Goal: Information Seeking & Learning: Learn about a topic

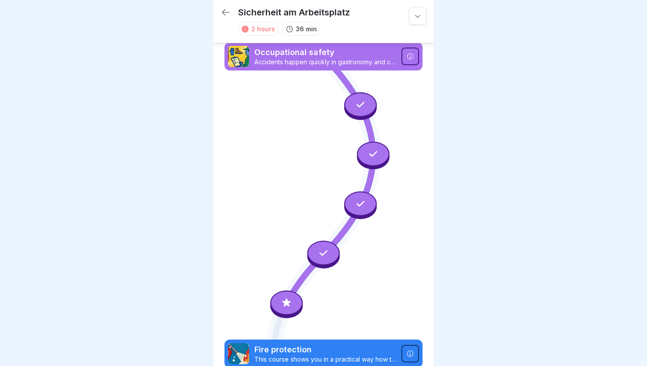
scroll to position [121, 0]
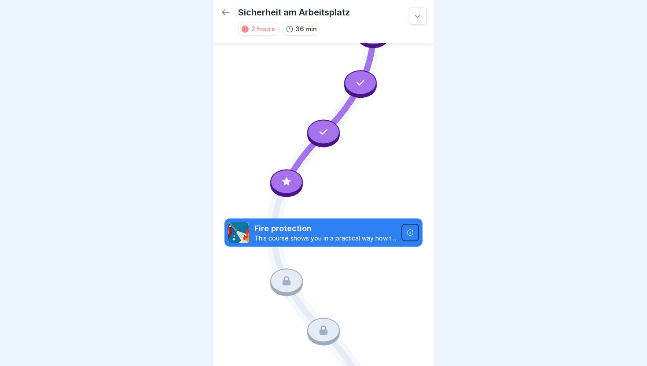
click at [288, 182] on icon at bounding box center [286, 181] width 8 height 8
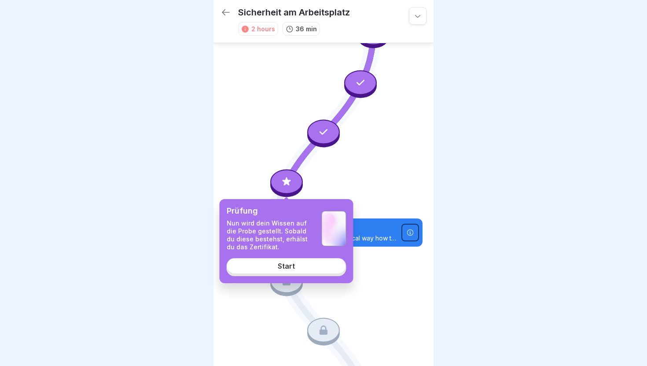
click at [295, 266] on link "Start" at bounding box center [287, 266] width 120 height 16
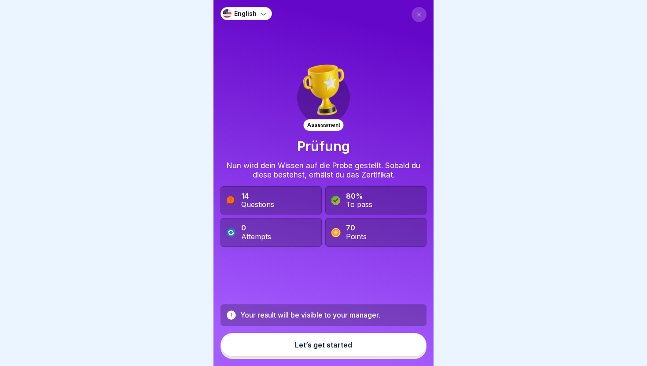
click at [297, 347] on div "Let’s get started" at bounding box center [323, 345] width 57 height 8
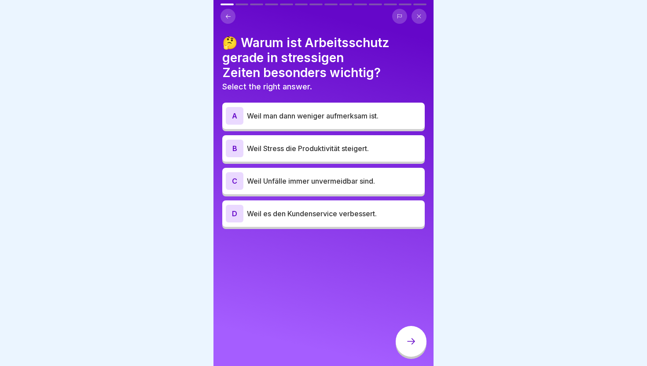
click at [422, 18] on button at bounding box center [419, 16] width 15 height 15
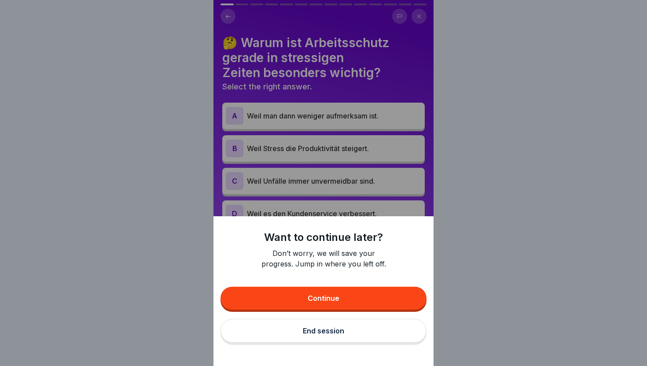
click at [344, 329] on button "End session" at bounding box center [324, 331] width 206 height 24
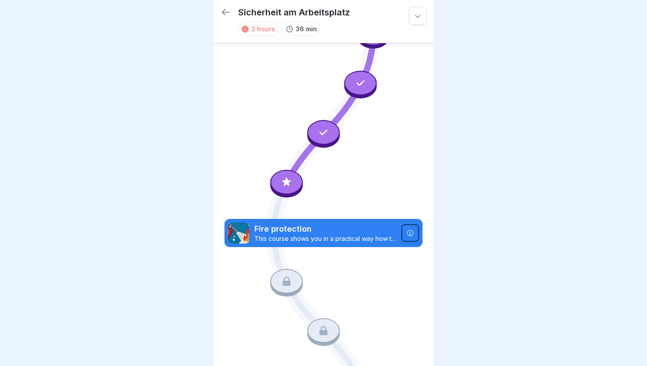
scroll to position [121, 0]
click at [288, 176] on icon at bounding box center [286, 181] width 11 height 11
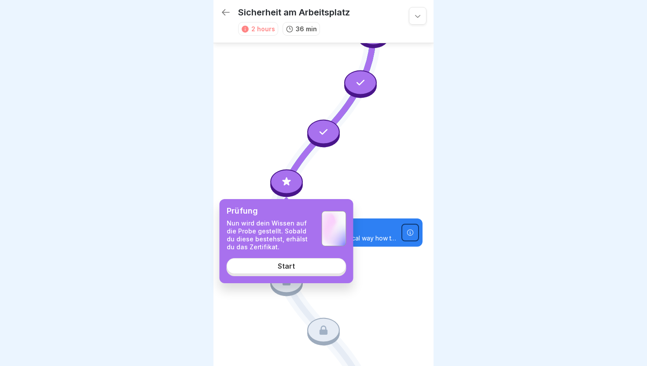
click at [290, 269] on div "Start" at bounding box center [286, 266] width 17 height 8
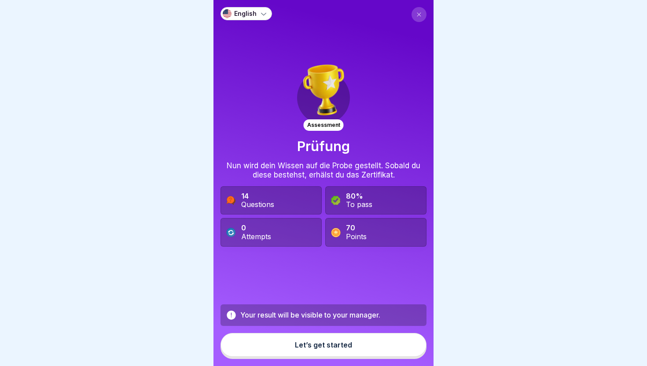
click at [346, 345] on div "Let’s get started" at bounding box center [323, 345] width 57 height 8
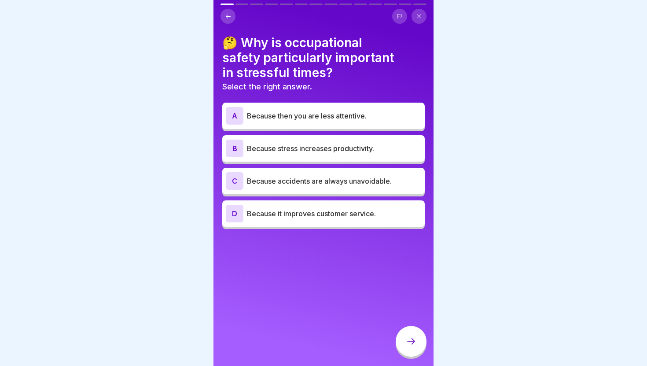
click at [387, 177] on font "Because accidents are always unavoidable." at bounding box center [319, 181] width 145 height 9
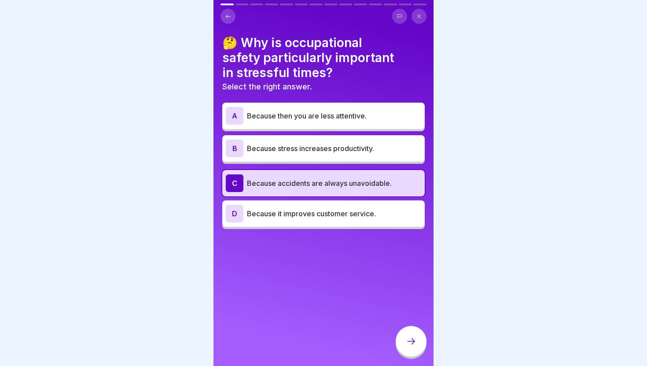
click at [417, 348] on div at bounding box center [411, 341] width 31 height 31
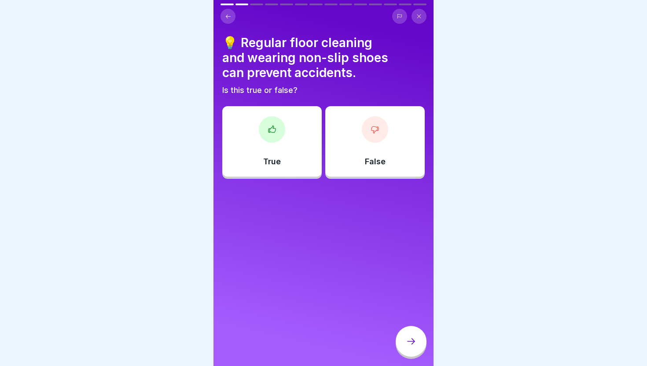
click at [229, 20] on button at bounding box center [228, 16] width 15 height 15
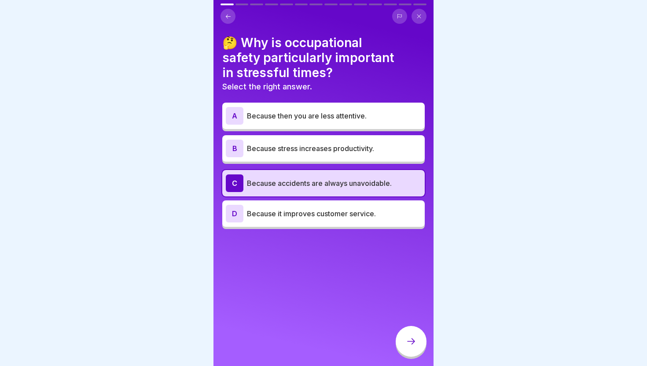
click at [412, 329] on div at bounding box center [411, 341] width 31 height 31
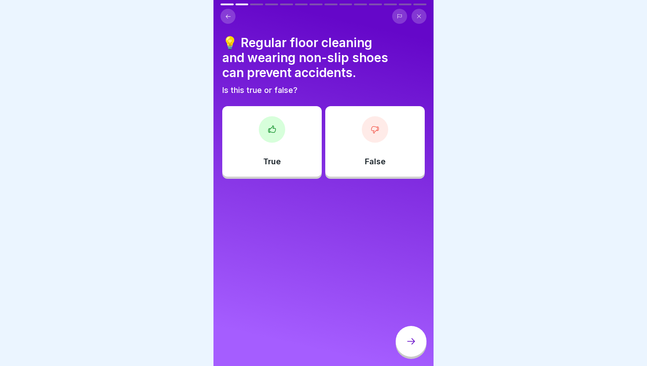
click at [294, 152] on div "True" at bounding box center [272, 141] width 100 height 70
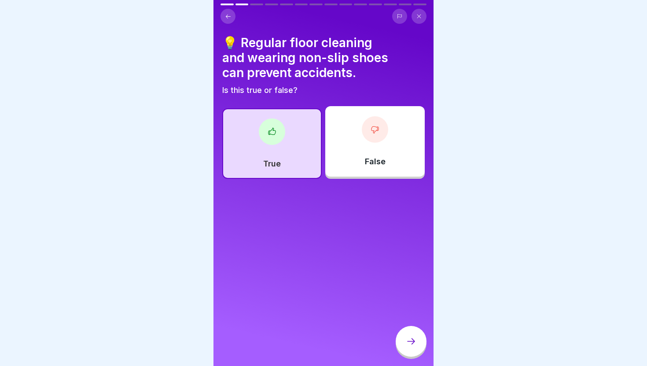
click at [406, 335] on div at bounding box center [411, 341] width 31 height 31
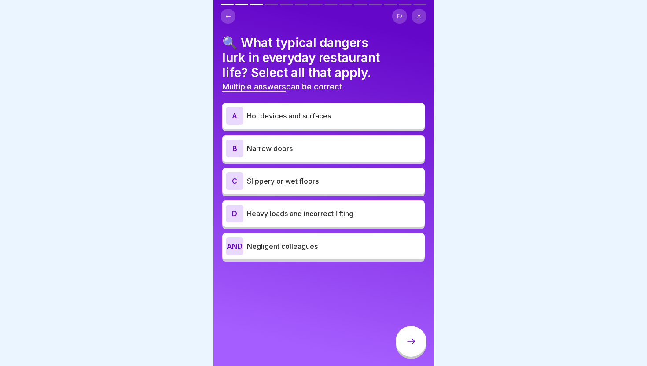
click at [266, 114] on font "Hot devices and surfaces" at bounding box center [289, 115] width 84 height 9
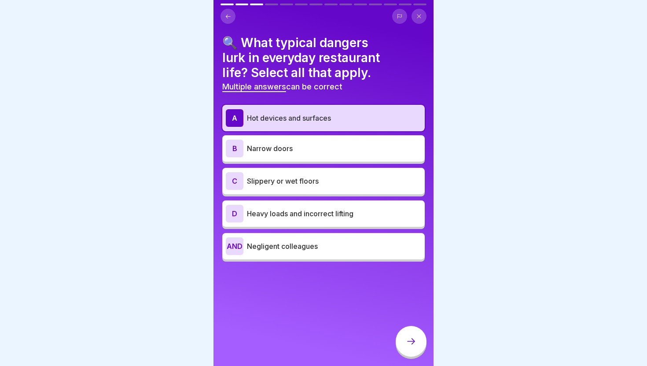
click at [265, 176] on p "Slippery or wet floors" at bounding box center [334, 181] width 174 height 11
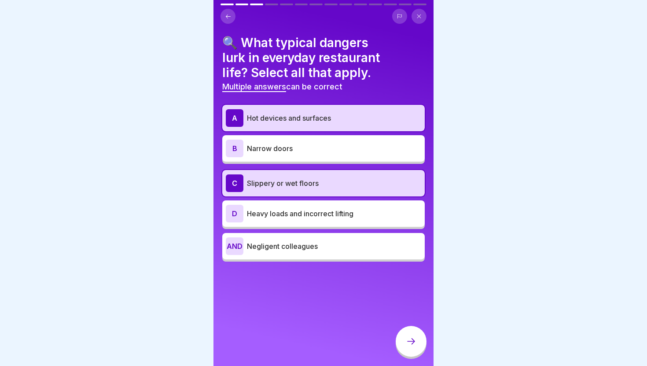
click at [383, 214] on p "Heavy loads and incorrect lifting" at bounding box center [334, 213] width 174 height 11
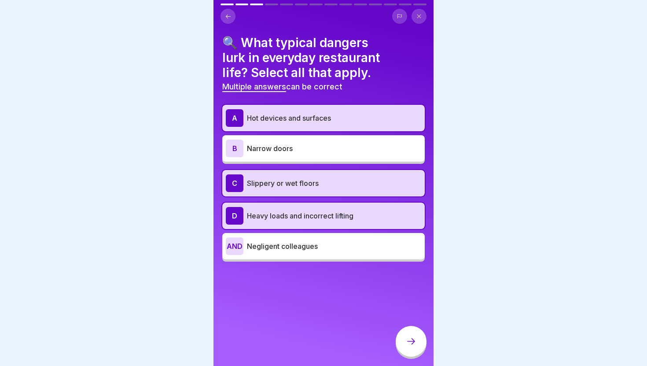
click at [383, 214] on p "Heavy loads and incorrect lifting" at bounding box center [334, 216] width 174 height 11
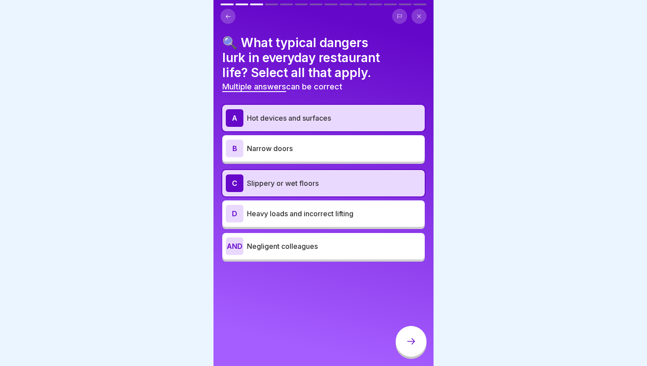
click at [383, 214] on p "Heavy loads and incorrect lifting" at bounding box center [334, 213] width 174 height 11
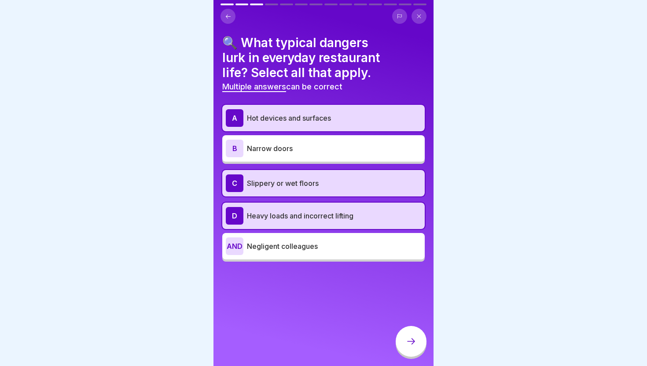
click at [411, 348] on div at bounding box center [411, 341] width 31 height 31
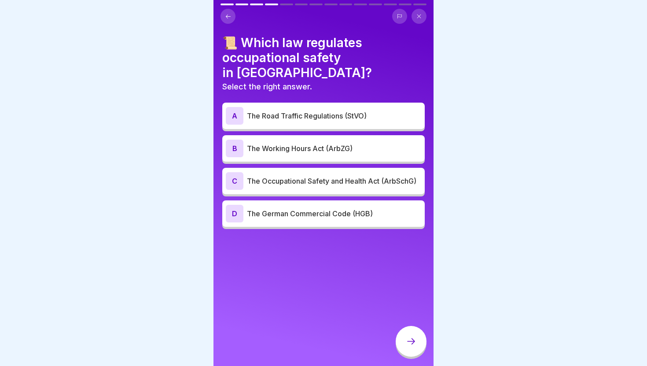
click at [328, 177] on font "The Occupational Safety and Health Act (ArbSchG)" at bounding box center [332, 181] width 170 height 9
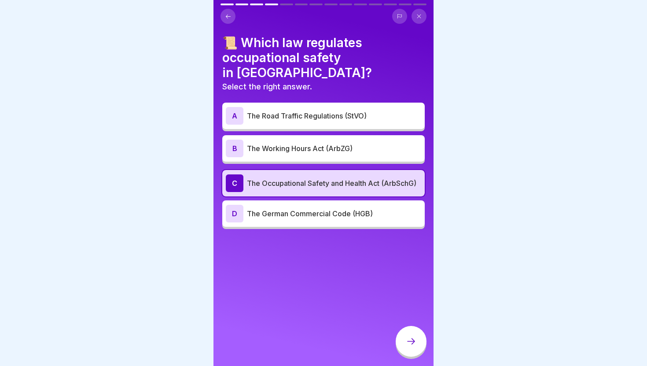
click at [404, 334] on div at bounding box center [411, 341] width 31 height 31
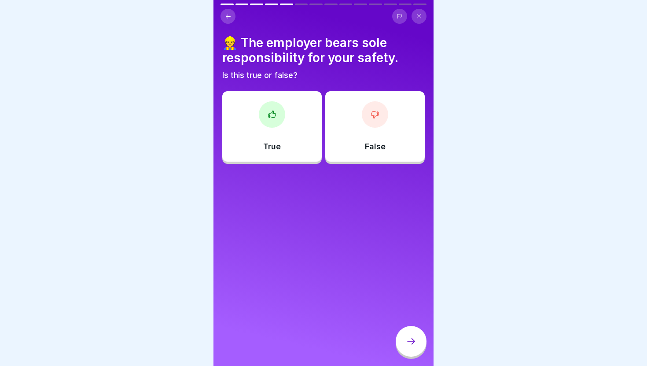
click at [387, 103] on div "False" at bounding box center [375, 126] width 100 height 70
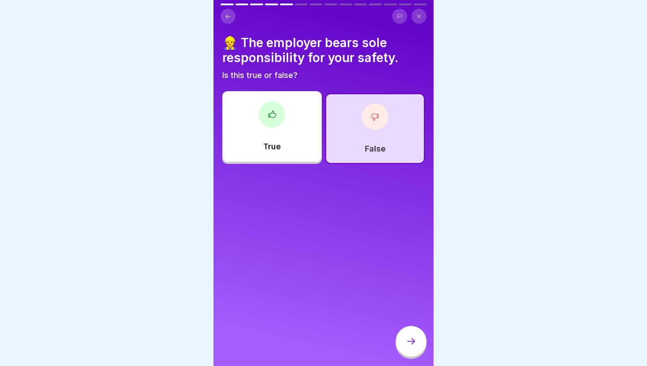
click at [362, 141] on div "False" at bounding box center [375, 128] width 100 height 70
click at [405, 340] on div at bounding box center [411, 341] width 31 height 31
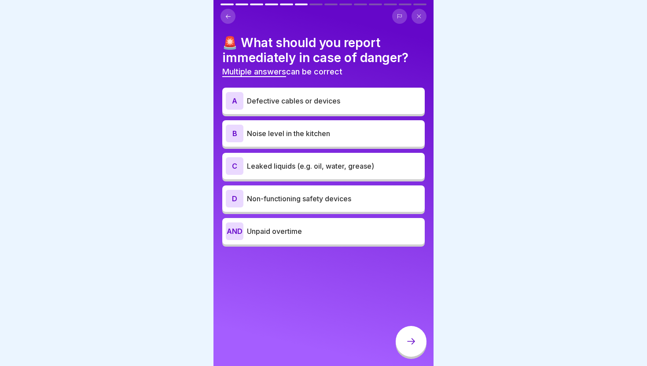
click at [369, 100] on p "Defective cables or devices" at bounding box center [334, 101] width 174 height 11
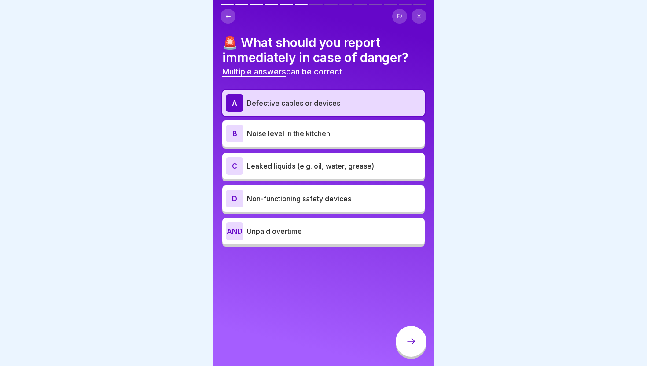
click at [351, 196] on font "Non-functioning safety devices" at bounding box center [299, 198] width 104 height 9
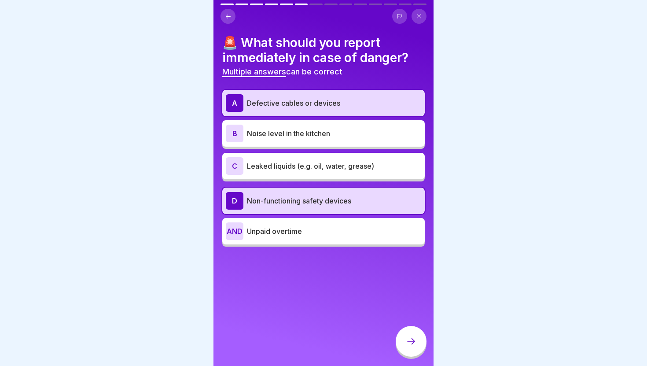
click at [359, 169] on font "Leaked liquids (e.g. oil, water, grease)" at bounding box center [310, 166] width 127 height 9
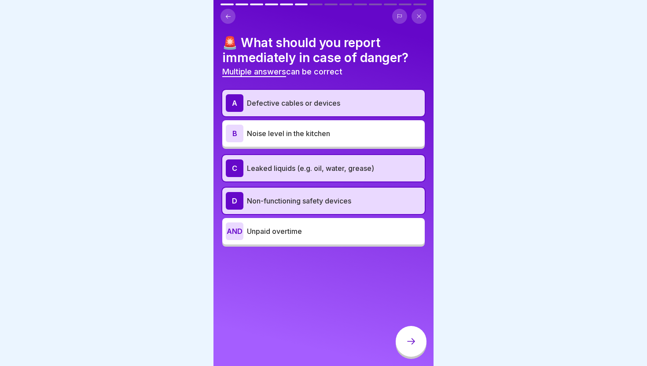
click at [407, 342] on icon at bounding box center [411, 341] width 11 height 11
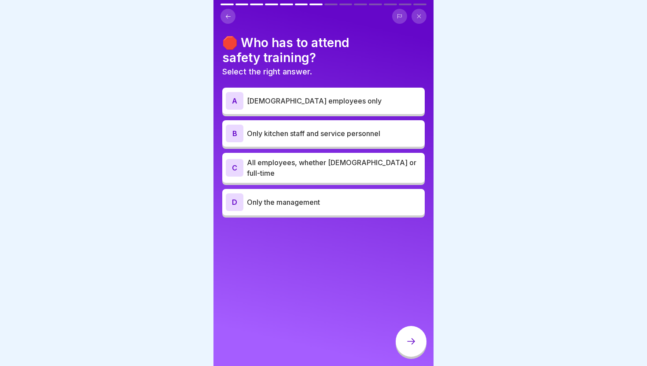
click at [353, 167] on font "All employees, whether part-time or full-time" at bounding box center [332, 167] width 170 height 19
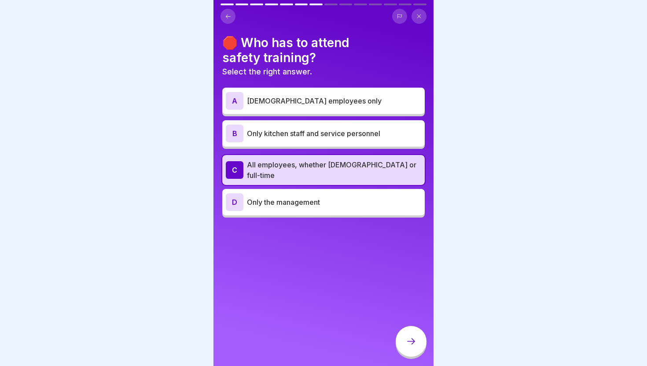
click at [407, 335] on div at bounding box center [411, 341] width 31 height 31
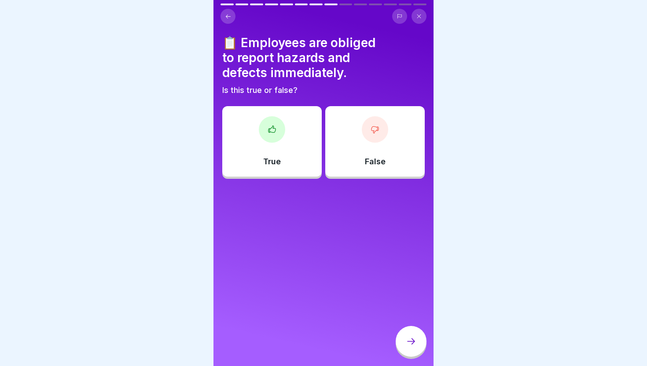
click at [305, 164] on div "True" at bounding box center [272, 141] width 100 height 70
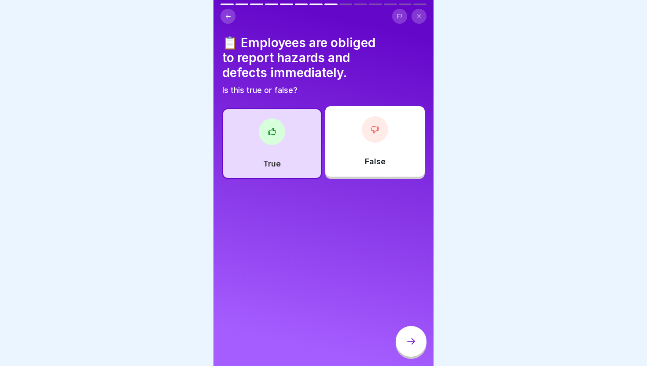
click at [407, 333] on div at bounding box center [411, 341] width 31 height 31
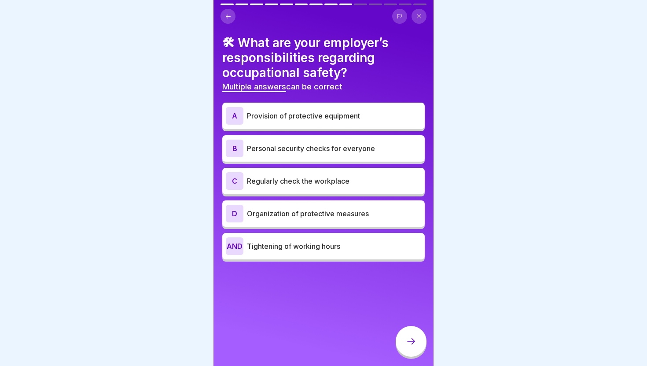
click at [370, 122] on div "A Provision of protective equipment" at bounding box center [324, 116] width 196 height 18
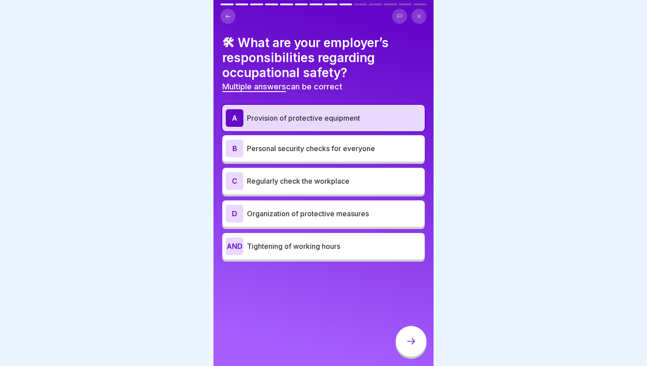
click at [362, 178] on p "Regularly check the workplace" at bounding box center [334, 181] width 174 height 11
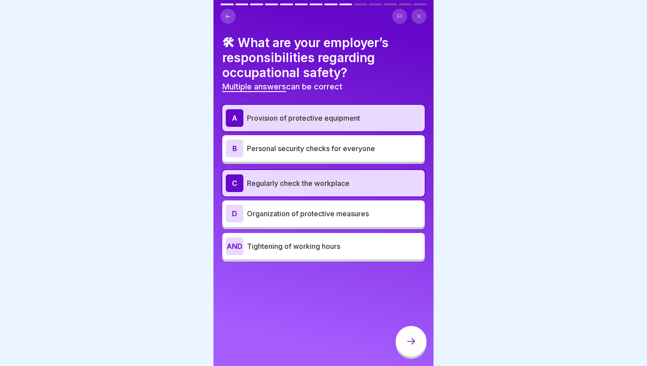
click at [355, 216] on font "Organization of protective measures" at bounding box center [308, 213] width 122 height 9
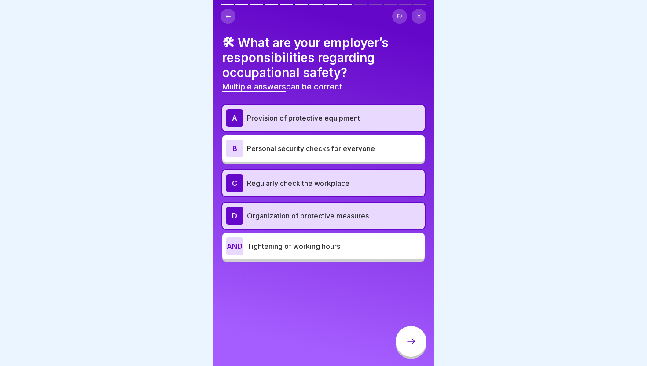
click at [406, 335] on div at bounding box center [411, 341] width 31 height 31
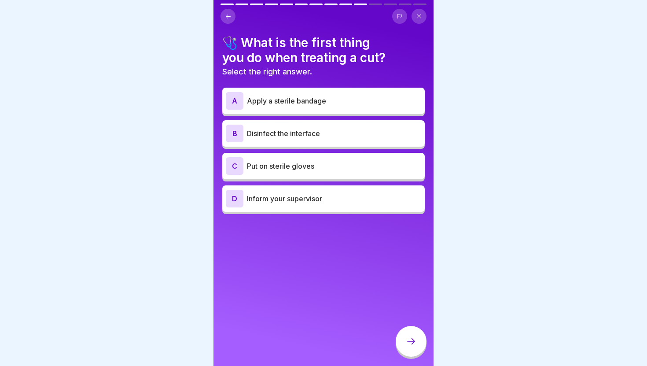
click at [378, 172] on div "C Put on sterile gloves" at bounding box center [324, 166] width 196 height 18
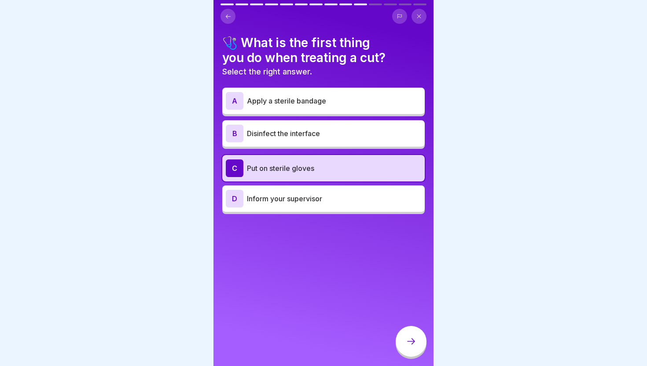
click at [411, 341] on icon at bounding box center [411, 341] width 8 height 6
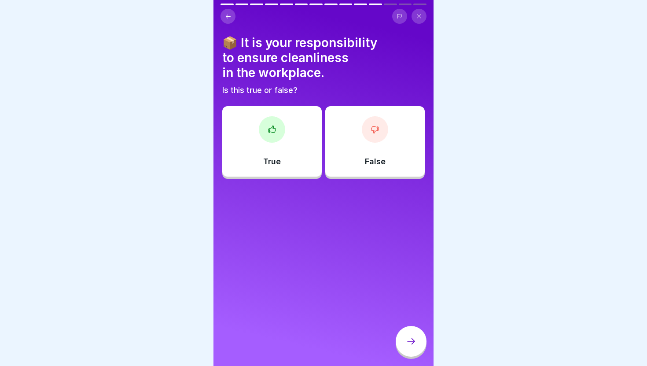
click at [314, 171] on div "True" at bounding box center [272, 141] width 100 height 70
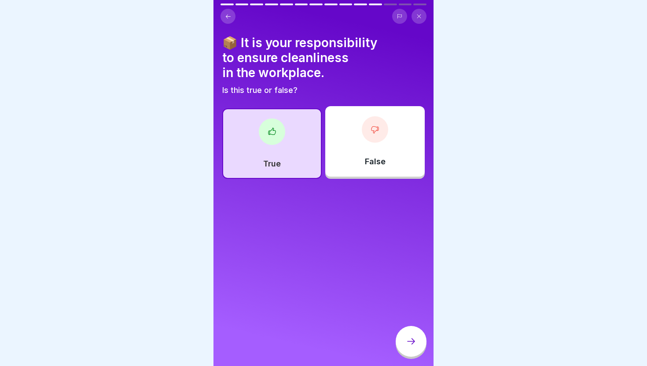
click at [414, 338] on icon at bounding box center [411, 341] width 11 height 11
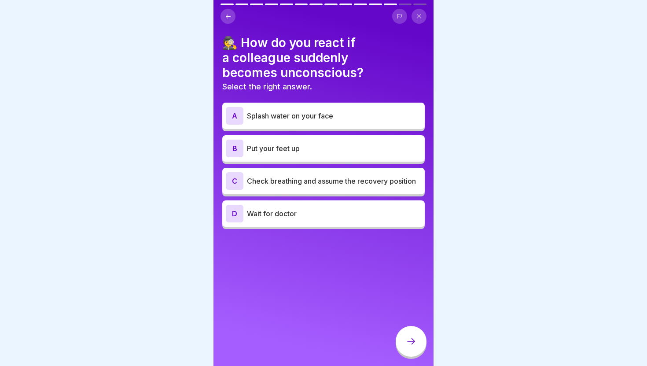
click at [381, 177] on font "Check breathing and assume the recovery position" at bounding box center [331, 181] width 169 height 9
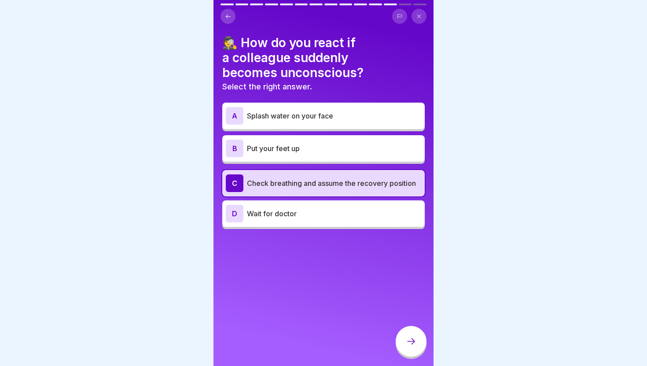
click at [410, 346] on icon at bounding box center [411, 341] width 11 height 11
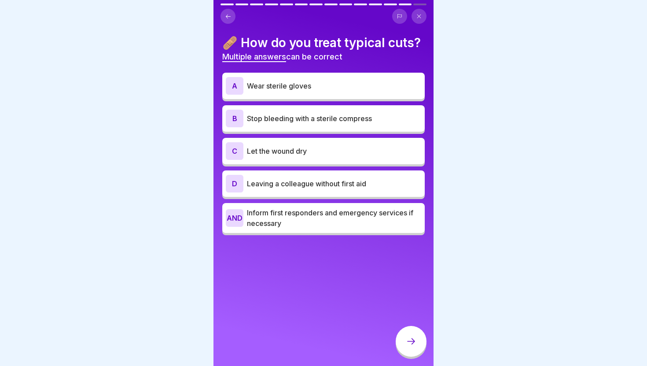
click at [377, 83] on p "Wear sterile gloves" at bounding box center [334, 86] width 174 height 11
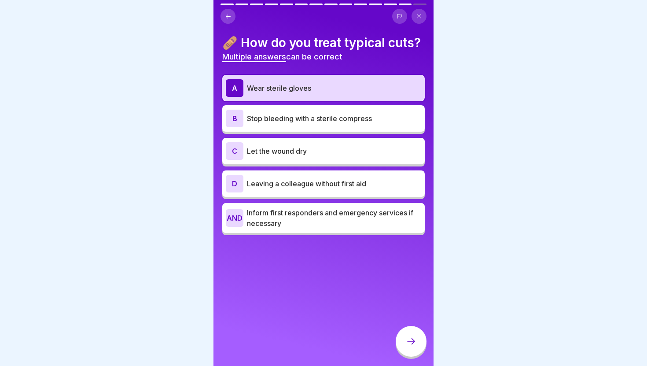
click at [365, 124] on div "B Stop bleeding with a sterile compress" at bounding box center [324, 119] width 196 height 18
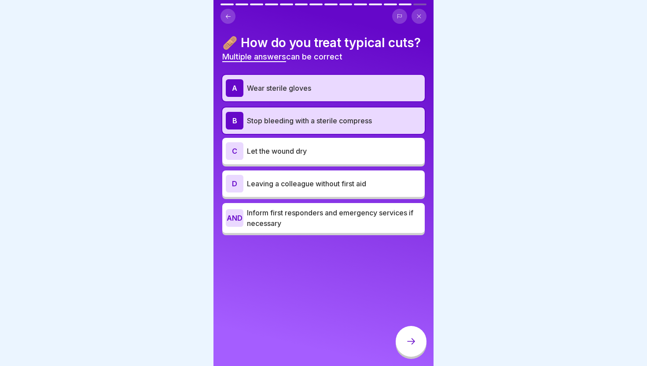
click at [342, 227] on p "Inform first responders and emergency services if necessary" at bounding box center [334, 217] width 174 height 21
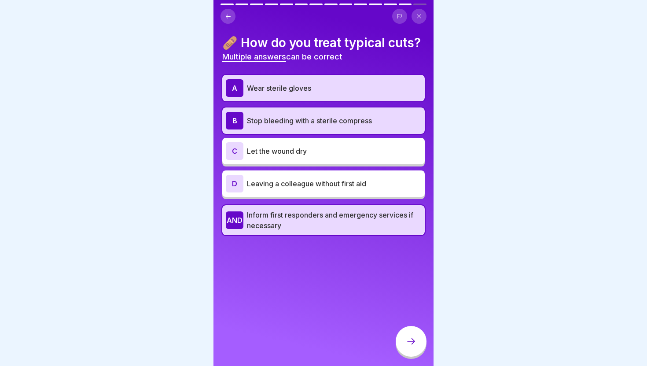
click at [407, 341] on icon at bounding box center [411, 341] width 11 height 11
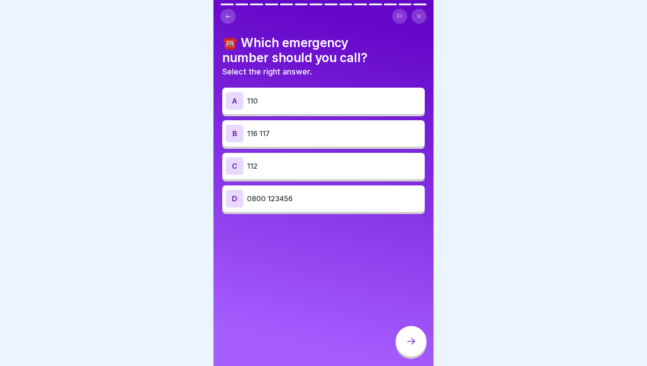
click at [382, 172] on div "C 112" at bounding box center [324, 166] width 196 height 18
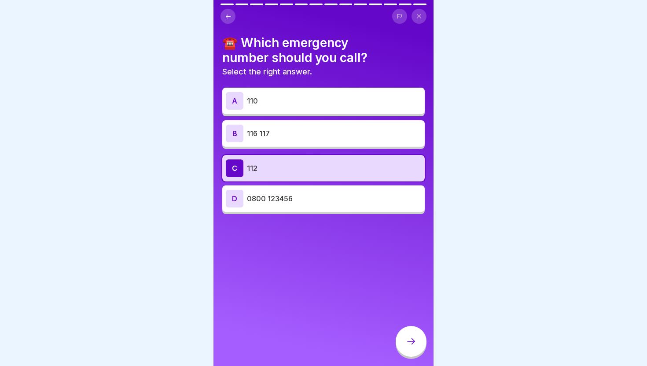
click at [411, 344] on icon at bounding box center [411, 341] width 11 height 11
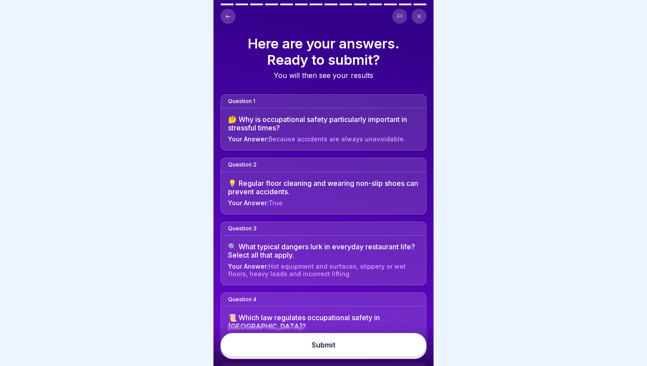
click at [397, 346] on button "Submit" at bounding box center [324, 345] width 206 height 24
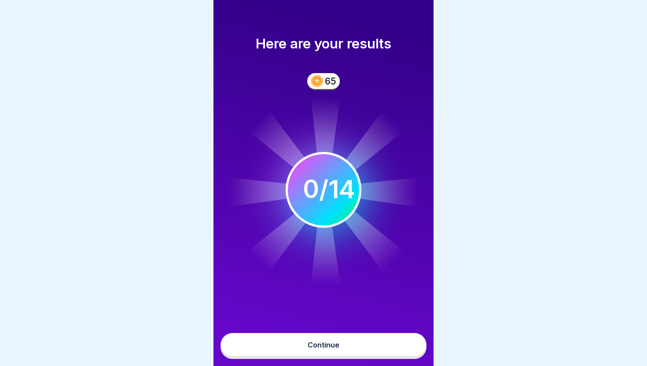
click at [332, 343] on font "Continue" at bounding box center [324, 344] width 32 height 9
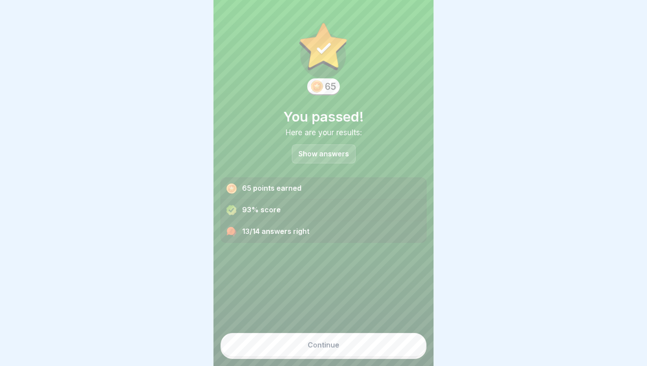
click at [327, 150] on p "Show answers" at bounding box center [324, 153] width 51 height 7
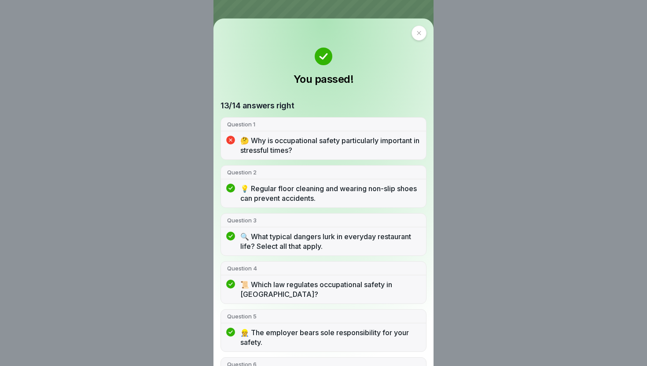
click at [416, 29] on div at bounding box center [419, 33] width 15 height 15
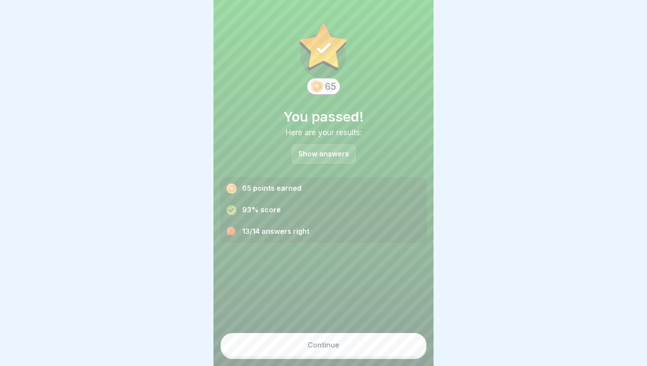
click at [336, 339] on button "Continue" at bounding box center [324, 345] width 206 height 24
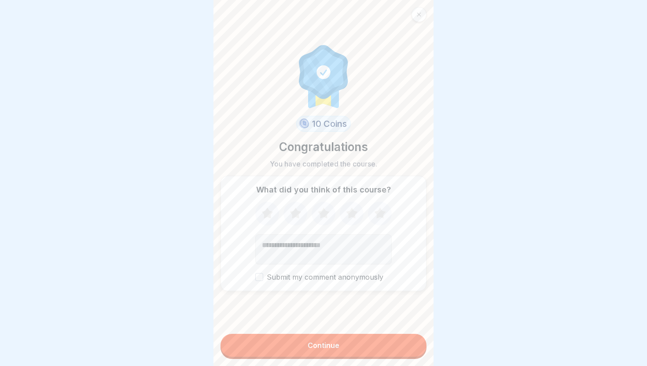
click at [339, 342] on div "Continue" at bounding box center [324, 345] width 32 height 8
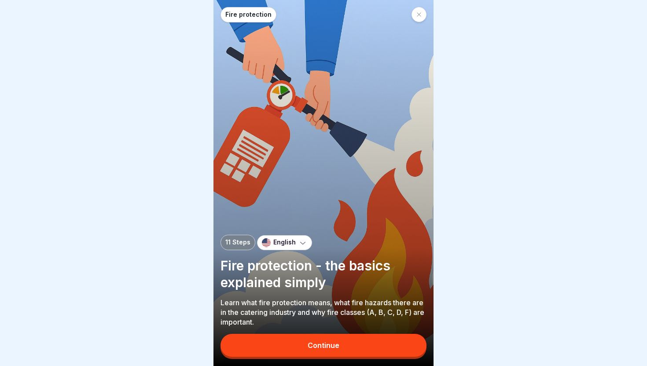
click at [325, 349] on div "Continue" at bounding box center [324, 345] width 32 height 8
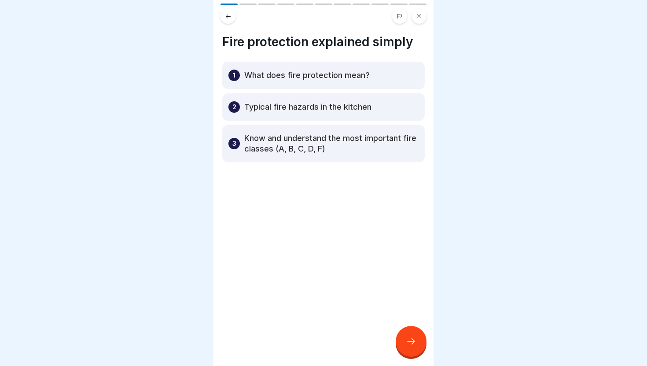
click at [413, 338] on icon at bounding box center [411, 341] width 11 height 11
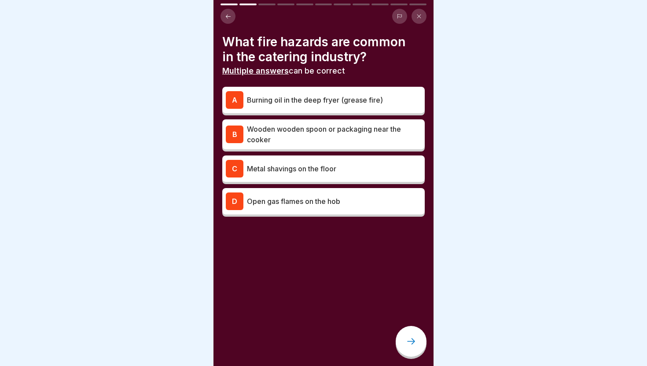
click at [347, 207] on div "D Open gas flames on the hob" at bounding box center [324, 201] width 196 height 18
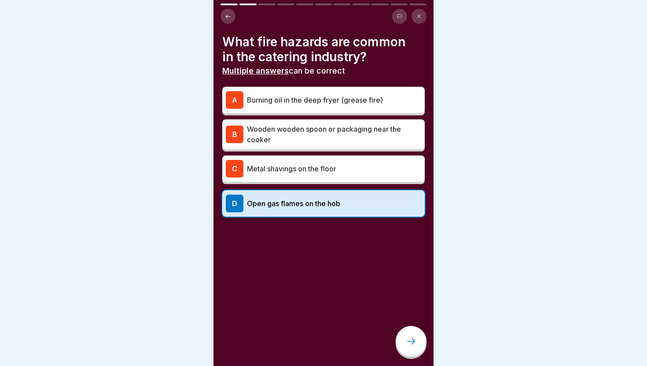
click at [366, 144] on div "B Wooden wooden spoon or packaging near the cooker" at bounding box center [323, 134] width 203 height 30
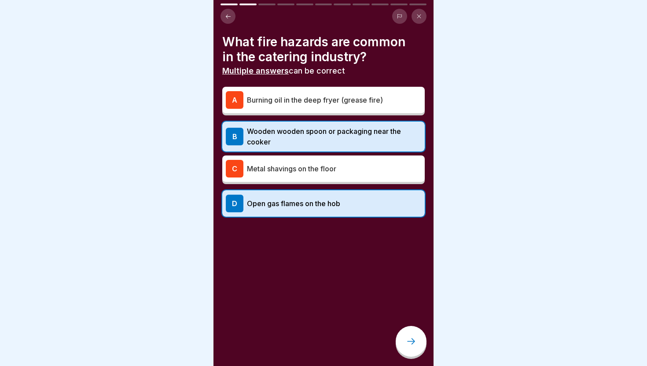
click at [409, 334] on div at bounding box center [411, 341] width 31 height 31
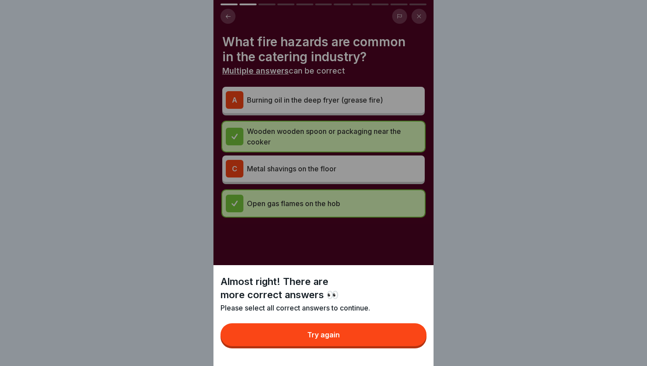
click at [409, 334] on button "Try again" at bounding box center [324, 334] width 206 height 23
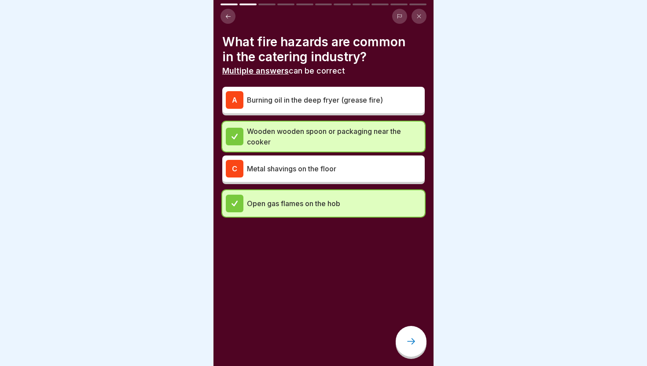
click at [391, 96] on p "Burning oil in the deep fryer (grease fire)" at bounding box center [334, 100] width 174 height 11
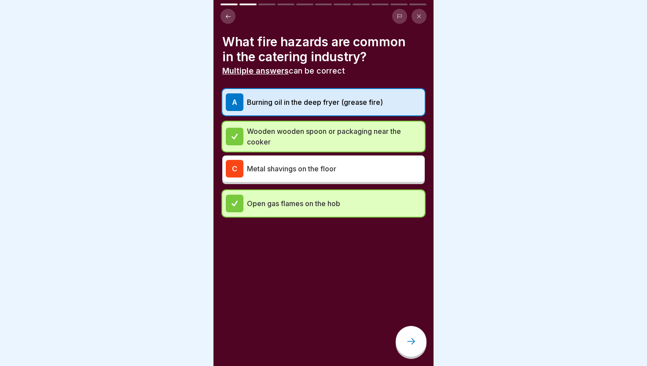
click at [411, 335] on div at bounding box center [411, 341] width 31 height 31
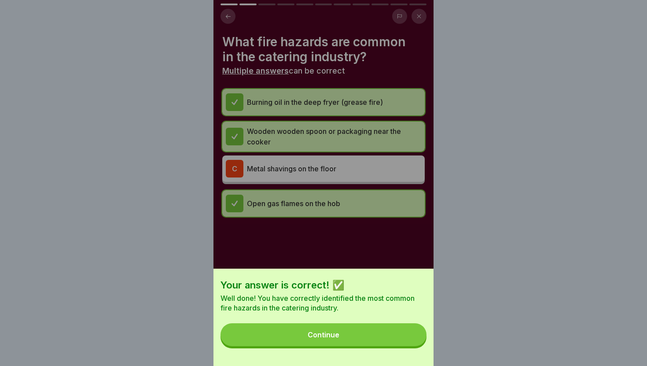
click at [396, 342] on button "Continue" at bounding box center [324, 334] width 206 height 23
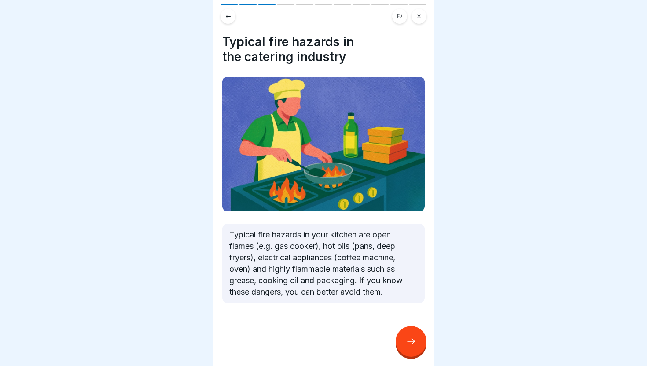
click at [408, 338] on icon at bounding box center [411, 341] width 11 height 11
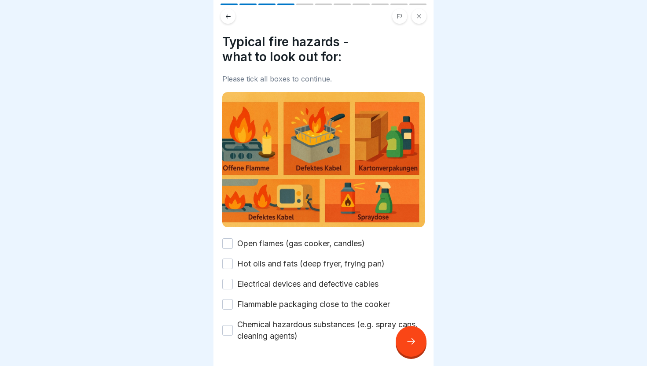
click at [408, 338] on icon at bounding box center [411, 341] width 11 height 11
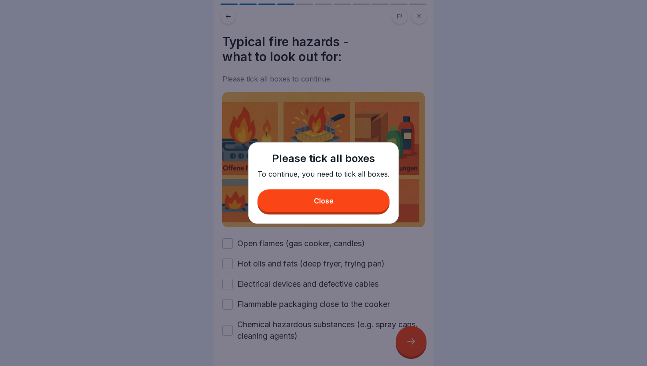
click at [361, 203] on button "Close" at bounding box center [324, 200] width 132 height 23
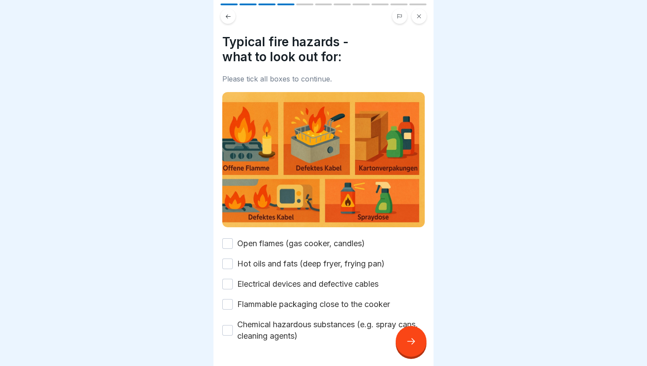
click at [329, 243] on label "Open flames (gas cooker, candles)" at bounding box center [301, 243] width 128 height 11
click at [233, 243] on button "Open flames (gas cooker, candles)" at bounding box center [227, 243] width 11 height 11
click at [322, 269] on label "Hot oils and fats (deep fryer, frying pan)" at bounding box center [311, 263] width 148 height 11
click at [233, 269] on button "Hot oils and fats (deep fryer, frying pan)" at bounding box center [227, 264] width 11 height 11
click at [318, 290] on div "Open flames (gas cooker, candles) Hot oils and fats (deep fryer, frying pan) El…" at bounding box center [323, 290] width 203 height 104
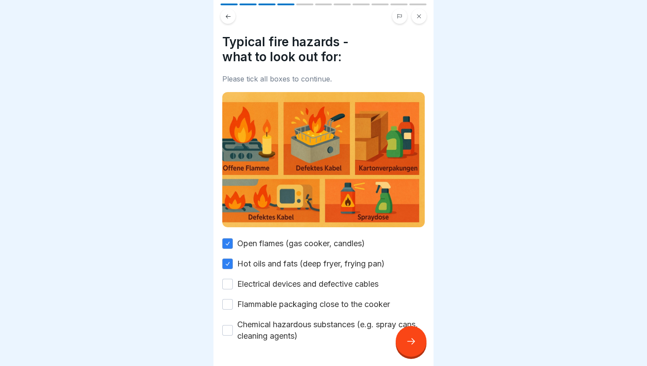
click at [312, 314] on div "Open flames (gas cooker, candles) Hot oils and fats (deep fryer, frying pan) El…" at bounding box center [323, 290] width 203 height 104
click at [303, 335] on label "Chemical hazardous substances (e.g. spray cans, cleaning agents)" at bounding box center [331, 330] width 188 height 23
click at [233, 335] on button "Chemical hazardous substances (e.g. spray cans, cleaning agents)" at bounding box center [227, 330] width 11 height 11
click at [303, 299] on label "Flammable packaging close to the cooker" at bounding box center [313, 304] width 153 height 11
click at [233, 299] on button "Flammable packaging close to the cooker" at bounding box center [227, 304] width 11 height 11
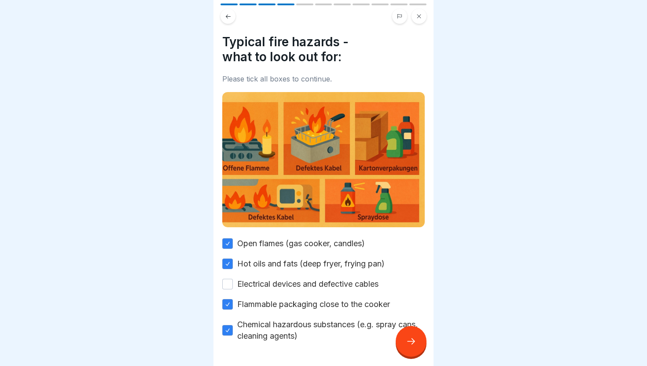
click at [304, 280] on label "Electrical devices and defective cables" at bounding box center [307, 283] width 141 height 11
click at [233, 280] on button "Electrical devices and defective cables" at bounding box center [227, 284] width 11 height 11
click at [410, 340] on icon at bounding box center [411, 341] width 11 height 11
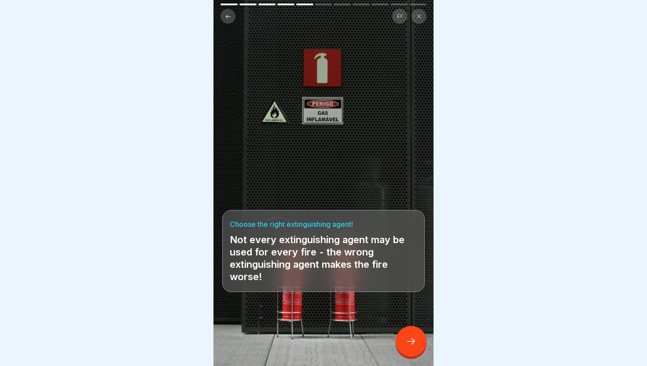
click at [410, 340] on icon at bounding box center [411, 341] width 11 height 11
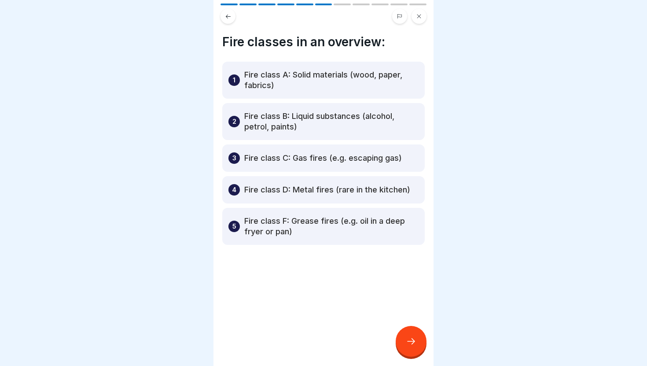
click at [410, 340] on icon at bounding box center [411, 341] width 11 height 11
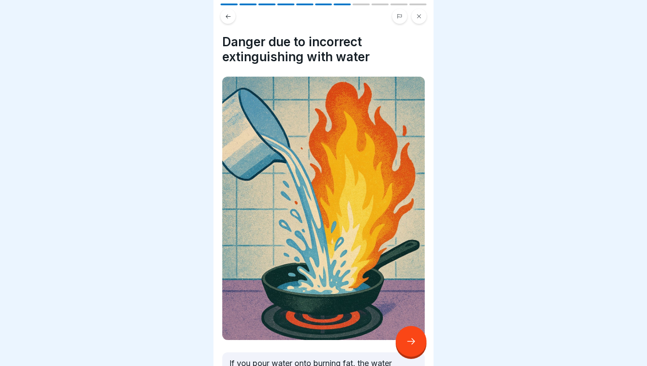
click at [410, 340] on icon at bounding box center [411, 341] width 11 height 11
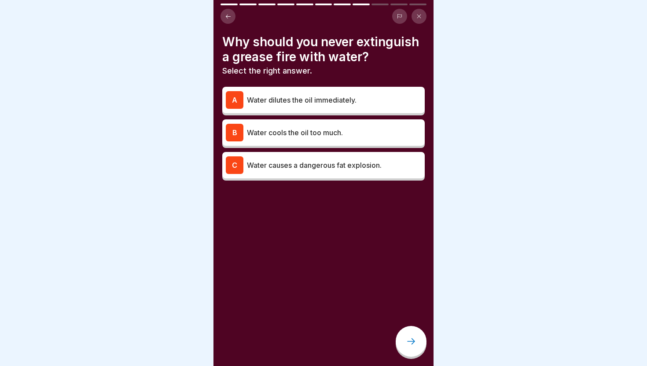
click at [384, 177] on div "C Water causes a dangerous fat explosion." at bounding box center [323, 165] width 203 height 26
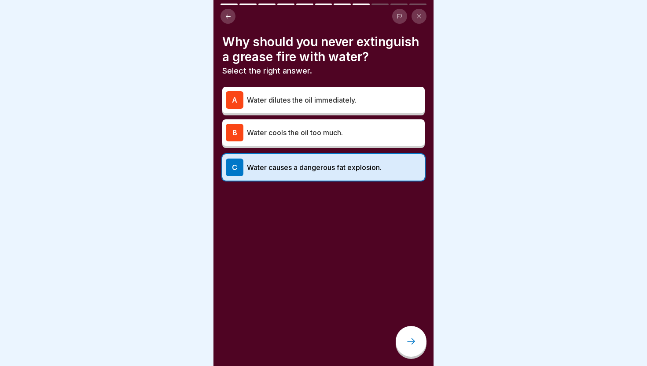
click at [420, 340] on div at bounding box center [411, 341] width 31 height 31
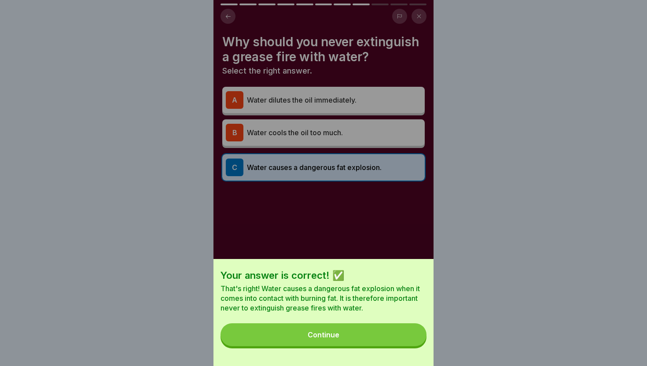
click at [420, 340] on button "Continue" at bounding box center [324, 334] width 206 height 23
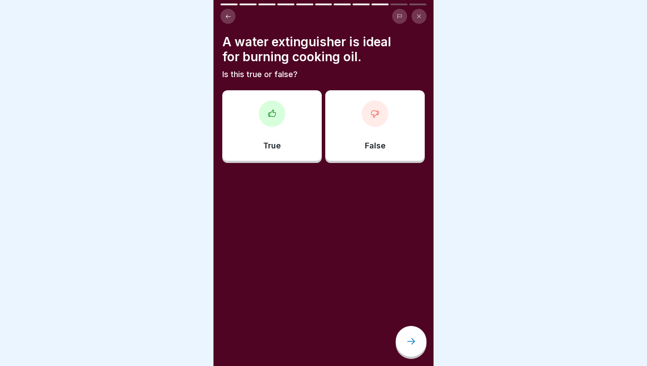
click at [314, 154] on div "True" at bounding box center [272, 125] width 100 height 70
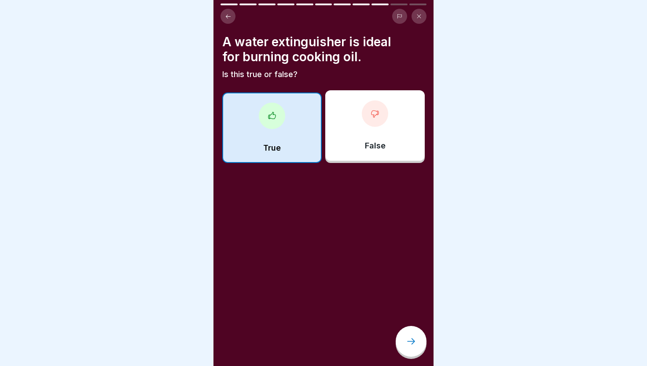
click at [406, 341] on icon at bounding box center [411, 341] width 11 height 11
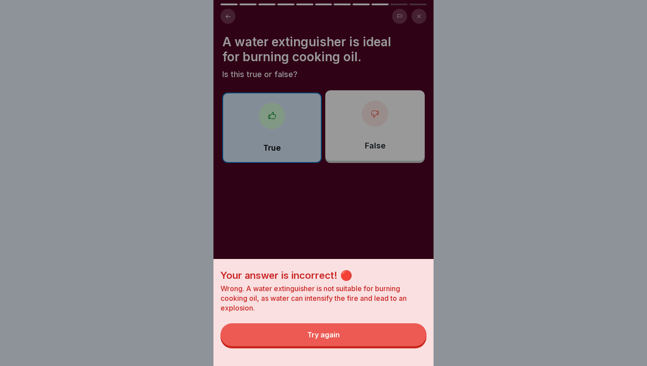
click at [399, 339] on button "Try again" at bounding box center [324, 334] width 206 height 23
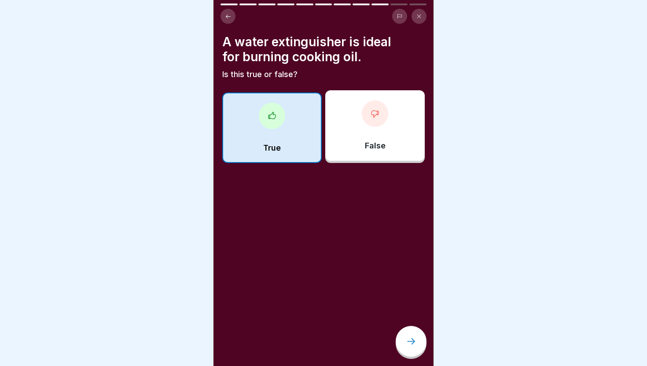
click at [366, 129] on div "False" at bounding box center [375, 125] width 100 height 70
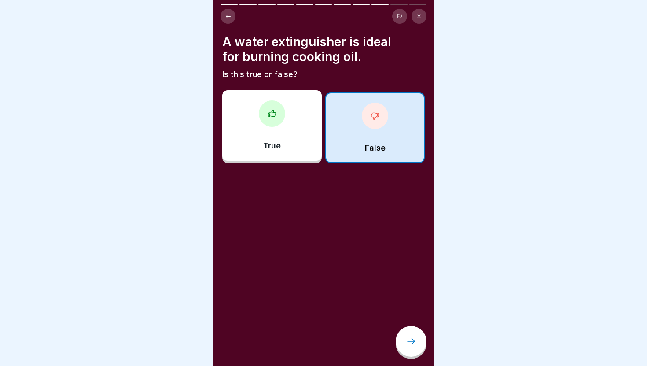
click at [418, 344] on div at bounding box center [411, 341] width 31 height 31
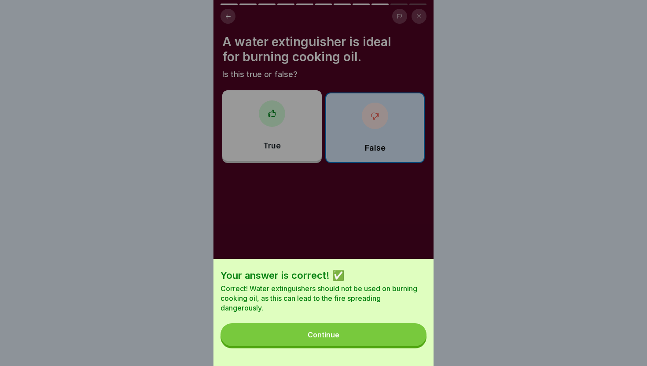
click at [409, 333] on button "Continue" at bounding box center [324, 334] width 206 height 23
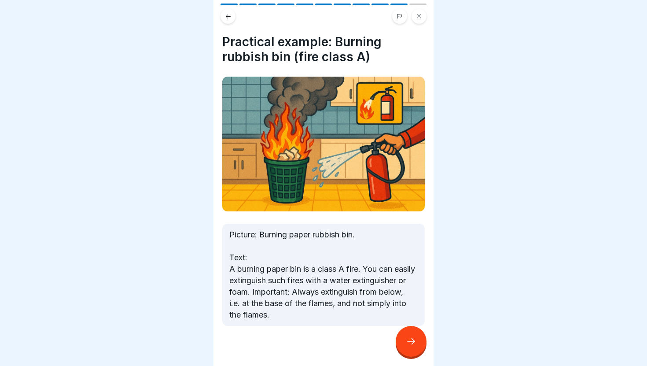
click at [410, 336] on icon at bounding box center [411, 341] width 11 height 11
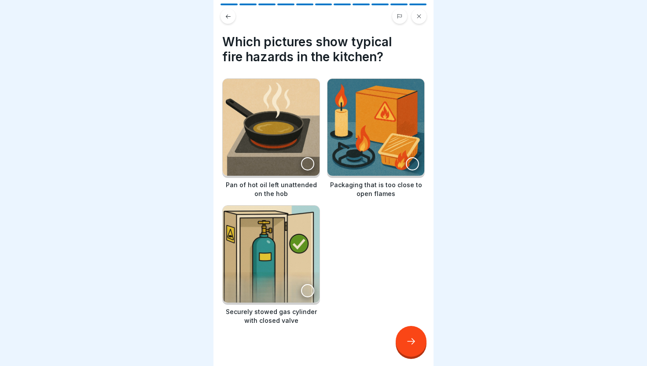
click at [307, 291] on div at bounding box center [307, 290] width 13 height 13
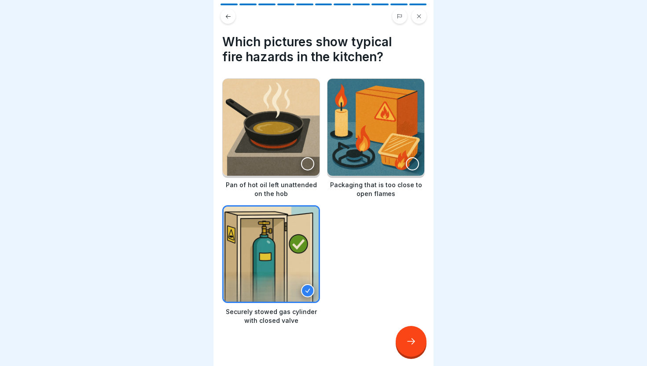
click at [400, 345] on div at bounding box center [411, 341] width 31 height 31
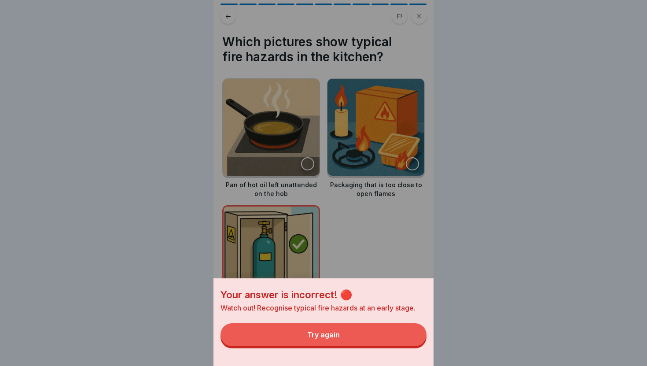
click at [390, 337] on button "Try again" at bounding box center [324, 334] width 206 height 23
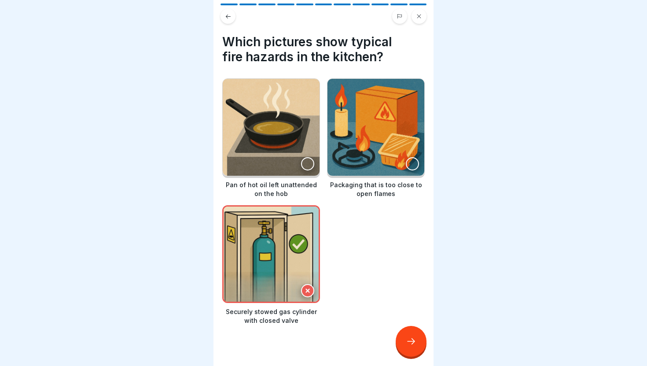
click at [316, 164] on img at bounding box center [271, 127] width 97 height 97
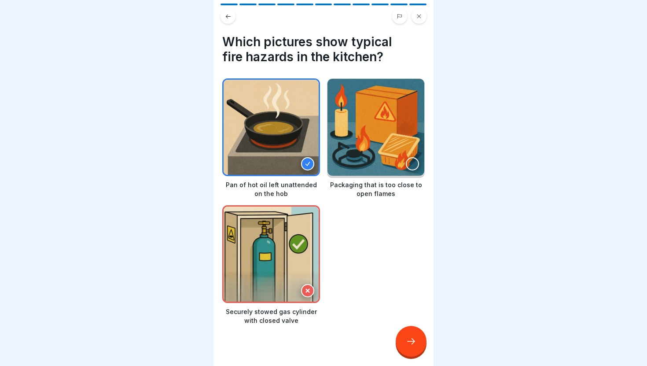
click at [408, 167] on div at bounding box center [412, 163] width 13 height 13
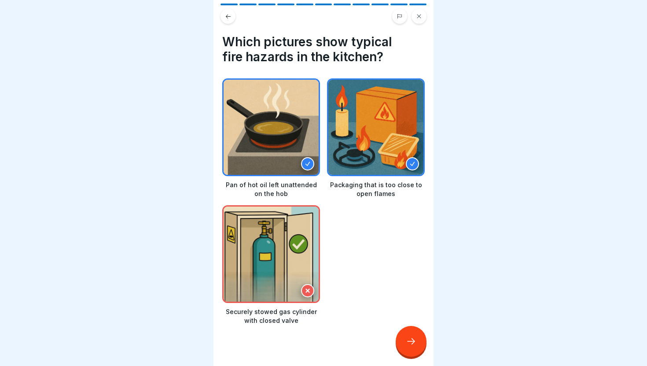
click at [404, 346] on div at bounding box center [411, 341] width 31 height 31
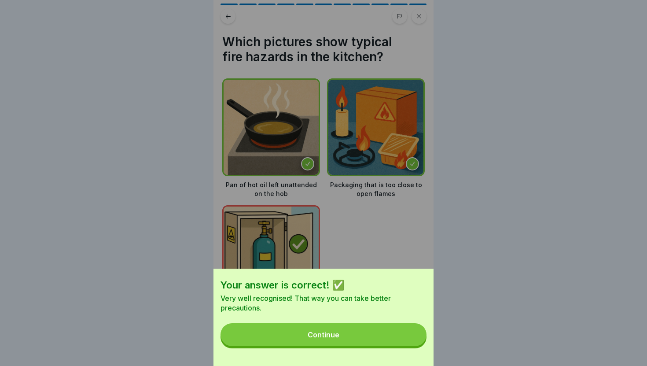
click at [404, 346] on div "Your answer is correct! ✅ Very well recognised! That way you can take better pr…" at bounding box center [324, 317] width 220 height 97
click at [392, 338] on button "Continue" at bounding box center [324, 334] width 206 height 23
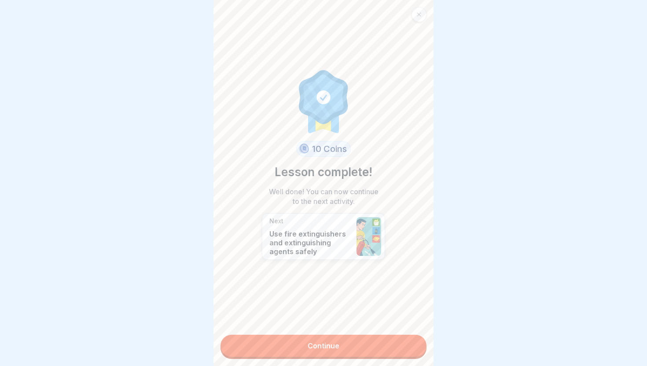
click at [381, 345] on link "Continue" at bounding box center [324, 346] width 206 height 22
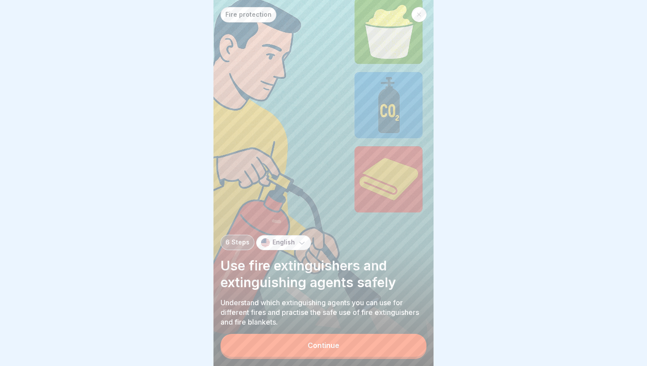
click at [381, 345] on button "Continue" at bounding box center [324, 345] width 206 height 23
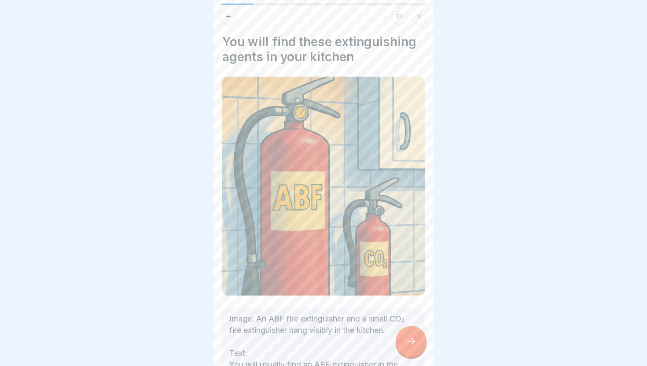
scroll to position [120, 0]
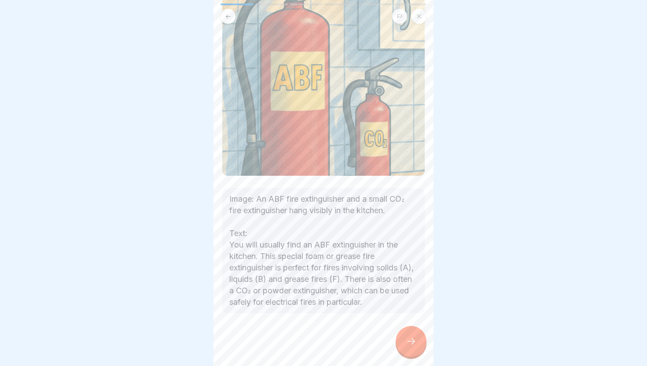
click at [408, 336] on icon at bounding box center [411, 341] width 11 height 11
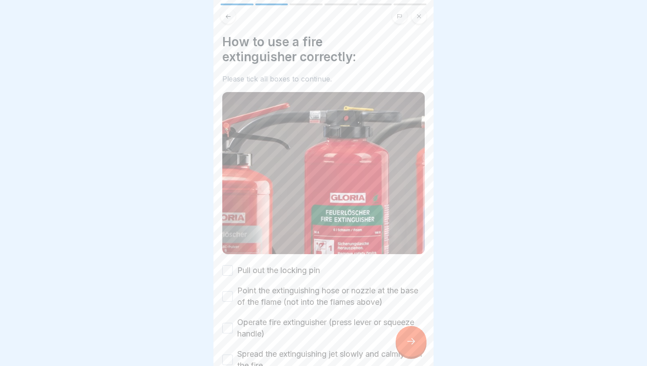
click at [222, 22] on div at bounding box center [324, 16] width 206 height 15
click at [223, 15] on button at bounding box center [228, 16] width 15 height 15
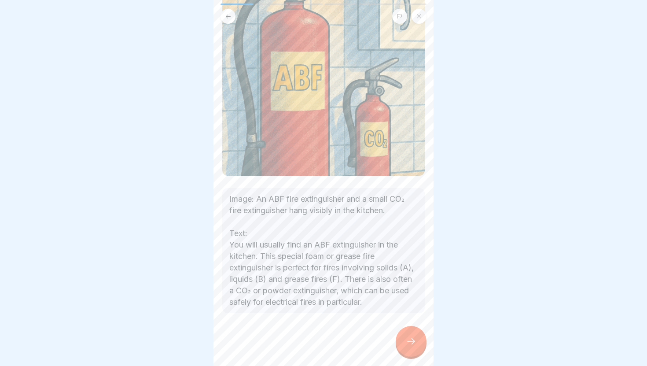
click at [403, 351] on div at bounding box center [411, 341] width 31 height 31
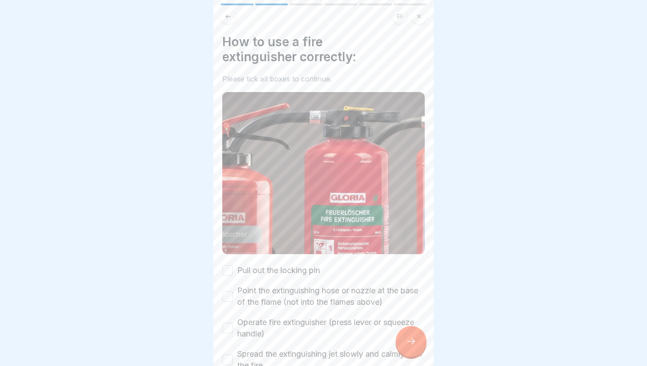
click at [284, 267] on label "Pull out the locking pin" at bounding box center [278, 270] width 83 height 11
click at [233, 267] on button "Pull out the locking pin" at bounding box center [227, 270] width 11 height 11
click at [283, 293] on label "Point the extinguishing hose or nozzle at the base of the flame (not into the f…" at bounding box center [331, 296] width 188 height 23
click at [233, 293] on button "Point the extinguishing hose or nozzle at the base of the flame (not into the f…" at bounding box center [227, 296] width 11 height 11
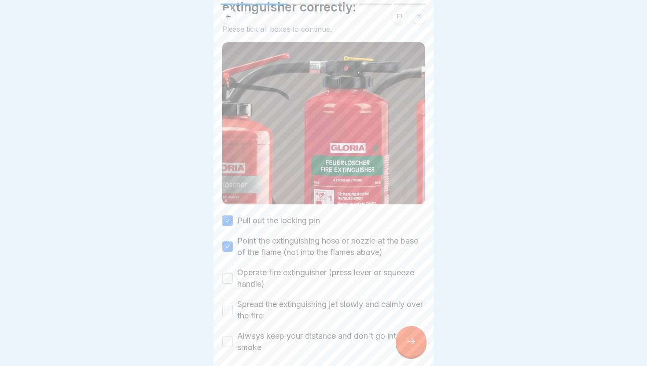
scroll to position [66, 0]
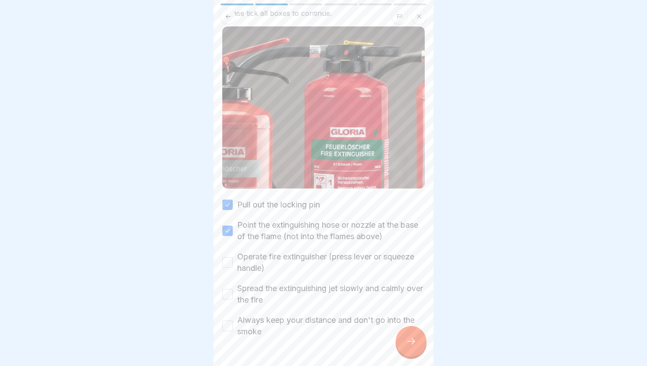
click at [295, 260] on label "Operate fire extinguisher (press lever or squeeze handle)" at bounding box center [331, 262] width 188 height 23
click at [233, 260] on button "Operate fire extinguisher (press lever or squeeze handle)" at bounding box center [227, 262] width 11 height 11
click at [296, 290] on label "Spread the extinguishing jet slowly and calmly over the fire" at bounding box center [331, 294] width 188 height 23
click at [233, 290] on button "Spread the extinguishing jet slowly and calmly over the fire" at bounding box center [227, 294] width 11 height 11
click at [300, 322] on label "Always keep your distance and don't go into the smoke" at bounding box center [331, 325] width 188 height 23
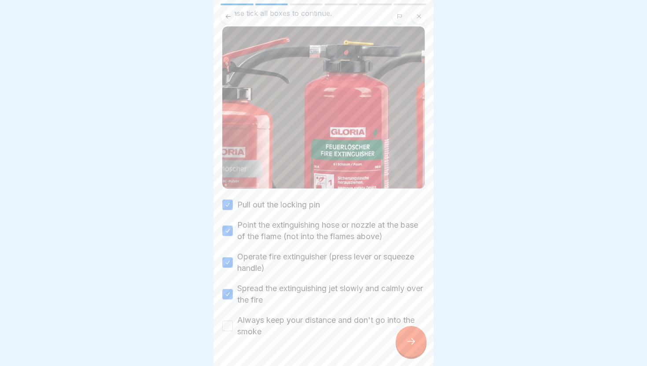
click at [233, 322] on button "Always keep your distance and don't go into the smoke" at bounding box center [227, 326] width 11 height 11
click at [404, 340] on div at bounding box center [411, 341] width 31 height 31
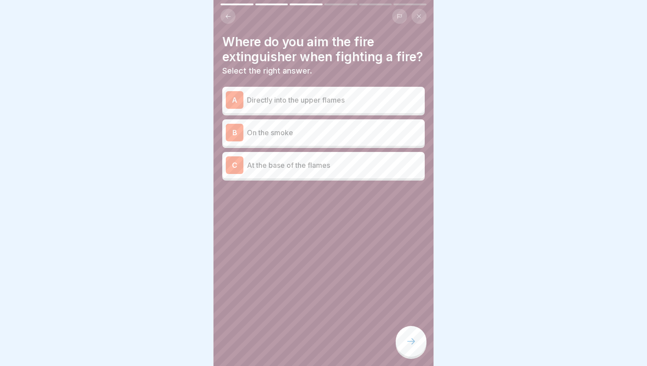
click at [363, 170] on div "C At the base of the flames" at bounding box center [324, 165] width 196 height 18
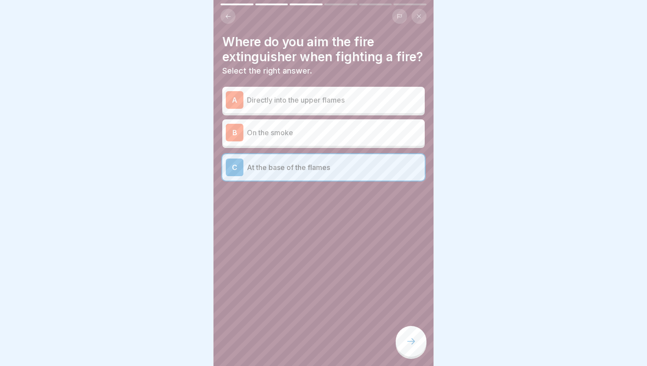
click at [413, 346] on icon at bounding box center [411, 341] width 11 height 11
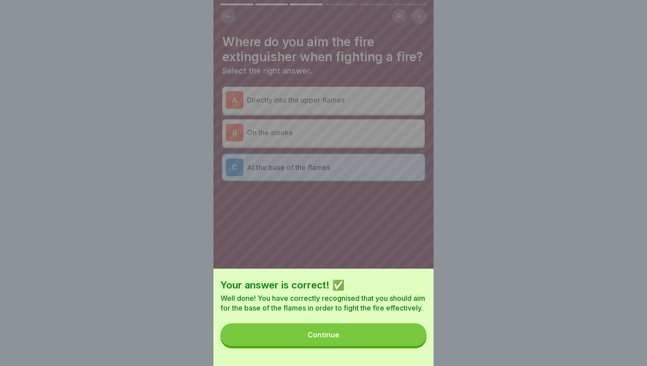
click at [413, 346] on button "Continue" at bounding box center [324, 334] width 206 height 23
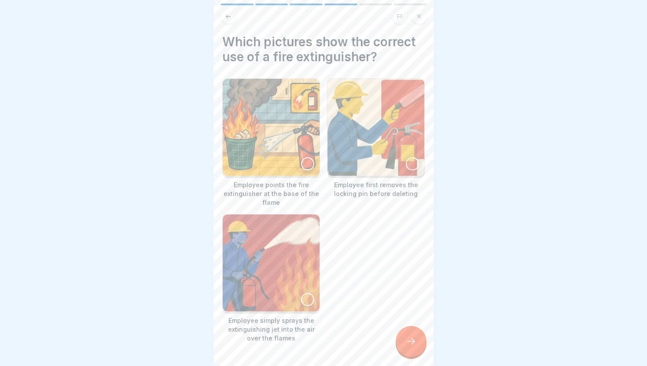
click at [306, 166] on div at bounding box center [307, 163] width 13 height 13
click at [412, 163] on div at bounding box center [412, 163] width 13 height 13
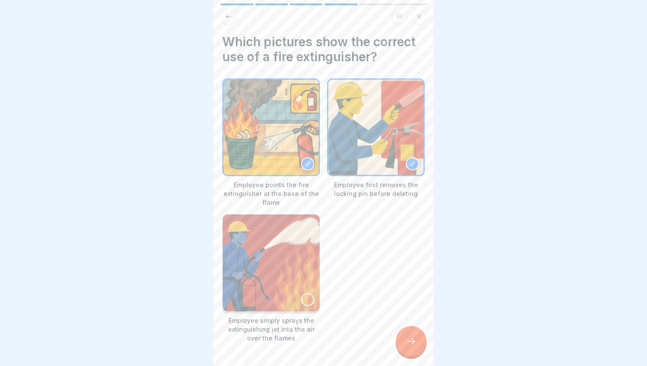
click at [407, 343] on icon at bounding box center [411, 341] width 11 height 11
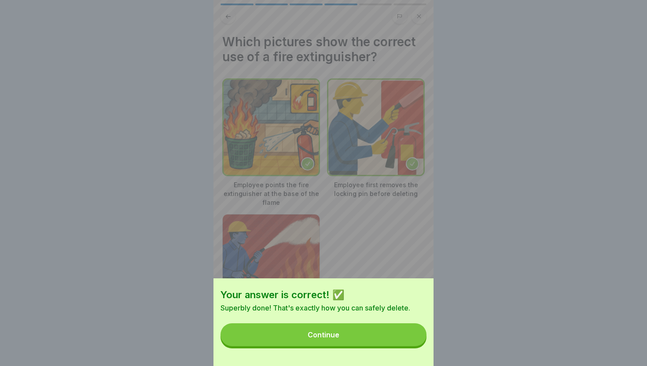
click at [407, 343] on button "Continue" at bounding box center [324, 334] width 206 height 23
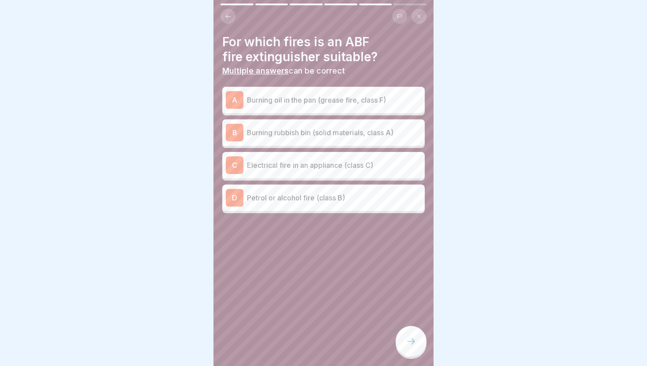
click at [352, 104] on p "Burning oil in the pan (grease fire, class F)" at bounding box center [334, 100] width 174 height 11
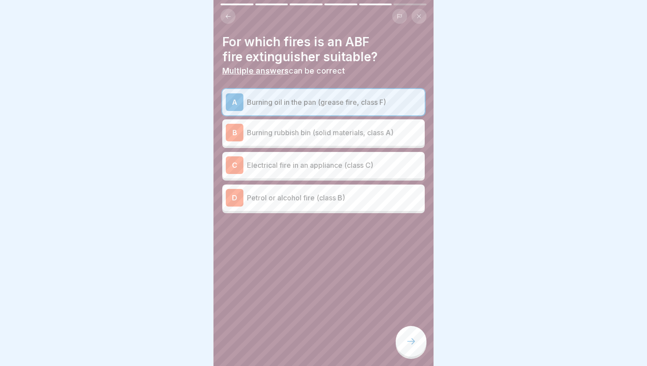
click at [348, 162] on p "Electrical fire in an appliance (class C)" at bounding box center [334, 165] width 174 height 11
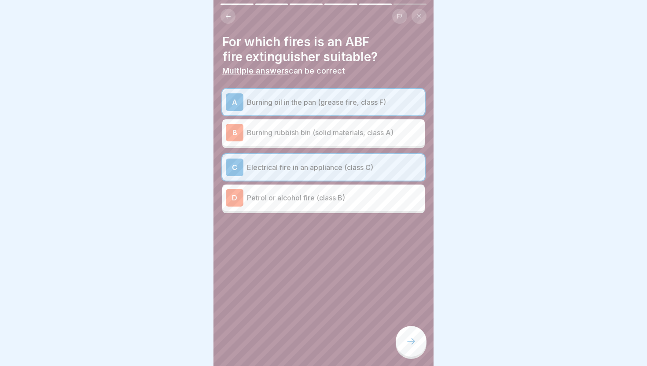
click at [358, 206] on div "D Petrol or alcohol fire (class B)" at bounding box center [324, 198] width 196 height 18
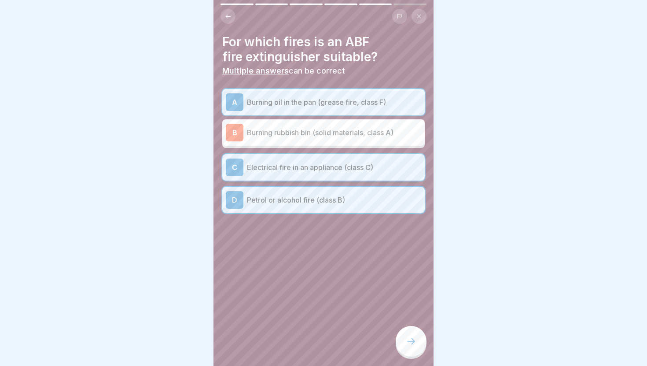
click at [412, 345] on icon at bounding box center [411, 341] width 11 height 11
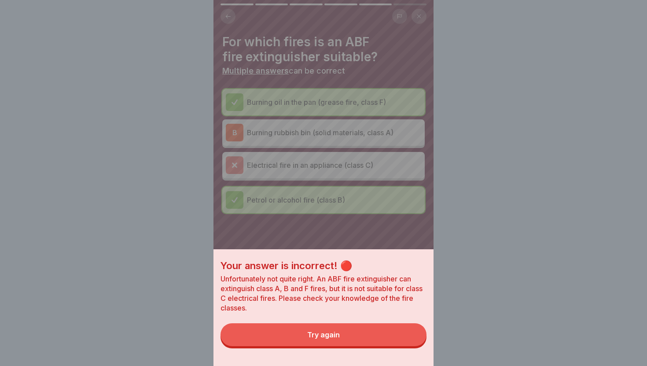
click at [394, 342] on button "Try again" at bounding box center [324, 334] width 206 height 23
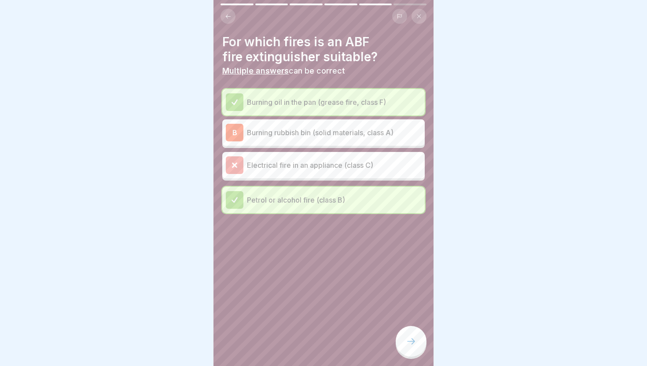
click at [370, 140] on div "B Burning rubbish bin (solid materials, class A)" at bounding box center [324, 133] width 196 height 18
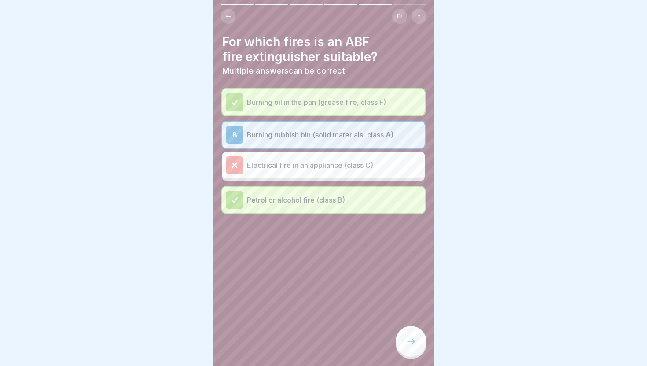
click at [410, 341] on icon at bounding box center [411, 341] width 8 height 6
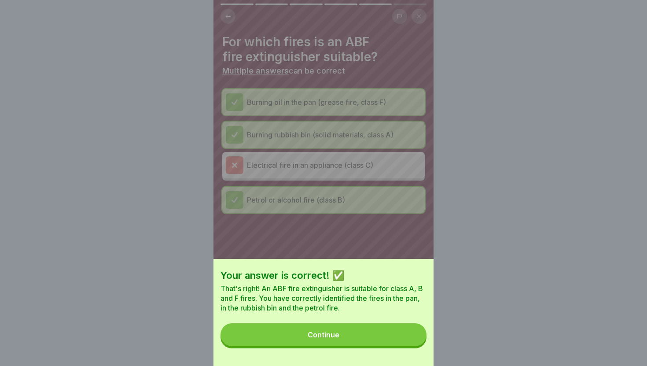
click at [403, 336] on button "Continue" at bounding box center [324, 334] width 206 height 23
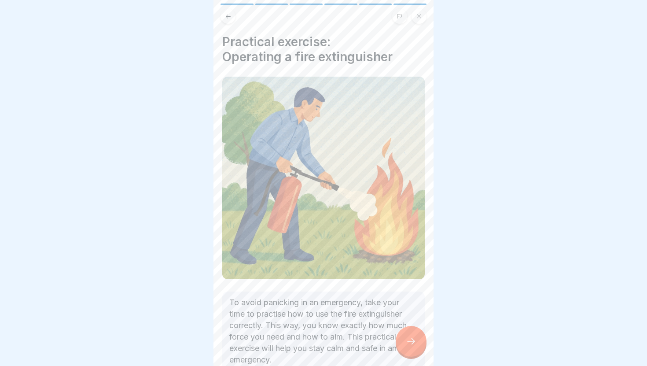
click at [410, 336] on icon at bounding box center [411, 341] width 11 height 11
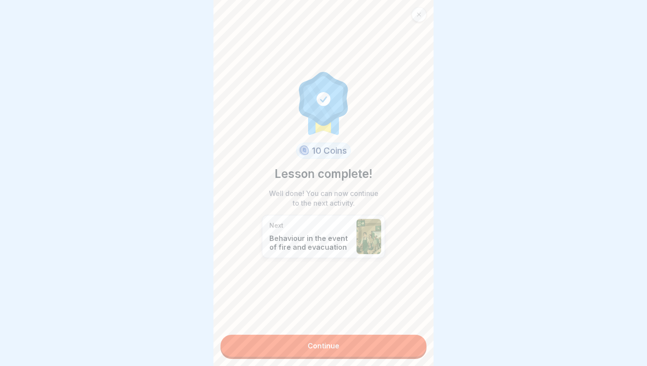
click at [410, 336] on link "Continue" at bounding box center [324, 346] width 206 height 22
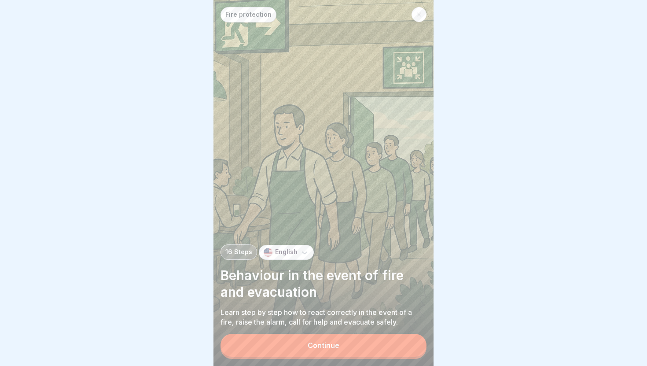
click at [407, 349] on button "Continue" at bounding box center [324, 345] width 206 height 23
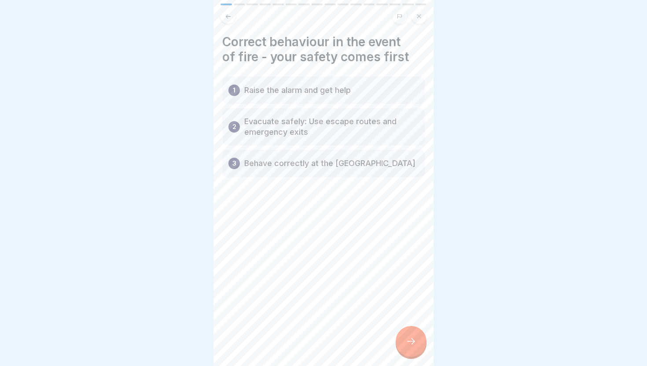
click at [412, 344] on icon at bounding box center [411, 341] width 11 height 11
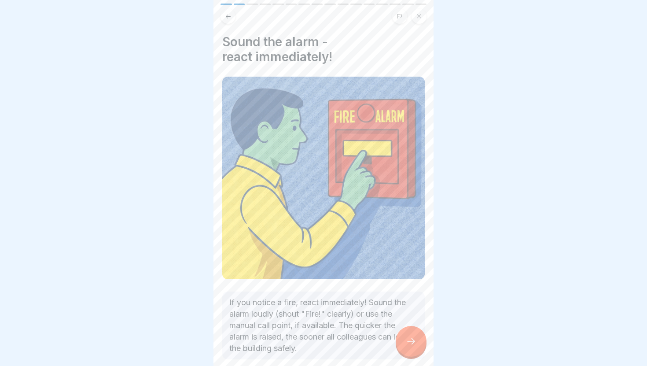
click at [412, 344] on icon at bounding box center [411, 341] width 11 height 11
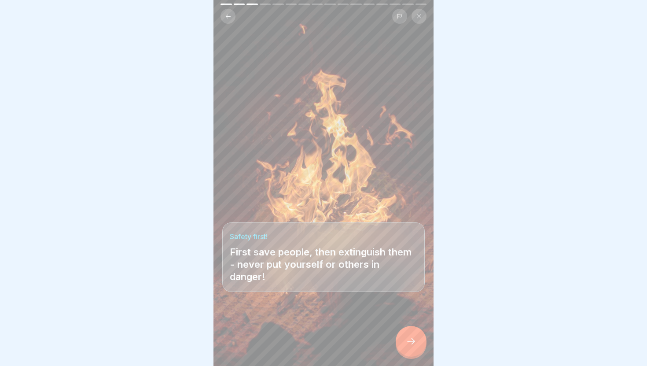
click at [409, 340] on icon at bounding box center [411, 341] width 11 height 11
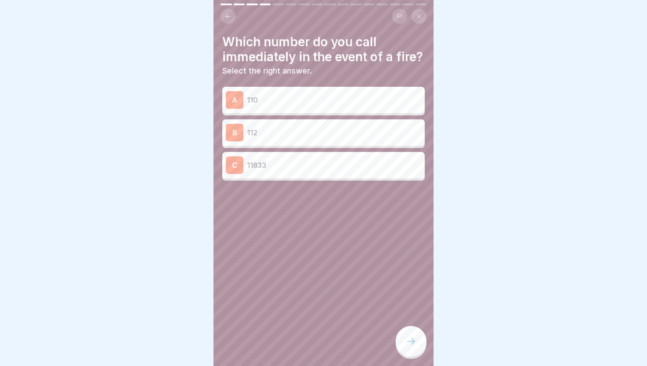
click at [378, 140] on div "B 112" at bounding box center [324, 133] width 196 height 18
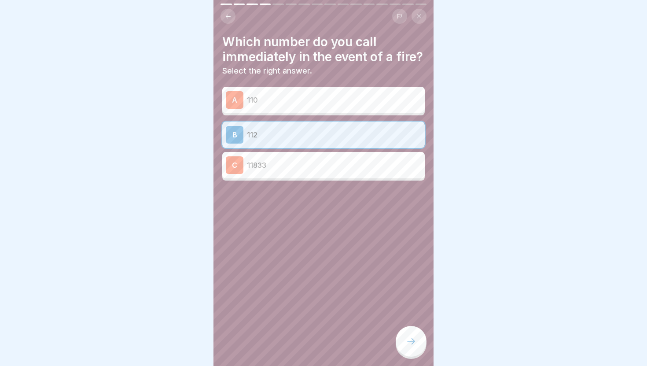
click at [407, 343] on icon at bounding box center [411, 341] width 11 height 11
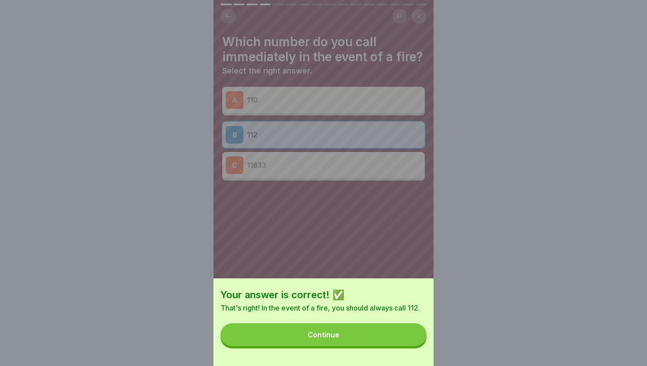
click at [400, 335] on button "Continue" at bounding box center [324, 334] width 206 height 23
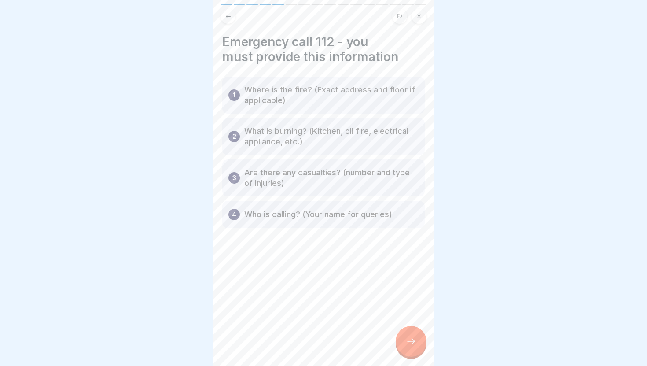
click at [407, 338] on icon at bounding box center [411, 341] width 11 height 11
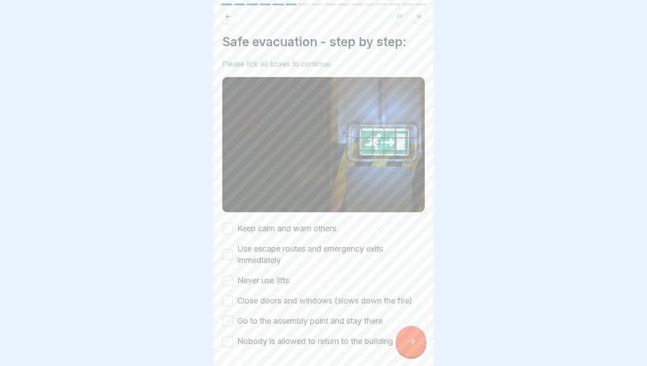
click at [407, 338] on icon at bounding box center [411, 341] width 11 height 11
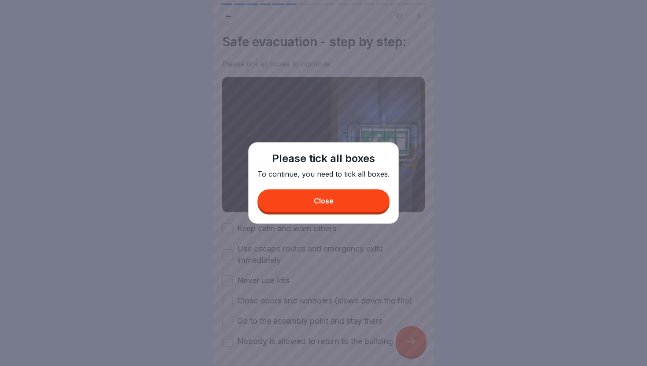
click at [359, 209] on button "Close" at bounding box center [324, 200] width 132 height 23
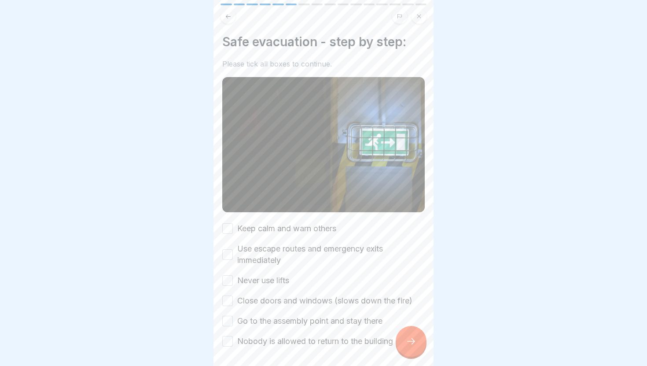
click at [319, 228] on label "Keep calm and warn others" at bounding box center [286, 228] width 99 height 11
click at [233, 228] on button "Keep calm and warn others" at bounding box center [227, 228] width 11 height 11
click at [307, 245] on label "Use escape routes and emergency exits immediately" at bounding box center [331, 254] width 188 height 23
click at [233, 249] on button "Use escape routes and emergency exits immediately" at bounding box center [227, 254] width 11 height 11
click at [272, 277] on label "Never use lifts" at bounding box center [263, 280] width 52 height 11
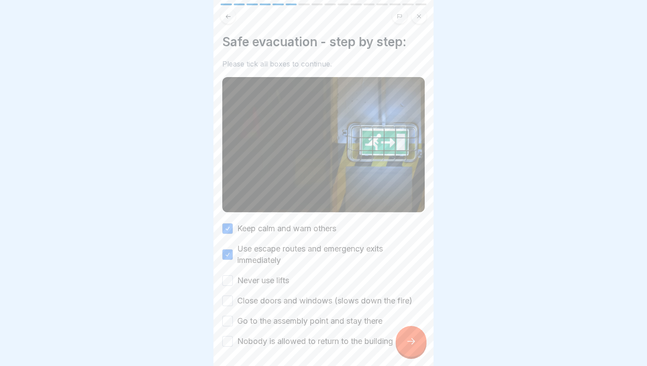
click at [233, 277] on button "Never use lifts" at bounding box center [227, 280] width 11 height 11
click at [269, 305] on label "Close doors and windows (slows down the fire)" at bounding box center [324, 300] width 175 height 11
click at [233, 305] on button "Close doors and windows (slows down the fire)" at bounding box center [227, 301] width 11 height 11
click at [265, 324] on label "Go to the assembly point and stay there" at bounding box center [309, 320] width 145 height 11
click at [233, 324] on button "Go to the assembly point and stay there" at bounding box center [227, 321] width 11 height 11
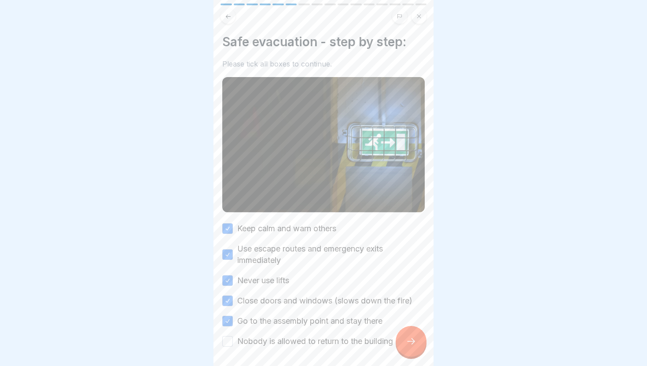
click at [262, 346] on label "Nobody is allowed to return to the building" at bounding box center [315, 341] width 156 height 11
click at [233, 346] on button "Nobody is allowed to return to the building" at bounding box center [227, 341] width 11 height 11
click at [396, 337] on div at bounding box center [411, 341] width 31 height 31
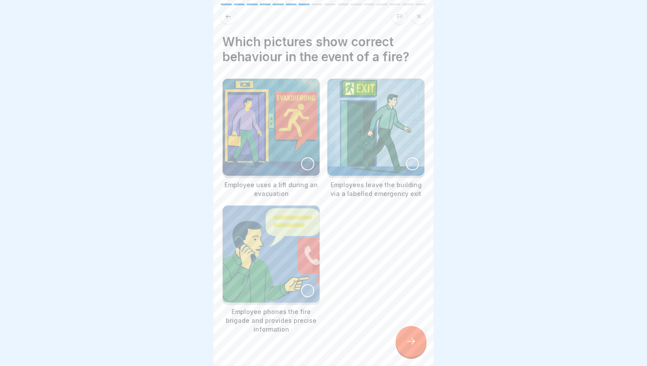
click at [417, 170] on img at bounding box center [376, 127] width 97 height 97
click at [420, 343] on div at bounding box center [411, 341] width 31 height 31
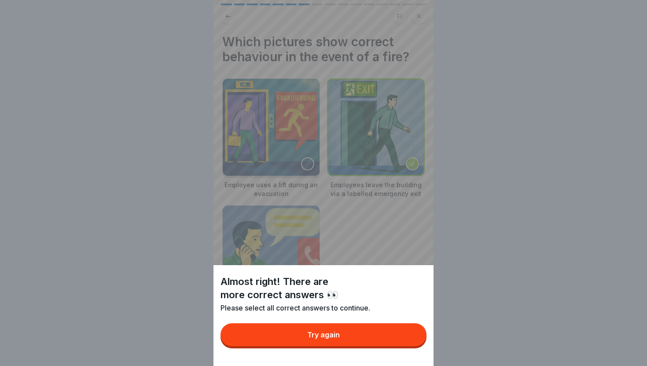
click at [399, 333] on button "Try again" at bounding box center [324, 334] width 206 height 23
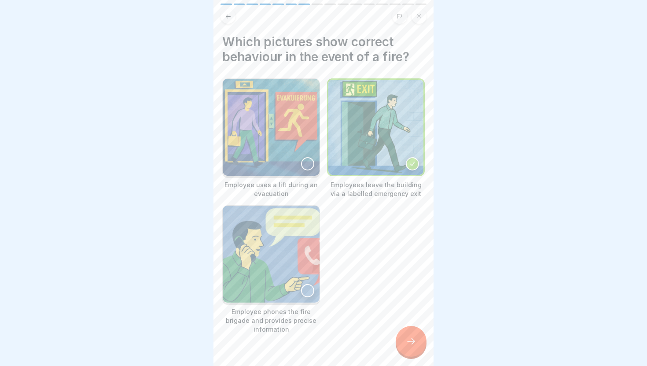
click at [316, 296] on img at bounding box center [271, 254] width 97 height 97
click at [412, 336] on icon at bounding box center [411, 341] width 11 height 11
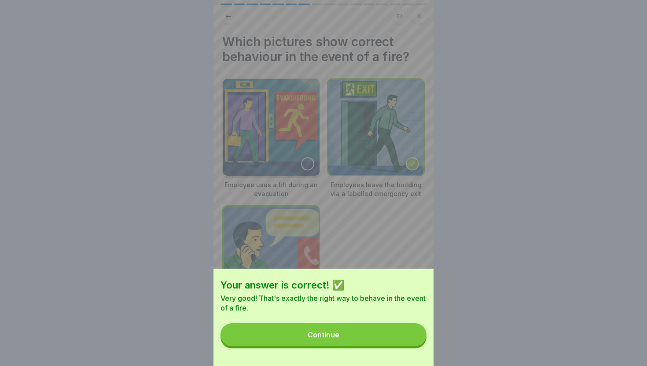
click at [412, 336] on button "Continue" at bounding box center [324, 334] width 206 height 23
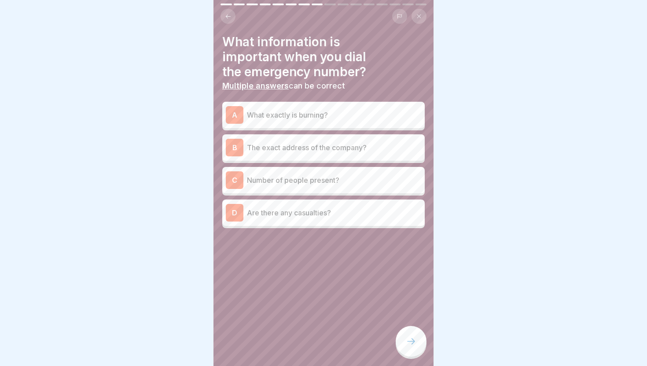
click at [343, 144] on p "The exact address of the company?" at bounding box center [334, 147] width 174 height 11
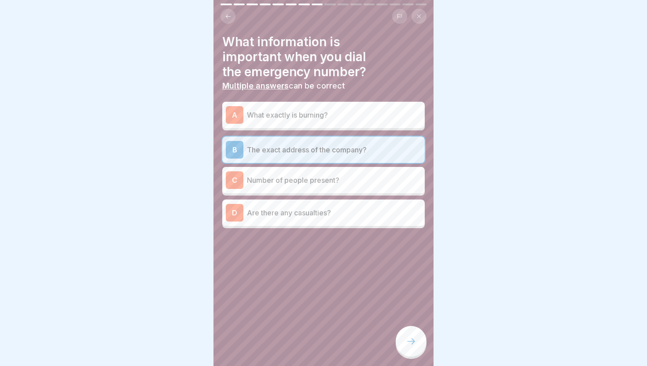
click at [344, 114] on p "What exactly is burning?" at bounding box center [334, 115] width 174 height 11
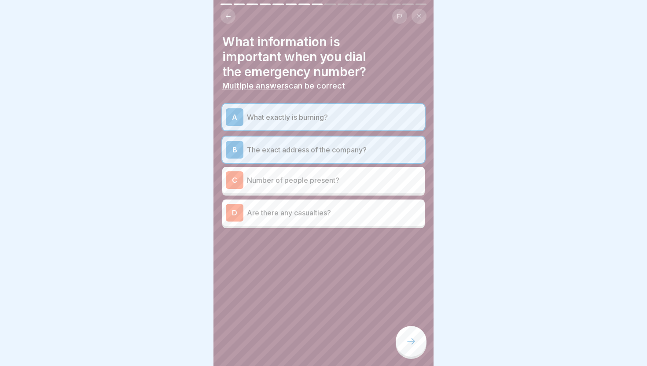
click at [406, 348] on div at bounding box center [411, 341] width 31 height 31
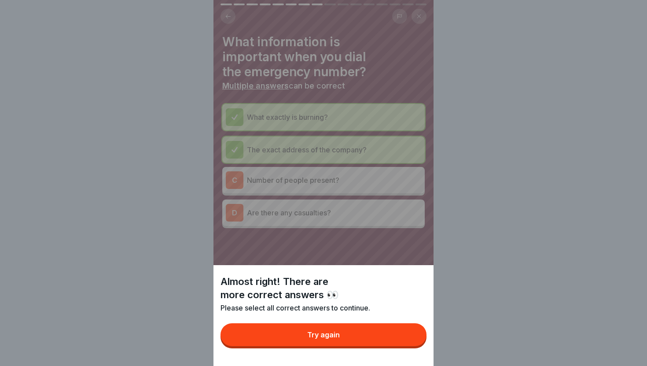
click at [405, 348] on div "Almost right! There are more correct answers 👀 Please select all correct answer…" at bounding box center [324, 315] width 220 height 101
click at [400, 340] on button "Try again" at bounding box center [324, 334] width 206 height 23
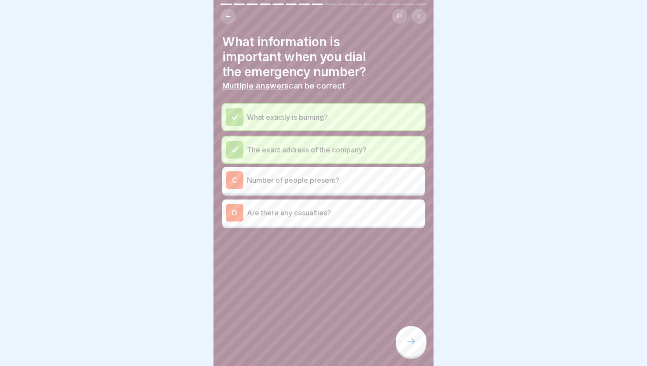
click at [418, 333] on div at bounding box center [411, 341] width 31 height 31
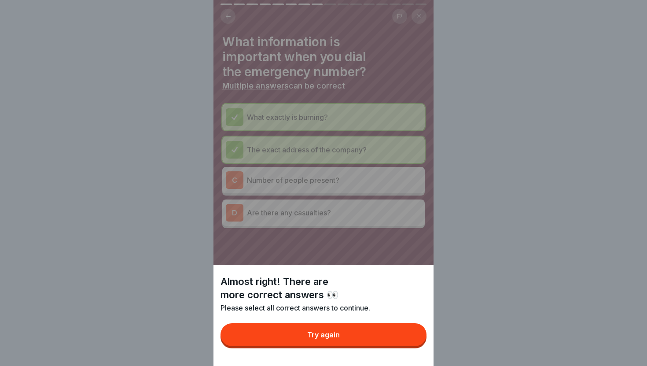
click at [403, 339] on button "Try again" at bounding box center [324, 334] width 206 height 23
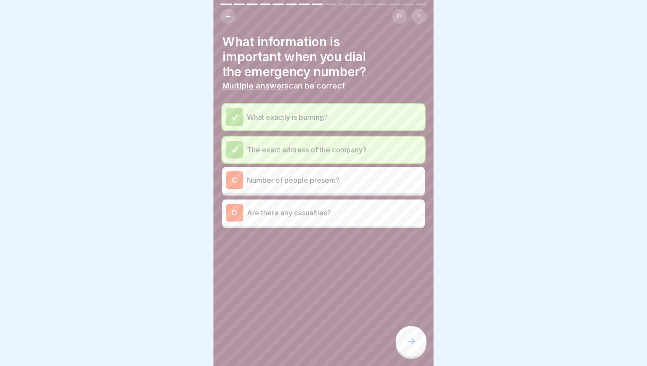
click at [377, 191] on div "C Number of people present?" at bounding box center [323, 180] width 203 height 26
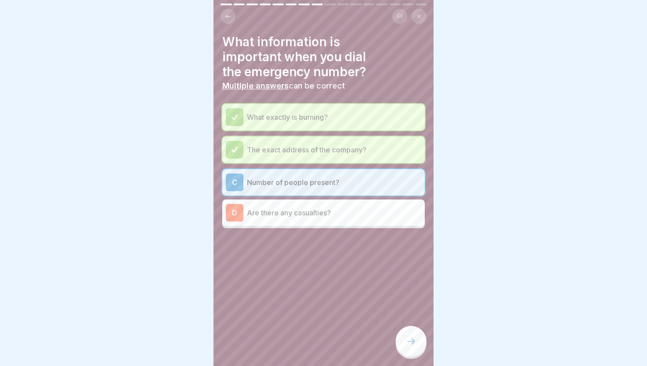
click at [410, 336] on icon at bounding box center [411, 341] width 11 height 11
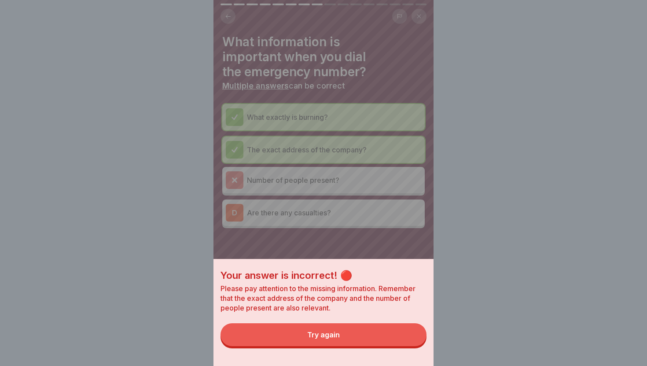
click at [402, 336] on button "Try again" at bounding box center [324, 334] width 206 height 23
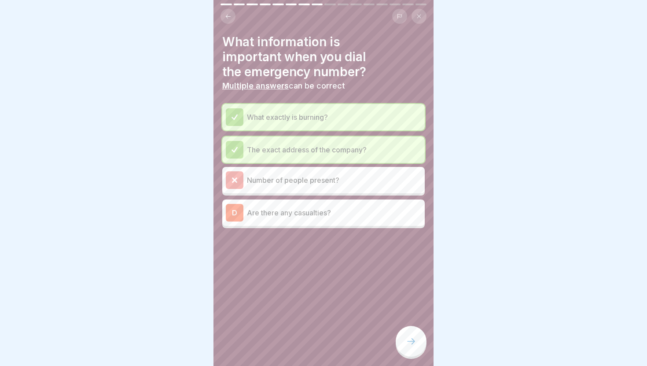
click at [389, 215] on p "Are there any casualties?" at bounding box center [334, 212] width 174 height 11
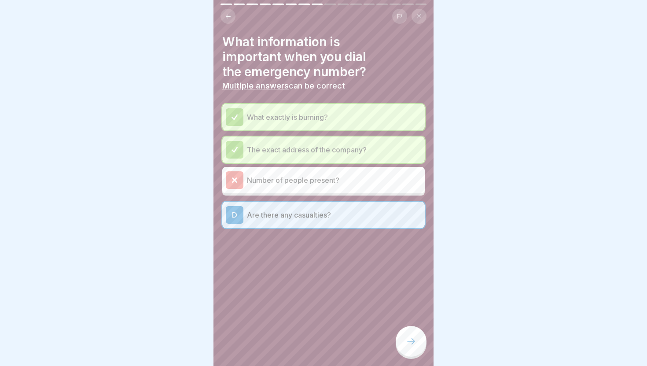
click at [404, 329] on div at bounding box center [411, 341] width 31 height 31
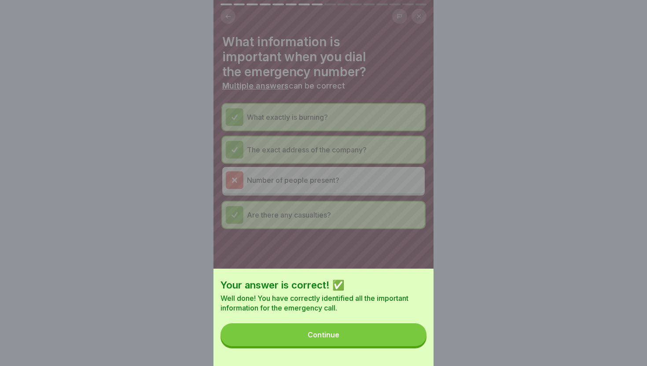
click at [404, 329] on button "Continue" at bounding box center [324, 334] width 206 height 23
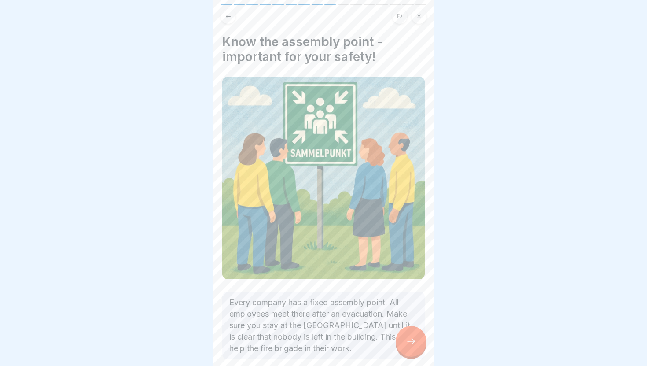
click at [404, 329] on div at bounding box center [411, 341] width 31 height 31
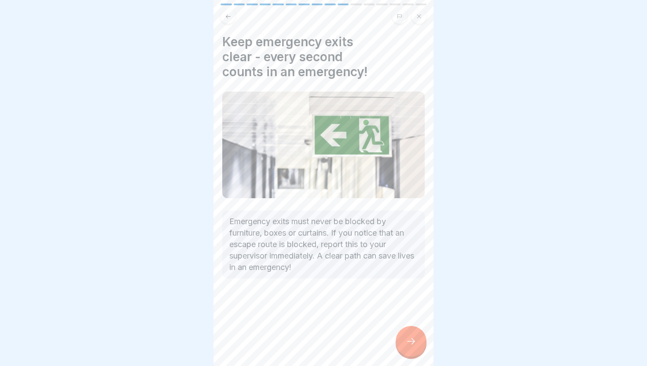
click at [404, 329] on div at bounding box center [411, 341] width 31 height 31
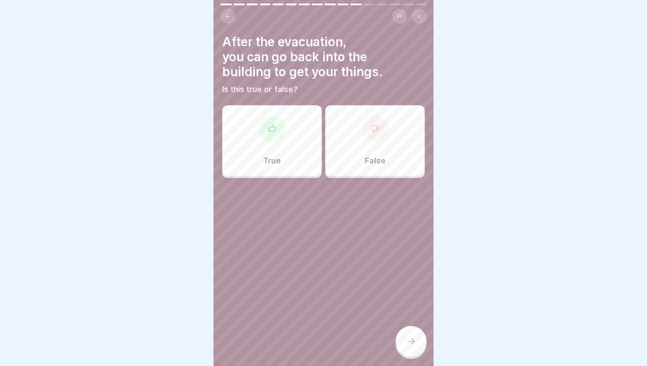
click at [404, 329] on div at bounding box center [411, 341] width 31 height 31
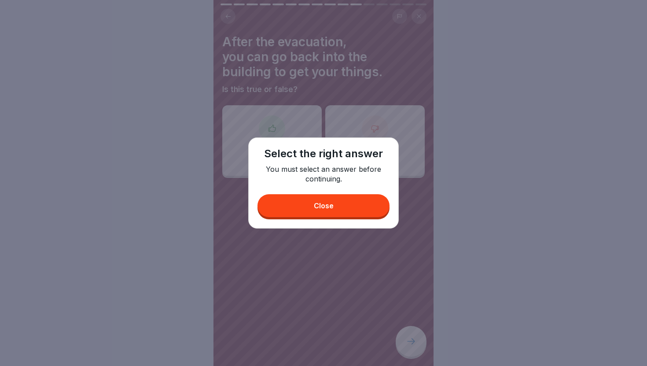
click at [346, 204] on button "Close" at bounding box center [324, 205] width 132 height 23
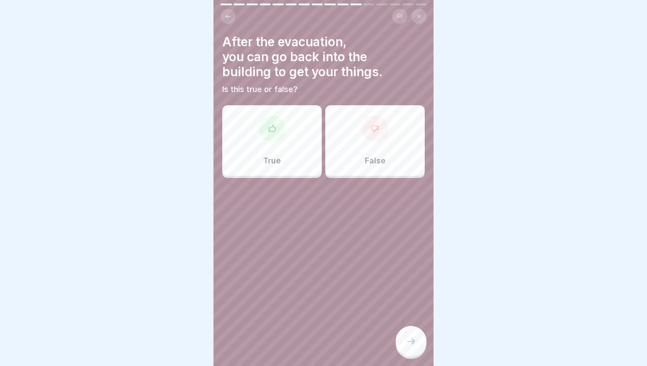
click at [351, 167] on div "False" at bounding box center [375, 140] width 100 height 70
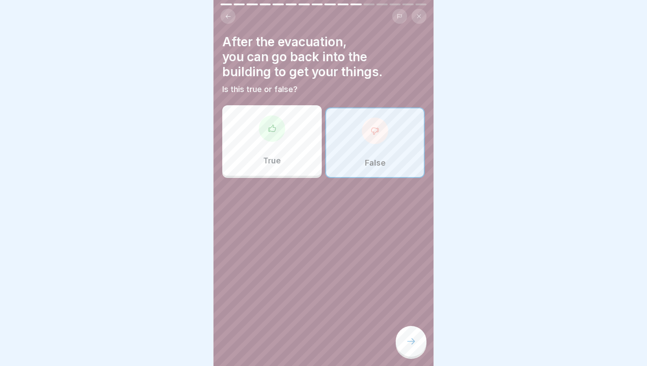
click at [412, 340] on icon at bounding box center [411, 341] width 11 height 11
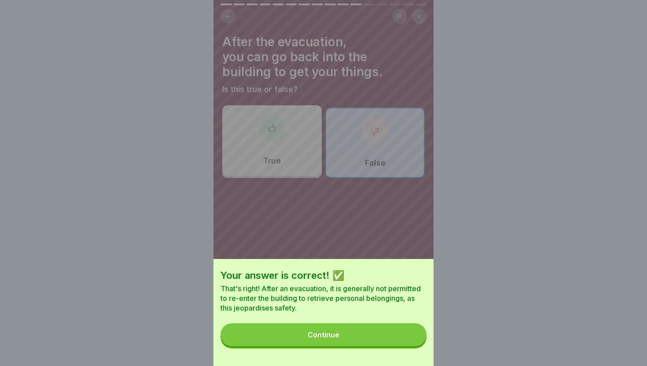
click at [412, 340] on button "Continue" at bounding box center [324, 334] width 206 height 23
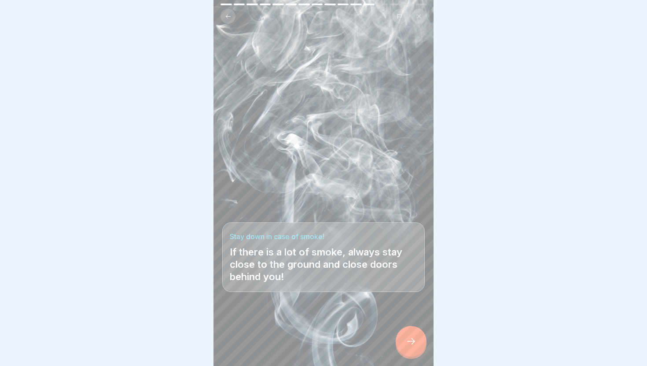
click at [412, 340] on icon at bounding box center [411, 341] width 11 height 11
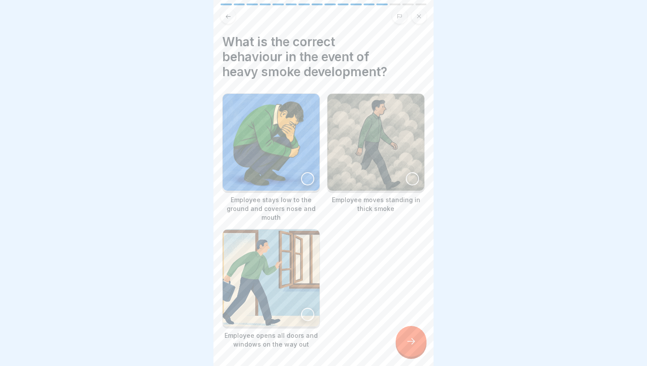
click at [412, 340] on icon at bounding box center [411, 341] width 11 height 11
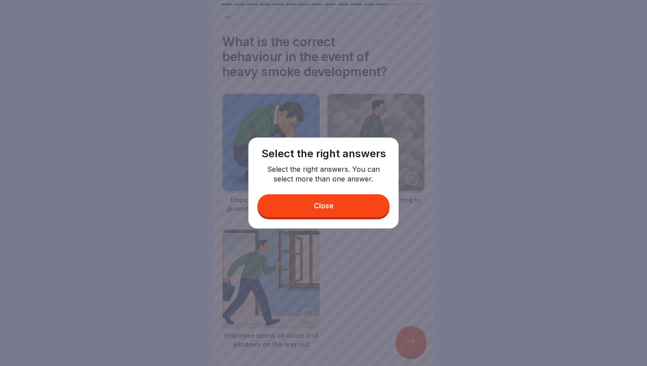
click at [351, 211] on button "Close" at bounding box center [324, 205] width 132 height 23
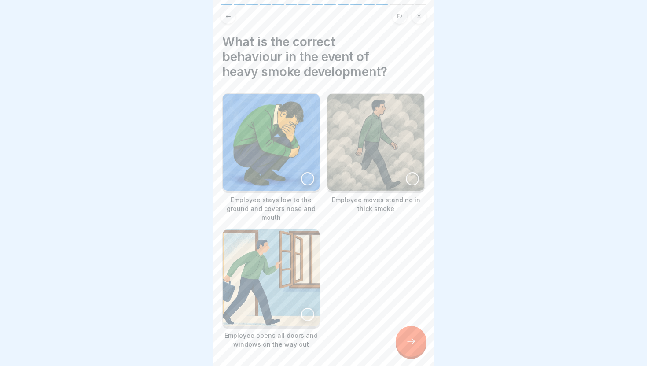
click at [309, 323] on img at bounding box center [271, 277] width 97 height 97
click at [408, 342] on icon at bounding box center [411, 341] width 11 height 11
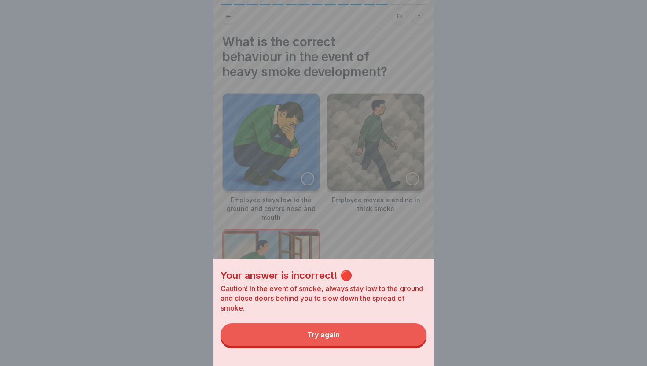
click at [400, 340] on button "Try again" at bounding box center [324, 334] width 206 height 23
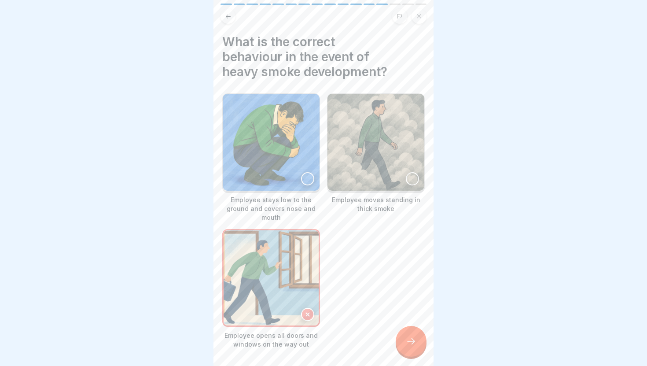
click at [410, 177] on div at bounding box center [412, 178] width 13 height 13
click at [306, 184] on div at bounding box center [307, 178] width 13 height 13
click at [405, 340] on div at bounding box center [411, 341] width 31 height 31
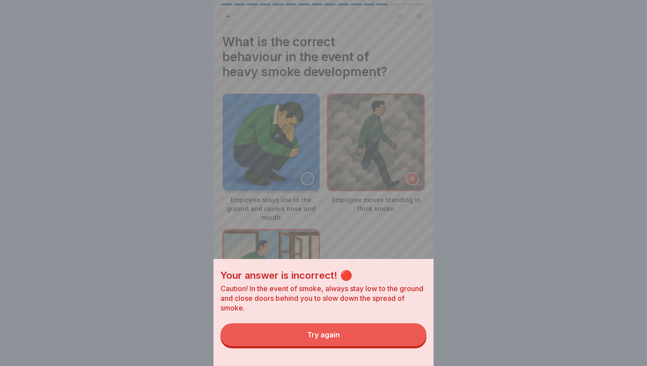
click at [390, 342] on button "Try again" at bounding box center [324, 334] width 206 height 23
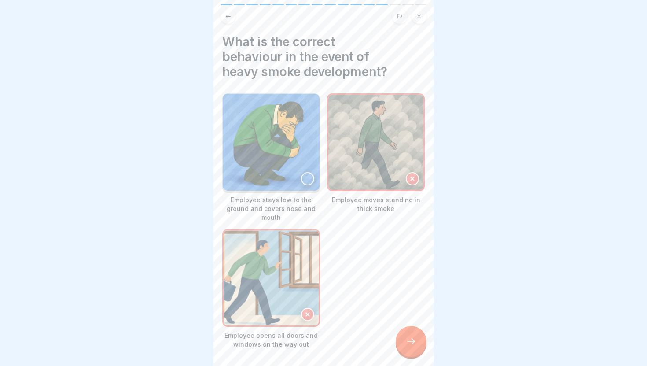
click at [305, 178] on div at bounding box center [307, 178] width 13 height 13
click at [407, 346] on icon at bounding box center [411, 341] width 11 height 11
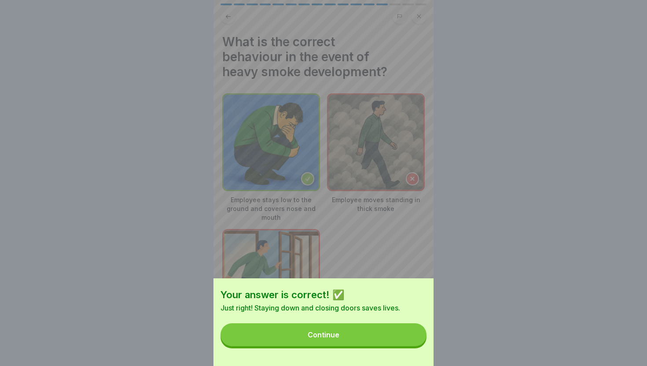
click at [397, 333] on button "Continue" at bounding box center [324, 334] width 206 height 23
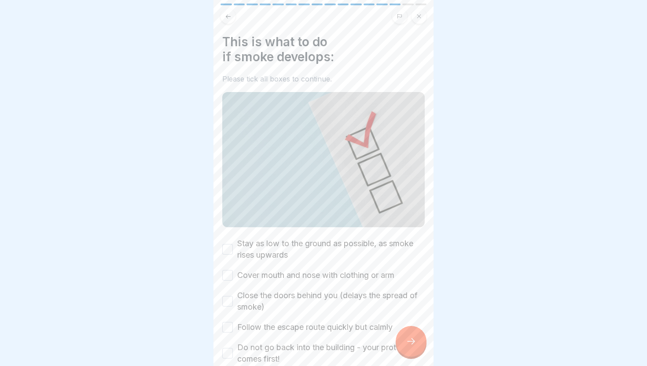
click at [354, 246] on label "Stay as low to the ground as possible, as smoke rises upwards" at bounding box center [331, 249] width 188 height 23
click at [233, 246] on button "Stay as low to the ground as possible, as smoke rises upwards" at bounding box center [227, 249] width 11 height 11
click at [351, 275] on label "Cover mouth and nose with clothing or arm" at bounding box center [315, 275] width 157 height 11
click at [233, 275] on button "Cover mouth and nose with clothing or arm" at bounding box center [227, 275] width 11 height 11
click at [349, 295] on label "Close the doors behind you (delays the spread of smoke)" at bounding box center [331, 301] width 188 height 23
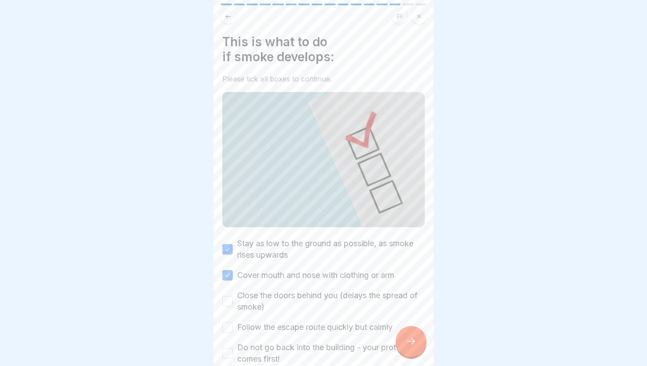
click at [233, 296] on button "Close the doors behind you (delays the spread of smoke)" at bounding box center [227, 301] width 11 height 11
click at [341, 319] on div "Stay as low to the ground as possible, as smoke rises upwards Cover mouth and n…" at bounding box center [323, 301] width 203 height 127
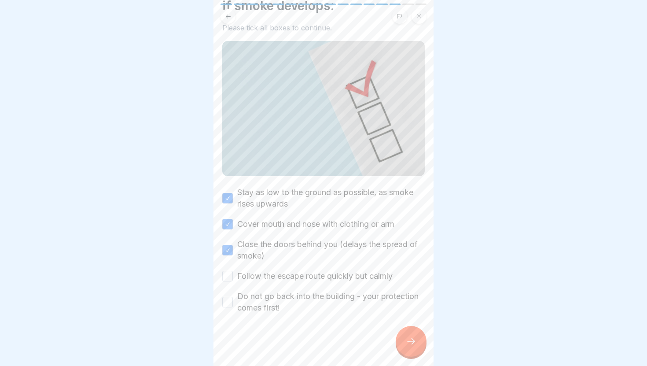
click at [335, 294] on label "Do not go back into the building - your protection comes first!" at bounding box center [331, 302] width 188 height 23
click at [233, 297] on button "Do not go back into the building - your protection comes first!" at bounding box center [227, 302] width 11 height 11
click at [333, 273] on label "Follow the escape route quickly but calmly" at bounding box center [314, 275] width 155 height 11
click at [233, 273] on button "Follow the escape route quickly but calmly" at bounding box center [227, 276] width 11 height 11
click at [410, 339] on icon at bounding box center [411, 341] width 11 height 11
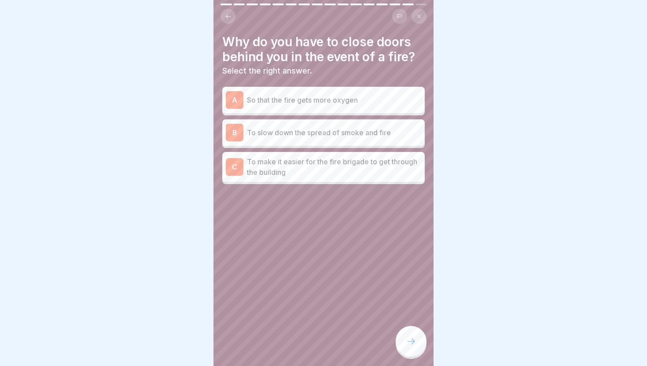
click at [410, 339] on icon at bounding box center [411, 341] width 11 height 11
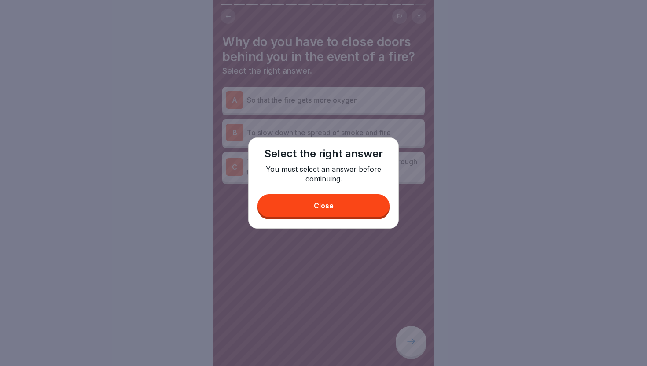
click at [353, 211] on button "Close" at bounding box center [324, 205] width 132 height 23
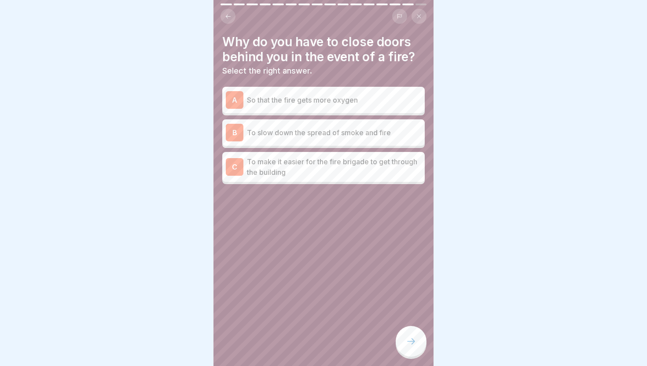
click at [364, 167] on p "To make it easier for the fire brigade to get through the building" at bounding box center [334, 166] width 174 height 21
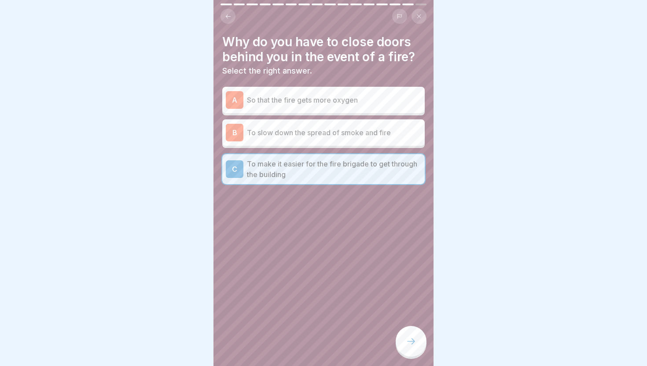
click at [420, 343] on div at bounding box center [411, 341] width 31 height 31
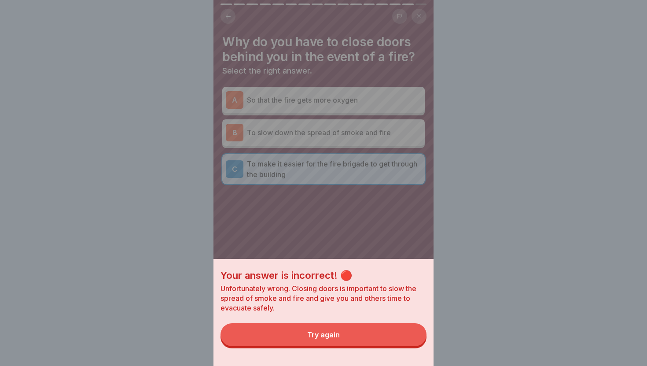
click at [410, 337] on button "Try again" at bounding box center [324, 334] width 206 height 23
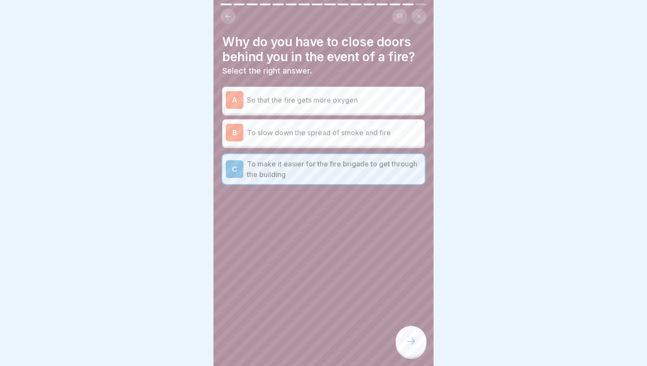
click at [370, 137] on p "To slow down the spread of smoke and fire" at bounding box center [334, 132] width 174 height 11
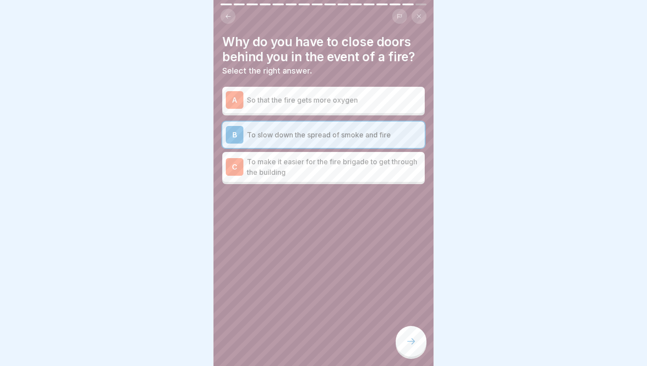
click at [417, 337] on div at bounding box center [411, 341] width 31 height 31
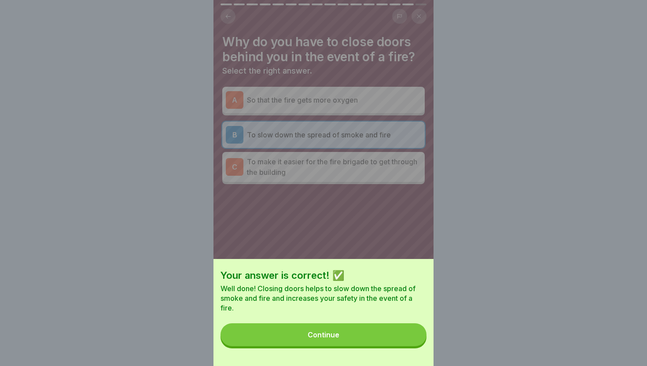
click at [417, 337] on button "Continue" at bounding box center [324, 334] width 206 height 23
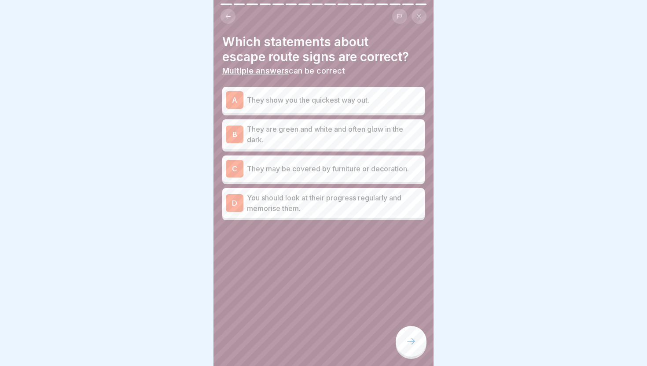
click at [362, 100] on p "They show you the quickest way out." at bounding box center [334, 100] width 174 height 11
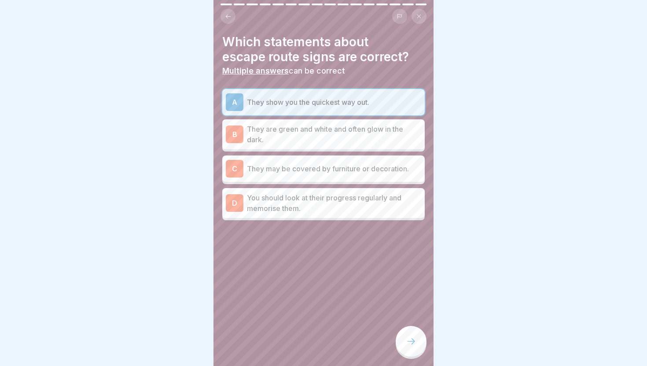
click at [360, 202] on p "You should look at their progress regularly and memorise them." at bounding box center [334, 202] width 174 height 21
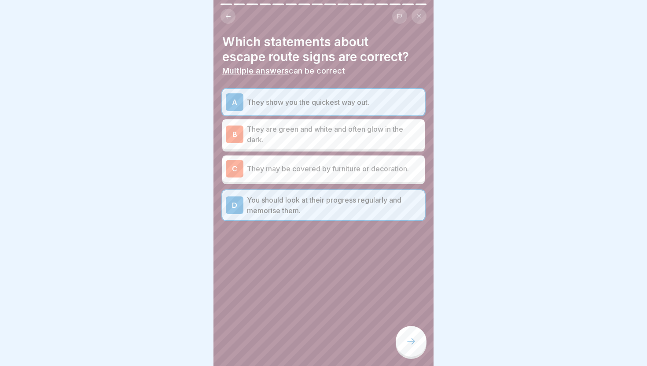
click at [414, 335] on div at bounding box center [411, 341] width 31 height 31
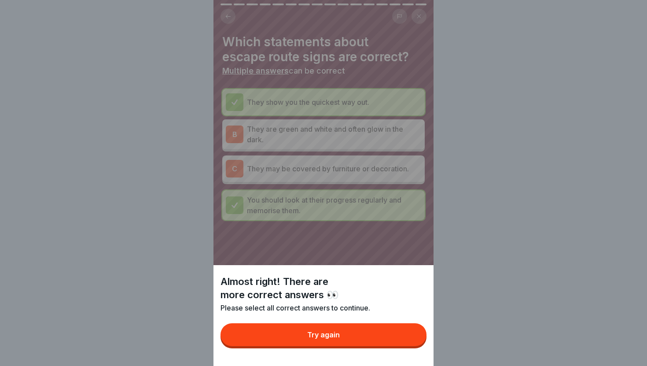
click at [414, 335] on button "Try again" at bounding box center [324, 334] width 206 height 23
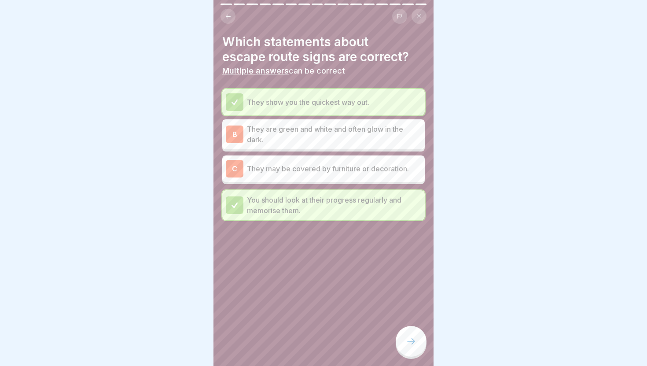
click at [414, 335] on div at bounding box center [411, 341] width 31 height 31
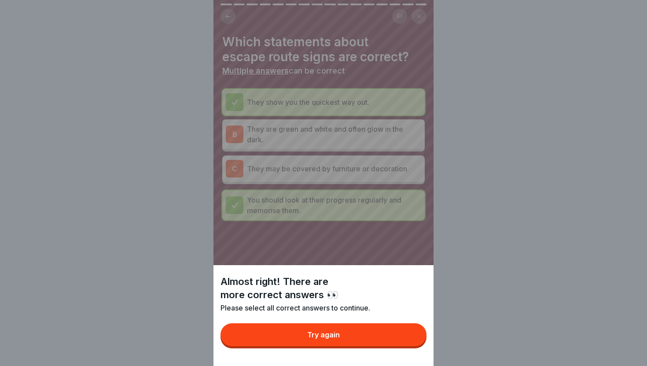
click at [414, 335] on button "Try again" at bounding box center [324, 334] width 206 height 23
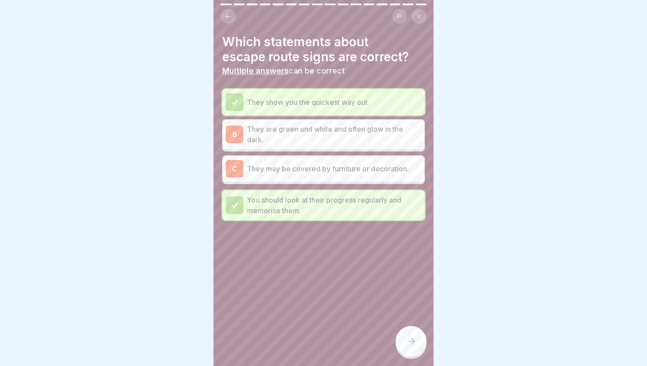
click at [373, 169] on p "They may be covered by furniture or decoration." at bounding box center [334, 168] width 174 height 11
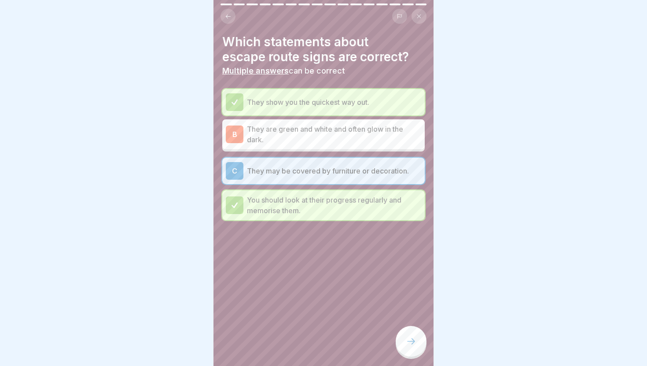
click at [373, 169] on p "They may be covered by furniture or decoration." at bounding box center [334, 171] width 174 height 11
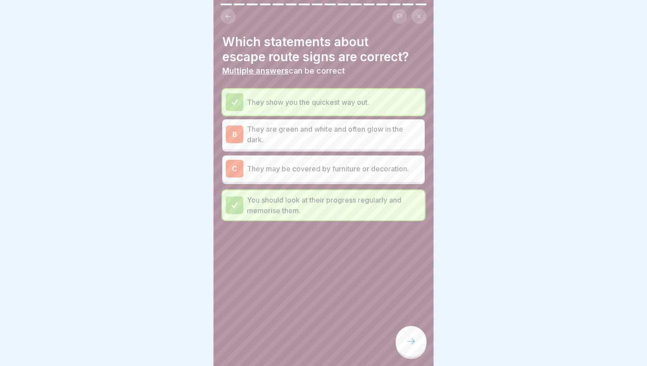
click at [377, 139] on p "They are green and white and often glow in the dark." at bounding box center [334, 134] width 174 height 21
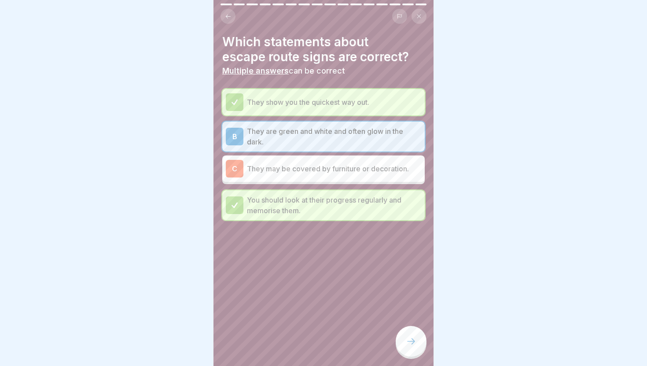
click at [414, 347] on div at bounding box center [411, 341] width 31 height 31
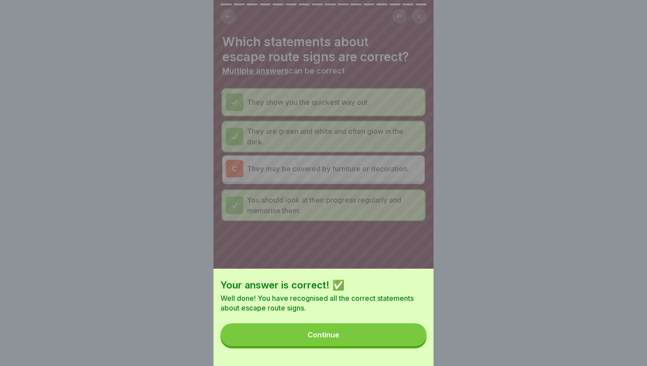
click at [407, 340] on button "Continue" at bounding box center [324, 334] width 206 height 23
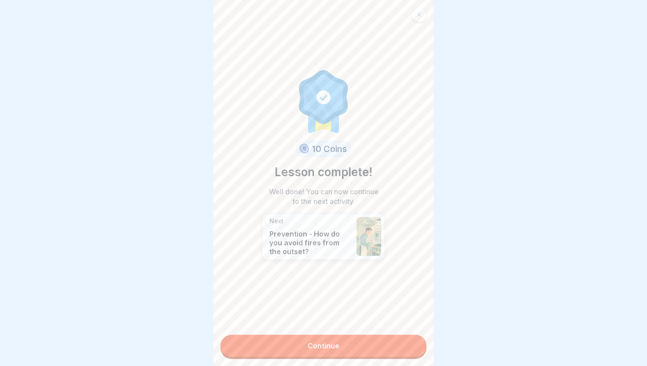
click at [407, 340] on link "Continue" at bounding box center [324, 346] width 206 height 22
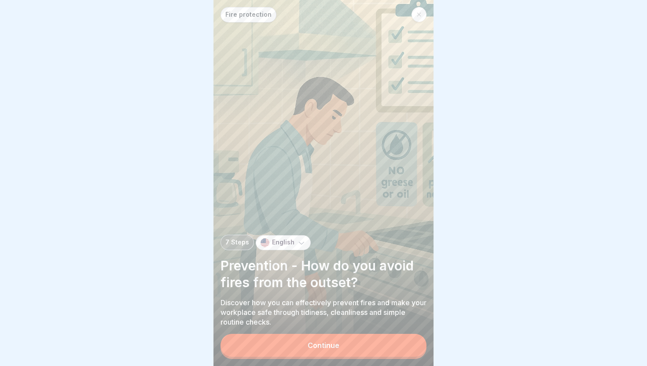
click at [407, 340] on button "Continue" at bounding box center [324, 345] width 206 height 23
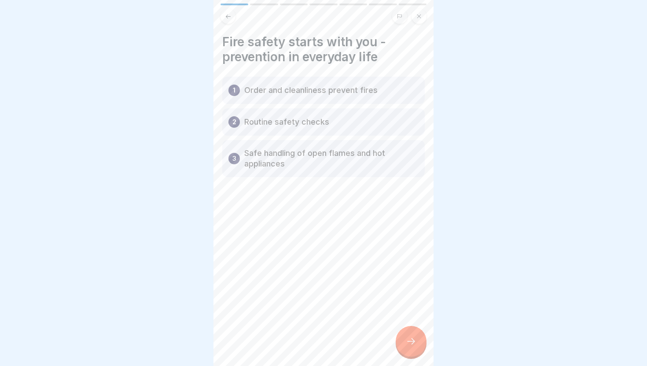
click at [407, 340] on icon at bounding box center [411, 341] width 11 height 11
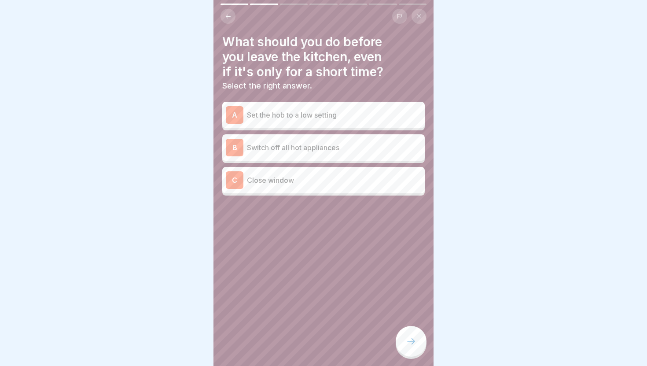
click at [396, 155] on div "B Switch off all hot appliances" at bounding box center [324, 148] width 196 height 18
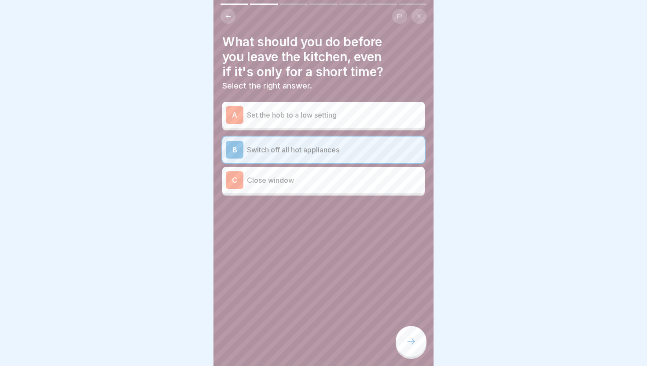
click at [417, 333] on div at bounding box center [411, 341] width 31 height 31
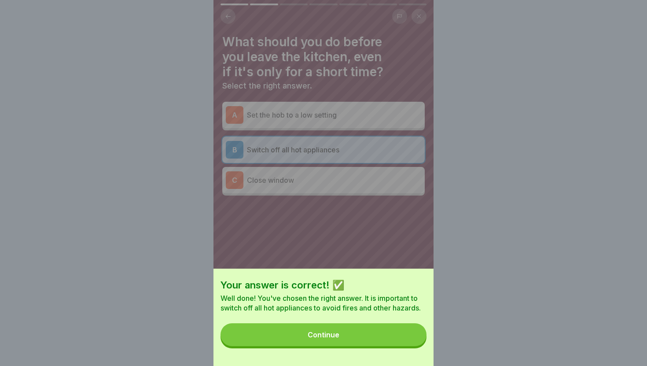
click at [417, 333] on button "Continue" at bounding box center [324, 334] width 206 height 23
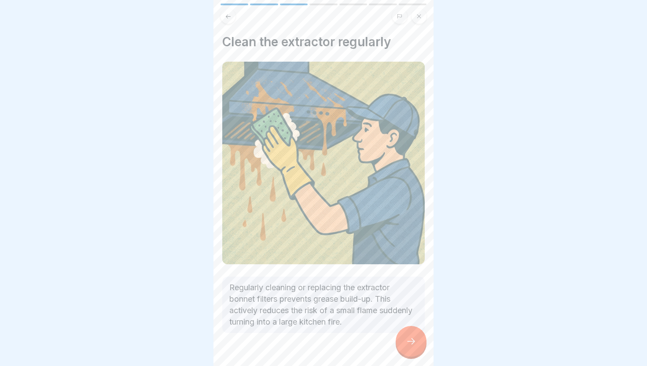
click at [417, 333] on div at bounding box center [411, 341] width 31 height 31
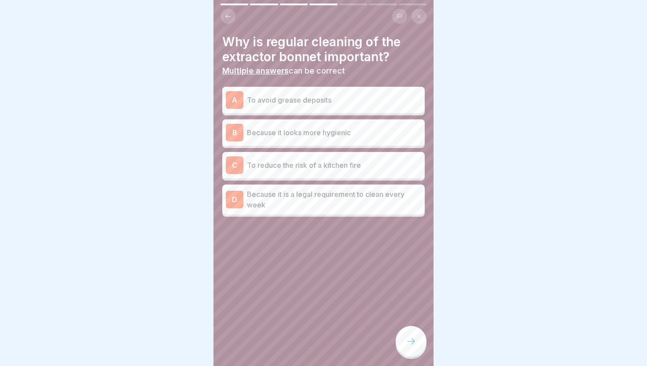
click at [385, 178] on div "C To reduce the risk of a kitchen fire" at bounding box center [323, 165] width 203 height 26
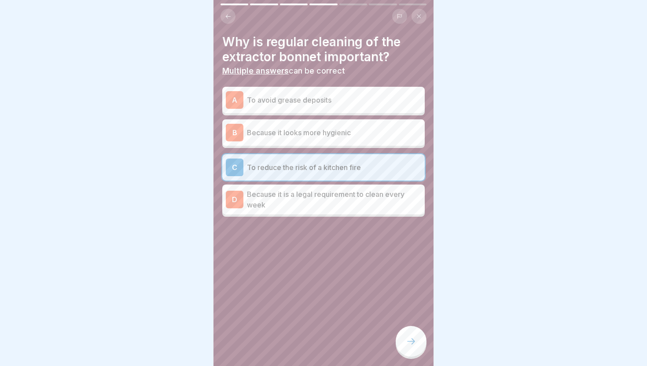
click at [389, 191] on p "Because it is a legal requirement to clean every week" at bounding box center [334, 199] width 174 height 21
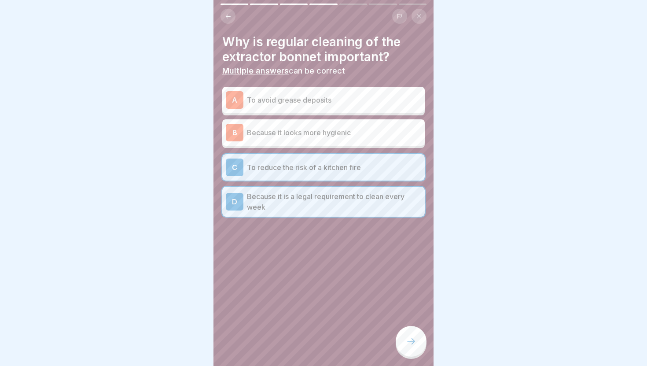
click at [420, 327] on div "Why is regular cleaning of the extractor bonnet important? Multiple answers can…" at bounding box center [324, 183] width 220 height 366
click at [418, 333] on div at bounding box center [411, 341] width 31 height 31
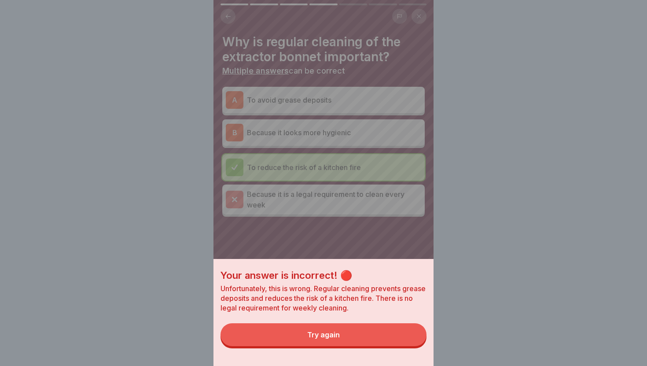
click at [410, 339] on button "Try again" at bounding box center [324, 334] width 206 height 23
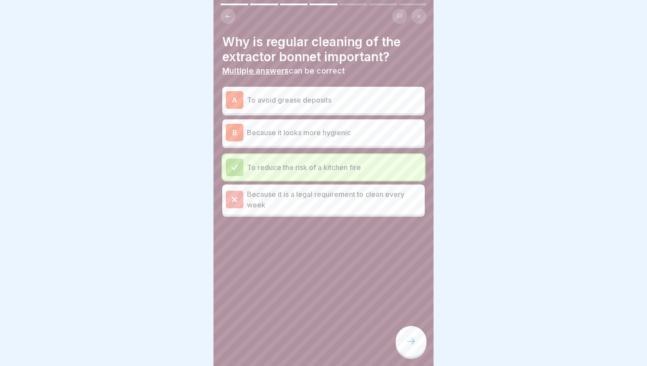
click at [410, 339] on icon at bounding box center [411, 341] width 11 height 11
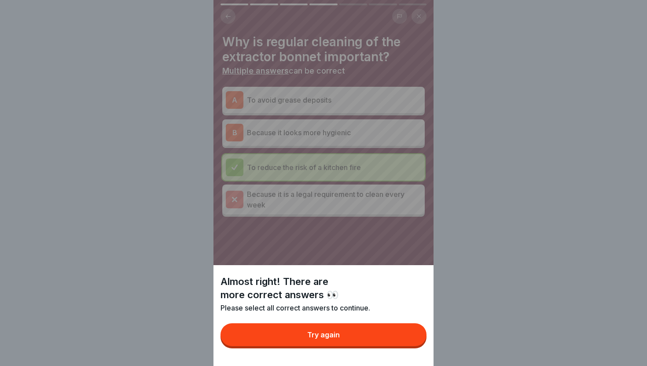
click at [410, 339] on button "Try again" at bounding box center [324, 334] width 206 height 23
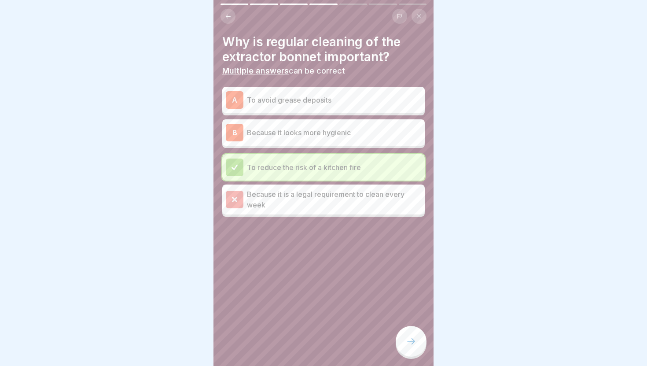
click at [372, 97] on p "To avoid grease deposits" at bounding box center [334, 100] width 174 height 11
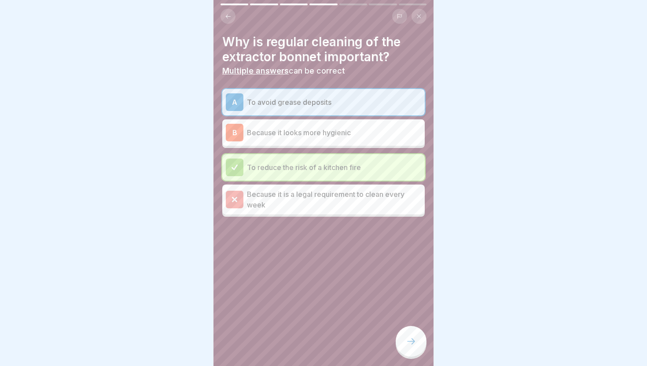
click at [406, 348] on div at bounding box center [411, 341] width 31 height 31
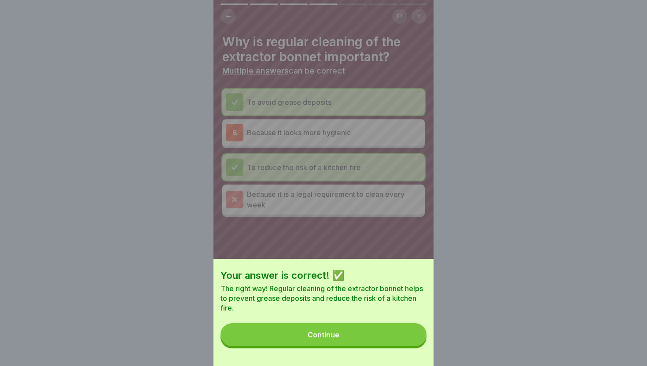
click at [406, 348] on div "Your answer is correct! ✅ The right way! Regular cleaning of the extractor bonn…" at bounding box center [324, 312] width 220 height 107
click at [402, 331] on button "Continue" at bounding box center [324, 334] width 206 height 23
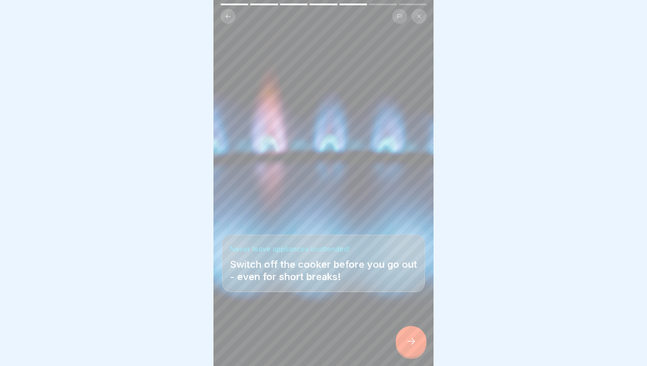
click at [402, 331] on div at bounding box center [411, 341] width 31 height 31
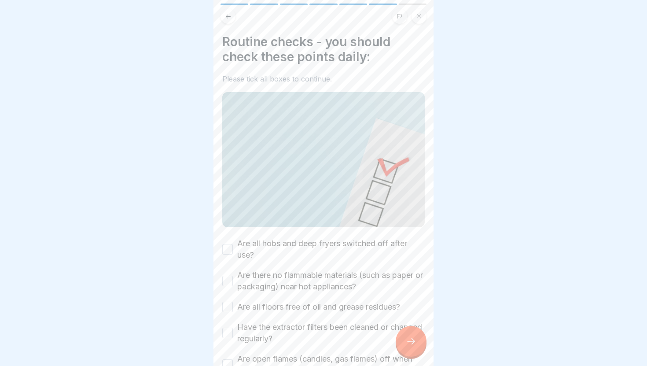
click at [365, 244] on label "Are all hobs and deep fryers switched off after use?" at bounding box center [331, 249] width 188 height 23
click at [233, 244] on button "Are all hobs and deep fryers switched off after use?" at bounding box center [227, 249] width 11 height 11
click at [364, 285] on label "Are there no flammable materials (such as paper or packaging) near hot applianc…" at bounding box center [331, 281] width 188 height 23
click at [233, 285] on button "Are there no flammable materials (such as paper or packaging) near hot applianc…" at bounding box center [227, 281] width 11 height 11
click at [358, 307] on label "Are all floors free of oil and grease residues?" at bounding box center [318, 306] width 163 height 11
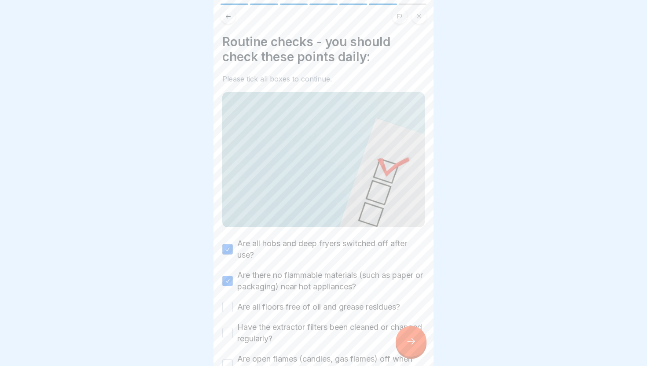
click at [233, 307] on button "Are all floors free of oil and grease residues?" at bounding box center [227, 307] width 11 height 11
click at [354, 330] on label "Have the extractor filters been cleaned or changed regularly?" at bounding box center [331, 333] width 188 height 23
click at [233, 330] on button "Have the extractor filters been cleaned or changed regularly?" at bounding box center [227, 333] width 11 height 11
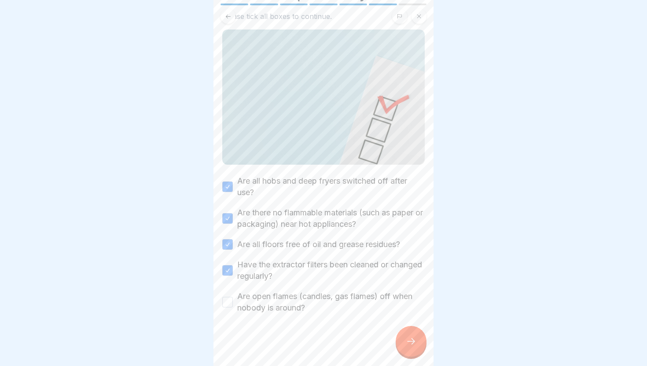
click at [330, 296] on label "Are open flames (candles, gas flames) off when nobody is around?" at bounding box center [331, 302] width 188 height 23
click at [233, 297] on button "Are open flames (candles, gas flames) off when nobody is around?" at bounding box center [227, 302] width 11 height 11
click at [413, 336] on icon at bounding box center [411, 341] width 11 height 11
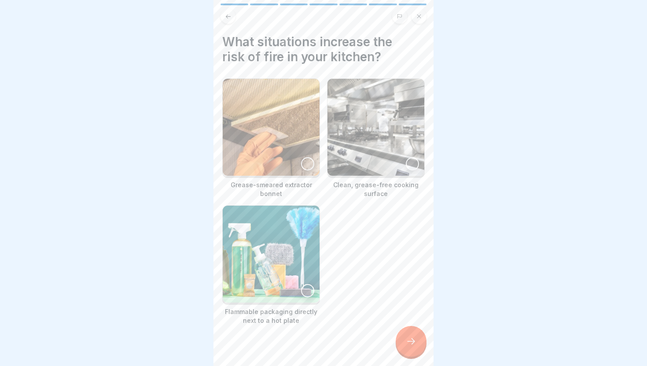
click at [303, 163] on div at bounding box center [307, 163] width 13 height 13
click at [311, 299] on img at bounding box center [271, 254] width 97 height 97
click at [410, 343] on icon at bounding box center [411, 341] width 11 height 11
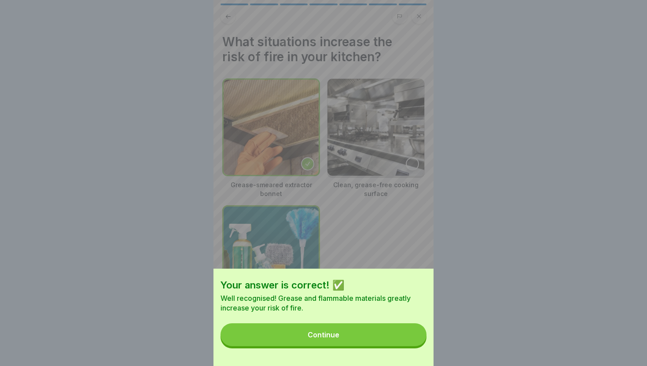
click at [410, 343] on button "Continue" at bounding box center [324, 334] width 206 height 23
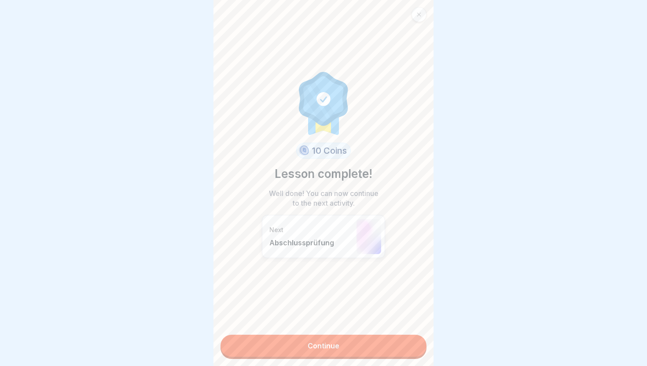
click at [410, 343] on link "Continue" at bounding box center [324, 346] width 206 height 22
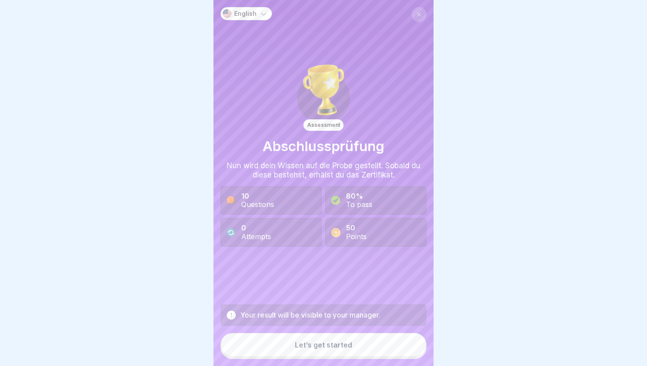
click at [410, 343] on button "Let’s get started" at bounding box center [324, 345] width 206 height 24
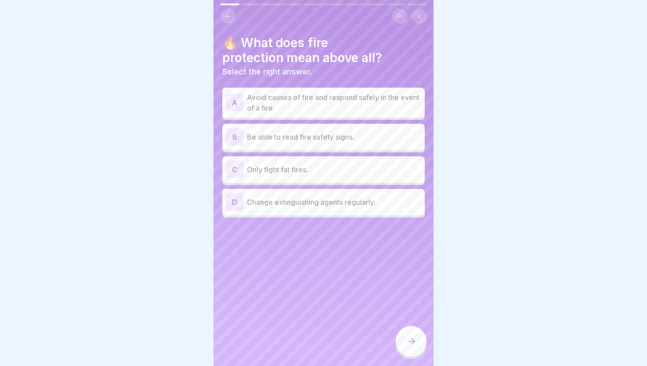
click at [392, 94] on font "Avoid causes of fire and respond safely in the event of a fire." at bounding box center [333, 102] width 173 height 19
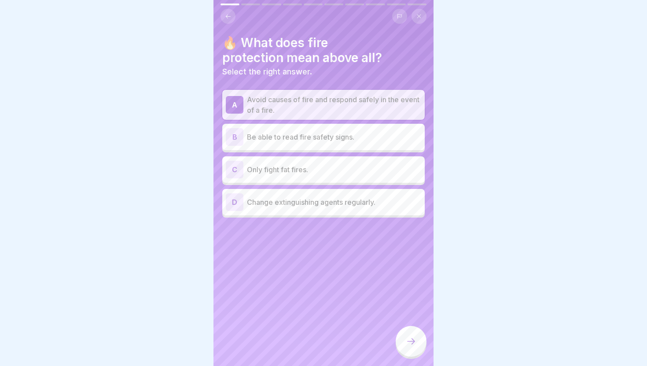
click at [383, 203] on p "Change extinguishing agents regularly." at bounding box center [334, 202] width 174 height 11
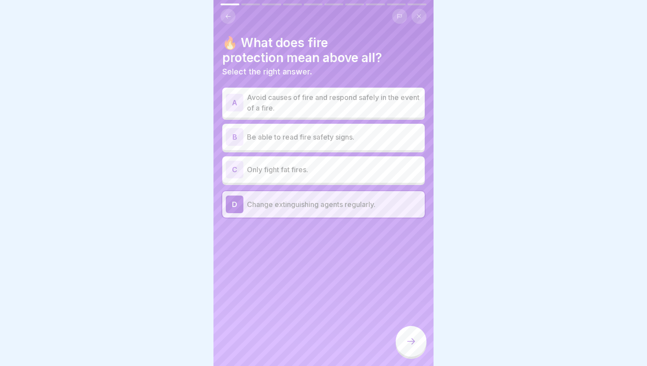
click at [408, 345] on icon at bounding box center [411, 341] width 11 height 11
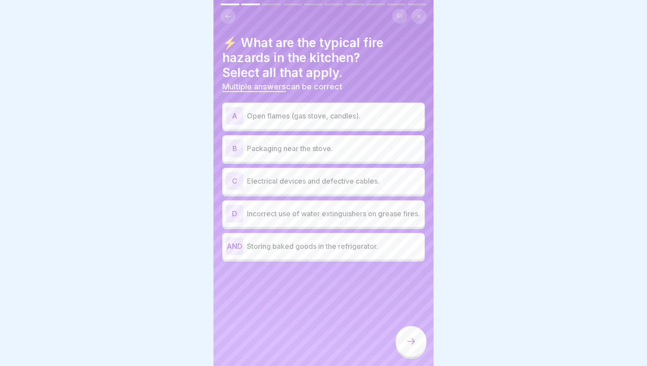
click at [232, 16] on button at bounding box center [228, 16] width 15 height 15
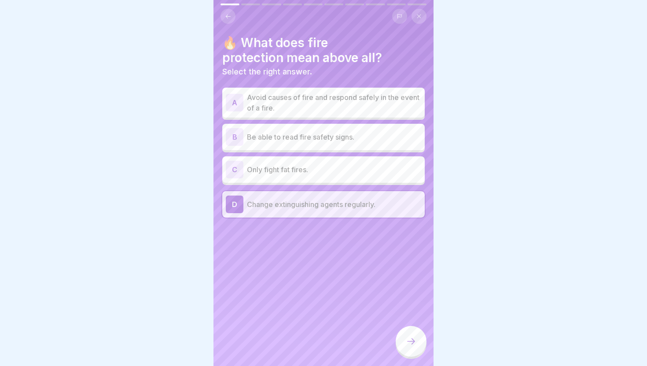
click at [232, 16] on button at bounding box center [228, 16] width 15 height 15
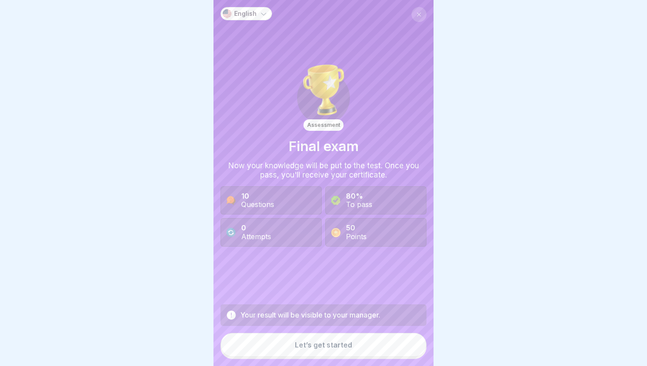
click at [314, 345] on div "Let’s get started" at bounding box center [323, 345] width 57 height 8
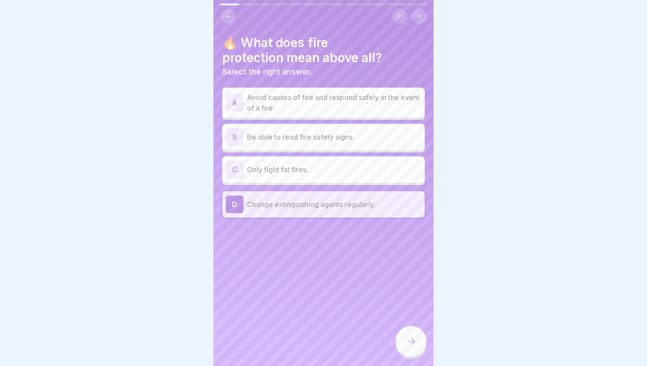
click at [359, 106] on p "Avoid causes of fire and respond safely in the event of a fire." at bounding box center [334, 102] width 174 height 21
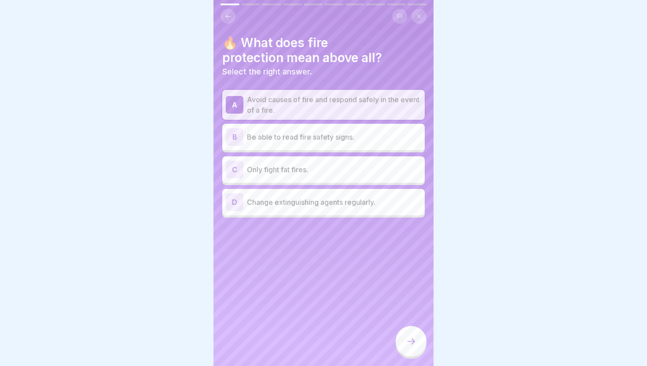
click at [408, 339] on icon at bounding box center [411, 341] width 11 height 11
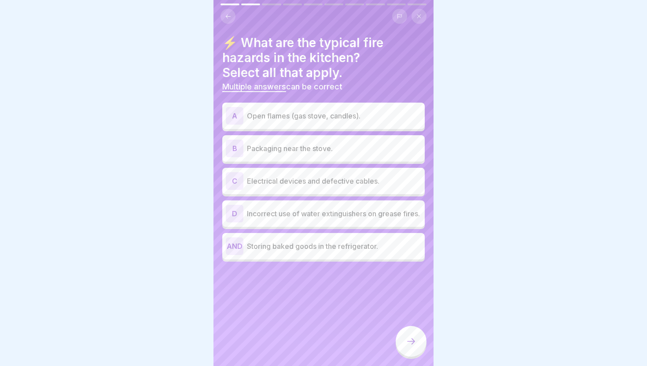
click at [378, 116] on p "Open flames (gas stove, candles)." at bounding box center [334, 116] width 174 height 11
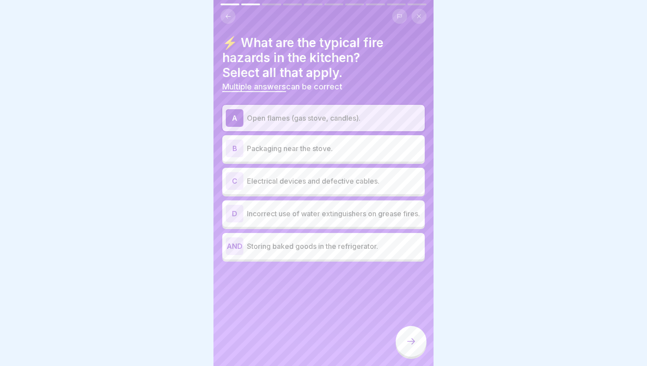
click at [368, 181] on font "Electrical devices and defective cables." at bounding box center [313, 181] width 133 height 9
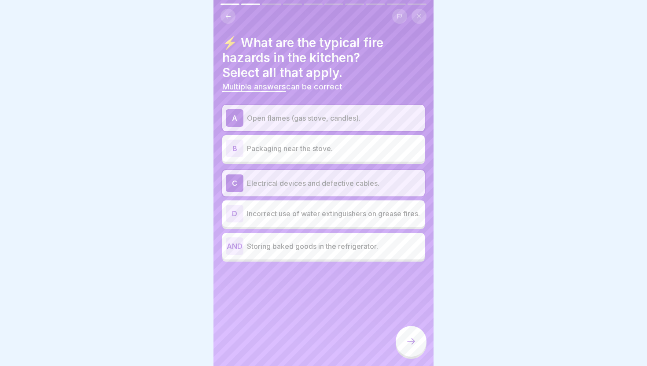
click at [366, 210] on font "Incorrect use of water extinguishers on grease fires." at bounding box center [333, 213] width 173 height 9
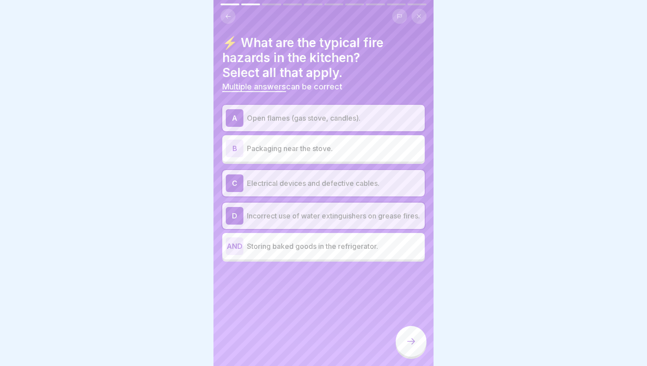
click at [410, 344] on icon at bounding box center [411, 341] width 11 height 11
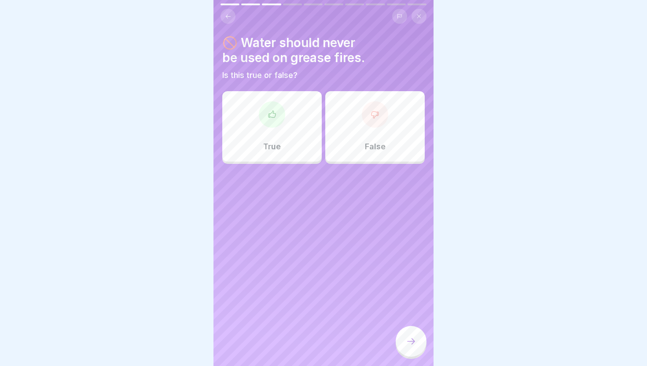
click at [318, 140] on div "True" at bounding box center [272, 126] width 100 height 70
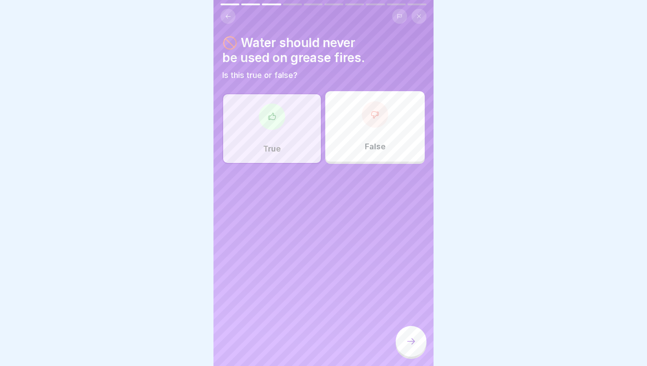
click at [414, 336] on icon at bounding box center [411, 341] width 11 height 11
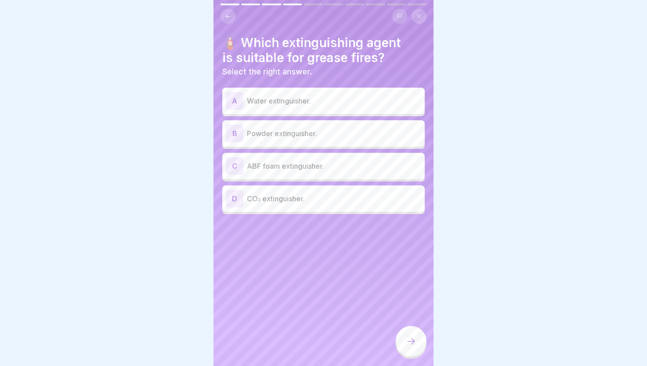
click at [386, 171] on div "C ABF foam extinguisher." at bounding box center [324, 166] width 196 height 18
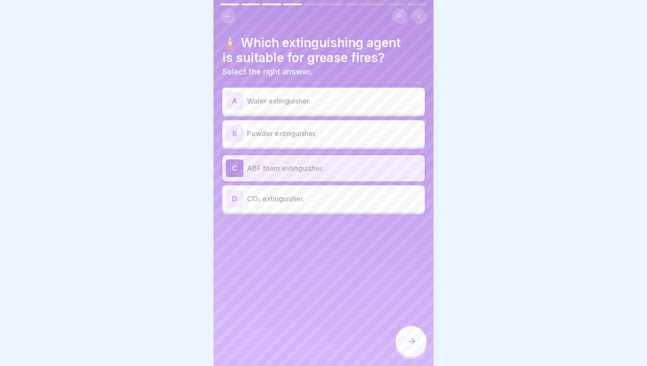
click at [416, 339] on icon at bounding box center [411, 341] width 11 height 11
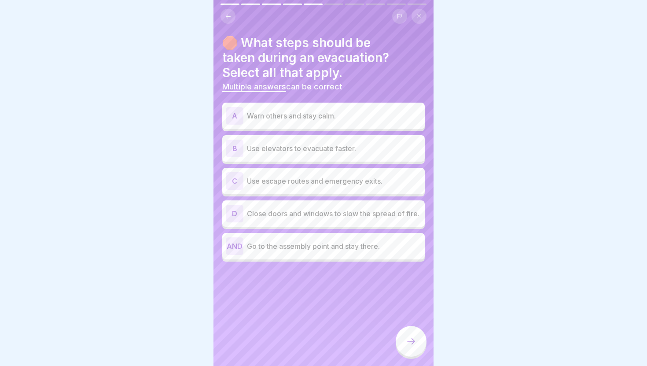
click at [388, 179] on p "Use escape routes and emergency exits." at bounding box center [334, 181] width 174 height 11
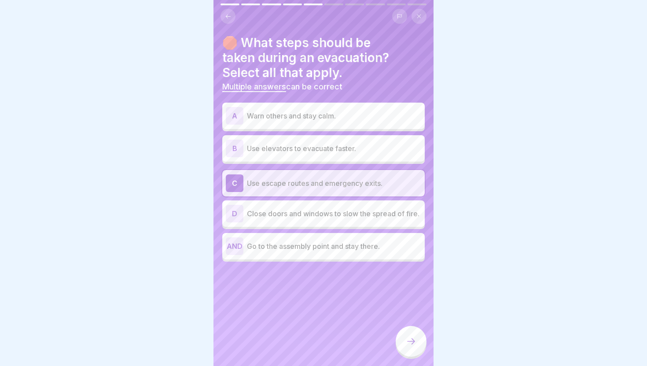
click at [387, 214] on font "Close doors and windows to slow the spread of fire." at bounding box center [333, 213] width 173 height 9
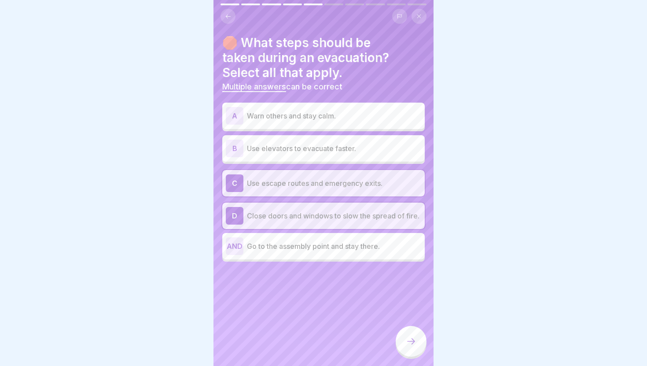
click at [384, 259] on div "AND Go to the assembly point and stay there." at bounding box center [323, 246] width 203 height 26
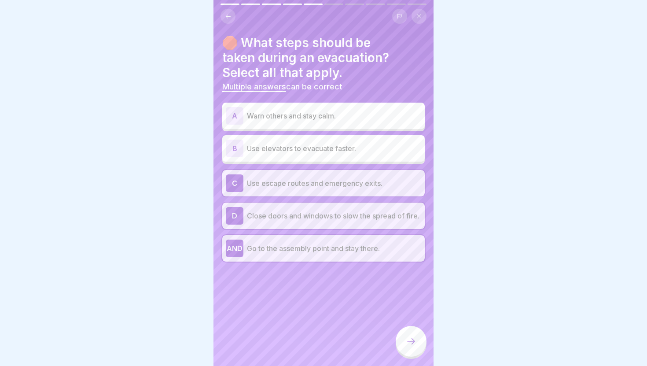
click at [415, 340] on icon at bounding box center [411, 341] width 11 height 11
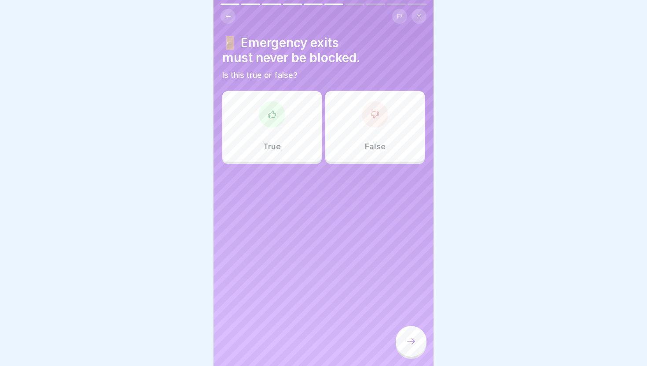
click at [288, 136] on div "True" at bounding box center [272, 126] width 100 height 70
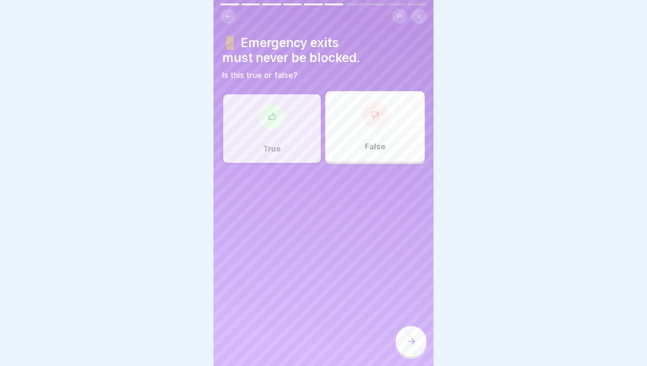
click at [416, 341] on icon at bounding box center [411, 341] width 11 height 11
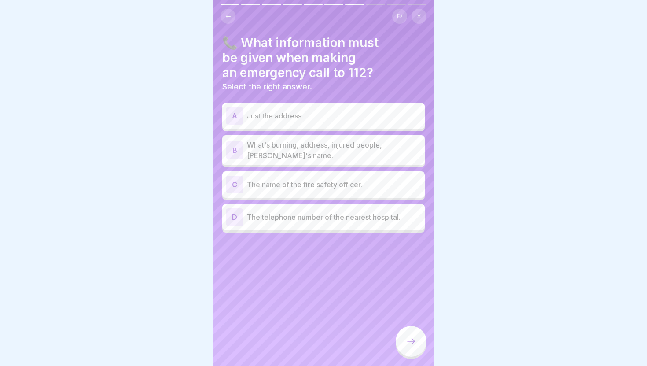
click at [344, 155] on p "What's burning, address, injured people, caller's name." at bounding box center [334, 150] width 174 height 21
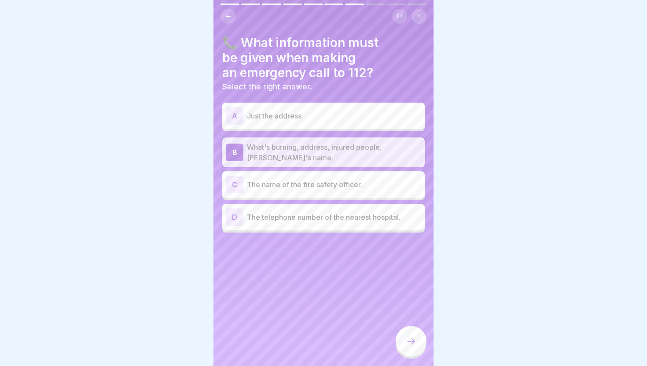
click at [409, 343] on icon at bounding box center [411, 341] width 11 height 11
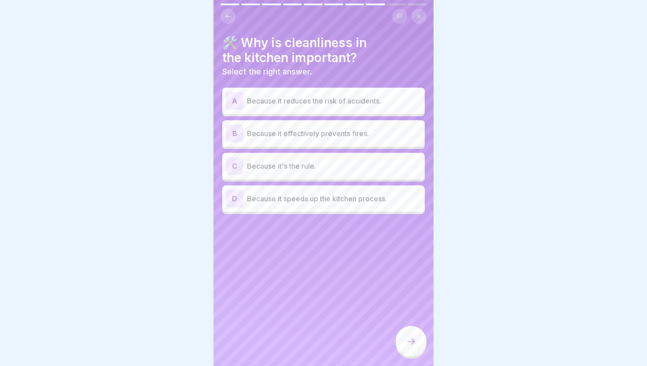
click at [371, 107] on div "A Because it reduces the risk of accidents." at bounding box center [324, 101] width 196 height 18
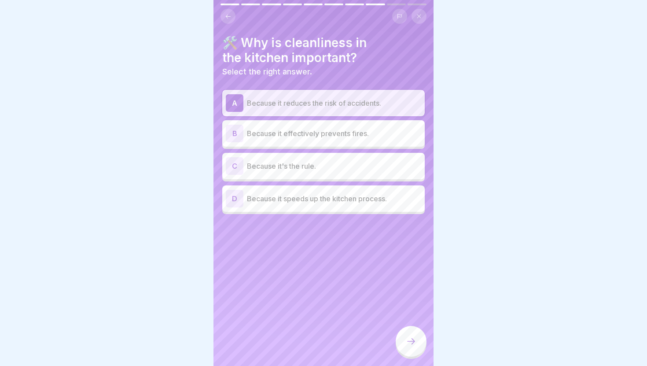
click at [414, 329] on div at bounding box center [411, 341] width 31 height 31
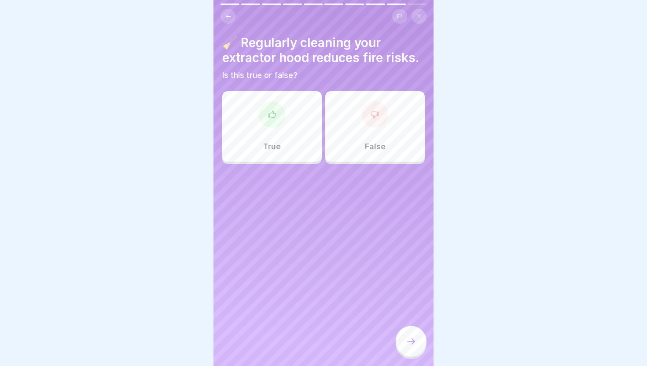
click at [260, 101] on div "True" at bounding box center [272, 126] width 100 height 70
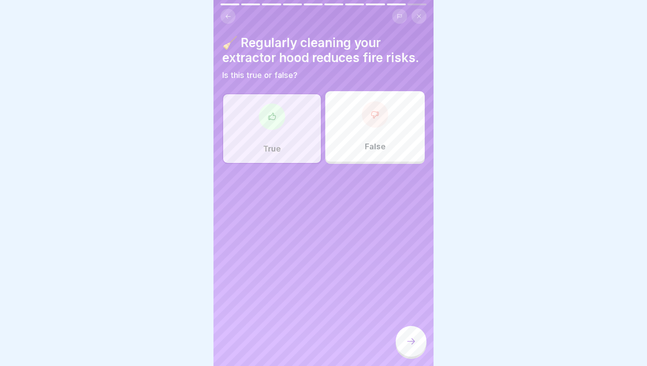
click at [399, 335] on div at bounding box center [411, 341] width 31 height 31
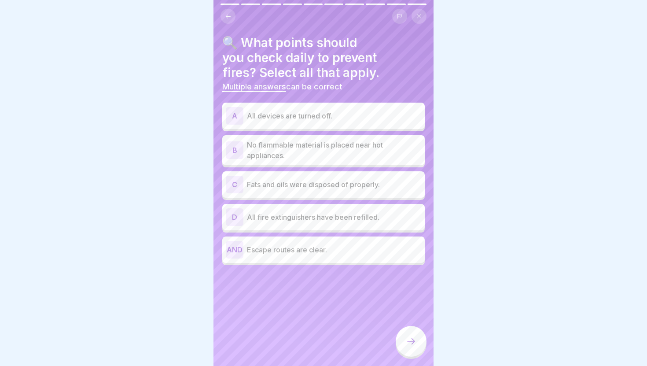
click at [333, 156] on p "No flammable material is placed near hot appliances." at bounding box center [334, 150] width 174 height 21
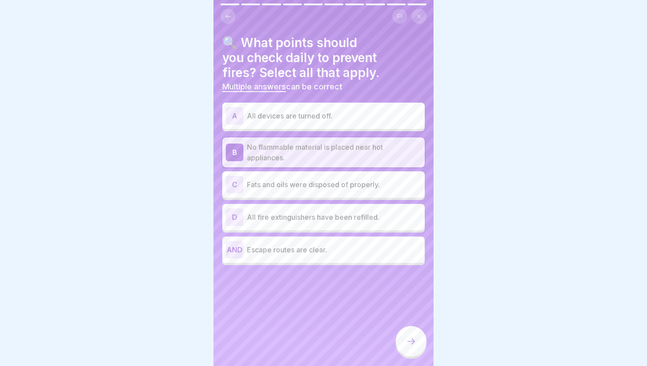
click at [321, 220] on font "All fire extinguishers have been refilled." at bounding box center [313, 217] width 133 height 9
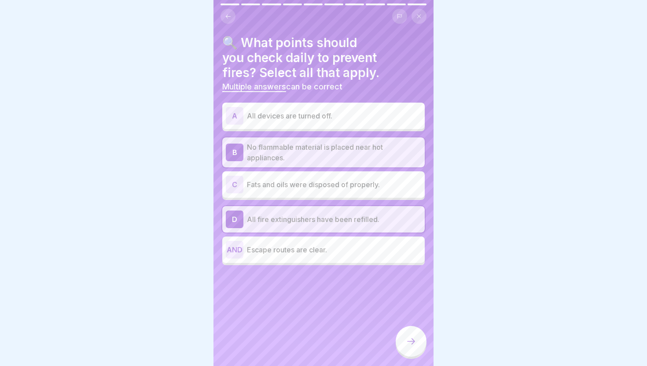
click at [398, 251] on p "Escape routes are clear." at bounding box center [334, 249] width 174 height 11
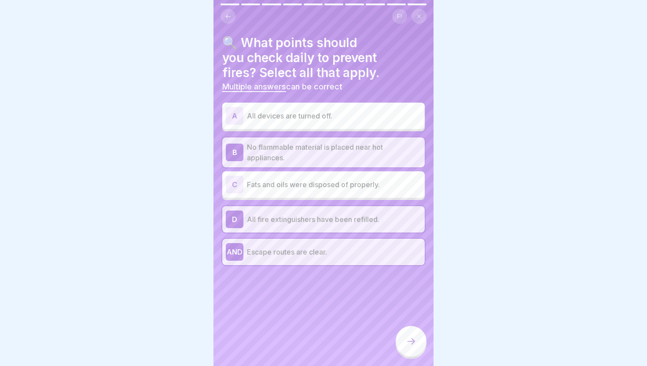
click at [410, 340] on icon at bounding box center [411, 341] width 11 height 11
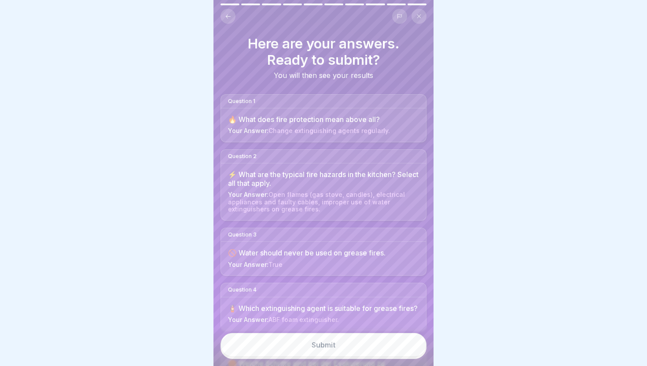
click at [398, 341] on button "Submit" at bounding box center [324, 345] width 206 height 24
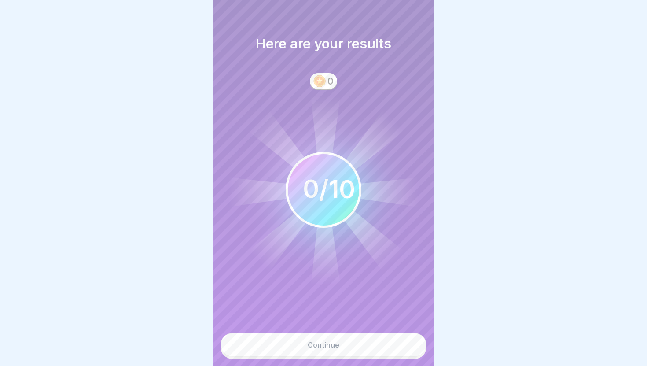
click at [392, 341] on button "Continue" at bounding box center [324, 345] width 206 height 24
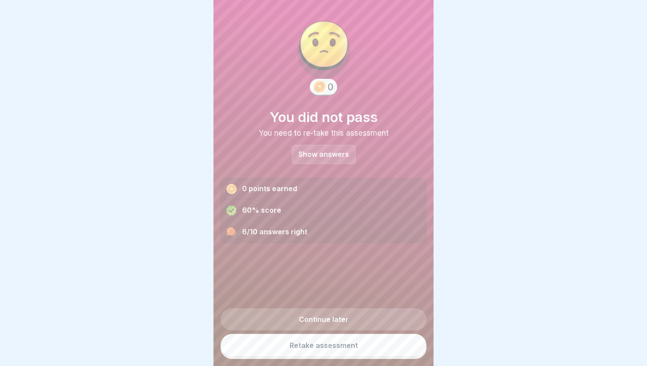
click at [334, 155] on p "Show answers" at bounding box center [324, 154] width 51 height 7
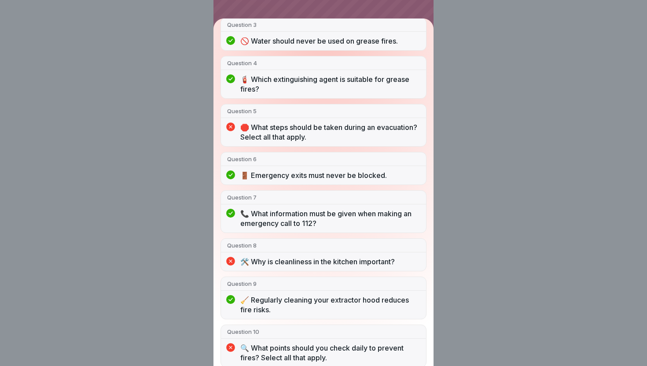
scroll to position [194, 0]
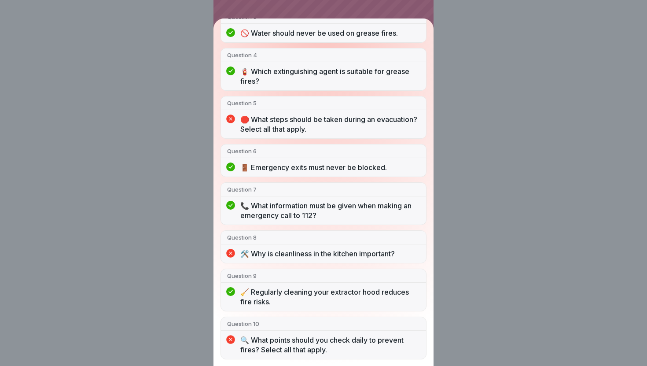
click at [490, 74] on div "You did not pass 6/10 answers right Question 1 🔥 What does fire protection mean…" at bounding box center [323, 183] width 647 height 366
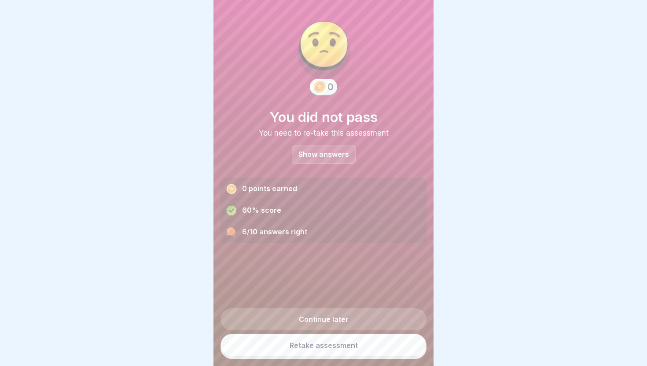
click at [336, 159] on div "Show answers" at bounding box center [324, 154] width 64 height 19
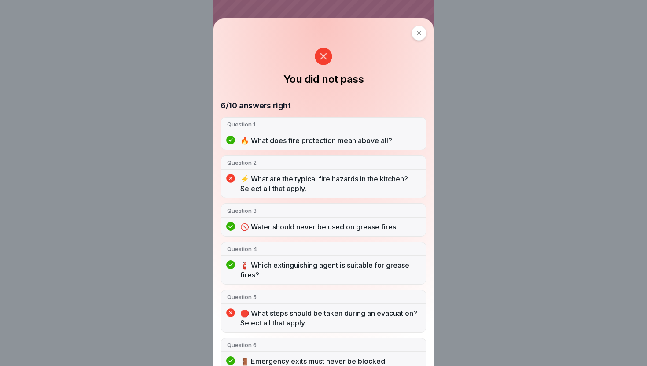
click at [444, 82] on div "You did not pass 6/10 answers right Question 1 🔥 What does fire protection mean…" at bounding box center [323, 183] width 647 height 366
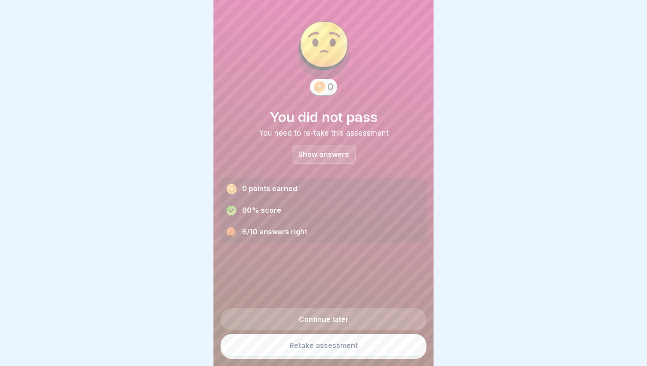
click at [351, 352] on link "Retake assessment" at bounding box center [324, 345] width 206 height 23
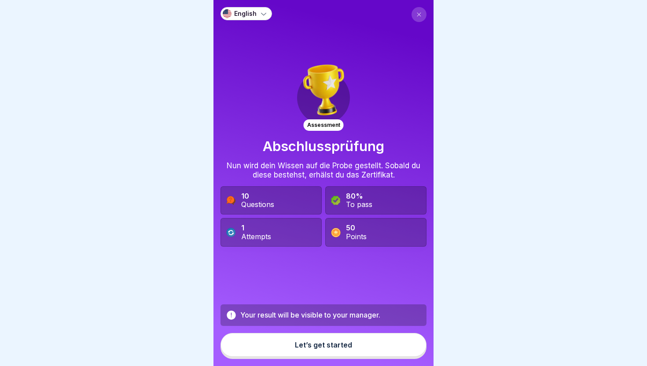
click at [344, 353] on button "Let’s get started" at bounding box center [324, 345] width 206 height 24
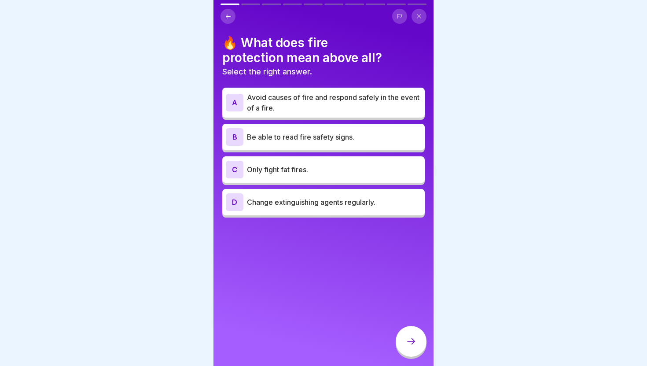
click at [379, 101] on p "Avoid causes of fire and respond safely in the event of a fire." at bounding box center [334, 102] width 174 height 21
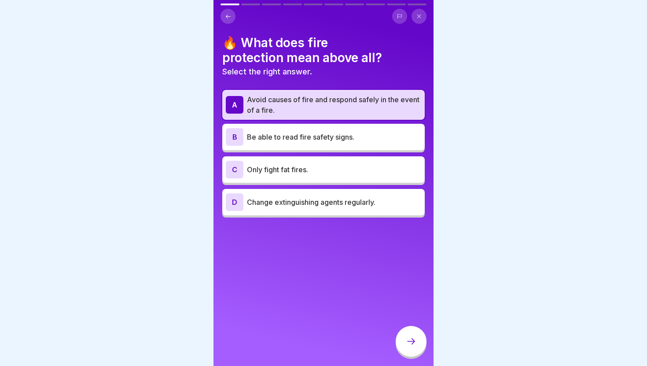
click at [406, 347] on div at bounding box center [411, 341] width 31 height 31
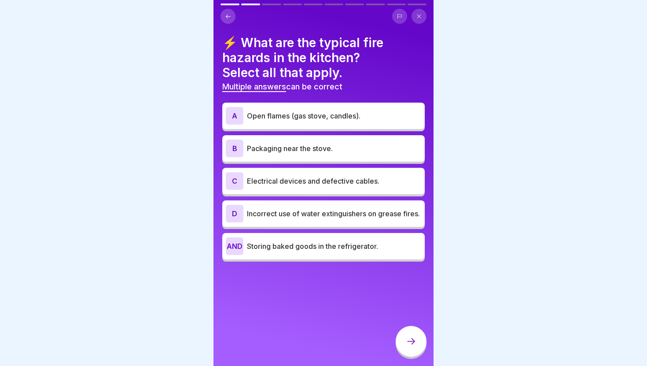
click at [315, 219] on p "Incorrect use of water extinguishers on grease fires." at bounding box center [334, 213] width 174 height 11
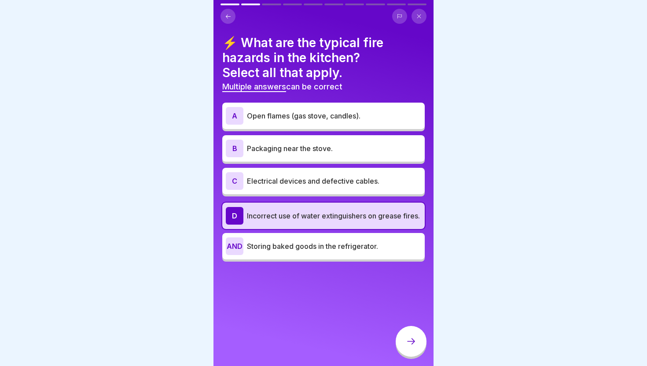
click at [321, 191] on div "C Electrical devices and defective cables." at bounding box center [323, 181] width 203 height 26
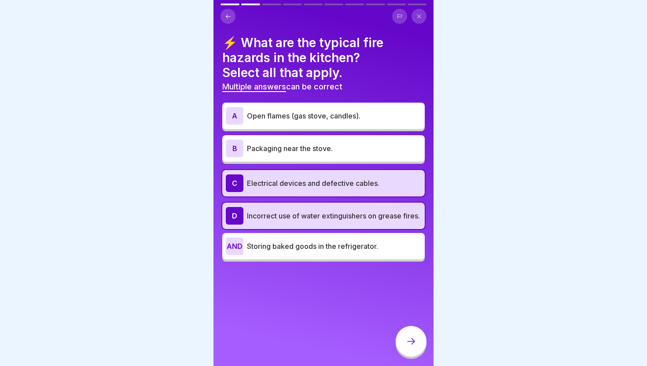
click at [328, 165] on div "A Open flames (gas stove, candles). B Packaging near the stove. C Electrical de…" at bounding box center [323, 183] width 203 height 157
click at [337, 157] on div "B Packaging near the stove." at bounding box center [323, 148] width 203 height 26
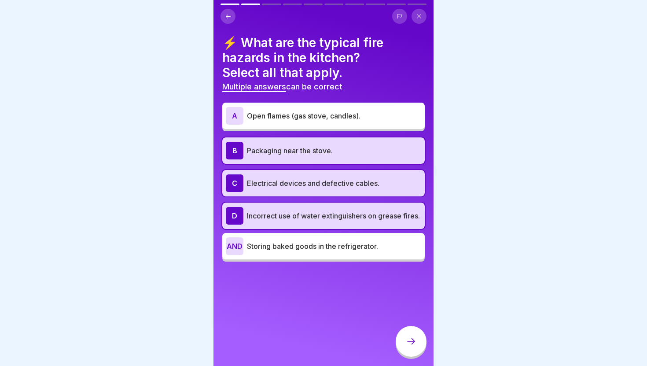
click at [407, 335] on div at bounding box center [411, 341] width 31 height 31
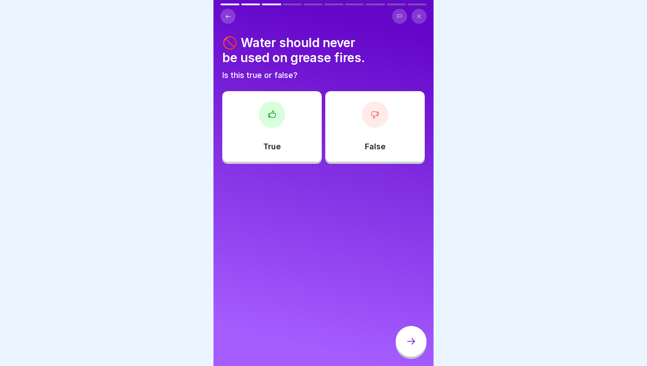
click at [296, 143] on div "True" at bounding box center [272, 126] width 100 height 70
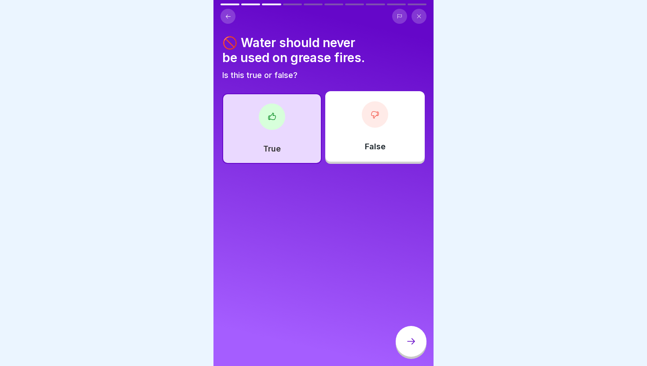
click at [409, 347] on div at bounding box center [411, 341] width 31 height 31
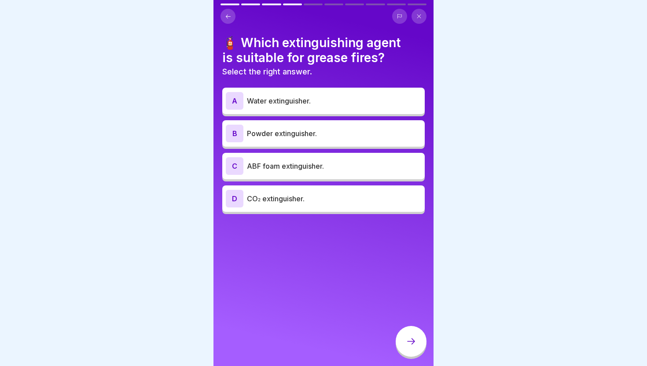
click at [342, 165] on p "ABF foam extinguisher." at bounding box center [334, 166] width 174 height 11
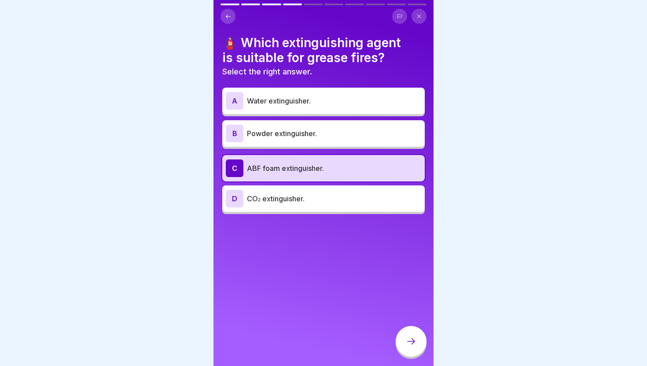
click at [409, 344] on icon at bounding box center [411, 341] width 11 height 11
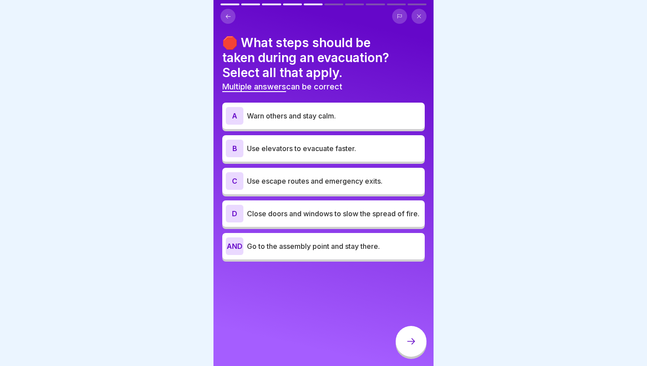
click at [316, 186] on p "Use escape routes and emergency exits." at bounding box center [334, 181] width 174 height 11
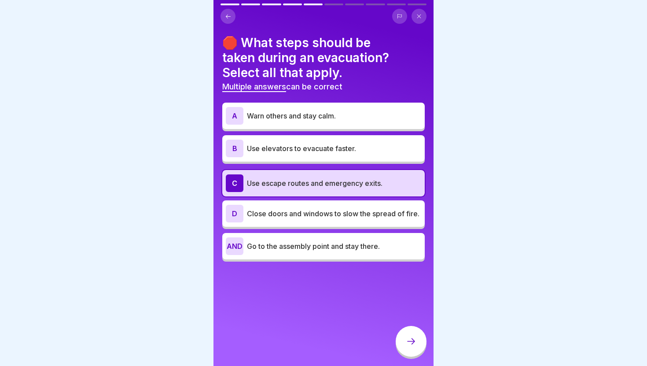
click at [314, 214] on p "Close doors and windows to slow the spread of fire." at bounding box center [334, 213] width 174 height 11
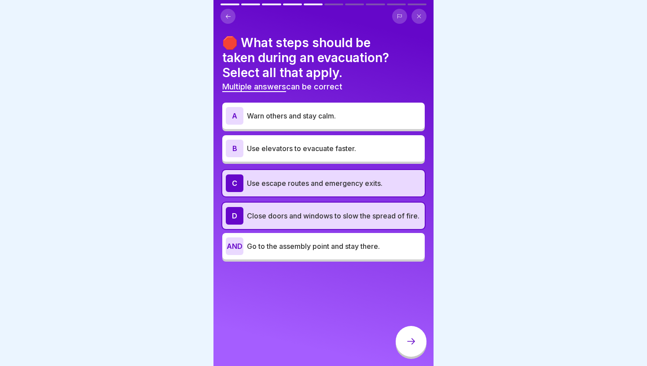
click at [323, 115] on font "Warn others and stay calm." at bounding box center [291, 115] width 89 height 9
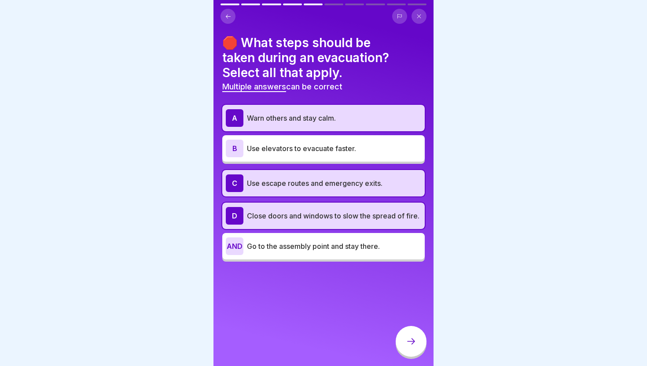
click at [418, 338] on div at bounding box center [411, 341] width 31 height 31
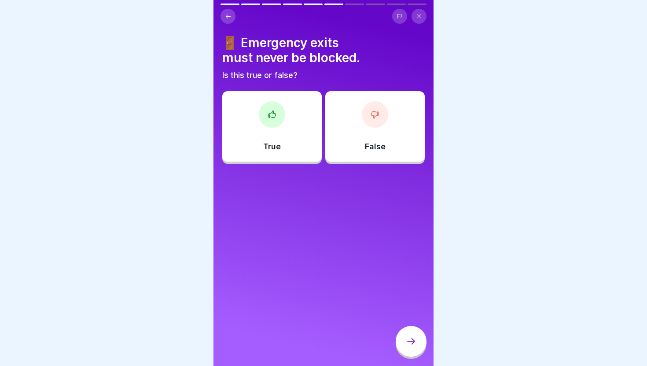
click at [310, 149] on div "True" at bounding box center [272, 126] width 100 height 70
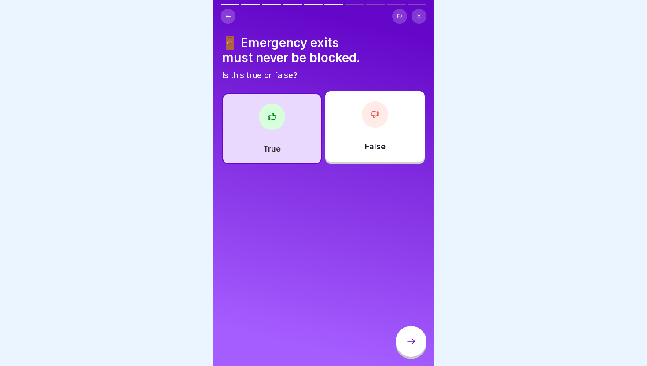
click at [415, 333] on div at bounding box center [411, 341] width 31 height 31
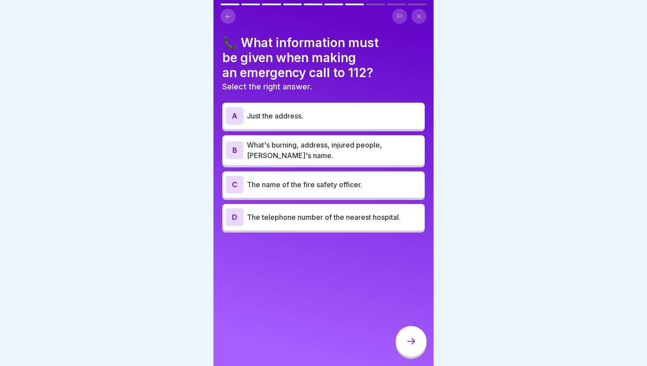
click at [370, 147] on font "What's burning, address, injured people, [PERSON_NAME] name." at bounding box center [314, 149] width 135 height 19
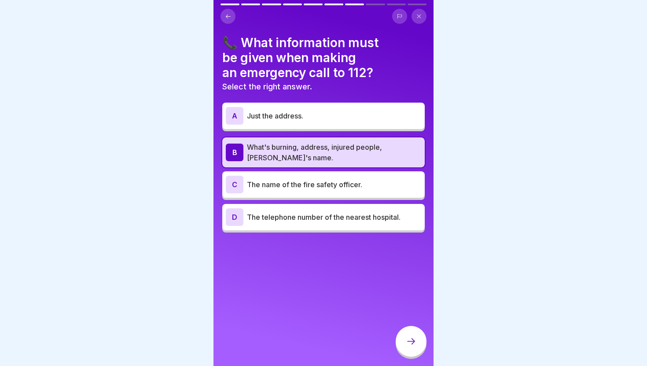
click at [407, 335] on div at bounding box center [411, 341] width 31 height 31
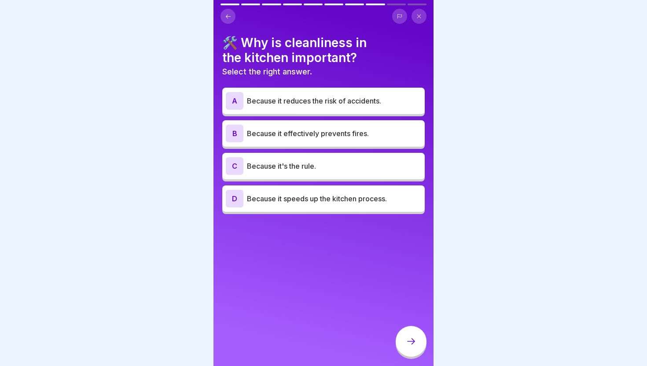
click at [329, 133] on font "Because it effectively prevents fires." at bounding box center [308, 133] width 122 height 9
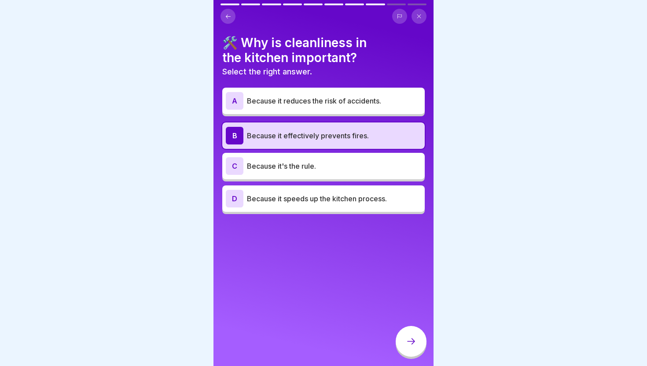
click at [326, 157] on div "C Because it's the rule." at bounding box center [324, 166] width 196 height 18
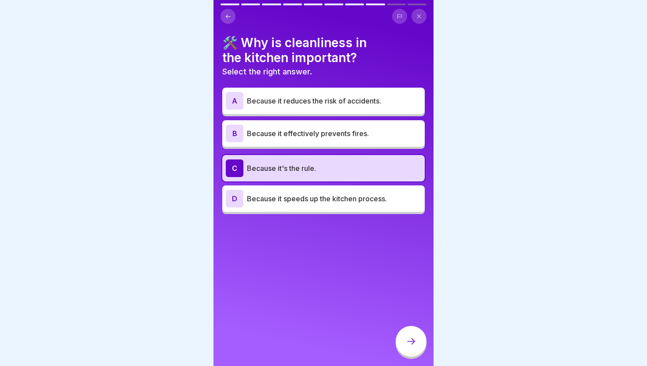
click at [336, 137] on p "Because it effectively prevents fires." at bounding box center [334, 133] width 174 height 11
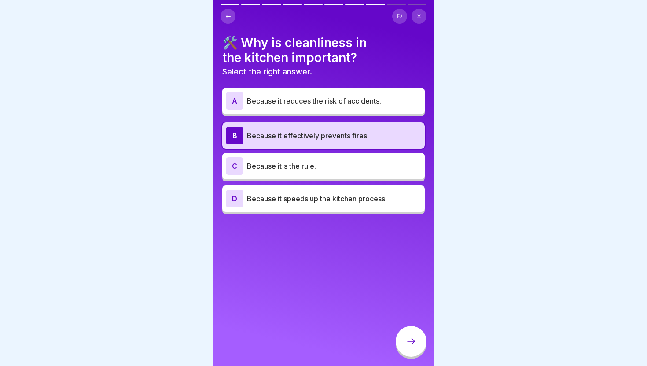
click at [409, 340] on icon at bounding box center [411, 341] width 11 height 11
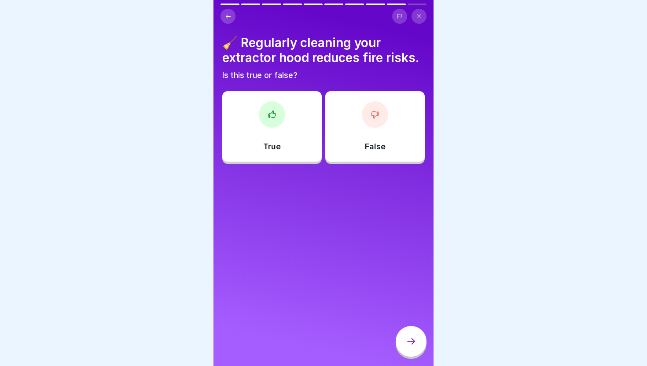
click at [298, 156] on div "True" at bounding box center [272, 126] width 100 height 70
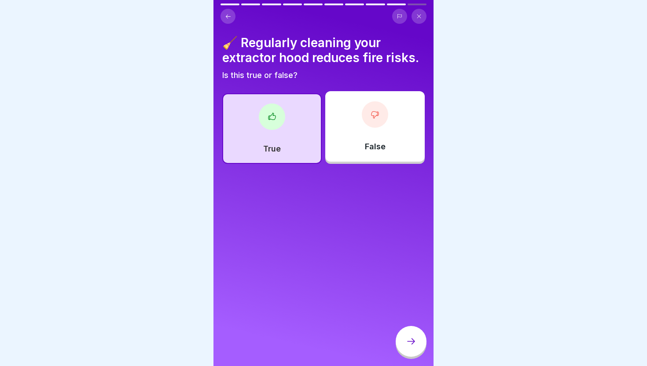
click at [407, 338] on icon at bounding box center [411, 341] width 11 height 11
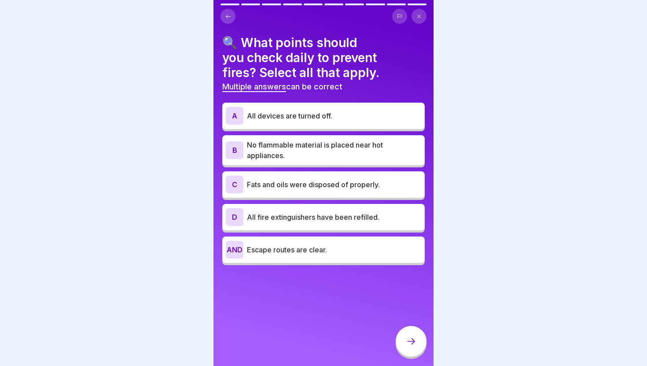
click at [305, 148] on font "No flammable material is placed near hot appliances." at bounding box center [315, 149] width 136 height 19
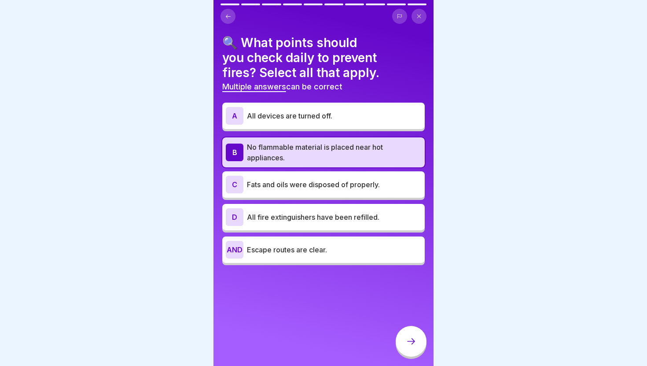
click at [294, 214] on font "All fire extinguishers have been refilled." at bounding box center [313, 217] width 133 height 9
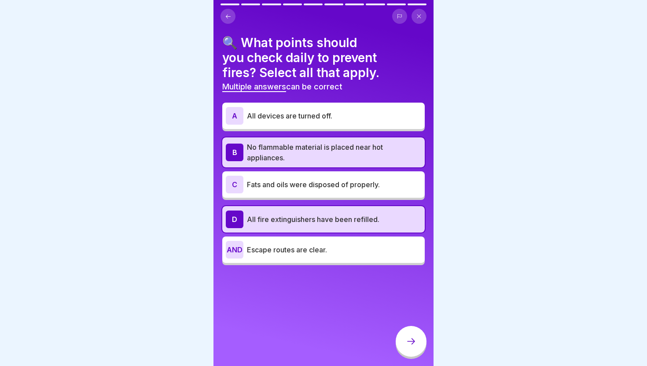
click at [314, 112] on font "All devices are turned off." at bounding box center [289, 115] width 85 height 9
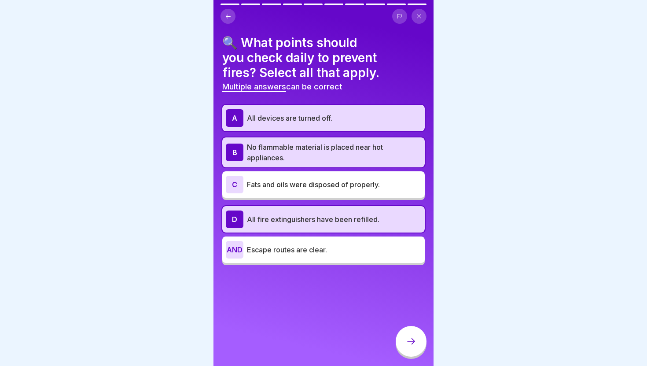
click at [423, 340] on div at bounding box center [411, 341] width 31 height 31
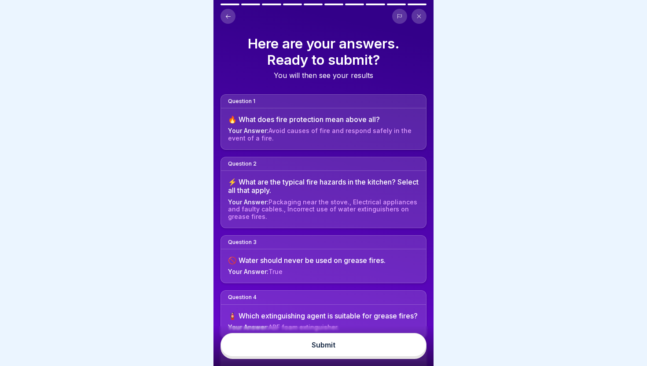
click at [388, 338] on button "Submit" at bounding box center [324, 345] width 206 height 24
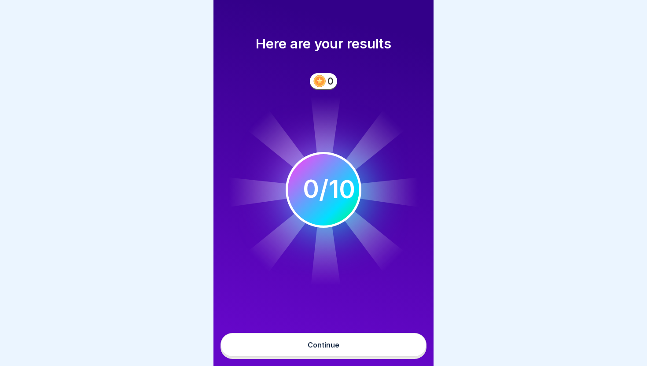
click at [388, 338] on button "Continue" at bounding box center [324, 345] width 206 height 24
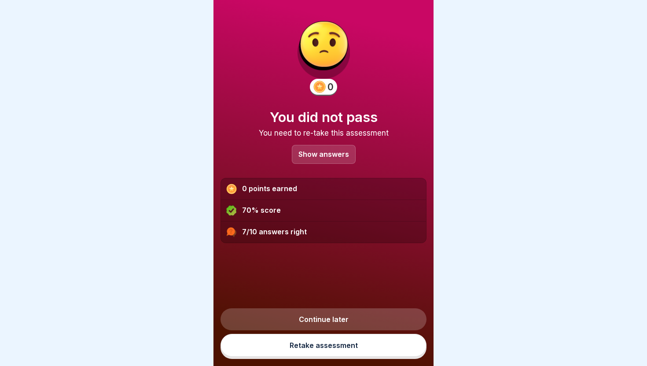
click at [334, 153] on p "Show answers" at bounding box center [324, 154] width 51 height 7
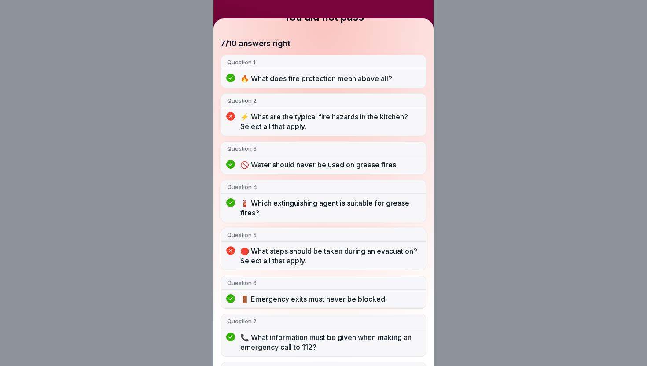
scroll to position [57, 0]
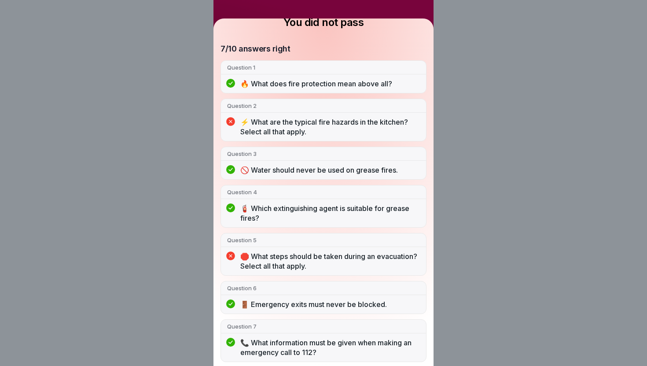
click at [452, 169] on div "You did not pass 7/10 answers right Question 1 🔥 What does fire protection mean…" at bounding box center [323, 183] width 647 height 366
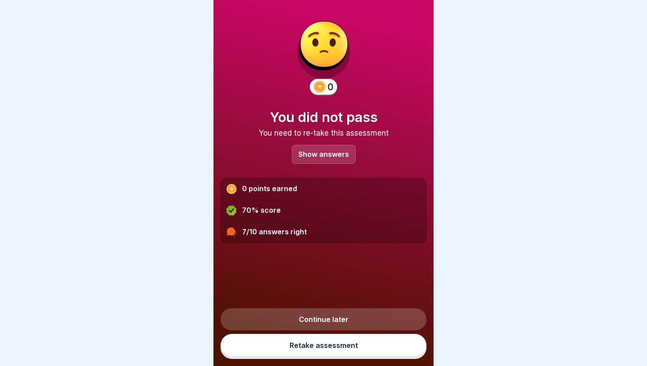
click at [333, 348] on link "Retake assessment" at bounding box center [324, 345] width 206 height 23
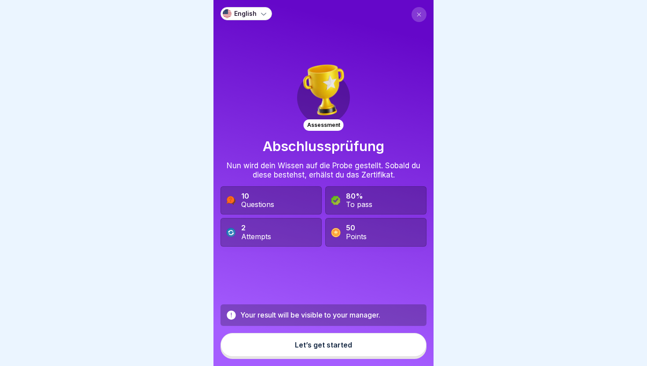
click at [345, 354] on button "Let’s get started" at bounding box center [324, 345] width 206 height 24
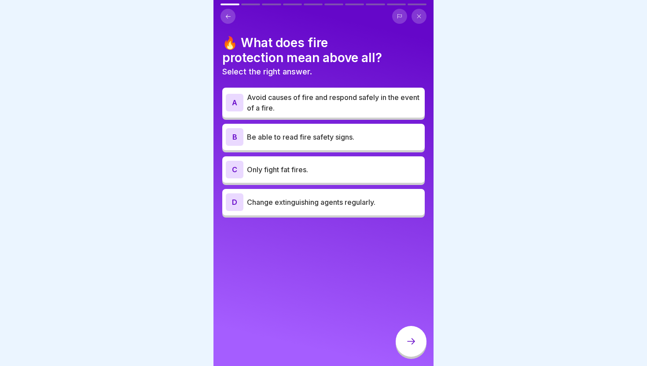
click at [379, 108] on p "Avoid causes of fire and respond safely in the event of a fire." at bounding box center [334, 102] width 174 height 21
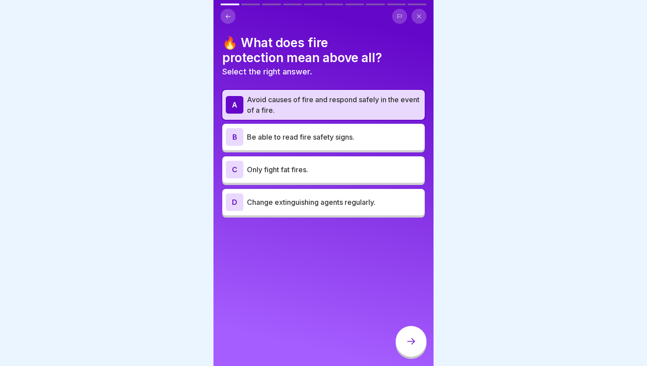
click at [407, 339] on icon at bounding box center [411, 341] width 11 height 11
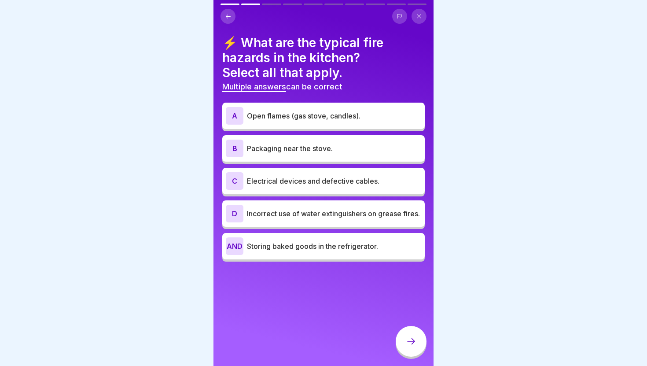
click at [313, 210] on font "Incorrect use of water extinguishers on grease fires." at bounding box center [333, 213] width 173 height 9
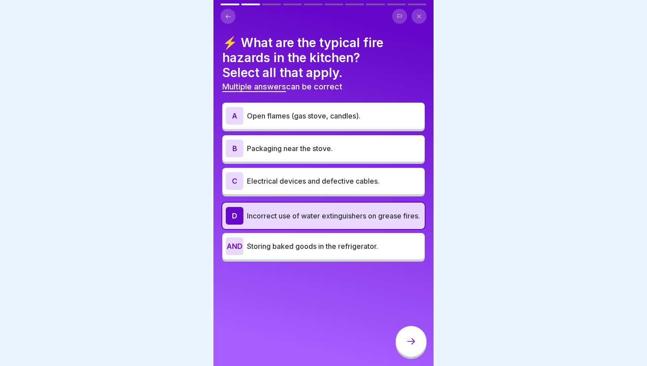
click at [321, 191] on div "C Electrical devices and defective cables." at bounding box center [323, 181] width 203 height 26
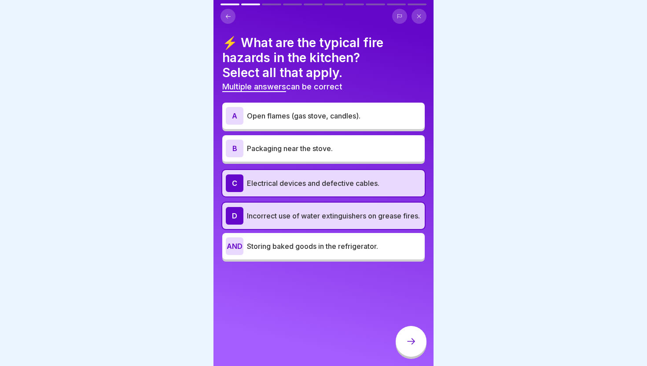
click at [407, 333] on div at bounding box center [411, 341] width 31 height 31
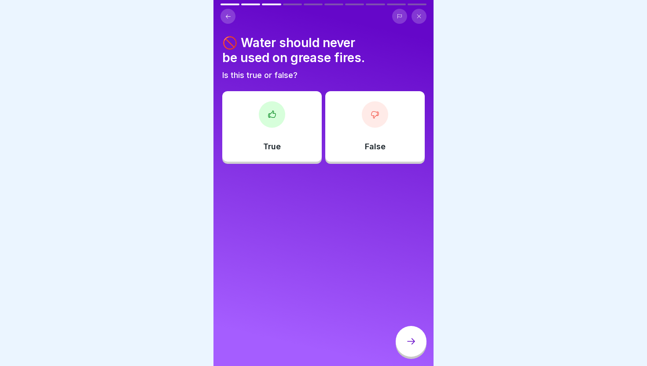
click at [284, 159] on div "True" at bounding box center [272, 126] width 100 height 70
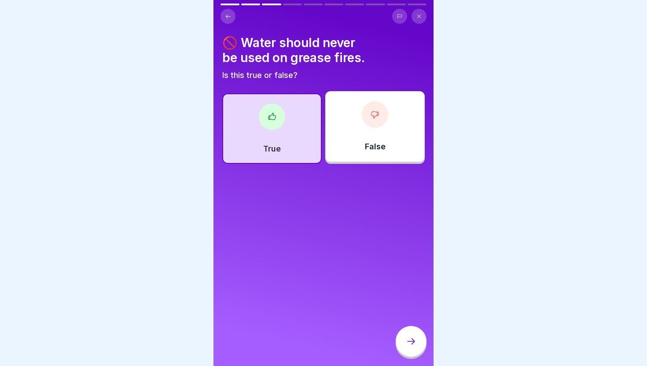
click at [403, 344] on div at bounding box center [411, 341] width 31 height 31
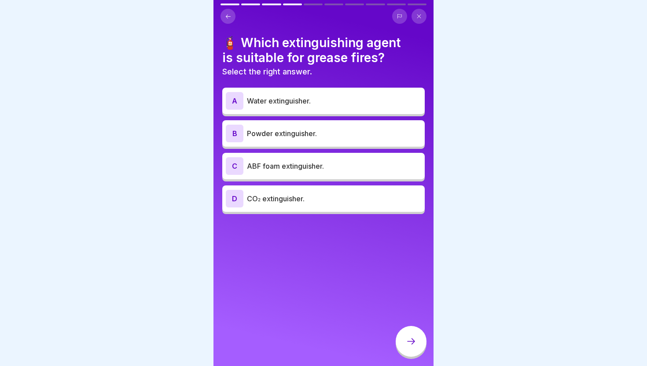
click at [328, 166] on p "ABF foam extinguisher." at bounding box center [334, 166] width 174 height 11
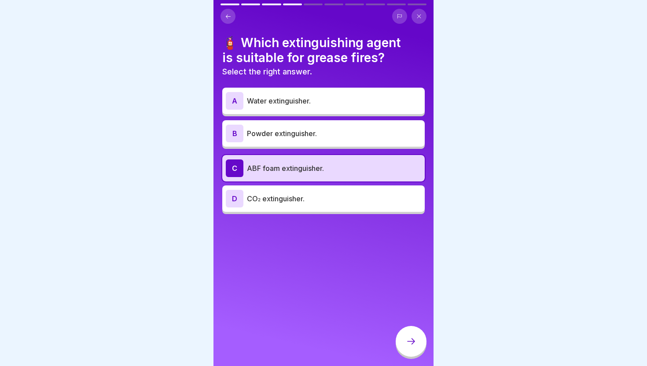
click at [409, 335] on div at bounding box center [411, 341] width 31 height 31
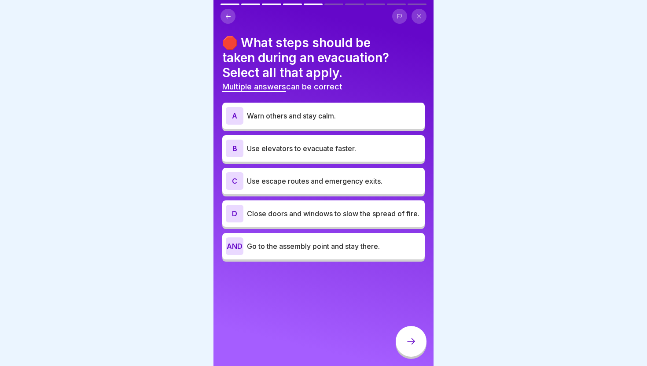
click at [339, 114] on p "Warn others and stay calm." at bounding box center [334, 116] width 174 height 11
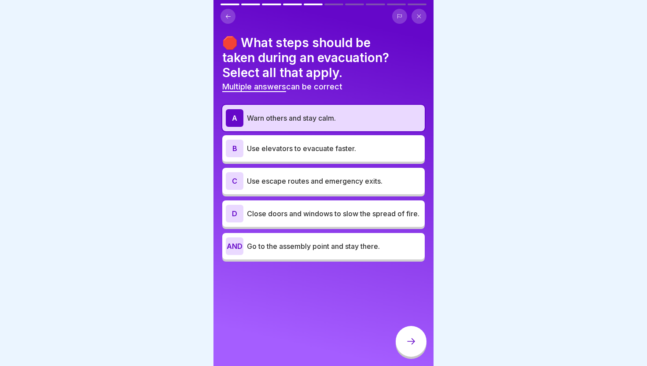
click at [336, 122] on p "Warn others and stay calm." at bounding box center [334, 118] width 174 height 11
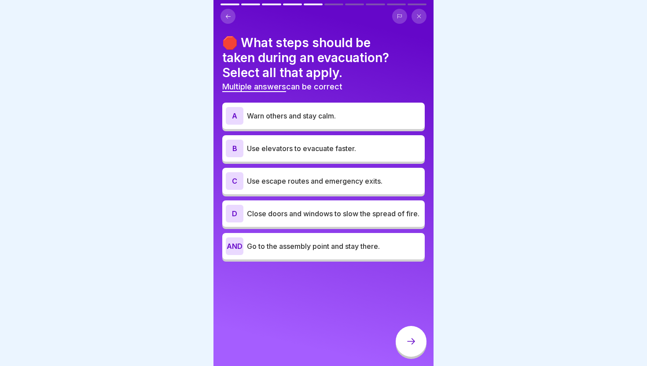
click at [336, 122] on div "A Warn others and stay calm." at bounding box center [324, 116] width 196 height 18
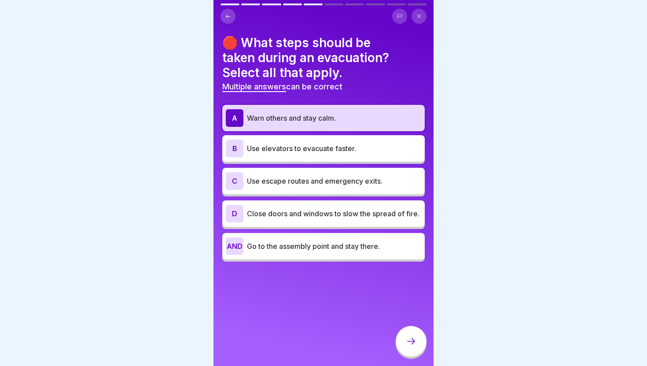
click at [334, 125] on div "A Warn others and stay calm." at bounding box center [324, 118] width 196 height 18
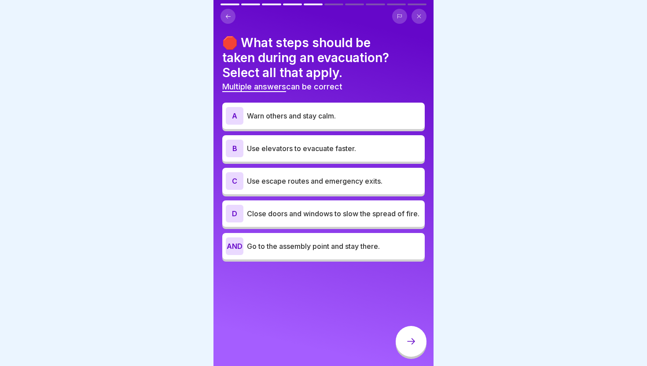
click at [284, 131] on div "A Warn others and stay calm. B Use elevators to evacuate faster. C Use escape r…" at bounding box center [323, 183] width 203 height 157
click at [283, 125] on div "A Warn others and stay calm." at bounding box center [323, 116] width 203 height 26
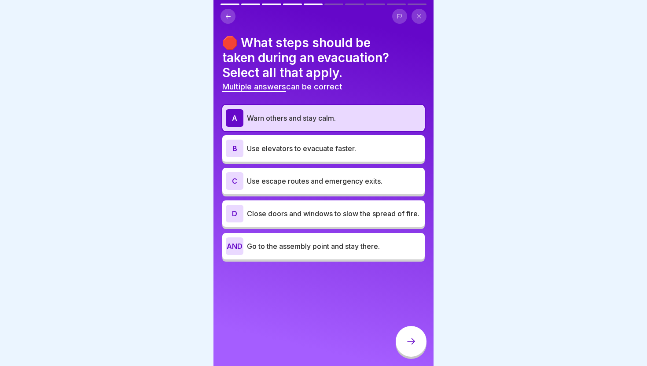
click at [283, 125] on div "A Warn others and stay calm." at bounding box center [324, 118] width 196 height 18
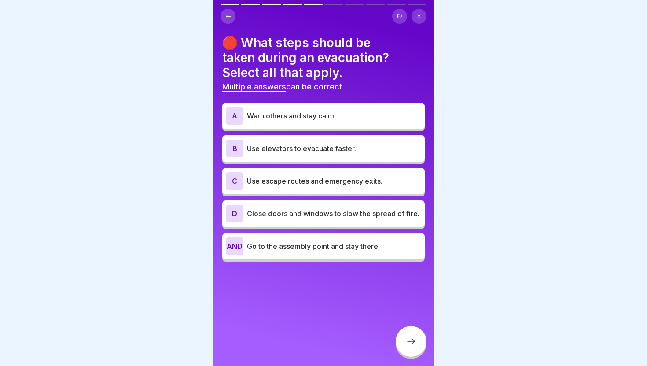
click at [283, 177] on font "Use escape routes and emergency exits." at bounding box center [315, 181] width 136 height 9
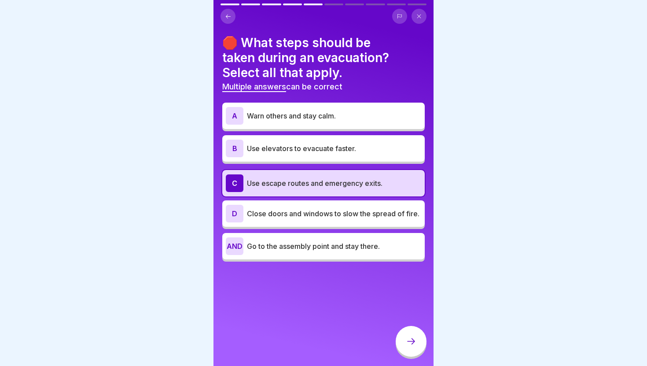
click at [283, 209] on font "Close doors and windows to slow the spread of fire." at bounding box center [333, 213] width 173 height 9
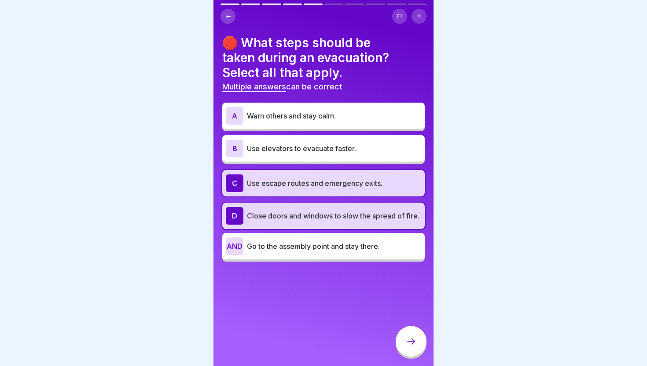
click at [410, 341] on icon at bounding box center [411, 341] width 8 height 6
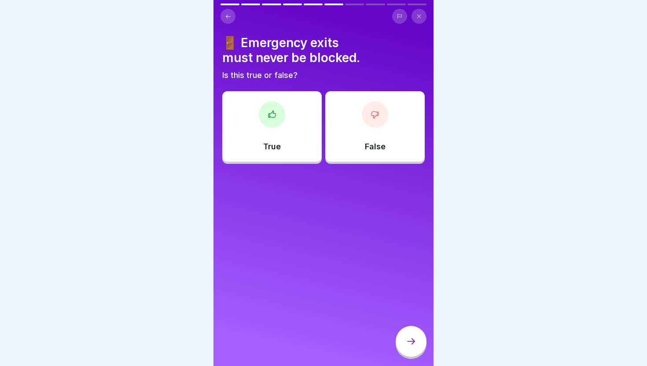
click at [296, 152] on div "True" at bounding box center [272, 126] width 100 height 70
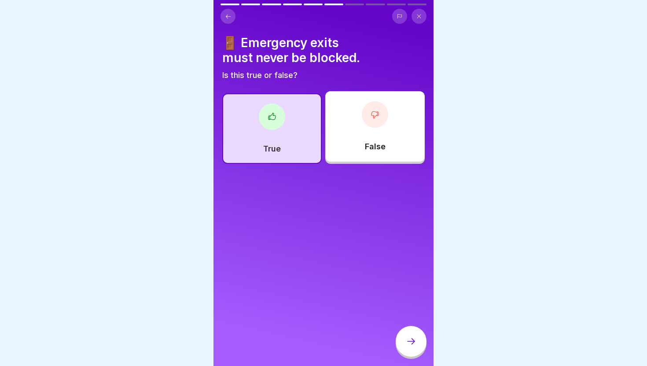
click at [405, 329] on div at bounding box center [411, 341] width 31 height 31
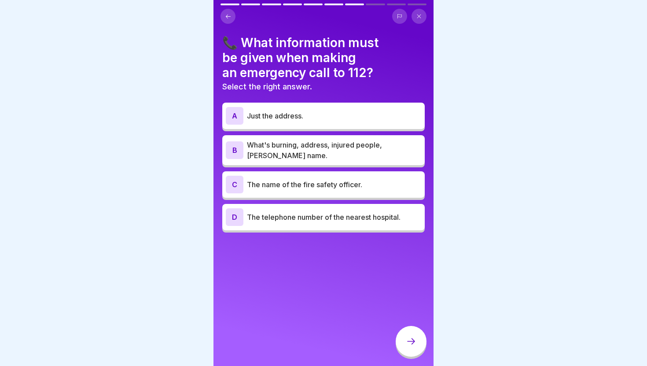
click at [307, 160] on p "What's burning, address, injured people, [PERSON_NAME]'s name." at bounding box center [334, 150] width 174 height 21
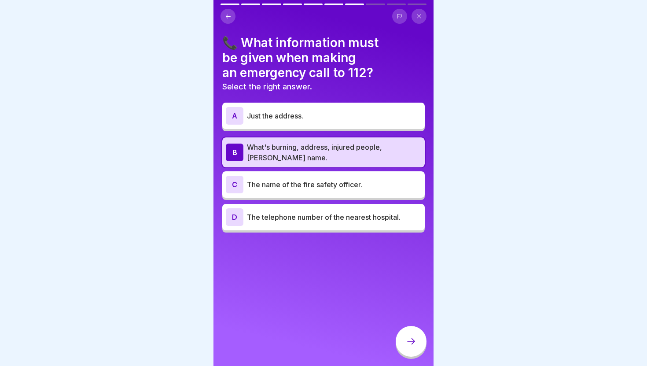
click at [411, 342] on icon at bounding box center [411, 341] width 11 height 11
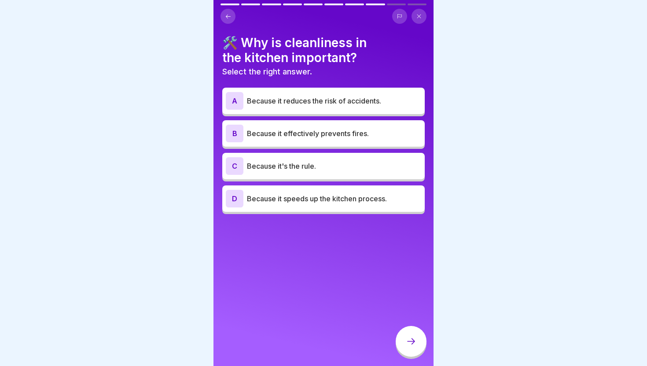
click at [359, 145] on div "B Because it effectively prevents fires." at bounding box center [323, 133] width 203 height 26
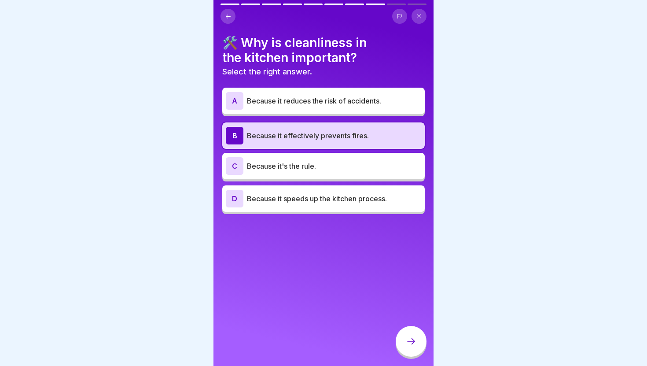
click at [366, 168] on p "Because it's the rule." at bounding box center [334, 166] width 174 height 11
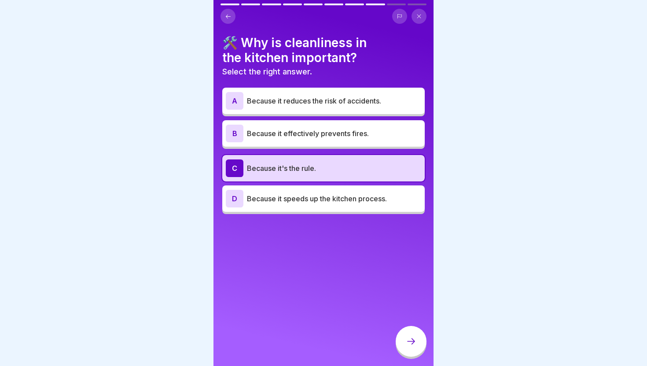
click at [418, 340] on div at bounding box center [411, 341] width 31 height 31
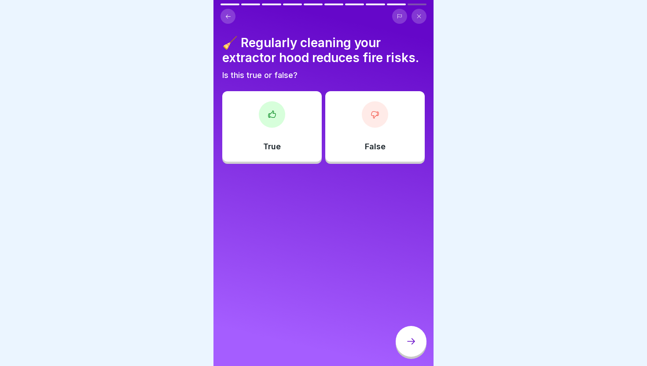
click at [296, 113] on div "True" at bounding box center [272, 126] width 100 height 70
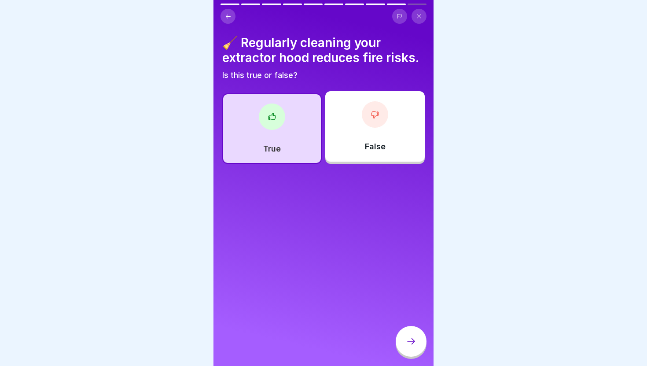
click at [411, 343] on icon at bounding box center [411, 341] width 11 height 11
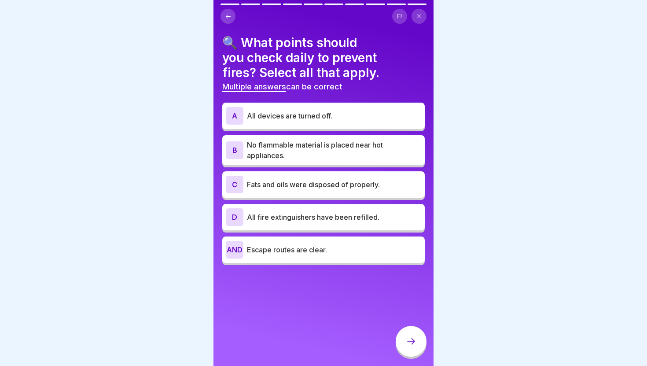
click at [234, 14] on button at bounding box center [228, 16] width 15 height 15
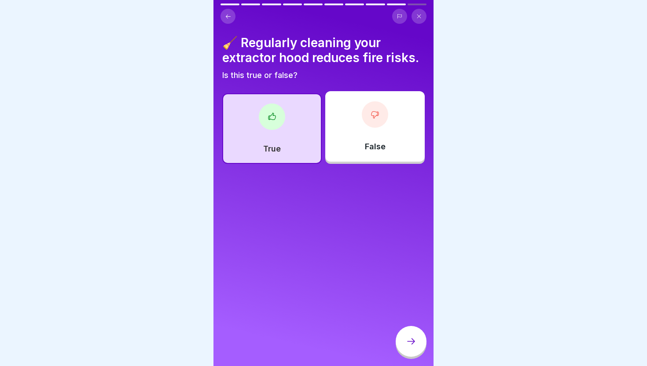
click at [234, 14] on button at bounding box center [228, 16] width 15 height 15
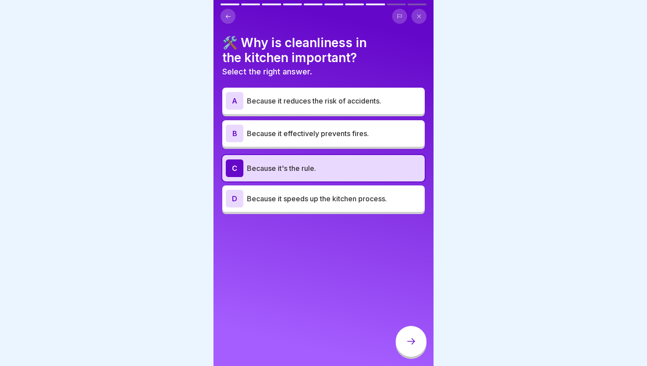
click at [275, 135] on font "Because it effectively prevents fires." at bounding box center [308, 133] width 122 height 9
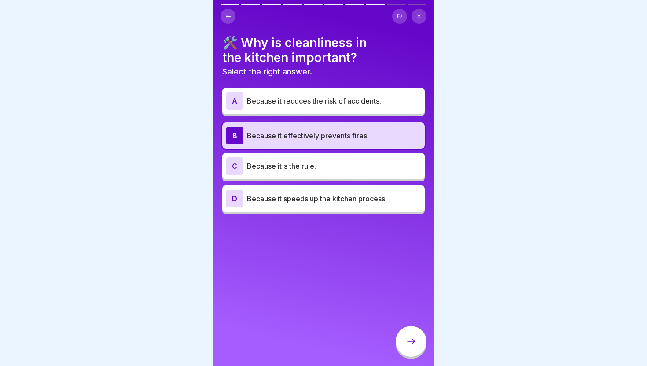
click at [410, 333] on div at bounding box center [411, 341] width 31 height 31
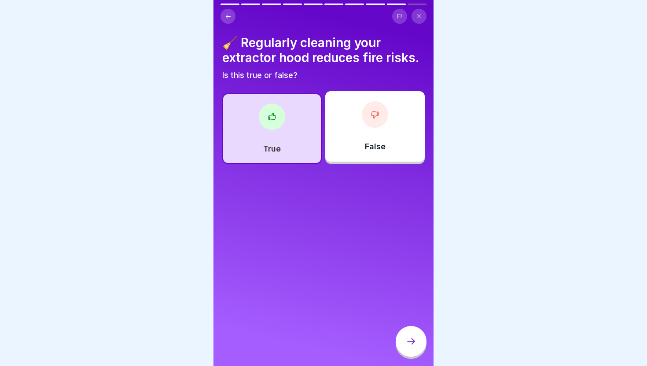
click at [410, 333] on div at bounding box center [411, 341] width 31 height 31
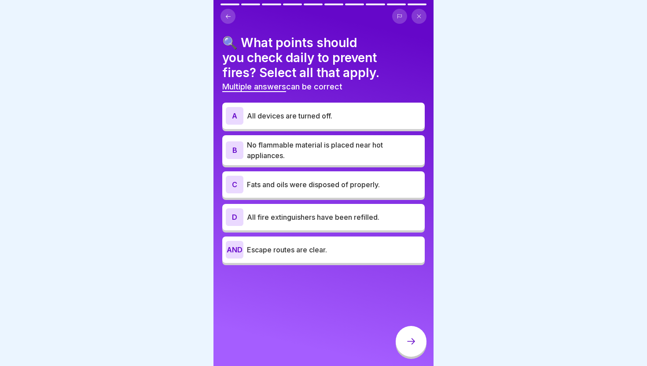
click at [347, 154] on p "No flammable material is placed near hot appliances." at bounding box center [334, 150] width 174 height 21
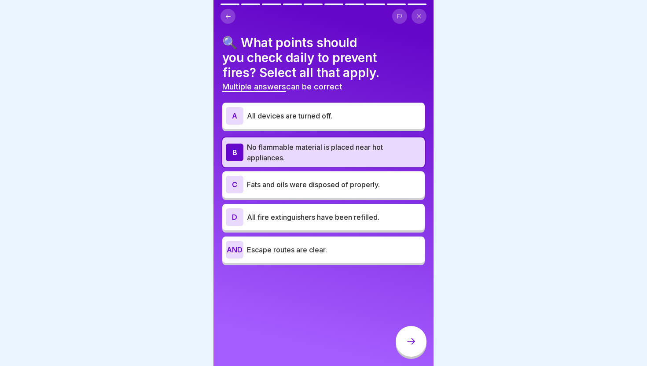
click at [355, 122] on div "A All devices are turned off." at bounding box center [324, 116] width 196 height 18
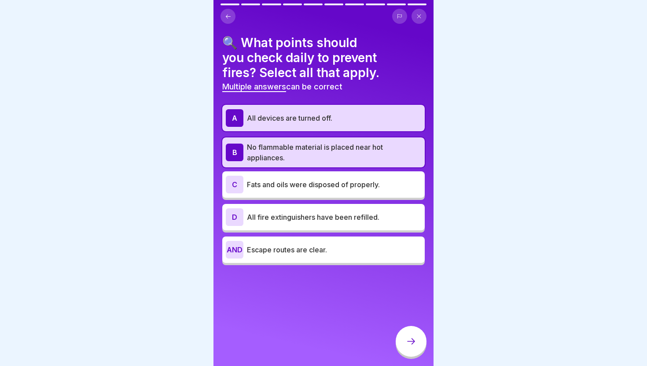
click at [355, 122] on p "All devices are turned off." at bounding box center [334, 118] width 174 height 11
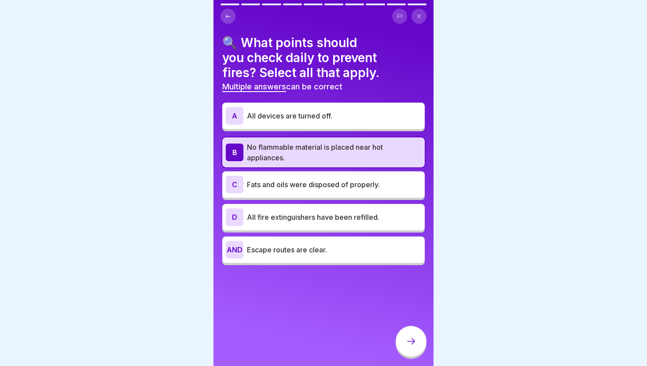
click at [339, 254] on p "Escape routes are clear." at bounding box center [334, 249] width 174 height 11
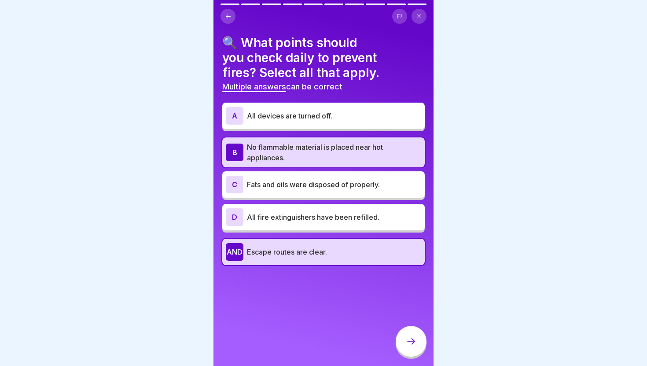
click at [413, 336] on div at bounding box center [411, 341] width 31 height 31
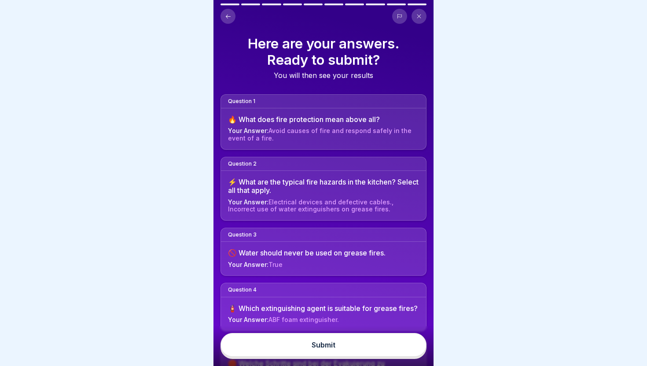
click at [404, 339] on button "Submit" at bounding box center [324, 345] width 206 height 24
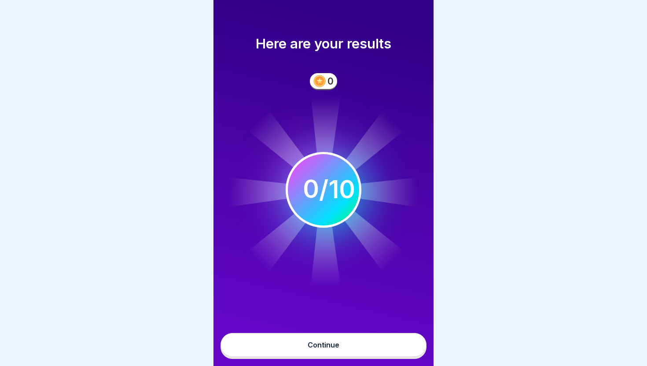
click at [404, 339] on button "Continue" at bounding box center [324, 345] width 206 height 24
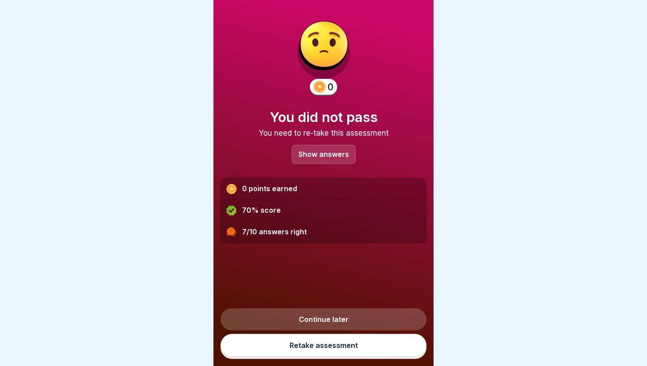
click at [316, 156] on p "Show answers" at bounding box center [324, 154] width 51 height 7
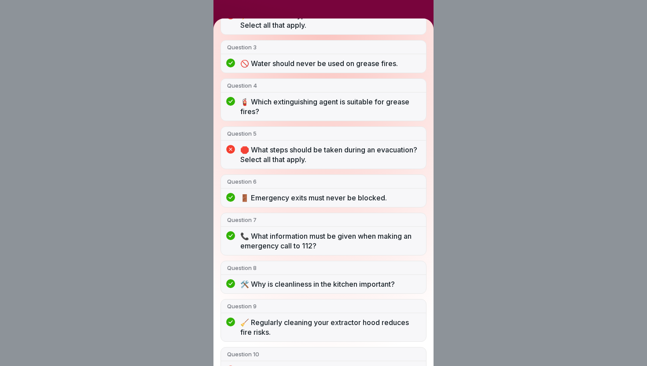
scroll to position [194, 0]
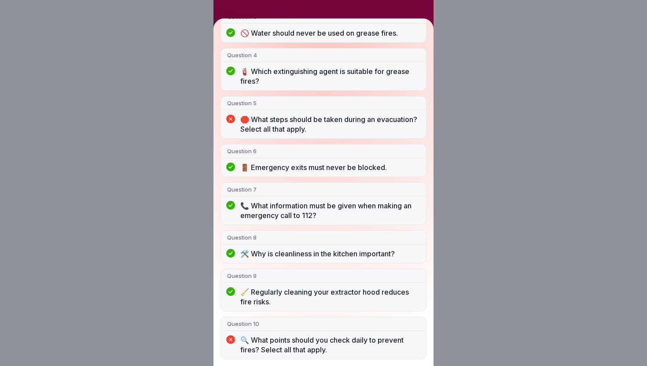
click at [444, 218] on div "You did not pass 7/10 answers right Question 1 🔥 What does fire protection mean…" at bounding box center [323, 183] width 647 height 366
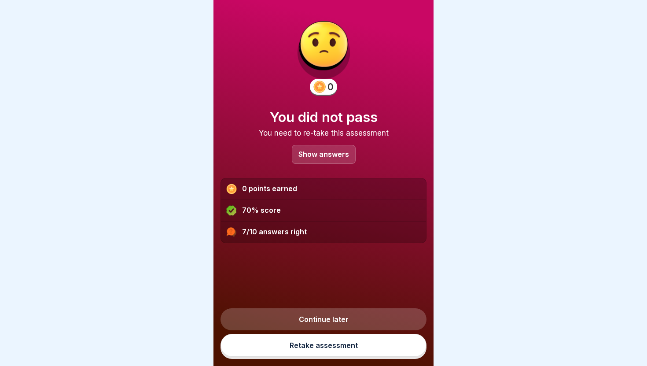
click at [364, 345] on link "Retake assessment" at bounding box center [324, 345] width 206 height 23
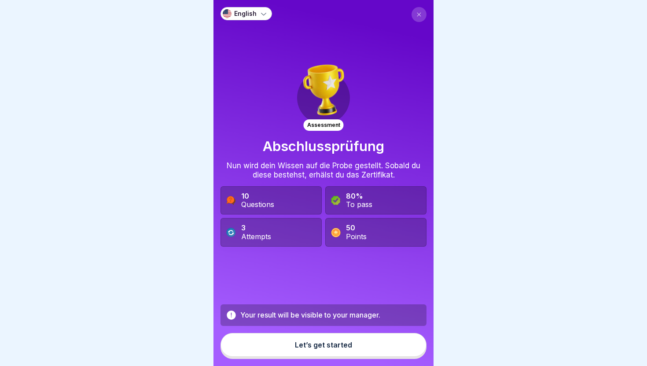
click at [364, 345] on button "Let’s get started" at bounding box center [324, 345] width 206 height 24
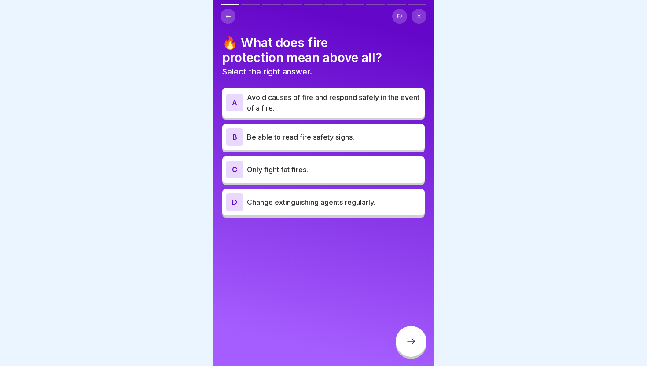
click at [331, 105] on p "Avoid causes of fire and respond safely in the event of a fire." at bounding box center [334, 102] width 174 height 21
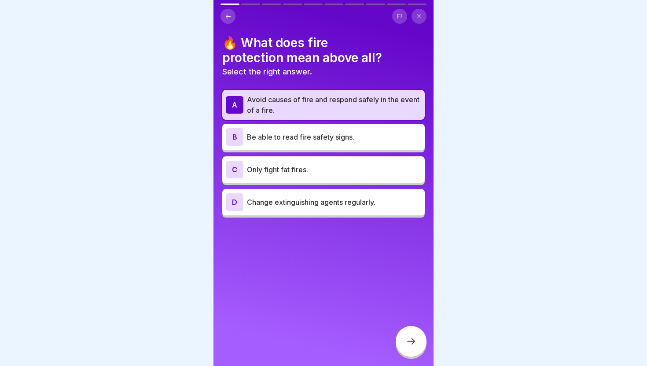
click at [405, 339] on div at bounding box center [411, 341] width 31 height 31
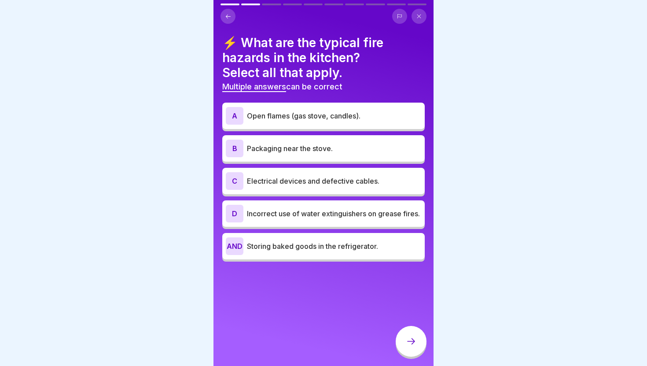
click at [358, 218] on p "Incorrect use of water extinguishers on grease fires." at bounding box center [334, 213] width 174 height 11
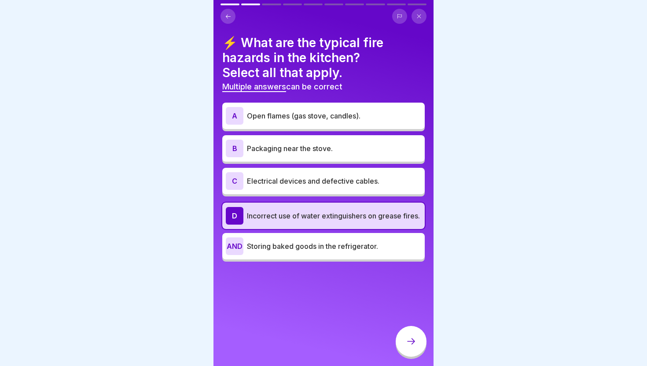
click at [343, 121] on p "Open flames (gas stove, candles)." at bounding box center [334, 116] width 174 height 11
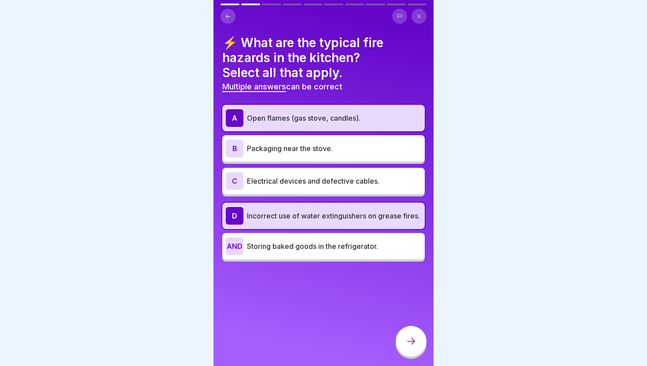
click at [344, 177] on font "Electrical devices and defective cables." at bounding box center [313, 181] width 133 height 9
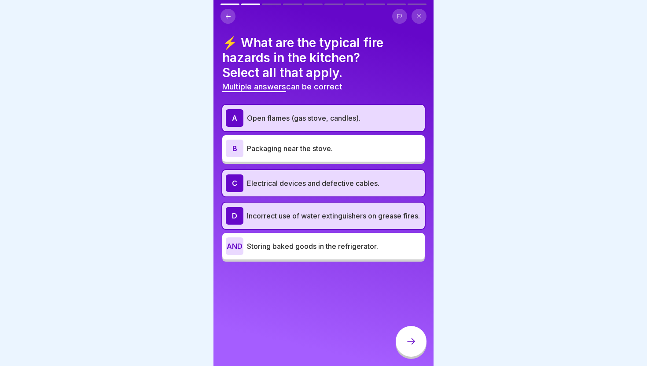
click at [344, 154] on div "B Packaging near the stove." at bounding box center [324, 149] width 196 height 18
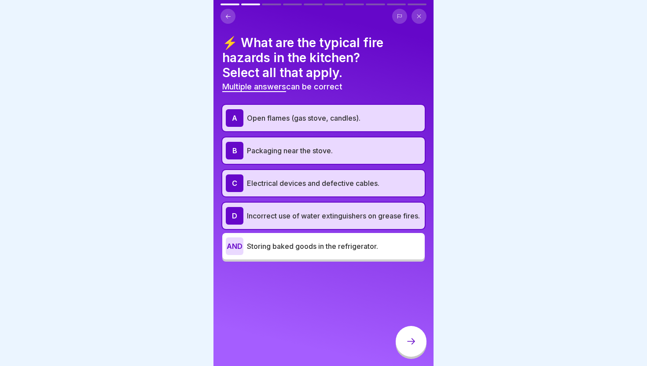
click at [408, 335] on div at bounding box center [411, 341] width 31 height 31
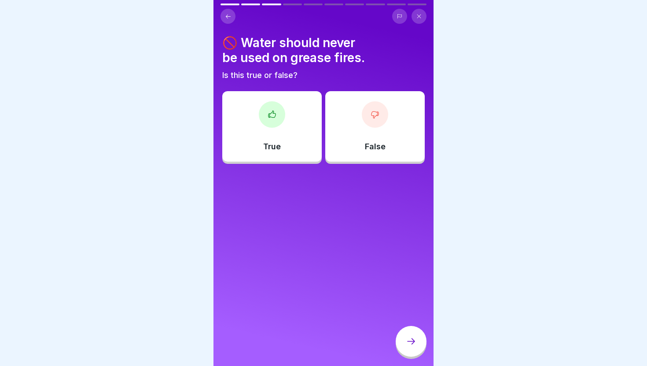
click at [293, 133] on div "True" at bounding box center [272, 126] width 100 height 70
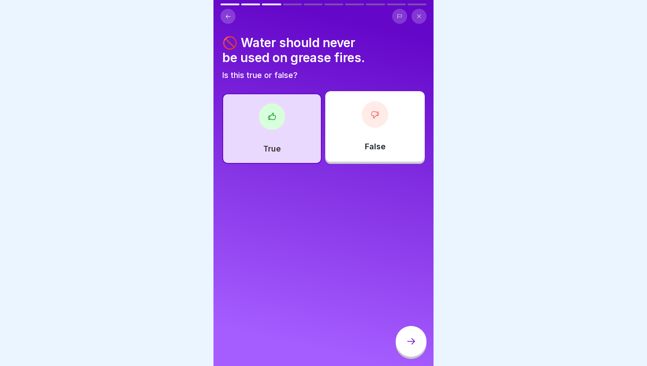
click at [410, 327] on div at bounding box center [411, 341] width 31 height 31
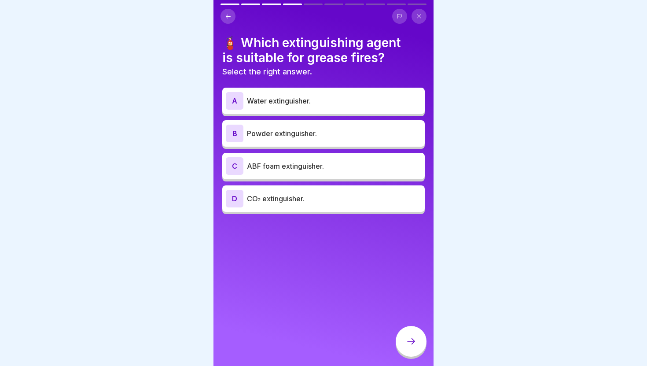
click at [368, 159] on div "C ABF foam extinguisher." at bounding box center [324, 166] width 196 height 18
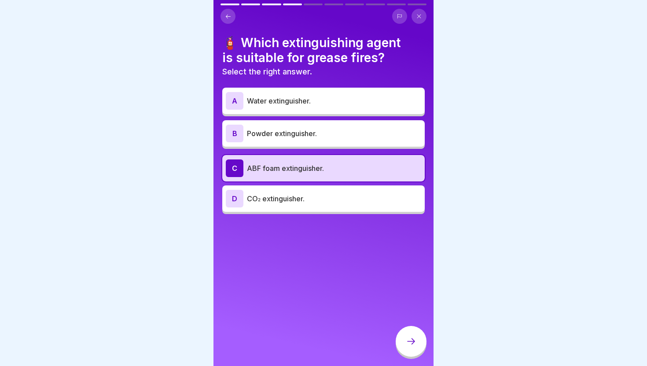
click at [412, 335] on div at bounding box center [411, 341] width 31 height 31
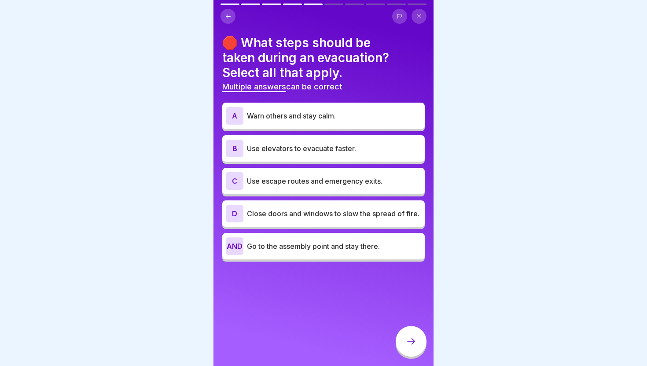
click at [336, 180] on font "Use escape routes and emergency exits." at bounding box center [315, 181] width 136 height 9
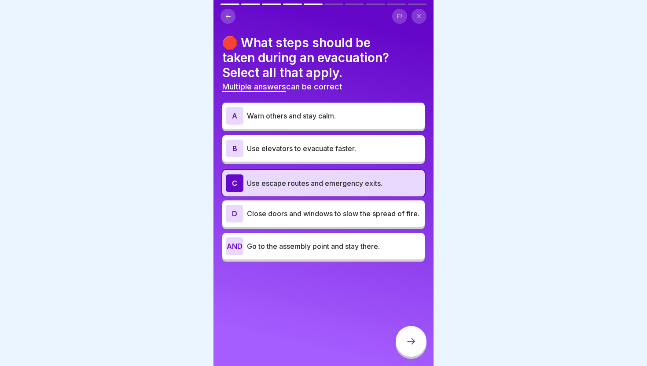
click at [334, 211] on font "Close doors and windows to slow the spread of fire." at bounding box center [333, 213] width 173 height 9
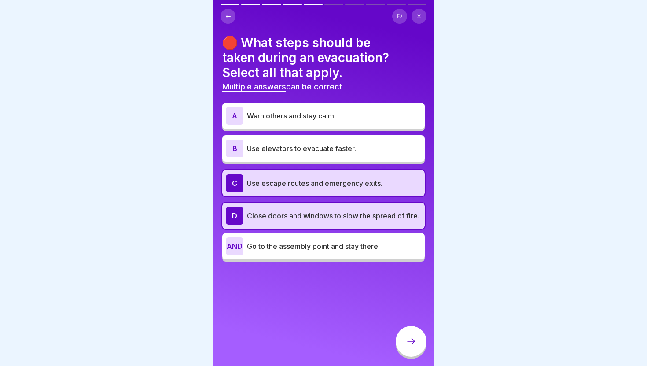
click at [334, 249] on font "Go to the assembly point and stay there." at bounding box center [313, 246] width 133 height 9
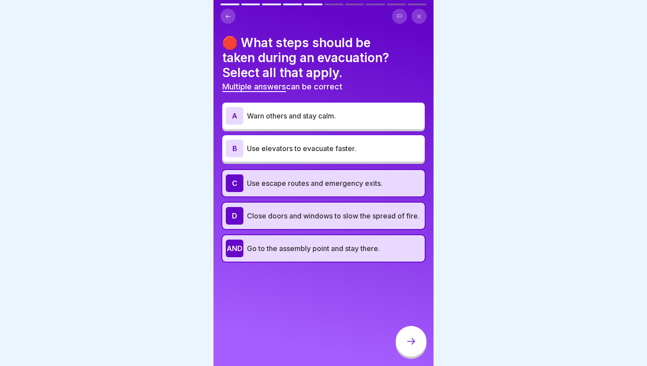
click at [405, 334] on div at bounding box center [411, 341] width 31 height 31
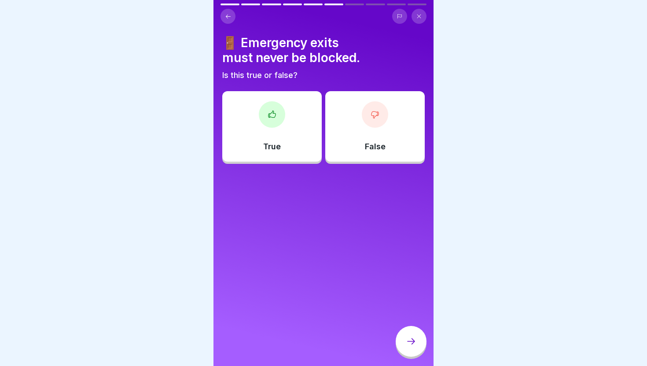
click at [288, 143] on div "True" at bounding box center [272, 126] width 100 height 70
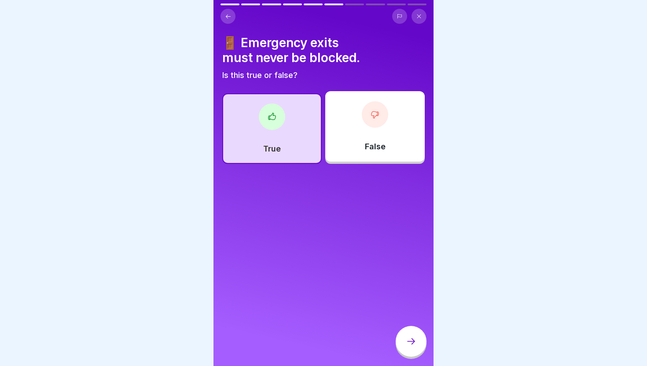
click at [408, 337] on icon at bounding box center [411, 341] width 11 height 11
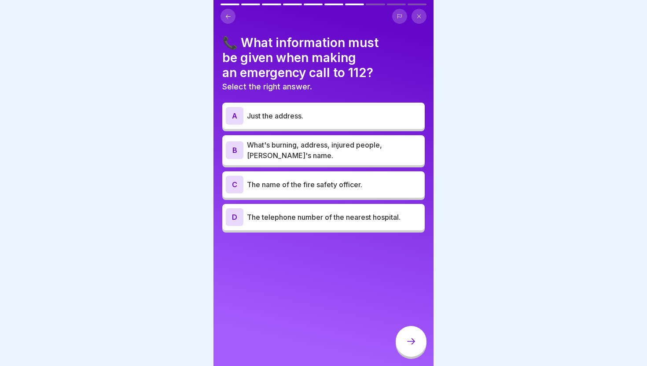
click at [339, 162] on div "B What's burning, address, injured people, caller's name." at bounding box center [323, 150] width 203 height 30
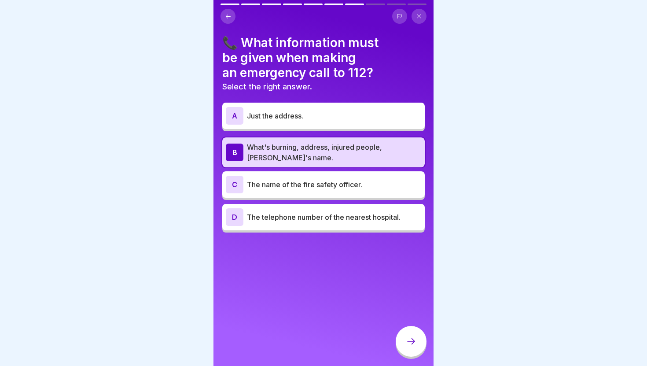
click at [407, 355] on div at bounding box center [411, 341] width 31 height 31
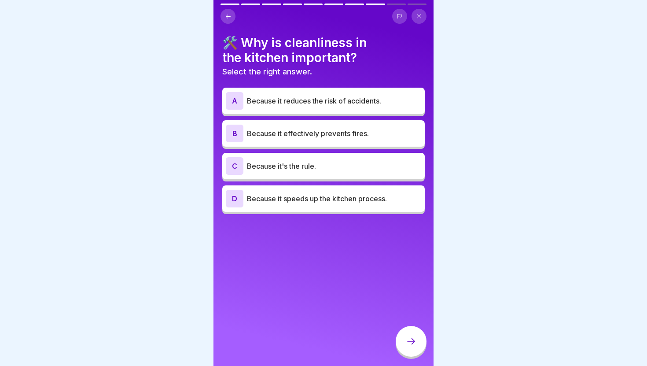
click at [358, 177] on div "C Because it's the rule." at bounding box center [323, 166] width 203 height 26
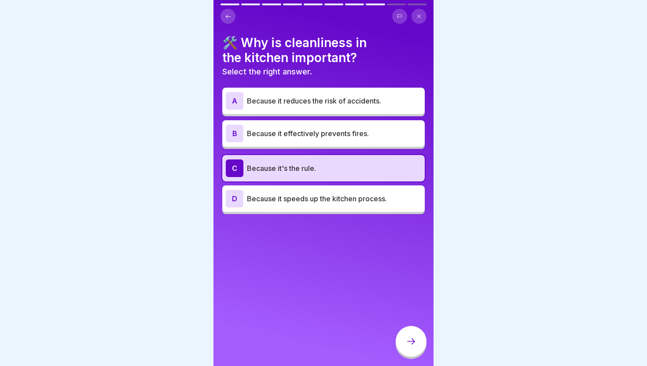
click at [359, 147] on div "A Because it reduces the risk of accidents. B Because it effectively prevents f…" at bounding box center [323, 152] width 203 height 124
click at [365, 137] on p "Because it effectively prevents fires." at bounding box center [334, 133] width 174 height 11
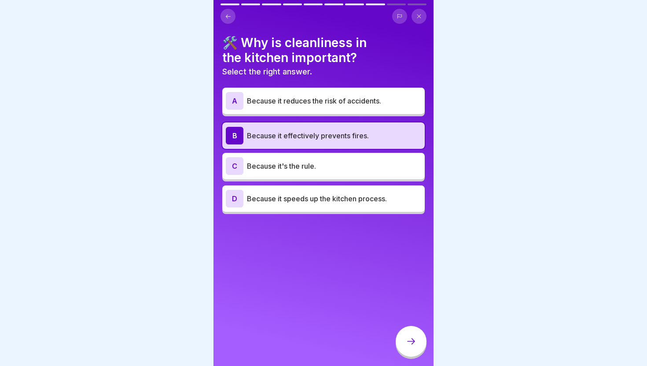
click at [414, 341] on icon at bounding box center [411, 341] width 8 height 6
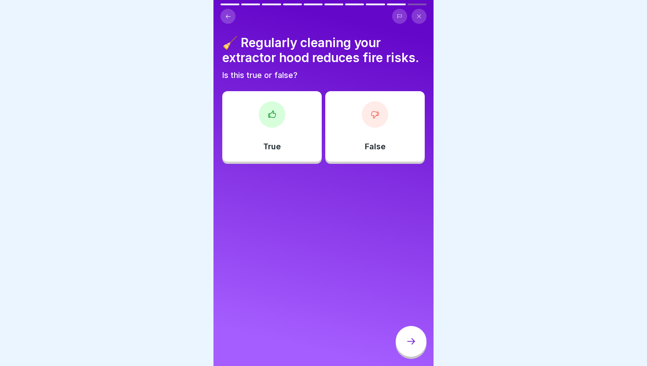
click at [285, 109] on div "True" at bounding box center [272, 126] width 100 height 70
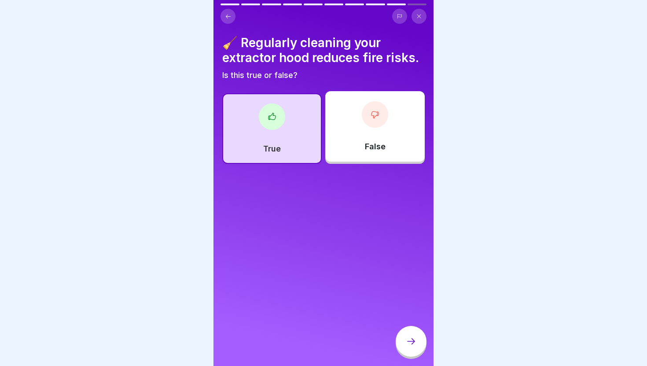
click at [413, 335] on div at bounding box center [411, 341] width 31 height 31
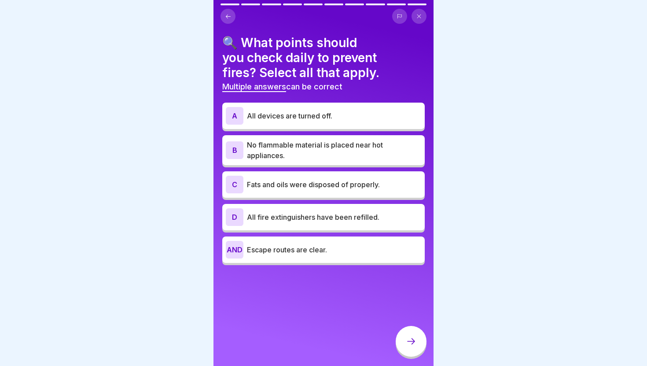
click at [347, 143] on font "No flammable material is placed near hot appliances." at bounding box center [315, 149] width 136 height 19
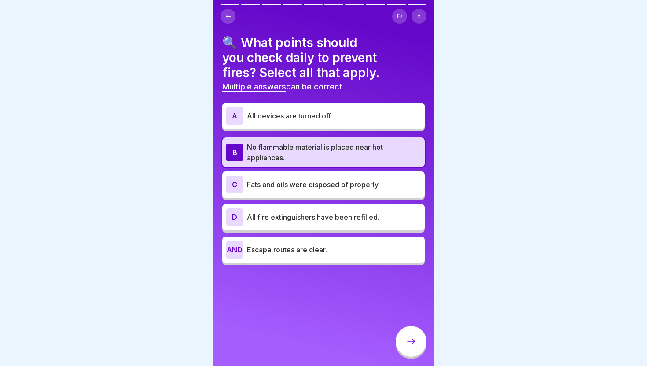
click at [359, 214] on font "All fire extinguishers have been refilled." at bounding box center [313, 217] width 133 height 9
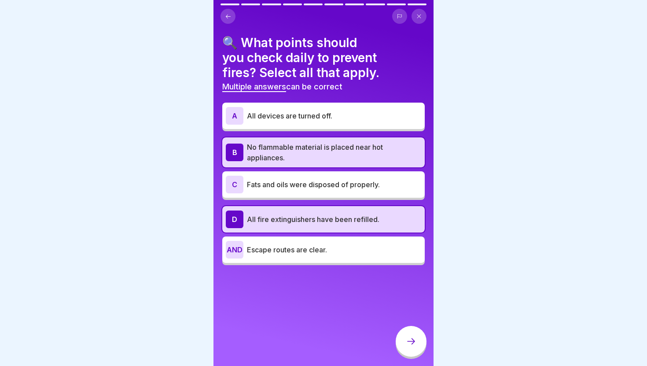
click at [362, 257] on div "AND Escape routes are clear." at bounding box center [324, 250] width 196 height 18
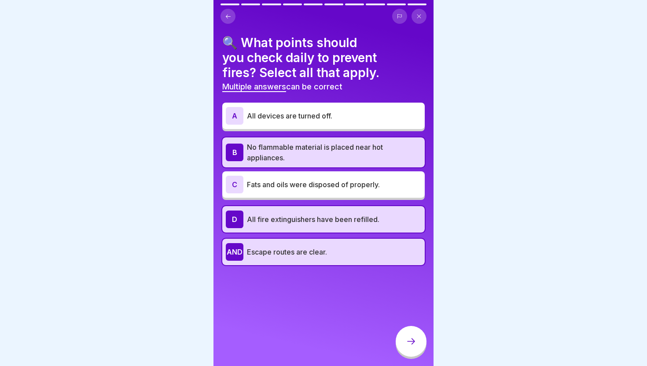
click at [359, 124] on div "A All devices are turned off." at bounding box center [324, 116] width 196 height 18
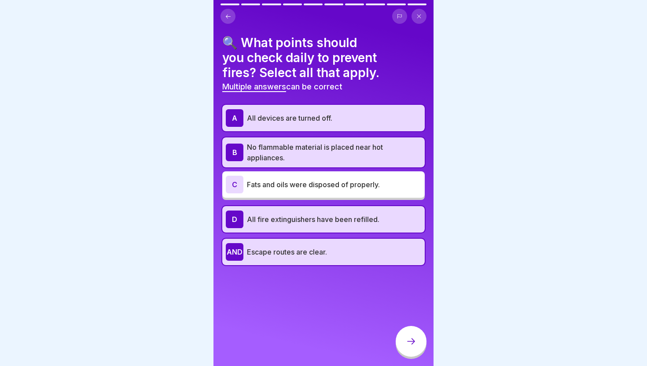
click at [413, 333] on div at bounding box center [411, 341] width 31 height 31
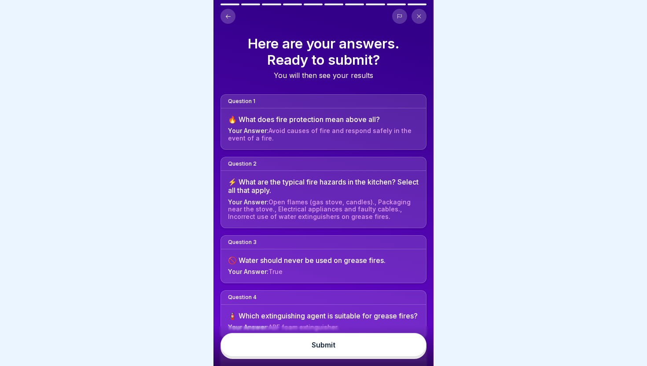
click at [407, 339] on button "Submit" at bounding box center [324, 345] width 206 height 24
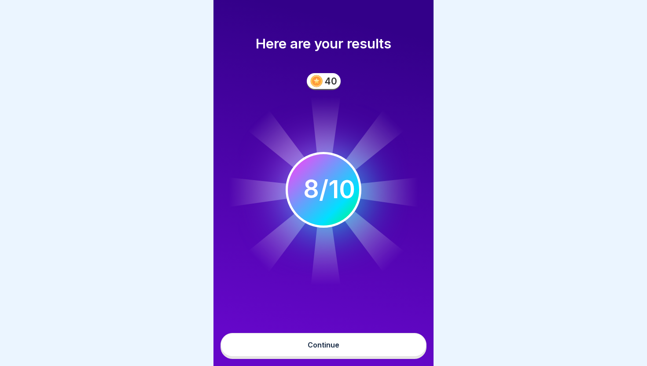
click at [399, 342] on button "Continue" at bounding box center [324, 345] width 206 height 24
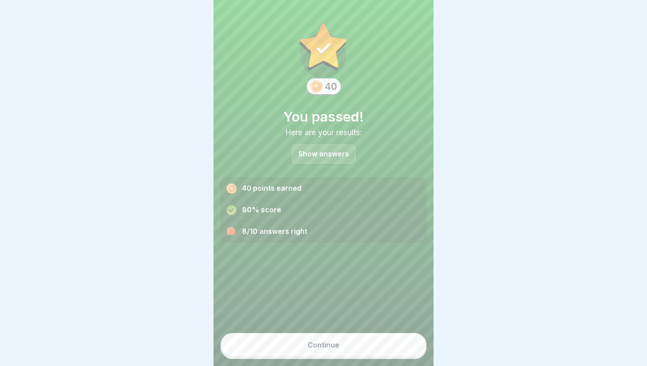
click at [344, 144] on div "Show answers" at bounding box center [324, 153] width 64 height 19
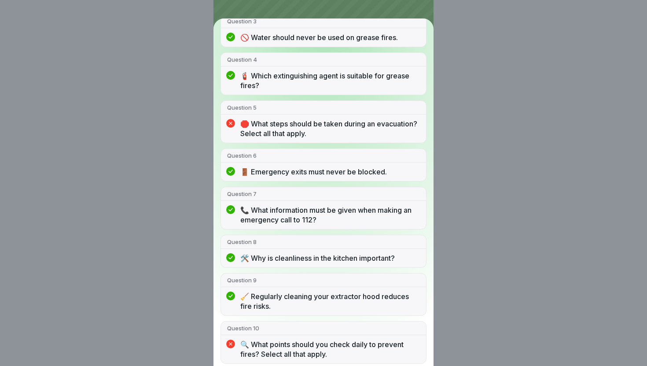
scroll to position [194, 0]
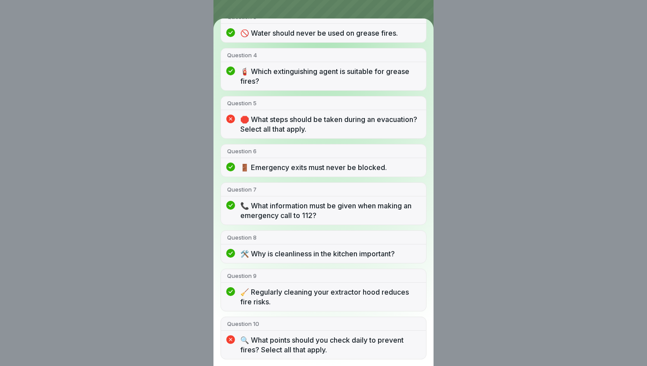
click at [524, 231] on div "You passed! 8/10 answers right Question 1 🔥 What does fire protection mean abov…" at bounding box center [323, 183] width 647 height 366
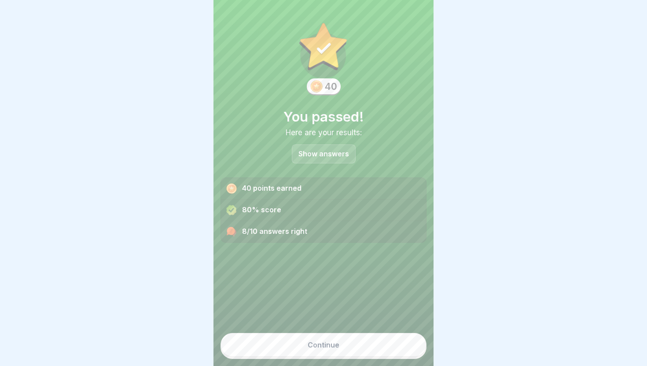
click at [346, 151] on p "Show answers" at bounding box center [324, 153] width 51 height 7
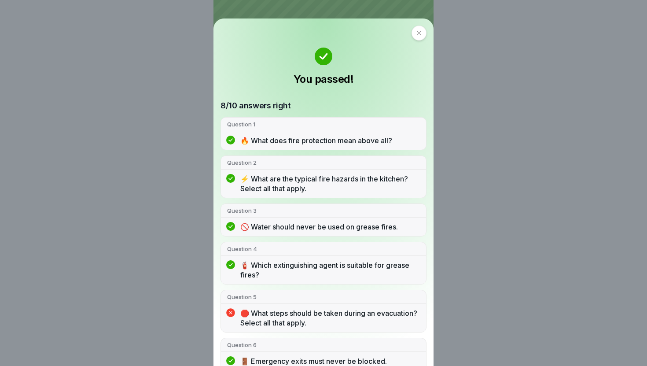
click at [445, 119] on div "You passed! 8/10 answers right Question 1 🔥 What does fire protection mean abov…" at bounding box center [323, 183] width 647 height 366
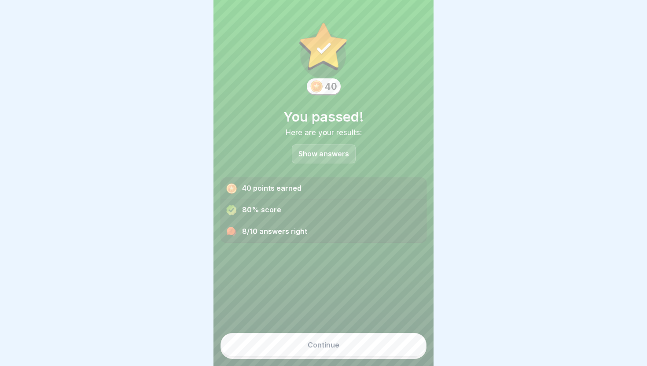
click at [372, 340] on button "Continue" at bounding box center [324, 345] width 206 height 24
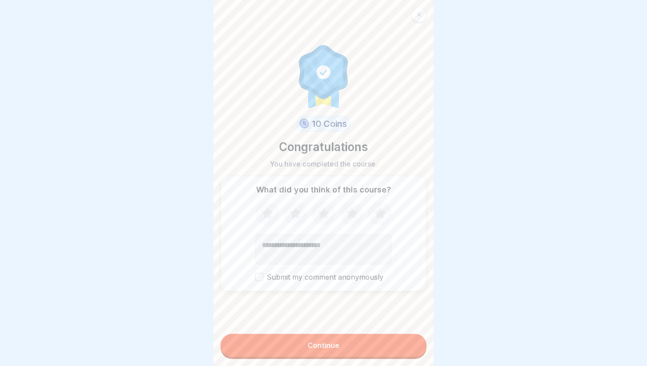
click at [372, 340] on button "Continue" at bounding box center [324, 345] width 206 height 23
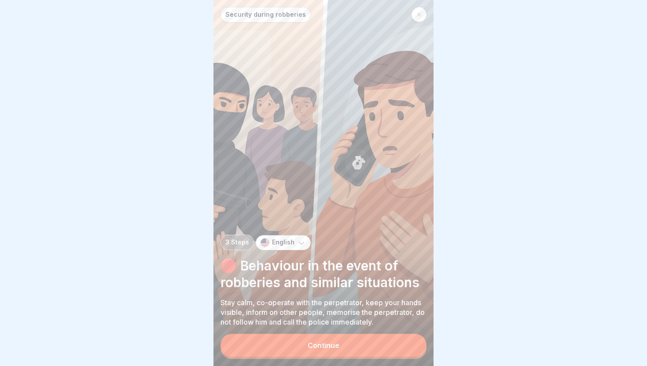
click at [372, 340] on button "Continue" at bounding box center [324, 345] width 206 height 23
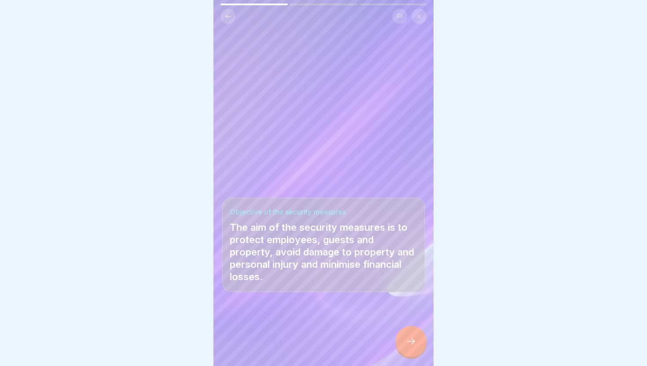
click at [410, 340] on icon at bounding box center [411, 341] width 11 height 11
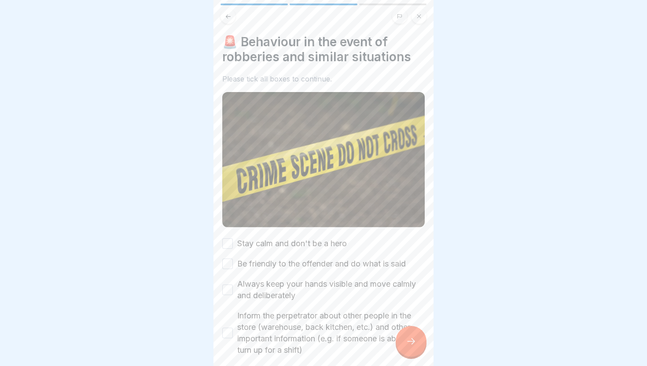
click at [279, 244] on label "Stay calm and don't be a hero" at bounding box center [292, 243] width 110 height 11
click at [233, 244] on button "Stay calm and don't be a hero" at bounding box center [227, 243] width 11 height 11
click at [279, 262] on label "Be friendly to the offender and do what is said" at bounding box center [321, 263] width 169 height 11
click at [233, 262] on button "Be friendly to the offender and do what is said" at bounding box center [227, 264] width 11 height 11
click at [282, 279] on label "Always keep your hands visible and move calmly and deliberately" at bounding box center [331, 289] width 188 height 23
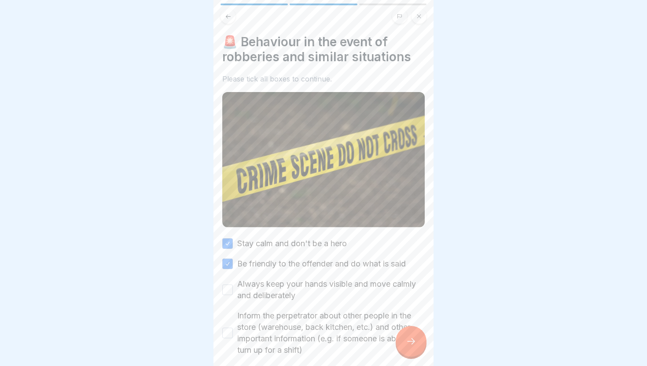
click at [233, 285] on button "Always keep your hands visible and move calmly and deliberately" at bounding box center [227, 290] width 11 height 11
click at [281, 331] on label "Inform the perpetrator about other people in the store (warehouse, back kitchen…" at bounding box center [331, 333] width 188 height 46
click at [233, 331] on button "Inform the perpetrator about other people in the store (warehouse, back kitchen…" at bounding box center [227, 333] width 11 height 11
click at [402, 340] on div at bounding box center [411, 341] width 31 height 31
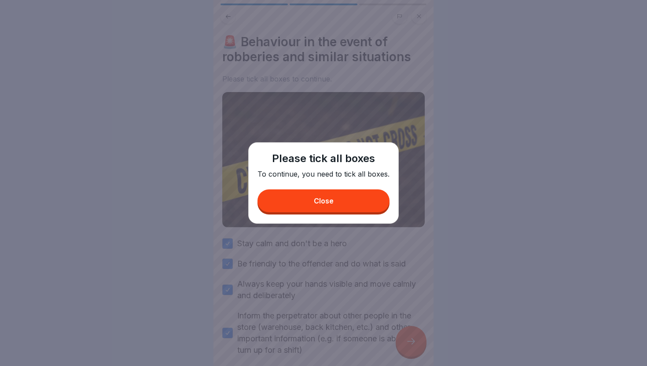
click at [370, 192] on button "Close" at bounding box center [324, 200] width 132 height 23
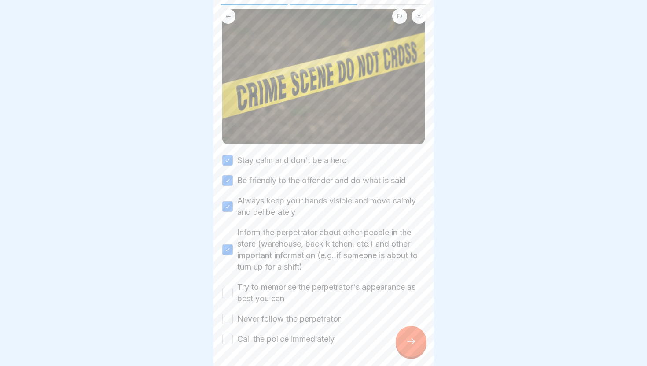
scroll to position [115, 0]
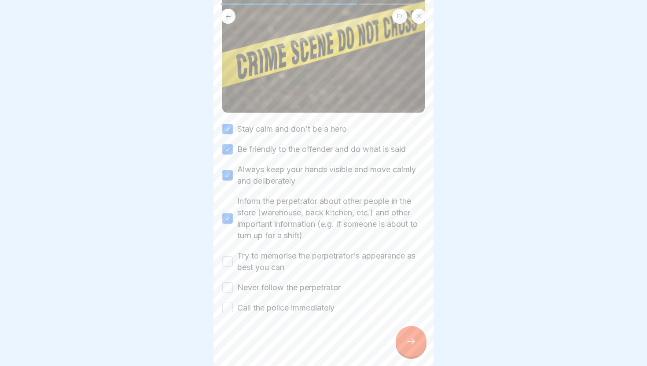
click at [320, 260] on label "Try to memorise the perpetrator's appearance as best you can" at bounding box center [331, 261] width 188 height 23
click at [233, 260] on button "Try to memorise the perpetrator's appearance as best you can" at bounding box center [227, 261] width 11 height 11
click at [314, 289] on label "Never follow the perpetrator" at bounding box center [289, 287] width 104 height 11
click at [233, 289] on button "Never follow the perpetrator" at bounding box center [227, 287] width 11 height 11
click at [314, 305] on label "Call the police immediately" at bounding box center [285, 307] width 97 height 11
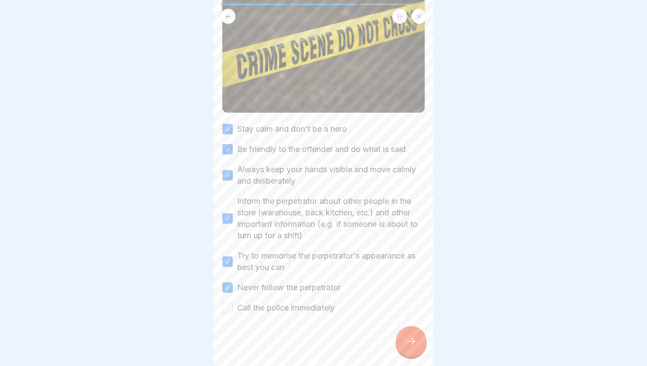
click at [233, 305] on button "Call the police immediately" at bounding box center [227, 308] width 11 height 11
click at [400, 342] on div at bounding box center [411, 341] width 31 height 31
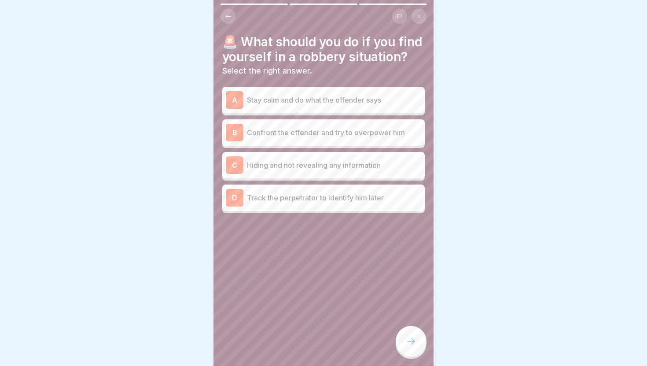
click at [359, 98] on p "Stay calm and do what the offender says" at bounding box center [334, 100] width 174 height 11
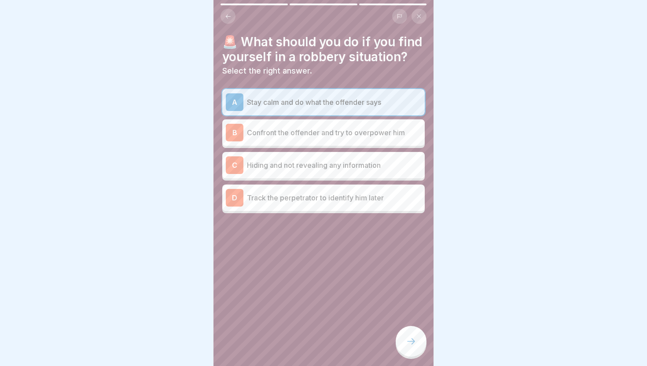
click at [411, 333] on div at bounding box center [411, 341] width 31 height 31
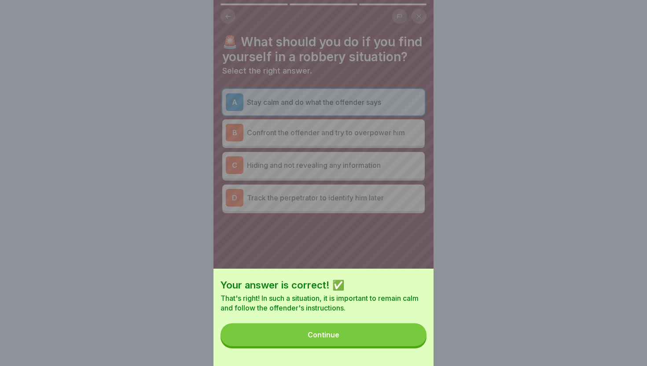
click at [411, 333] on button "Continue" at bounding box center [324, 334] width 206 height 23
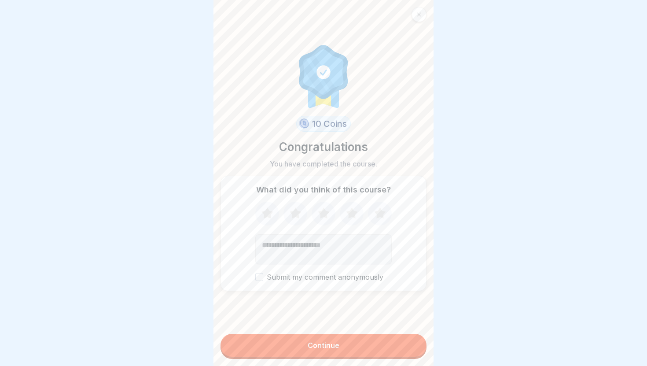
click at [411, 333] on form "10 Coins Congratulations You have completed the course. What did you think of t…" at bounding box center [324, 183] width 220 height 366
click at [410, 341] on button "Continue" at bounding box center [324, 345] width 206 height 23
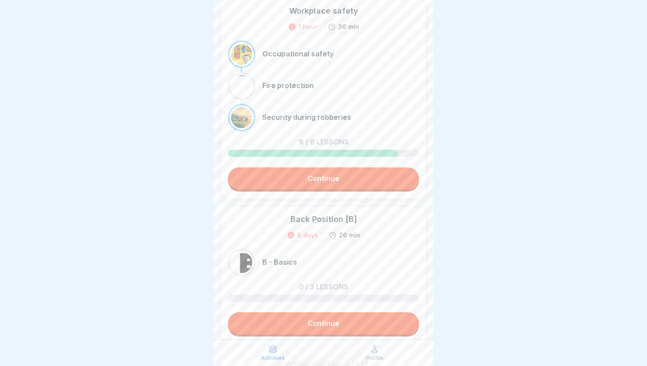
scroll to position [17, 0]
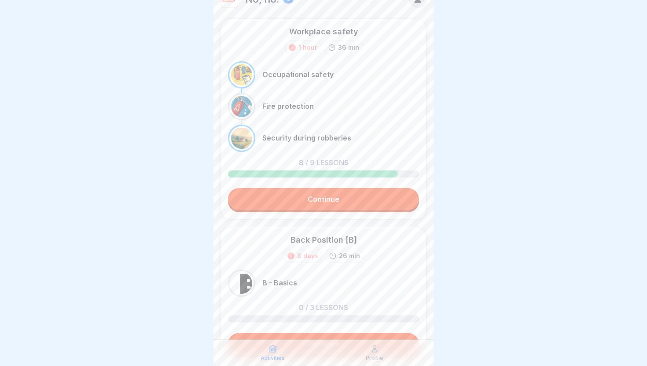
click at [395, 193] on link "Continue" at bounding box center [323, 199] width 191 height 22
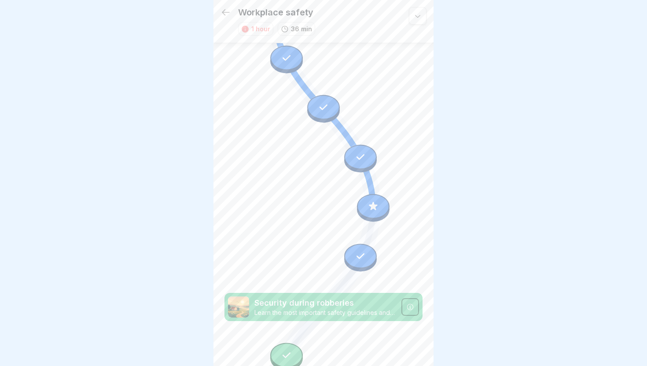
scroll to position [362, 0]
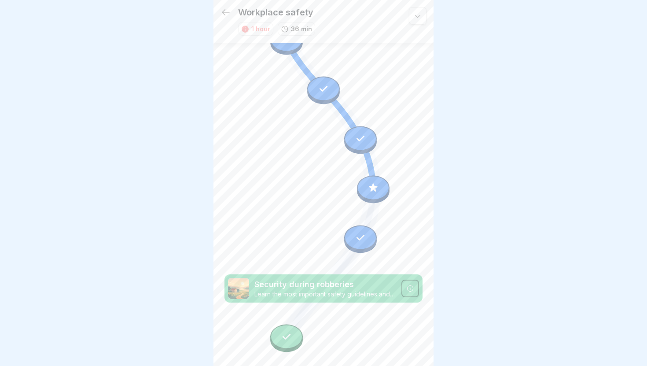
click at [288, 339] on icon at bounding box center [286, 336] width 11 height 11
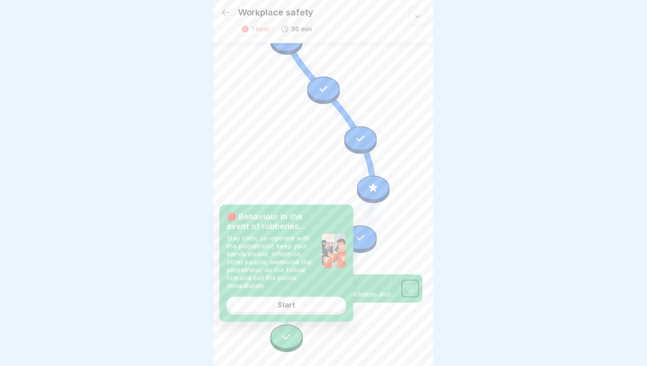
click at [319, 309] on link "Start" at bounding box center [287, 305] width 120 height 16
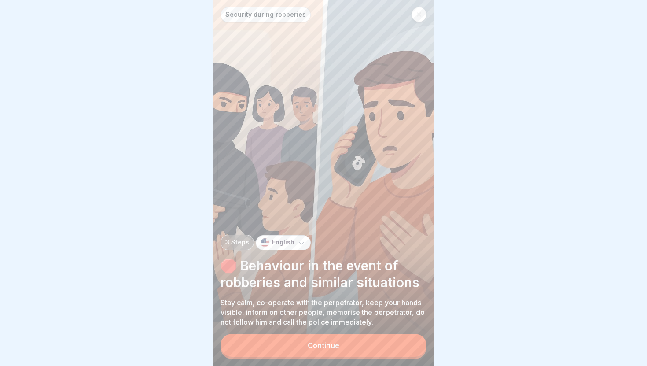
click at [320, 357] on div "Continue" at bounding box center [324, 346] width 206 height 25
click at [325, 345] on font "Continue" at bounding box center [324, 345] width 32 height 9
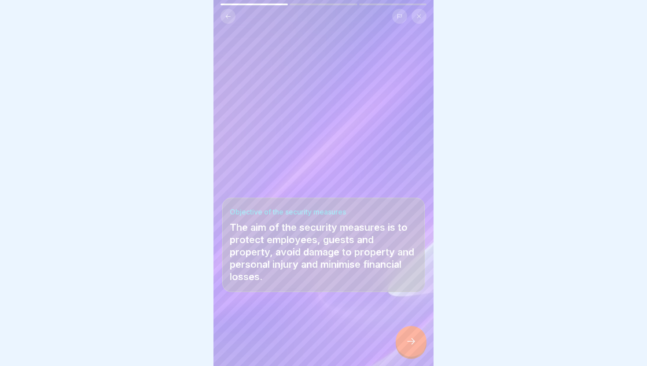
click at [388, 341] on div at bounding box center [323, 339] width 203 height 53
click at [403, 341] on div at bounding box center [411, 341] width 31 height 31
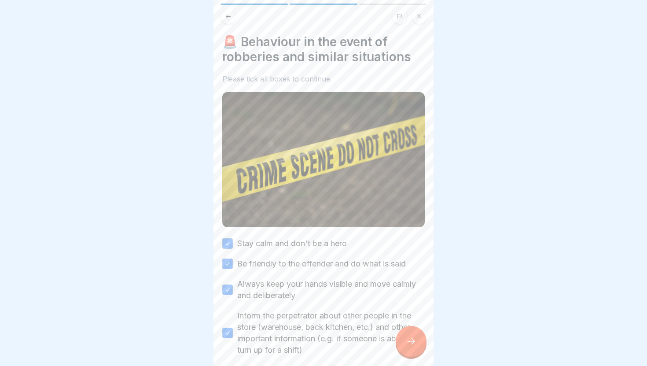
click at [410, 339] on icon at bounding box center [411, 341] width 11 height 11
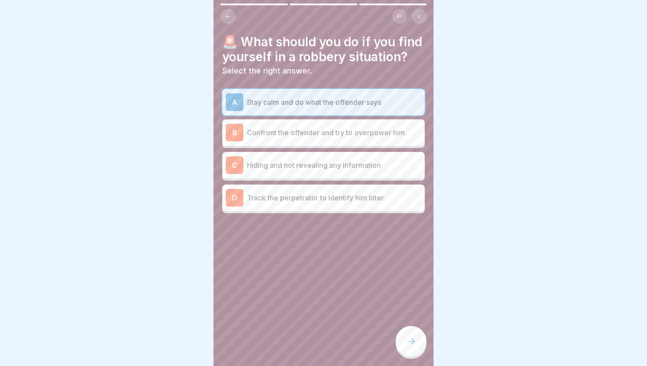
click at [410, 339] on icon at bounding box center [411, 341] width 11 height 11
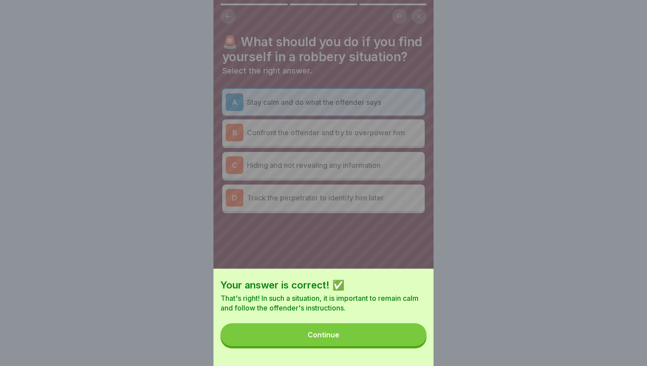
click at [392, 331] on button "Continue" at bounding box center [324, 334] width 206 height 23
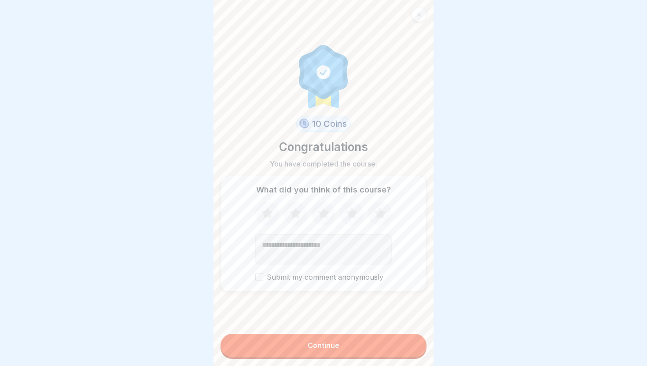
click at [381, 338] on button "Continue" at bounding box center [324, 345] width 206 height 23
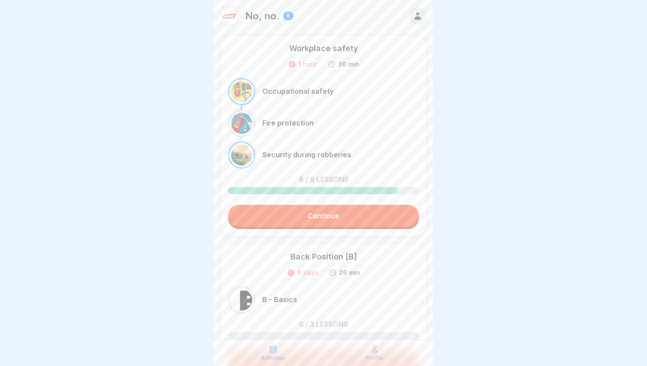
click at [243, 120] on div at bounding box center [241, 123] width 21 height 21
click at [279, 205] on link "Continue" at bounding box center [323, 216] width 191 height 22
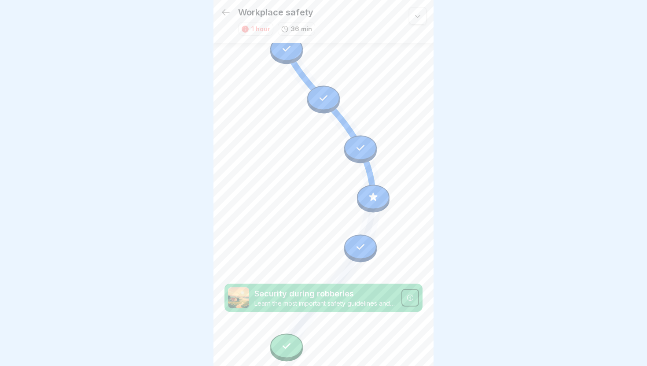
scroll to position [303, 0]
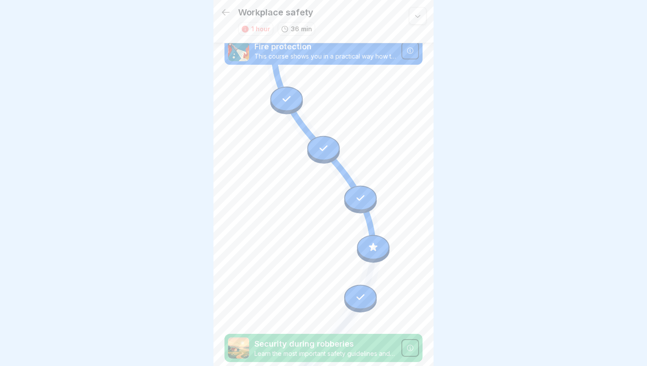
click at [368, 287] on div at bounding box center [360, 297] width 33 height 25
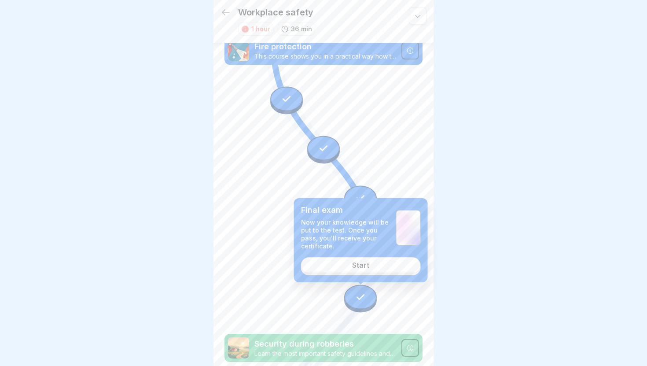
click at [374, 265] on link "Start" at bounding box center [361, 265] width 120 height 16
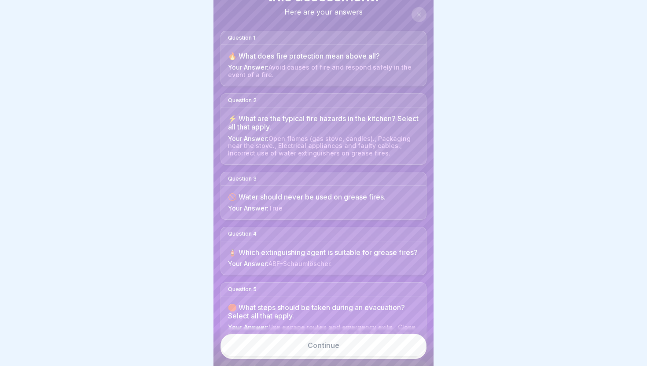
scroll to position [136, 0]
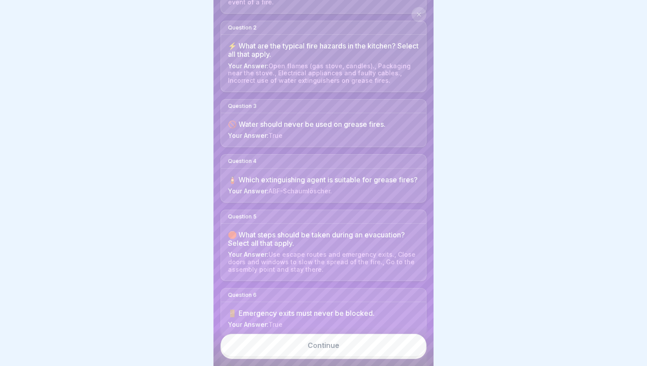
click at [350, 347] on link "Continue" at bounding box center [324, 345] width 206 height 23
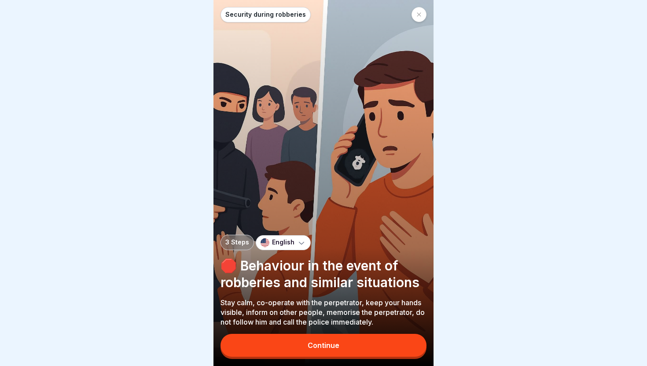
click at [422, 14] on div at bounding box center [419, 14] width 15 height 15
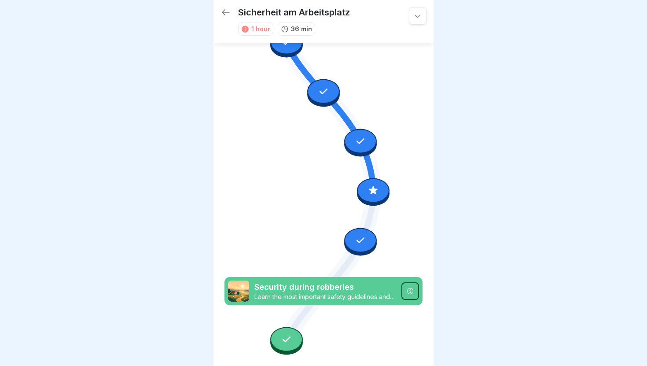
scroll to position [362, 0]
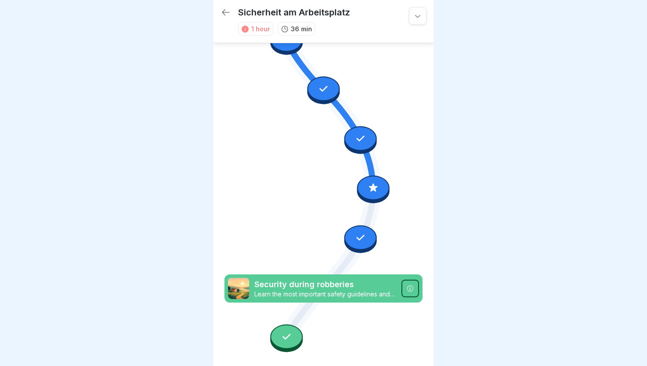
click at [229, 11] on icon at bounding box center [226, 12] width 11 height 11
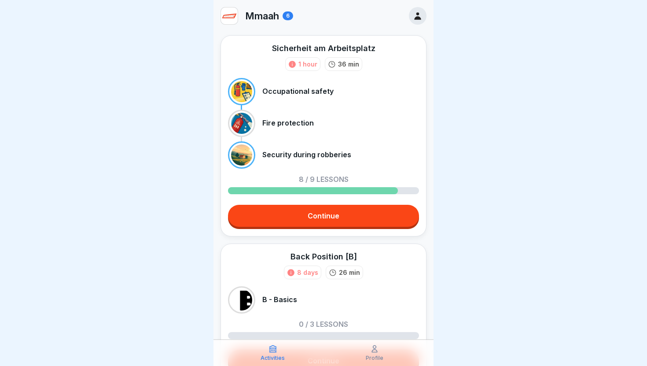
click at [341, 66] on p "36 min" at bounding box center [348, 63] width 21 height 9
click at [415, 16] on icon at bounding box center [418, 16] width 10 height 10
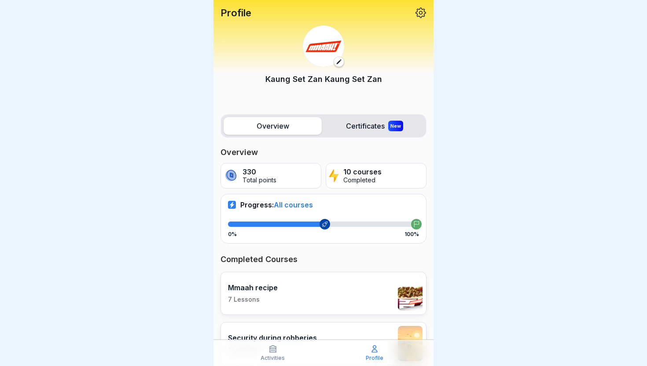
click at [376, 125] on label "Certificates New" at bounding box center [374, 126] width 98 height 18
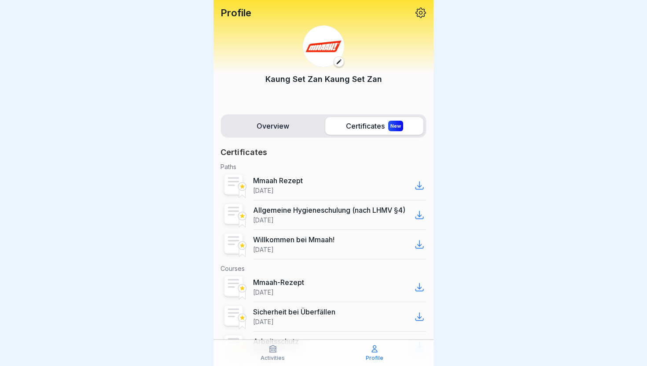
click at [286, 124] on label "Overview" at bounding box center [273, 126] width 98 height 18
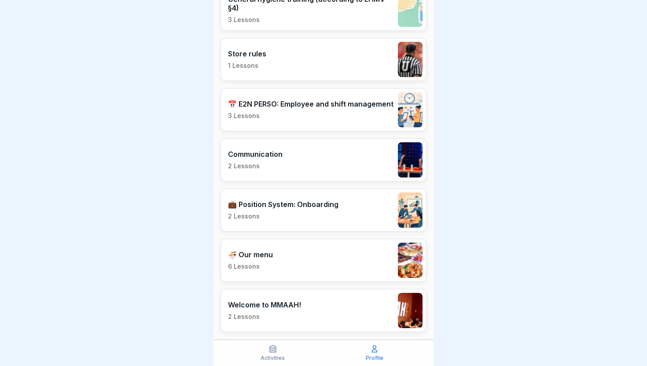
scroll to position [452, 0]
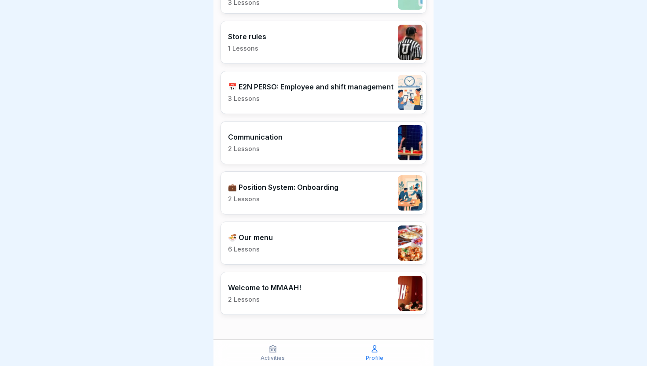
click at [267, 355] on p "Activities" at bounding box center [273, 358] width 24 height 6
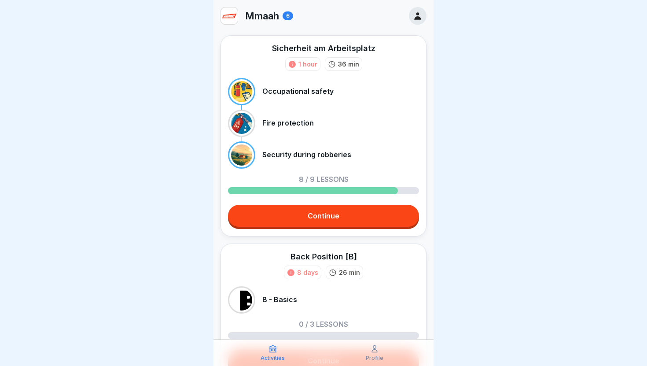
click at [267, 355] on p "Activities" at bounding box center [273, 358] width 24 height 6
click at [288, 208] on link "Continue" at bounding box center [323, 216] width 191 height 22
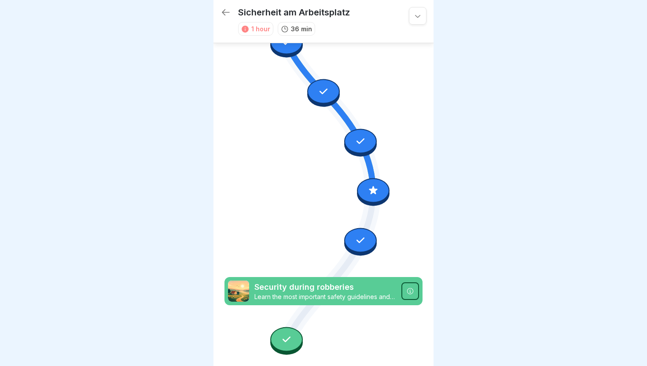
scroll to position [362, 0]
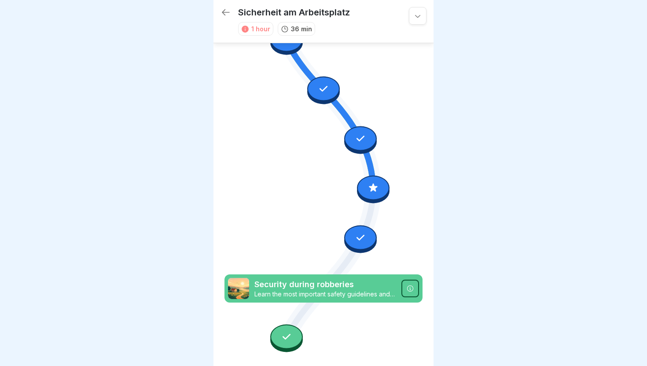
click at [289, 329] on div at bounding box center [286, 336] width 33 height 25
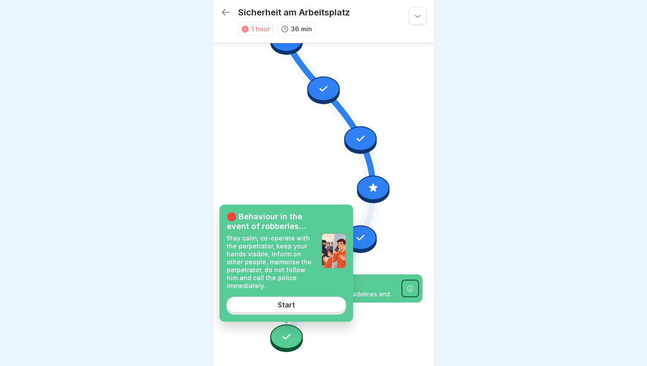
click at [296, 305] on link "Start" at bounding box center [287, 305] width 120 height 16
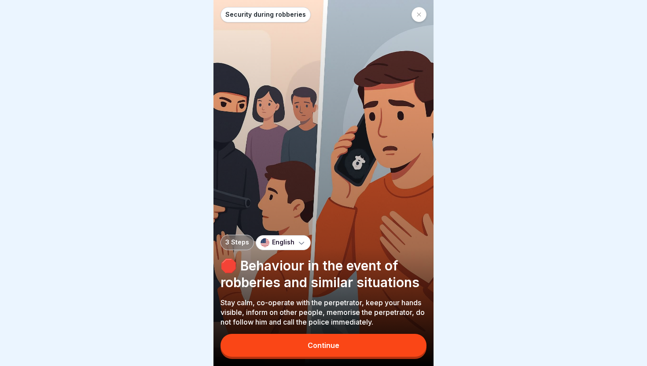
click at [327, 342] on div "Continue" at bounding box center [324, 345] width 32 height 8
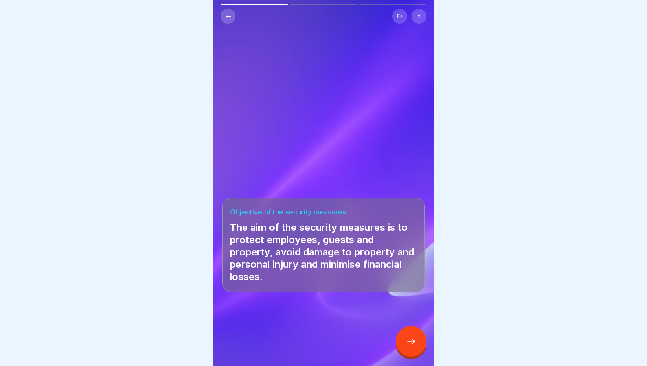
click at [407, 340] on icon at bounding box center [411, 341] width 11 height 11
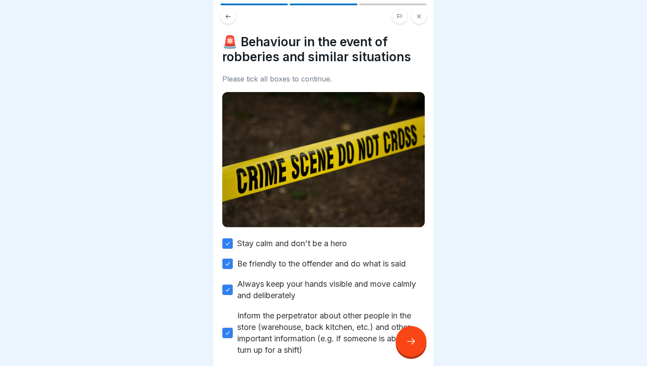
click at [407, 340] on icon at bounding box center [411, 341] width 11 height 11
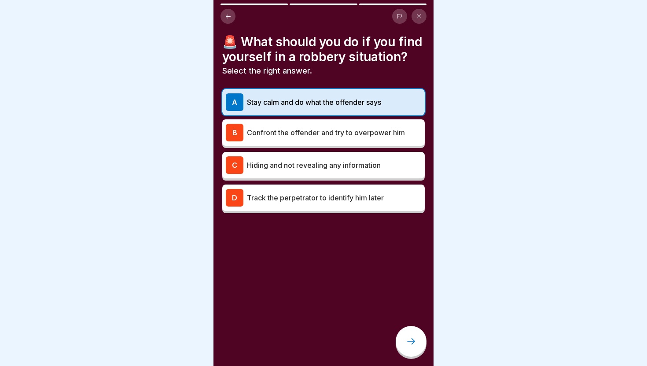
click at [407, 340] on icon at bounding box center [411, 341] width 11 height 11
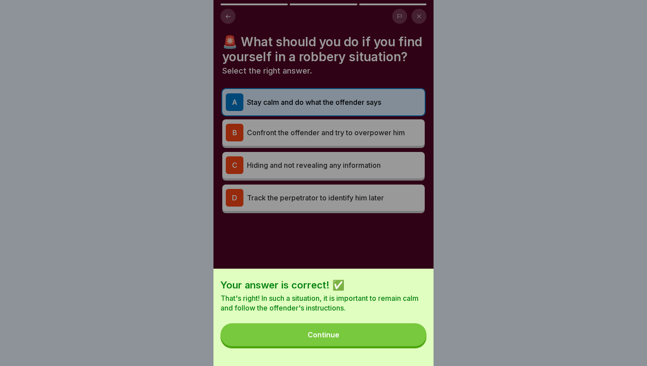
click at [375, 333] on button "Continue" at bounding box center [324, 334] width 206 height 23
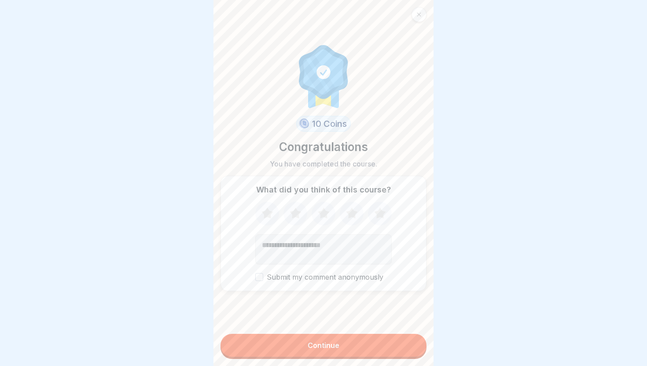
click at [416, 15] on div at bounding box center [419, 14] width 15 height 15
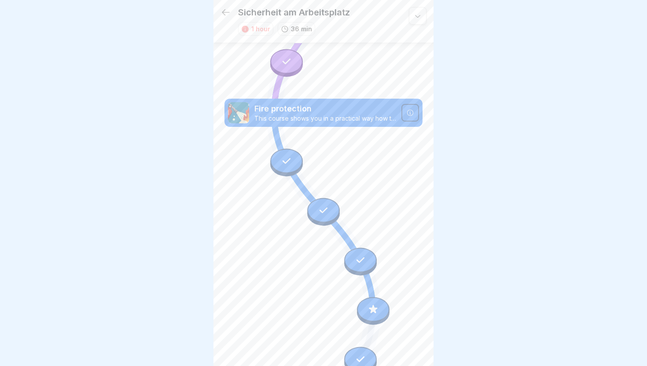
scroll to position [230, 0]
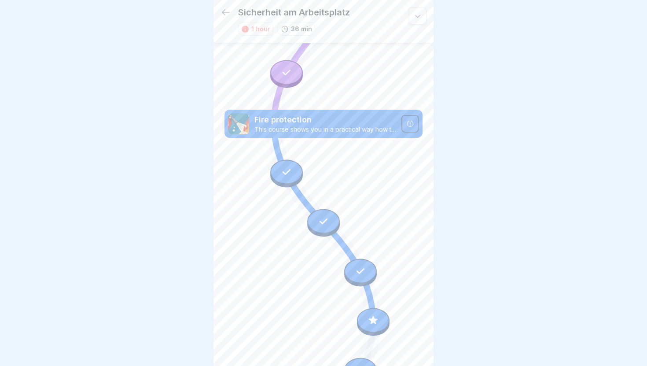
click at [285, 180] on div at bounding box center [286, 171] width 33 height 25
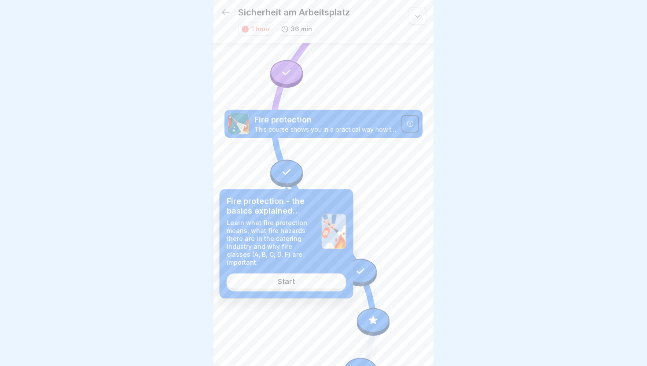
click at [286, 277] on div "Start" at bounding box center [286, 281] width 17 height 8
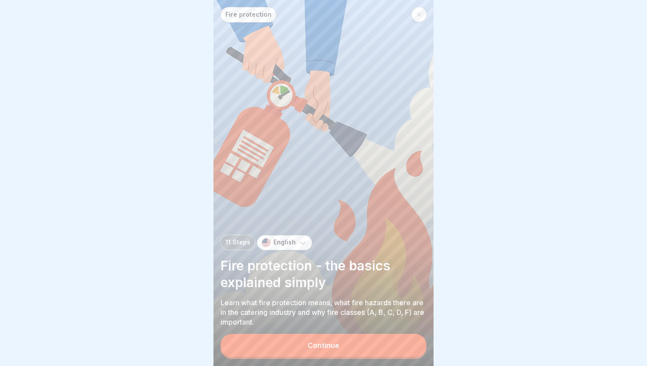
click at [364, 337] on button "Continue" at bounding box center [324, 345] width 206 height 23
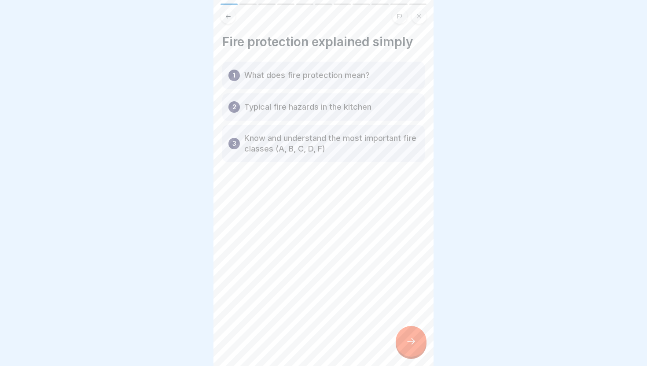
click at [418, 344] on div at bounding box center [411, 341] width 31 height 31
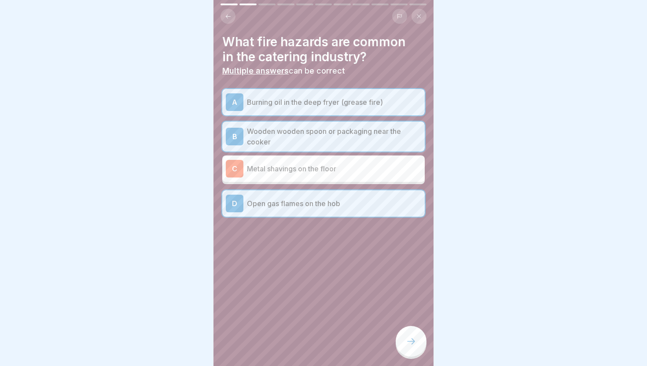
click at [418, 344] on div at bounding box center [411, 341] width 31 height 31
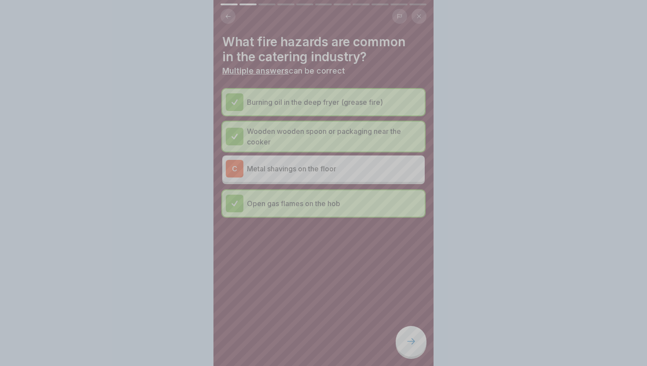
click at [418, 344] on div "Your answer is correct! ✅ Well done! You have correctly identified the most com…" at bounding box center [324, 346] width 220 height 366
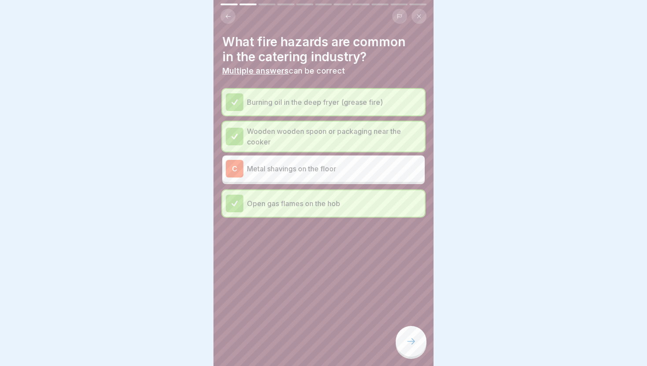
click at [418, 344] on div "Your answer is correct! ✅ Well done! You have correctly identified the most com…" at bounding box center [323, 183] width 647 height 366
click at [418, 344] on div at bounding box center [411, 341] width 31 height 31
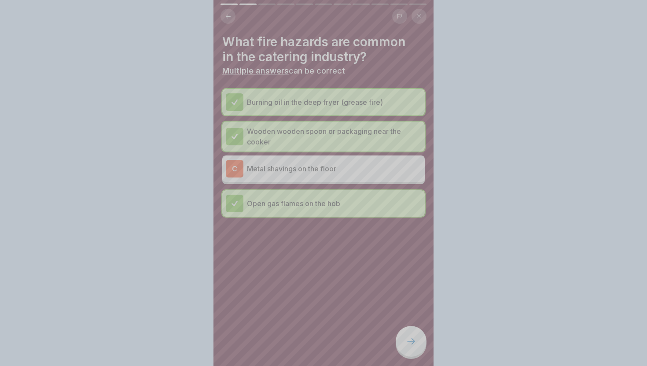
click at [418, 344] on div "Your answer is correct! ✅ Well done! You have correctly identified the most com…" at bounding box center [324, 370] width 220 height 366
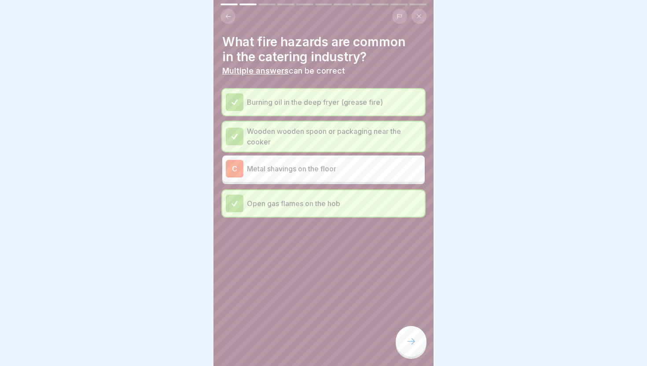
click at [418, 344] on div at bounding box center [411, 341] width 31 height 31
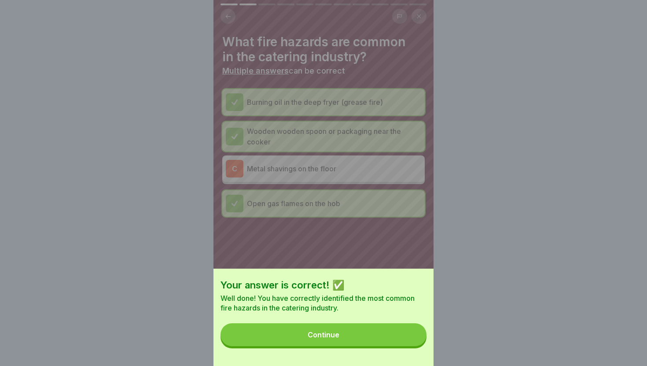
click at [418, 344] on button "Continue" at bounding box center [324, 334] width 206 height 23
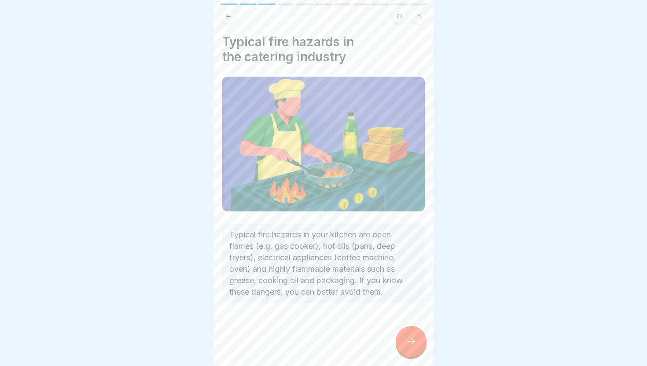
click at [418, 344] on div at bounding box center [411, 341] width 31 height 31
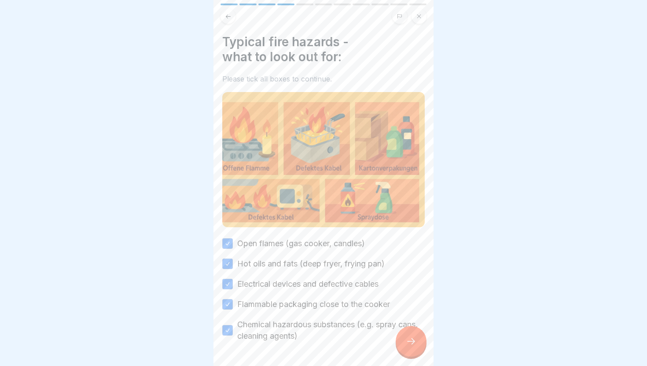
click at [418, 344] on div at bounding box center [411, 341] width 31 height 31
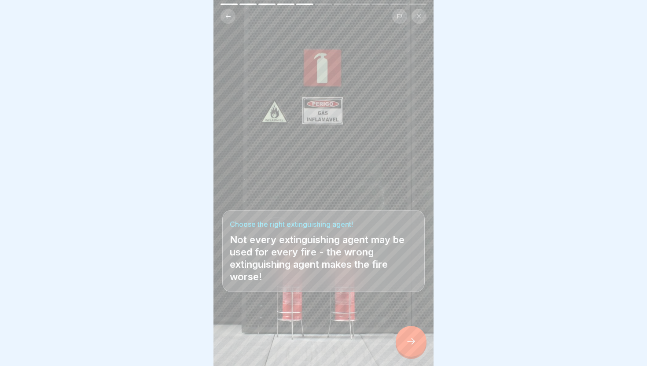
click at [418, 344] on div at bounding box center [411, 341] width 31 height 31
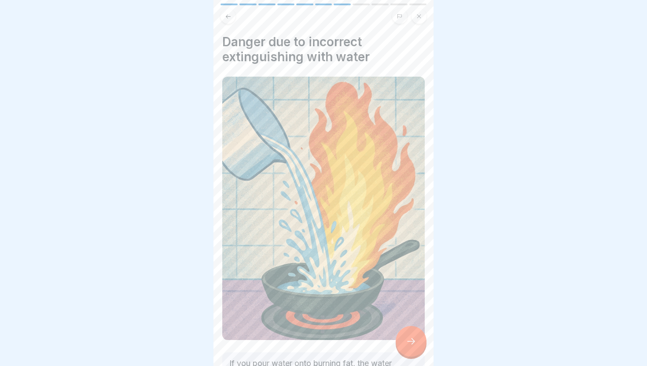
click at [418, 344] on div at bounding box center [411, 341] width 31 height 31
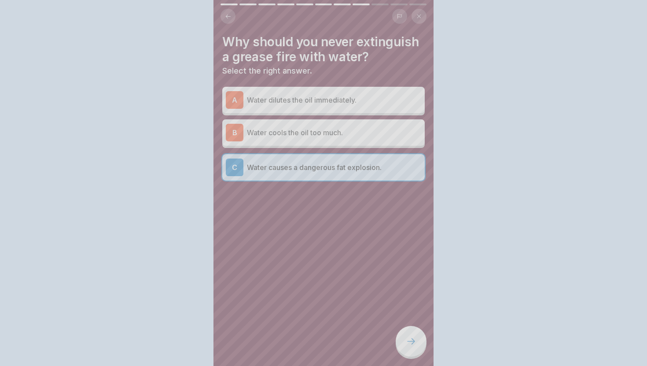
click at [418, 344] on div "Your answer is correct! ✅ That's right! Water causes a dangerous fat explosion …" at bounding box center [323, 183] width 647 height 366
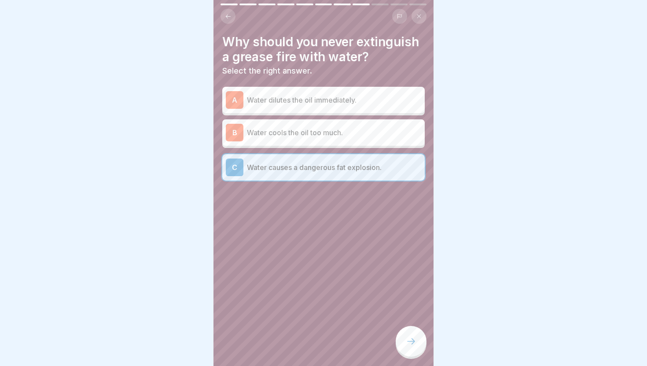
click at [418, 344] on div at bounding box center [411, 341] width 31 height 31
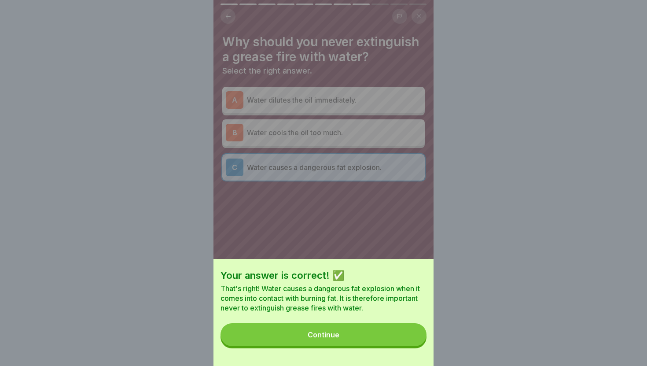
click at [398, 335] on button "Continue" at bounding box center [324, 334] width 206 height 23
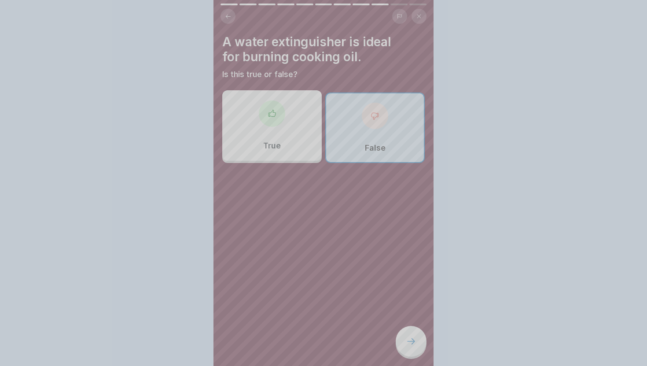
click at [398, 335] on div "Your answer is correct! ✅ That's right! Water causes a dangerous fat explosion …" at bounding box center [323, 183] width 647 height 366
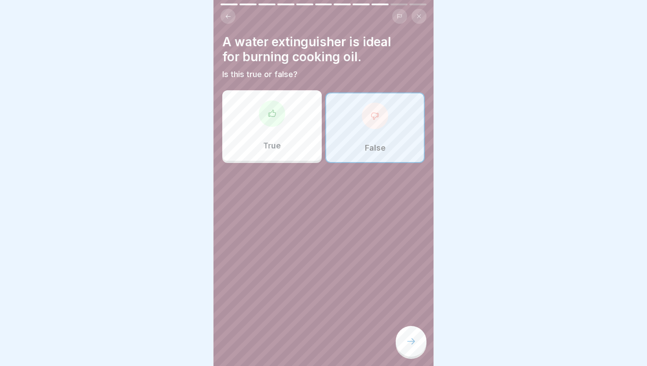
click at [398, 335] on div at bounding box center [411, 341] width 31 height 31
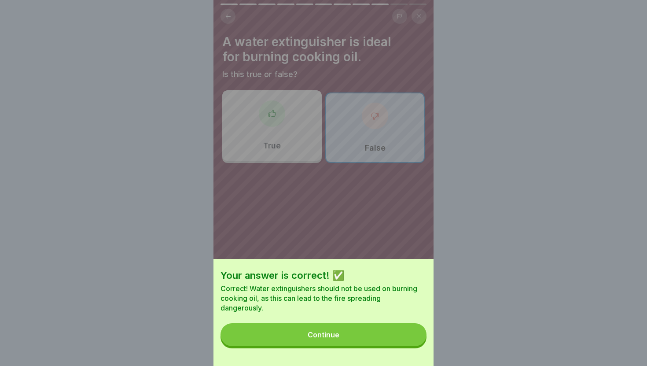
click at [406, 334] on button "Continue" at bounding box center [324, 334] width 206 height 23
click at [406, 334] on div "Your answer is correct! ✅ Correct! Water extinguishers should not be used on bu…" at bounding box center [324, 183] width 220 height 366
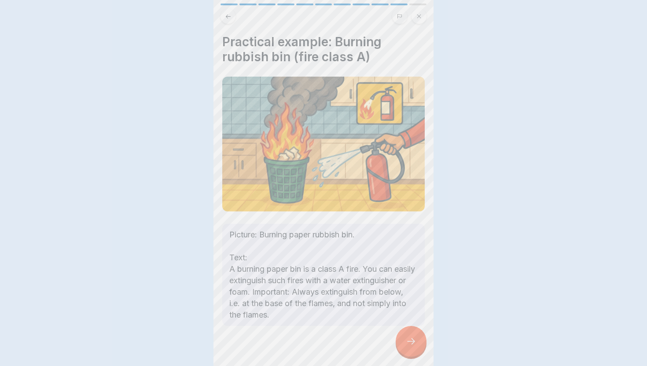
click at [406, 334] on div at bounding box center [411, 341] width 31 height 31
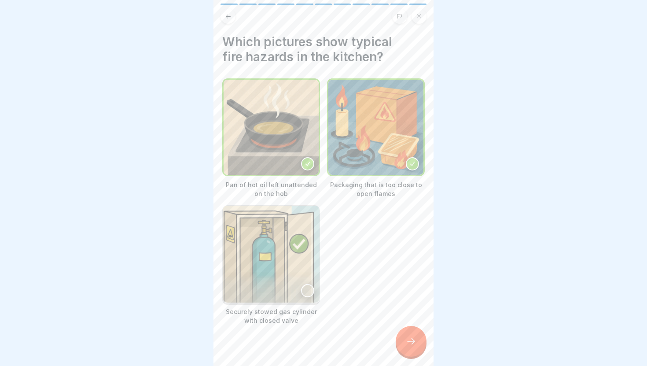
click at [406, 334] on div at bounding box center [411, 341] width 31 height 31
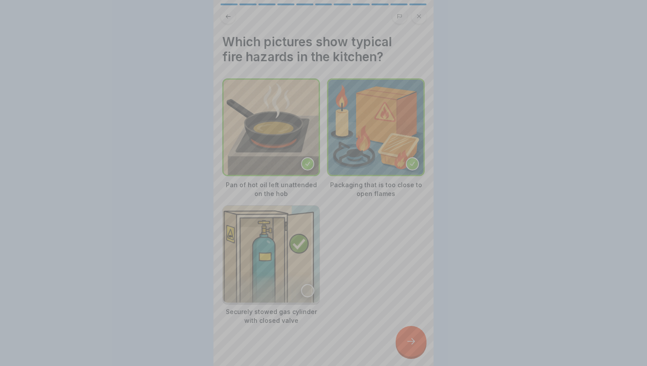
click at [406, 334] on div "Your answer is correct! ✅ Very well recognised! That way you can take better pr…" at bounding box center [324, 312] width 220 height 366
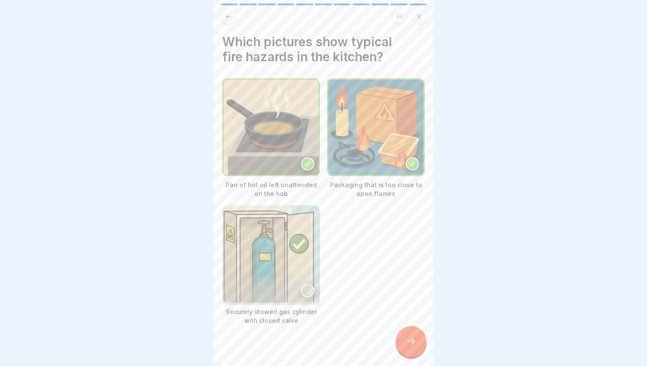
click at [406, 334] on div "Your answer is correct! ✅ Very well recognised! That way you can take better pr…" at bounding box center [323, 183] width 647 height 366
click at [406, 334] on div at bounding box center [411, 341] width 31 height 31
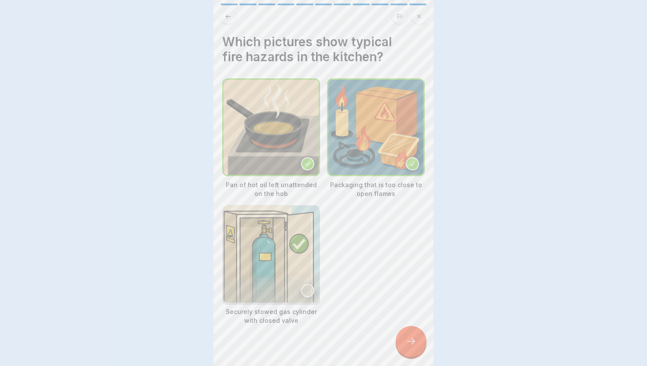
click at [406, 334] on div "Your answer is correct! ✅ Very well recognised! That way you can take better pr…" at bounding box center [323, 183] width 647 height 366
click at [406, 334] on div at bounding box center [411, 341] width 31 height 31
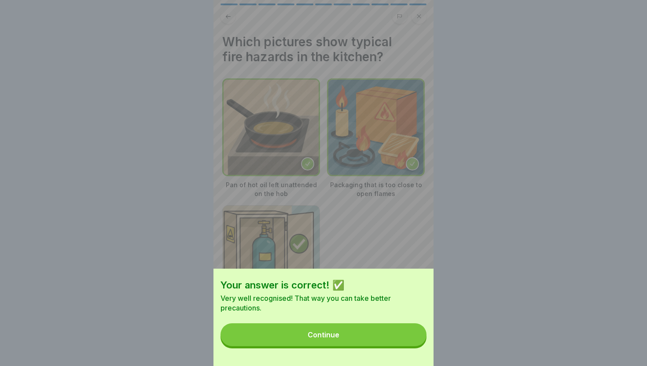
click at [406, 334] on button "Continue" at bounding box center [324, 334] width 206 height 23
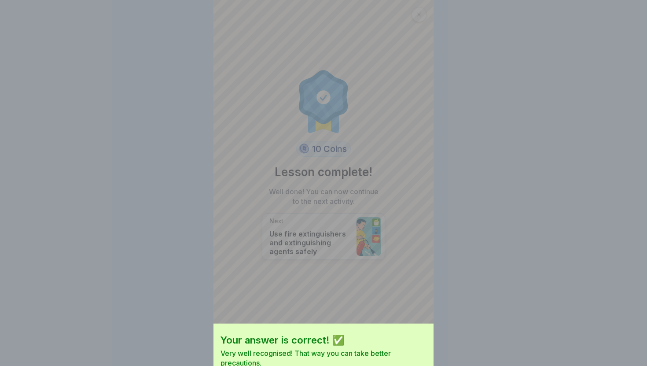
click at [406, 334] on div "Your answer is correct! ✅ Very well recognised! That way you can take better pr…" at bounding box center [323, 183] width 647 height 366
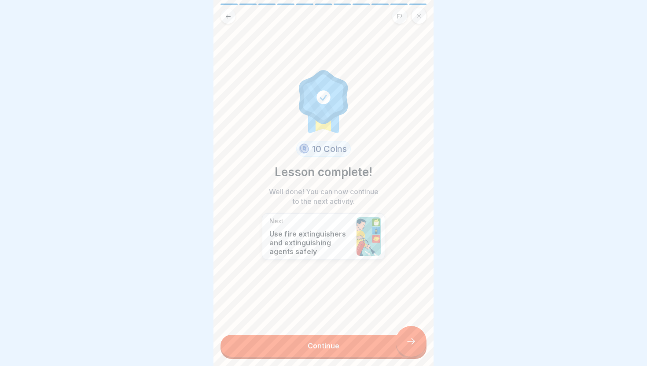
click at [406, 334] on div "10 Coins Lesson complete! Well done! You can now continue to the next activity.…" at bounding box center [324, 183] width 220 height 366
click at [403, 343] on link "Continue" at bounding box center [324, 346] width 206 height 22
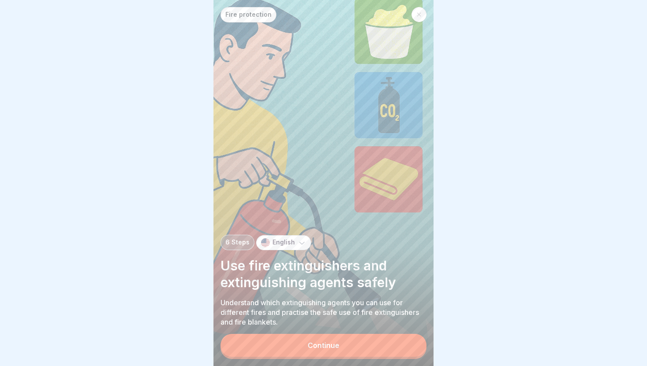
click at [403, 343] on button "Continue" at bounding box center [324, 345] width 206 height 23
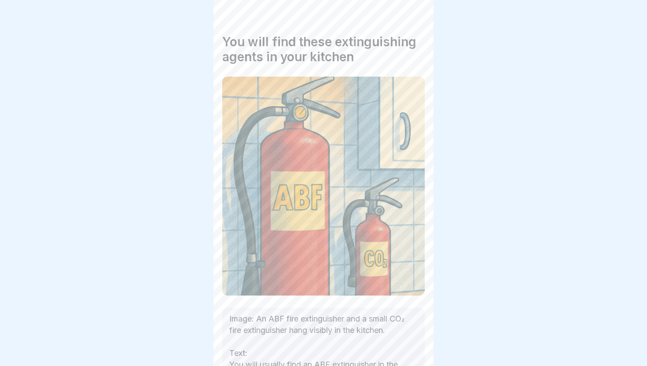
click at [403, 343] on p "Image: An ABF fire extinguisher and a small CO₂ fire extinguisher hang visibly …" at bounding box center [323, 370] width 189 height 115
click at [403, 343] on div at bounding box center [411, 341] width 31 height 31
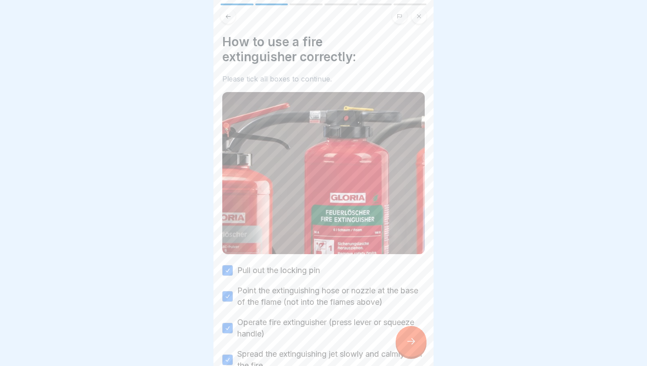
click at [403, 343] on div at bounding box center [411, 341] width 31 height 31
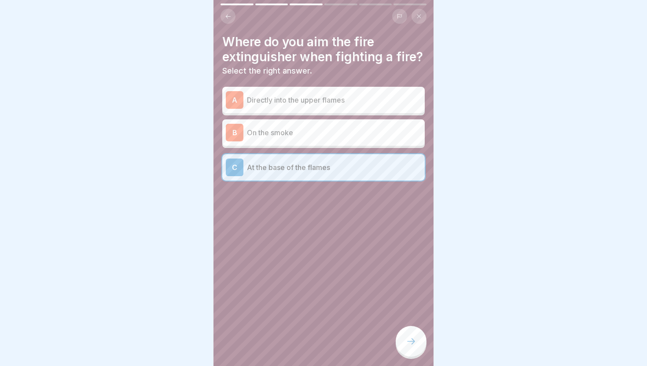
click at [403, 343] on div at bounding box center [411, 341] width 31 height 31
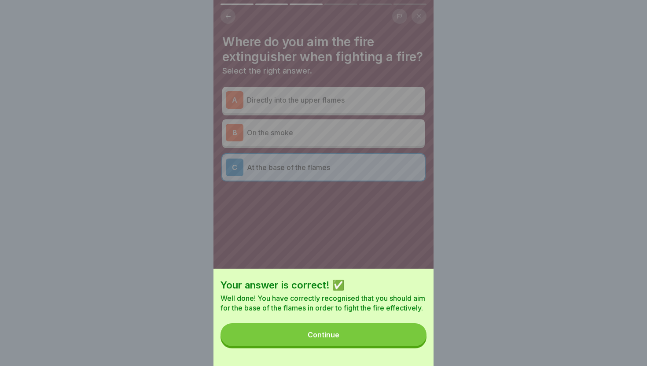
click at [403, 343] on button "Continue" at bounding box center [324, 334] width 206 height 23
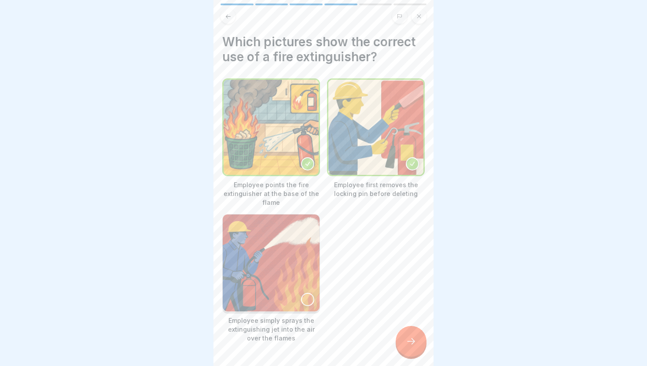
click at [403, 343] on div at bounding box center [411, 341] width 31 height 31
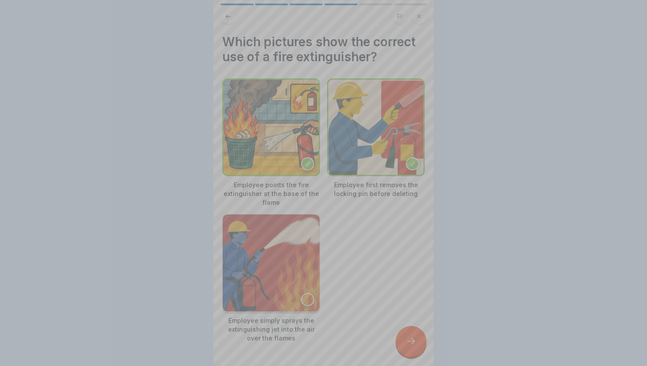
click at [403, 343] on div "Your answer is correct! ✅ Superbly done! That's exactly how you can safely dele…" at bounding box center [324, 322] width 220 height 366
click at [403, 343] on div "Your answer is correct! ✅ Superbly done! That's exactly how you can safely dele…" at bounding box center [323, 183] width 647 height 366
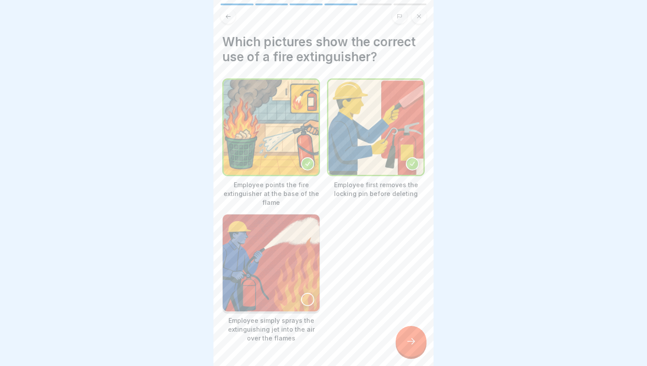
click at [403, 343] on div at bounding box center [411, 341] width 31 height 31
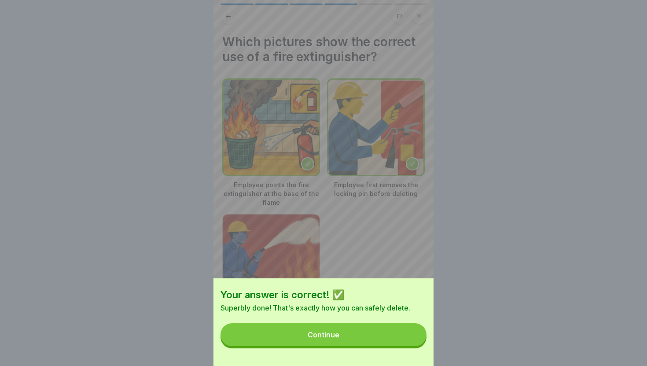
click at [403, 343] on button "Continue" at bounding box center [324, 334] width 206 height 23
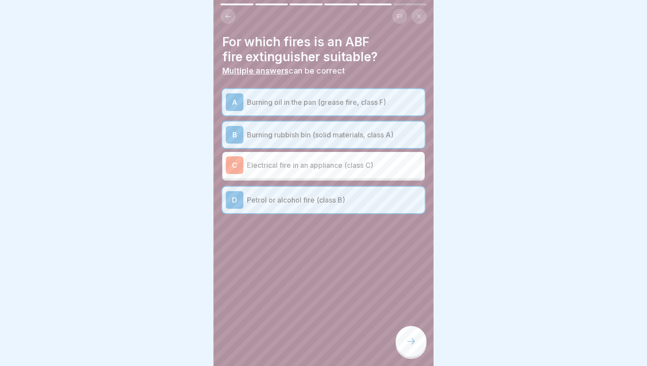
click at [403, 343] on div at bounding box center [411, 341] width 31 height 31
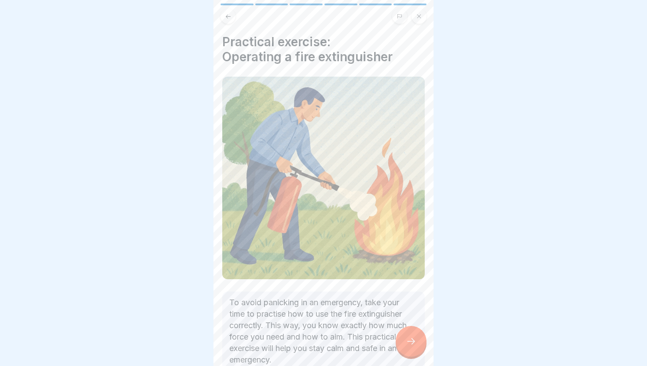
click at [403, 343] on div at bounding box center [411, 341] width 31 height 31
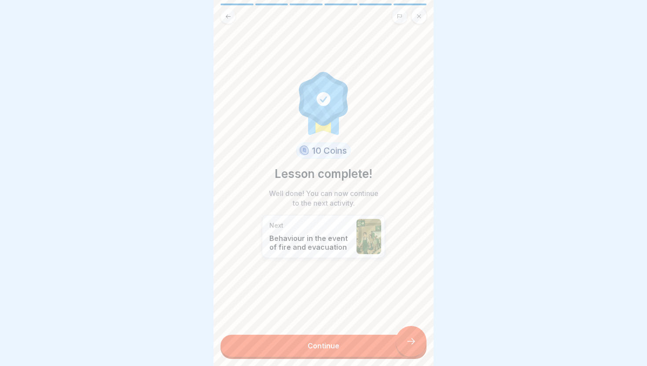
click at [403, 343] on link "Continue" at bounding box center [324, 346] width 206 height 22
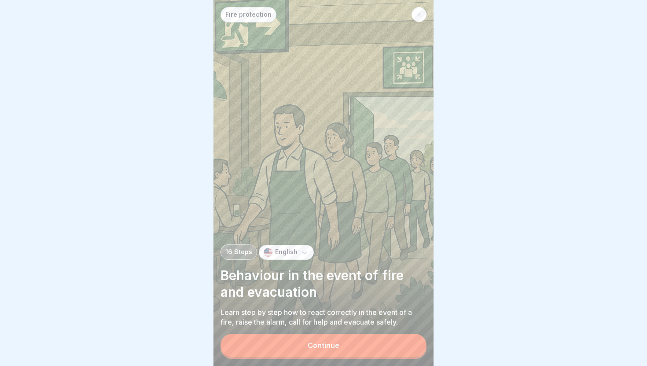
click at [403, 343] on button "Continue" at bounding box center [324, 345] width 206 height 23
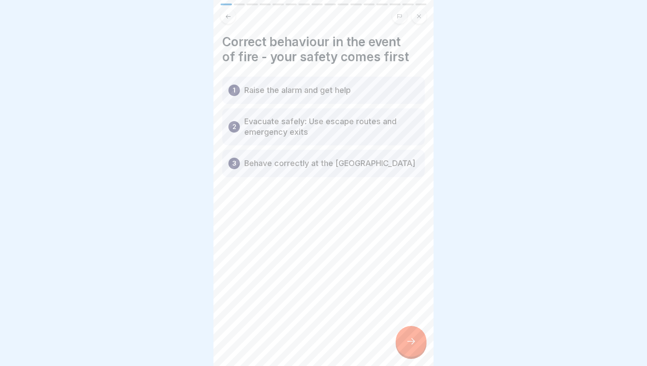
click at [403, 343] on div at bounding box center [411, 341] width 31 height 31
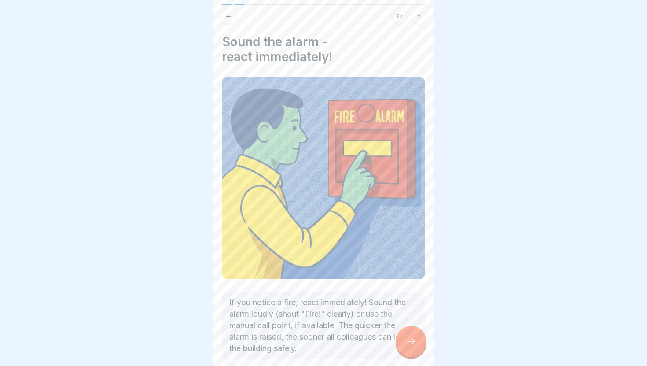
click at [403, 343] on div at bounding box center [411, 341] width 31 height 31
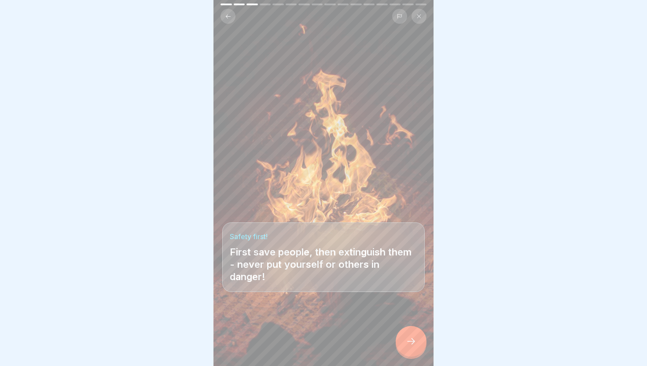
click at [403, 343] on div at bounding box center [411, 341] width 31 height 31
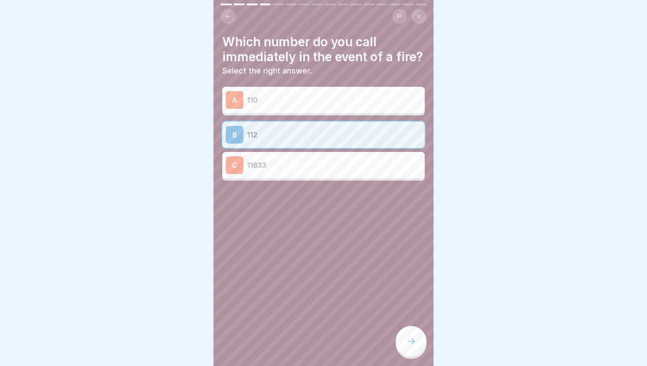
click at [403, 343] on div at bounding box center [411, 341] width 31 height 31
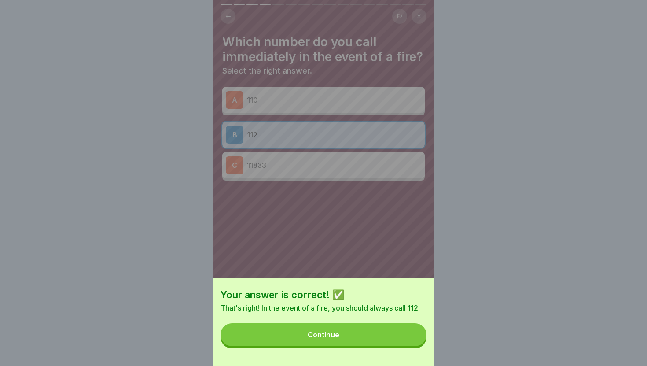
click at [403, 343] on button "Continue" at bounding box center [324, 334] width 206 height 23
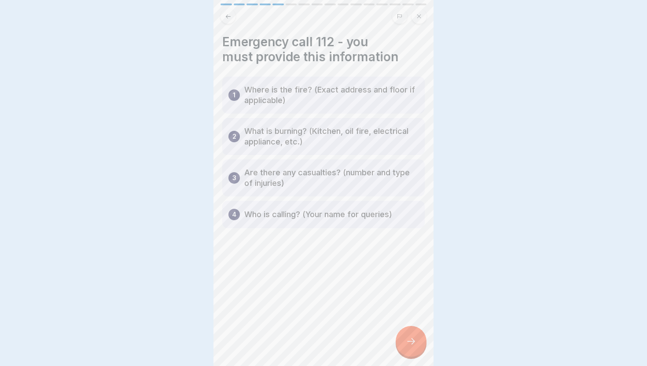
click at [403, 343] on div at bounding box center [411, 341] width 31 height 31
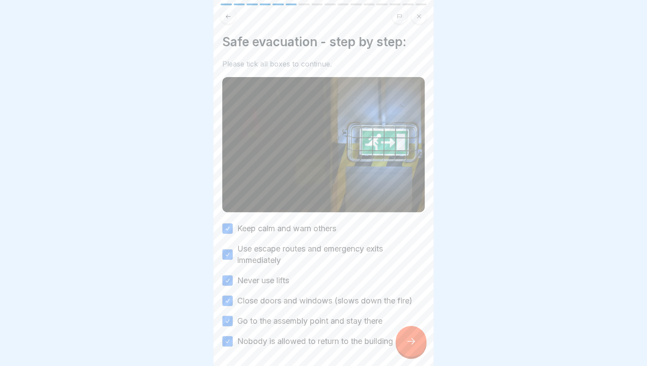
click at [403, 343] on div at bounding box center [411, 341] width 31 height 31
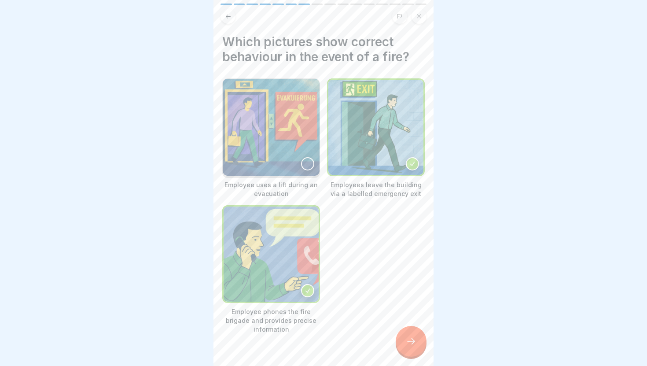
click at [403, 343] on div at bounding box center [411, 341] width 31 height 31
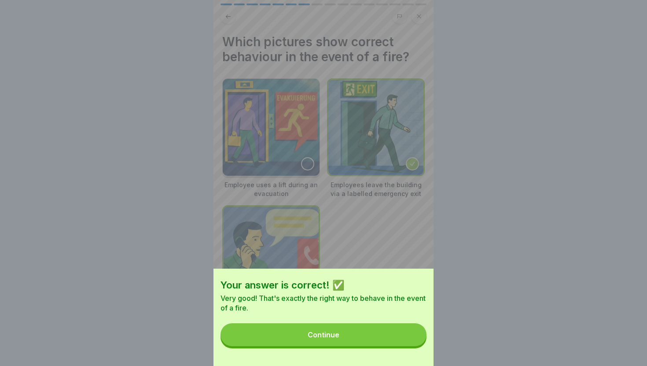
click at [403, 343] on button "Continue" at bounding box center [324, 334] width 206 height 23
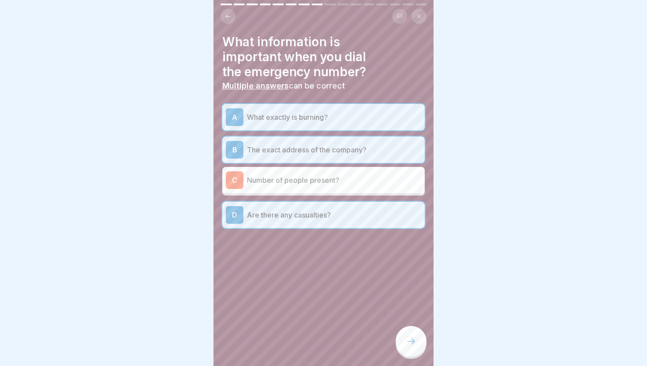
click at [403, 343] on div at bounding box center [411, 341] width 31 height 31
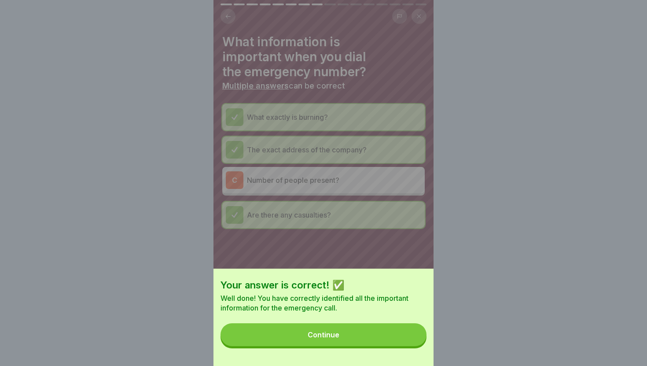
click at [403, 343] on button "Continue" at bounding box center [324, 334] width 206 height 23
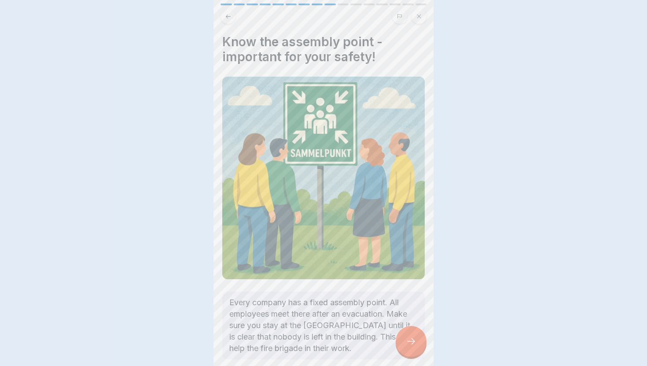
click at [403, 343] on div at bounding box center [411, 341] width 31 height 31
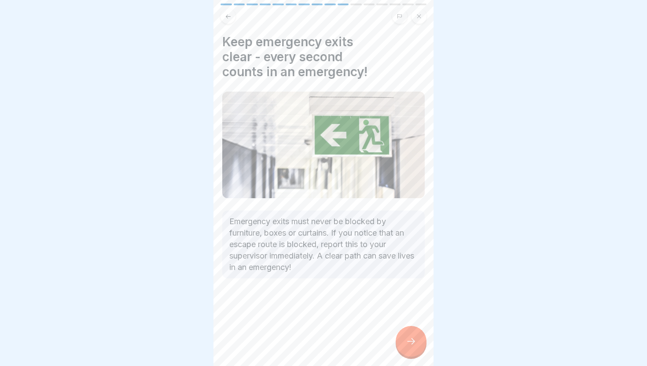
click at [403, 343] on div at bounding box center [411, 341] width 31 height 31
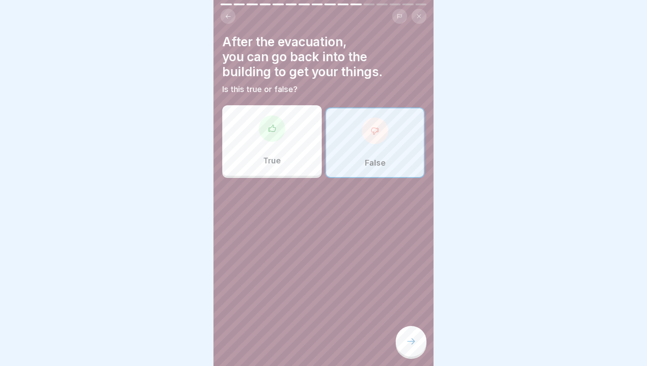
click at [403, 343] on div at bounding box center [411, 341] width 31 height 31
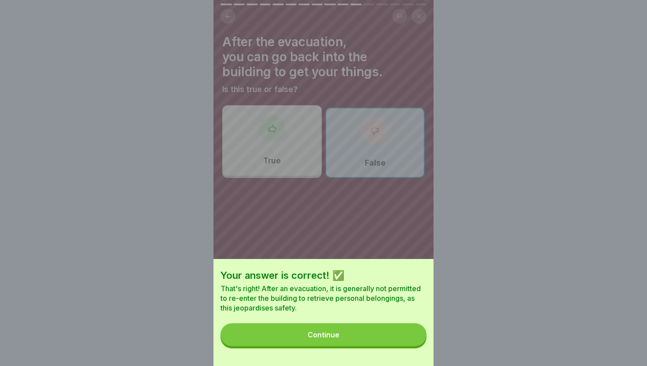
click at [403, 343] on button "Continue" at bounding box center [324, 334] width 206 height 23
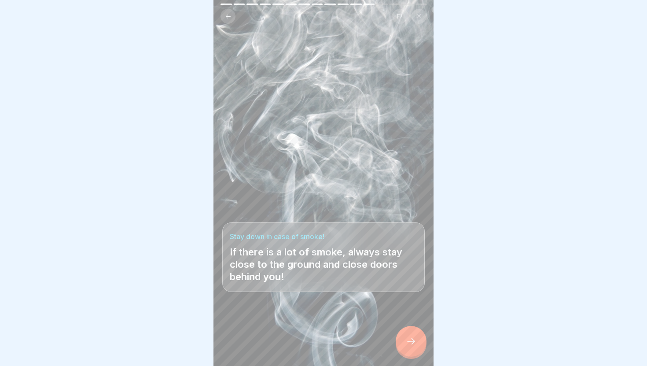
click at [403, 343] on div at bounding box center [411, 341] width 31 height 31
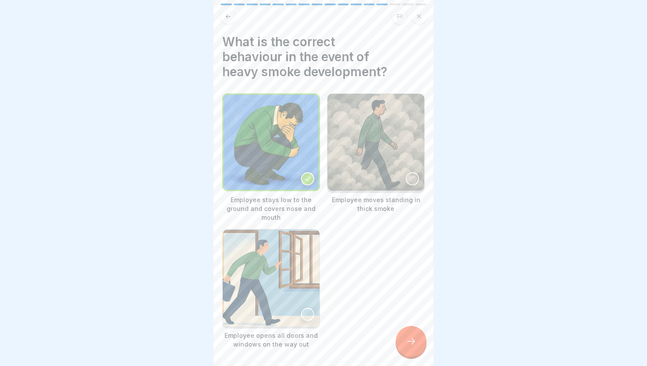
click at [403, 343] on div at bounding box center [411, 341] width 31 height 31
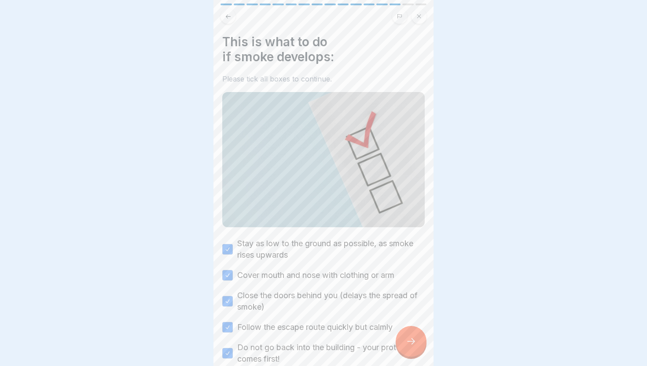
click at [403, 343] on div at bounding box center [411, 341] width 31 height 31
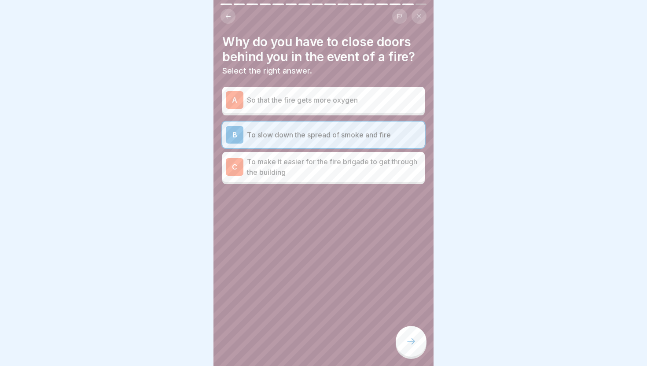
click at [403, 343] on div at bounding box center [411, 341] width 31 height 31
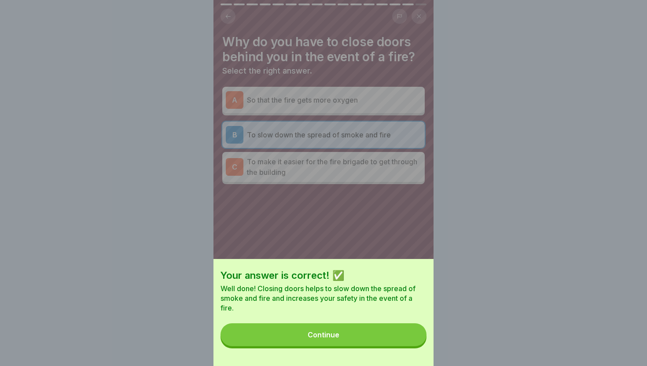
click at [403, 343] on button "Continue" at bounding box center [324, 334] width 206 height 23
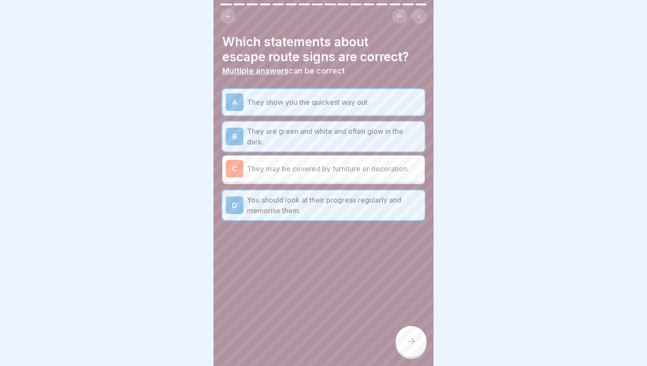
click at [403, 343] on div at bounding box center [411, 341] width 31 height 31
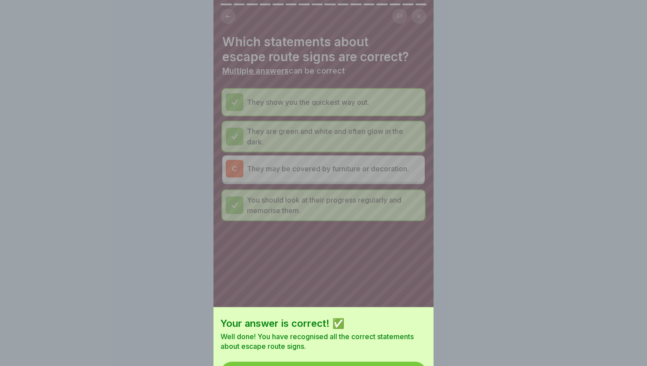
click at [403, 362] on button "Continue" at bounding box center [324, 373] width 206 height 23
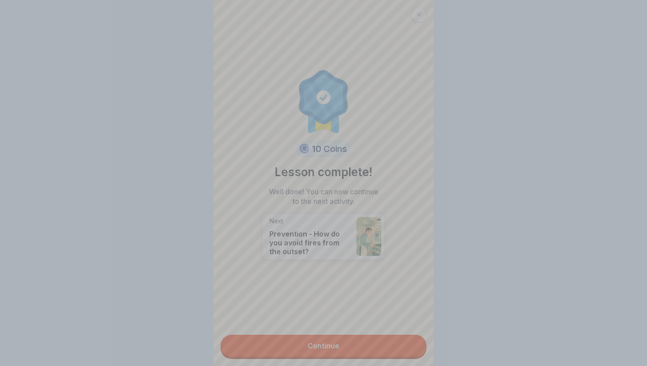
click at [403, 343] on div "Your answer is correct! ✅ Well done! You have recognised all the correct statem…" at bounding box center [323, 183] width 647 height 366
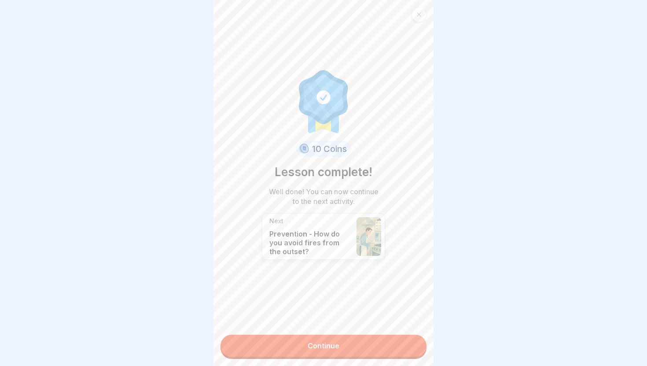
click at [403, 343] on link "Continue" at bounding box center [324, 346] width 206 height 22
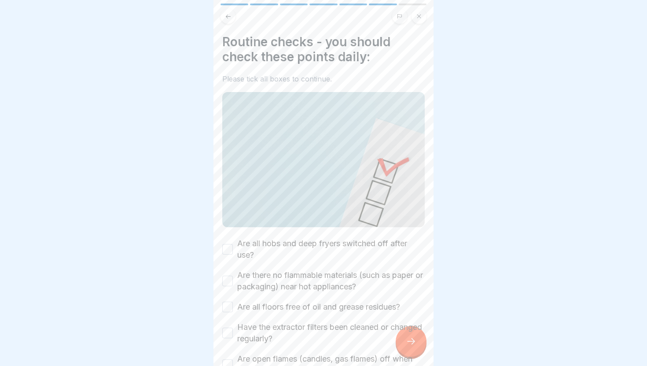
click at [403, 343] on label "Have the extractor filters been cleaned or changed regularly?" at bounding box center [331, 333] width 188 height 23
click at [233, 338] on button "Have the extractor filters been cleaned or changed regularly?" at bounding box center [227, 333] width 11 height 11
click at [403, 343] on div at bounding box center [411, 341] width 31 height 31
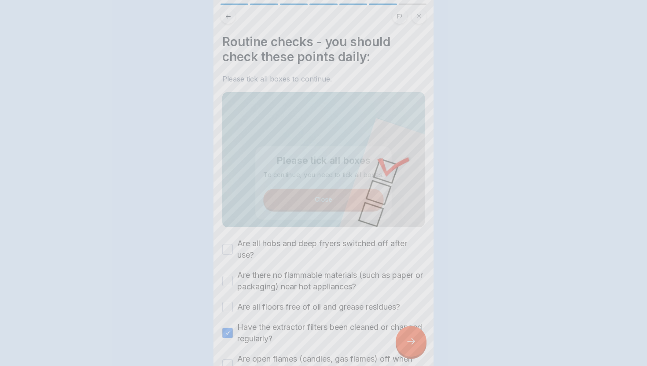
click at [403, 343] on div at bounding box center [323, 183] width 647 height 366
click at [403, 343] on div at bounding box center [411, 341] width 31 height 31
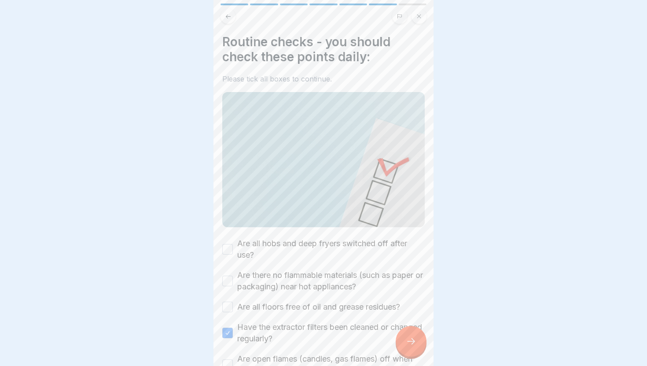
click at [403, 343] on div at bounding box center [323, 183] width 647 height 366
click at [310, 245] on label "Are all hobs and deep fryers switched off after use?" at bounding box center [331, 249] width 188 height 23
click at [233, 245] on button "Are all hobs and deep fryers switched off after use?" at bounding box center [227, 249] width 11 height 11
click at [303, 277] on label "Are there no flammable materials (such as paper or packaging) near hot applianc…" at bounding box center [331, 281] width 188 height 23
click at [233, 277] on button "Are there no flammable materials (such as paper or packaging) near hot applianc…" at bounding box center [227, 281] width 11 height 11
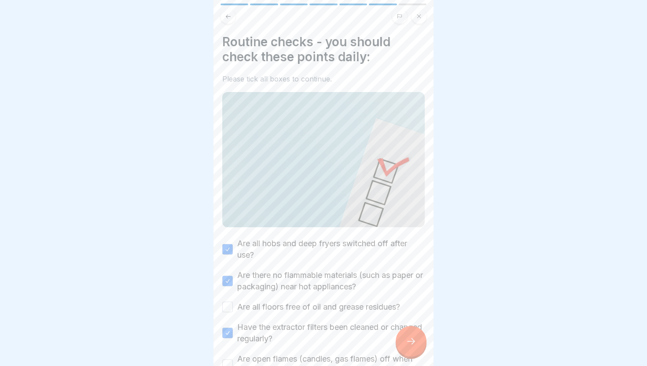
click at [297, 305] on label "Are all floors free of oil and grease residues?" at bounding box center [318, 306] width 163 height 11
click at [233, 305] on button "Are all floors free of oil and grease residues?" at bounding box center [227, 307] width 11 height 11
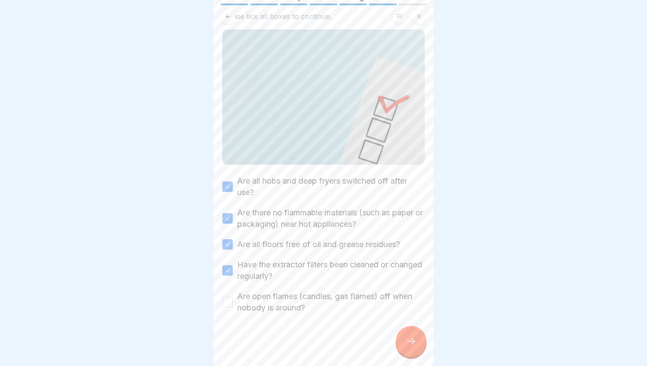
click at [287, 302] on label "Are open flames (candles, gas flames) off when nobody is around?" at bounding box center [331, 302] width 188 height 23
click at [233, 302] on button "Are open flames (candles, gas flames) off when nobody is around?" at bounding box center [227, 302] width 11 height 11
click at [418, 340] on div at bounding box center [411, 341] width 31 height 31
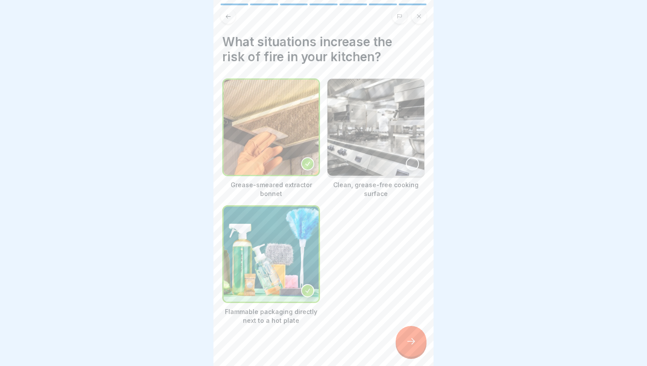
click at [412, 343] on icon at bounding box center [411, 341] width 11 height 11
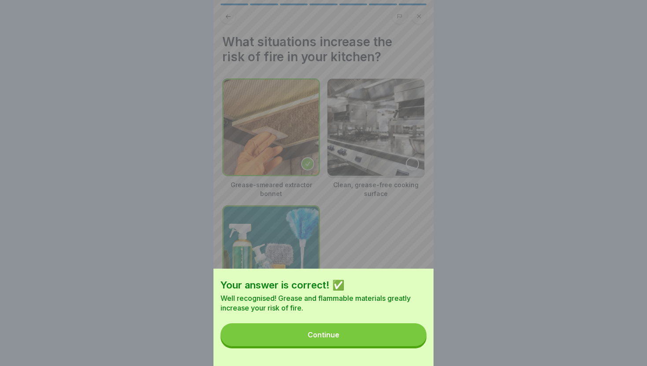
click at [412, 343] on button "Continue" at bounding box center [324, 334] width 206 height 23
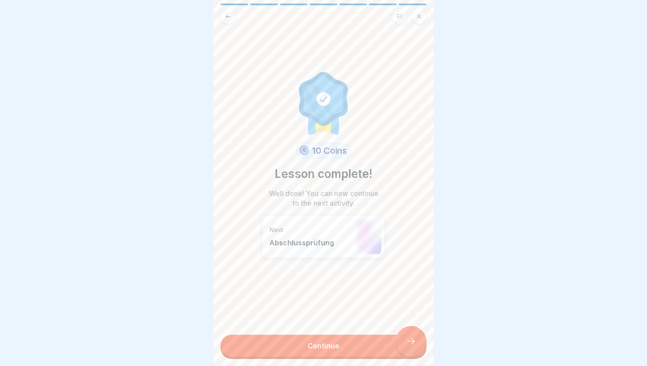
click at [412, 343] on link "Continue" at bounding box center [324, 346] width 206 height 22
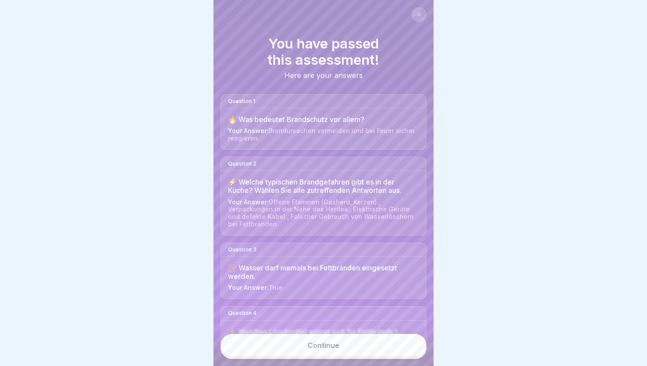
click at [412, 343] on link "Continue" at bounding box center [324, 345] width 206 height 23
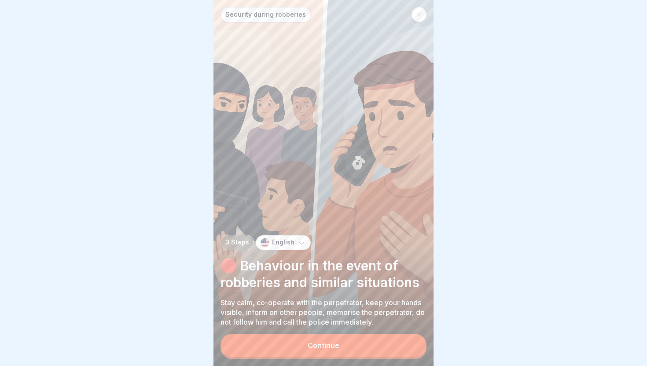
click at [412, 343] on button "Continue" at bounding box center [324, 345] width 206 height 23
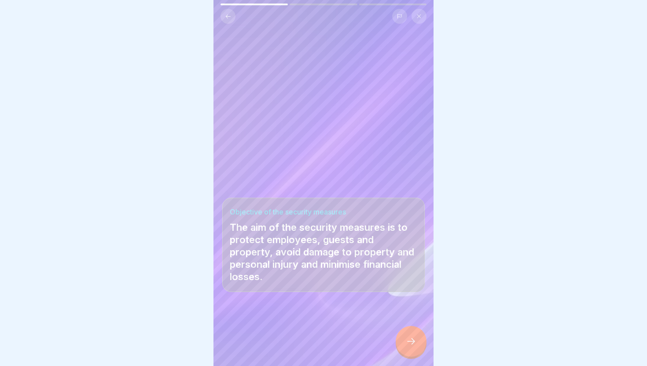
click at [412, 343] on icon at bounding box center [411, 341] width 11 height 11
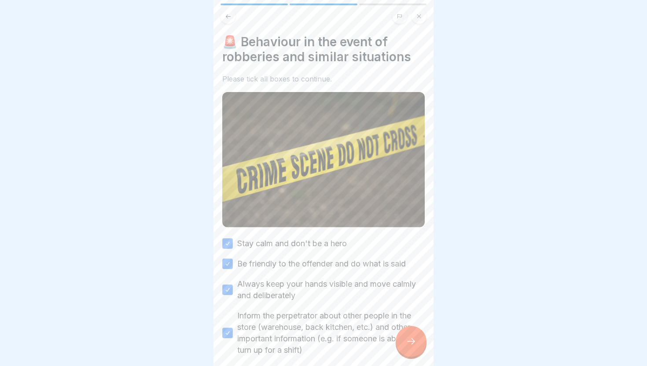
click at [412, 343] on icon at bounding box center [411, 341] width 11 height 11
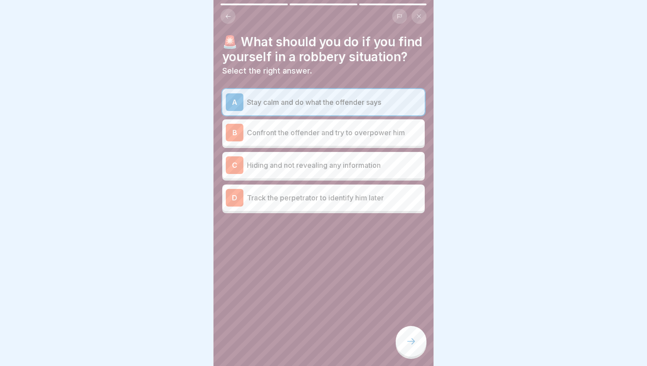
click at [412, 343] on icon at bounding box center [411, 341] width 11 height 11
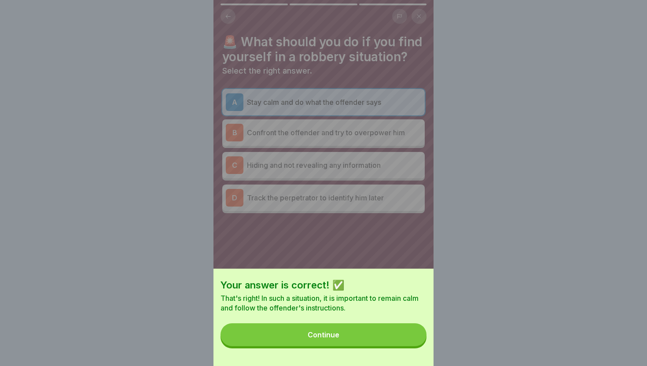
click at [412, 343] on button "Continue" at bounding box center [324, 334] width 206 height 23
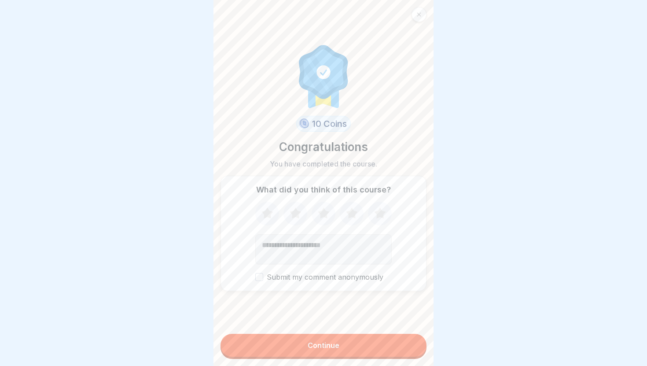
click at [412, 343] on button "Continue" at bounding box center [324, 345] width 206 height 23
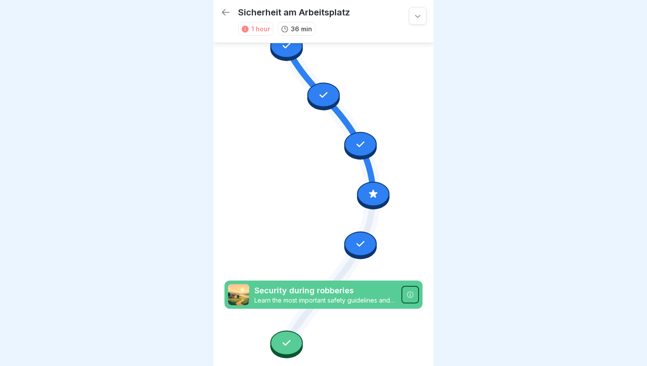
scroll to position [362, 0]
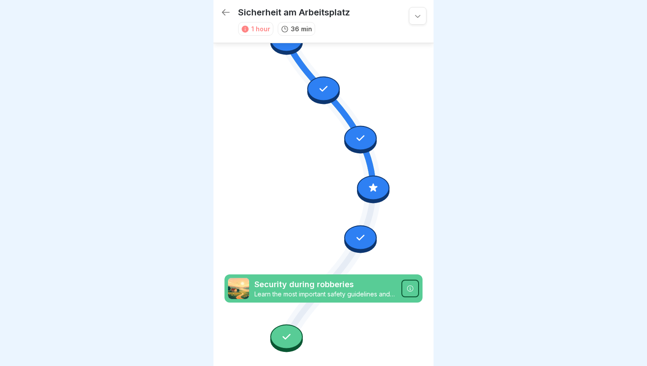
click at [366, 237] on icon at bounding box center [360, 237] width 11 height 11
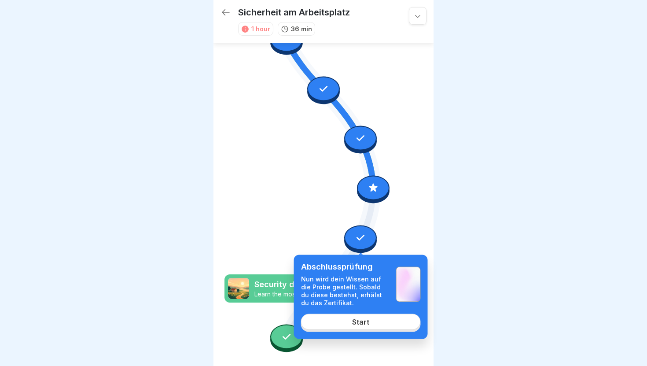
click at [369, 190] on icon at bounding box center [373, 187] width 11 height 11
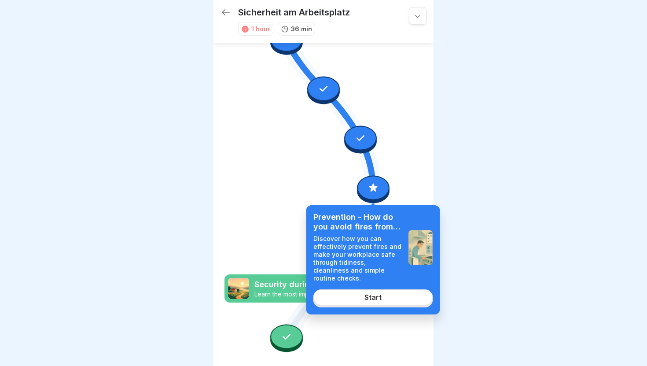
click at [305, 225] on icon at bounding box center [324, 16] width 198 height 644
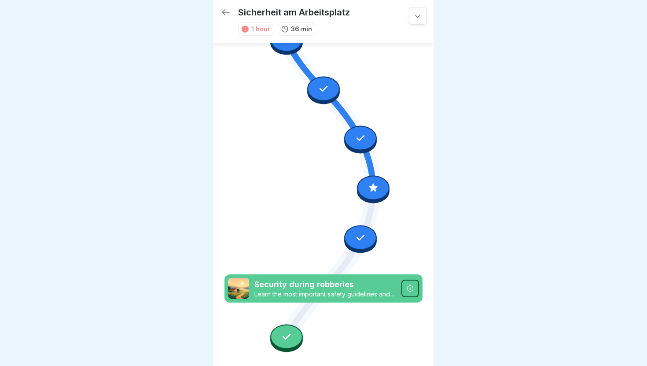
click at [347, 239] on div at bounding box center [360, 237] width 33 height 25
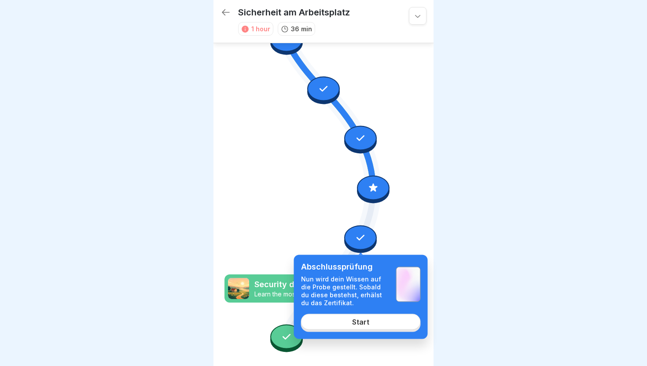
click at [366, 334] on div "Abschlussprüfung Nun wird dein Wissen auf die Probe gestellt. Sobald du diese b…" at bounding box center [361, 297] width 134 height 84
click at [367, 323] on div "Start" at bounding box center [360, 322] width 17 height 8
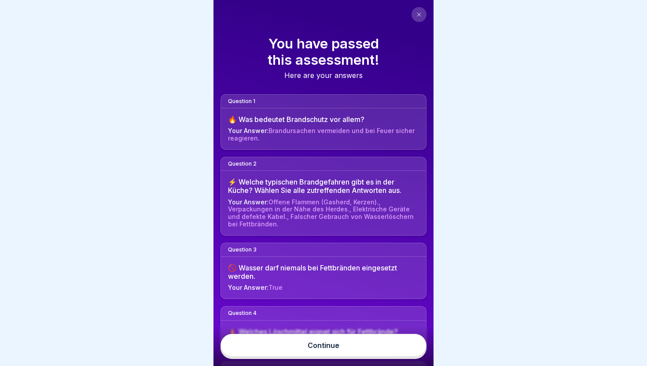
click at [366, 347] on link "Continue" at bounding box center [324, 345] width 206 height 23
